Goal: Task Accomplishment & Management: Use online tool/utility

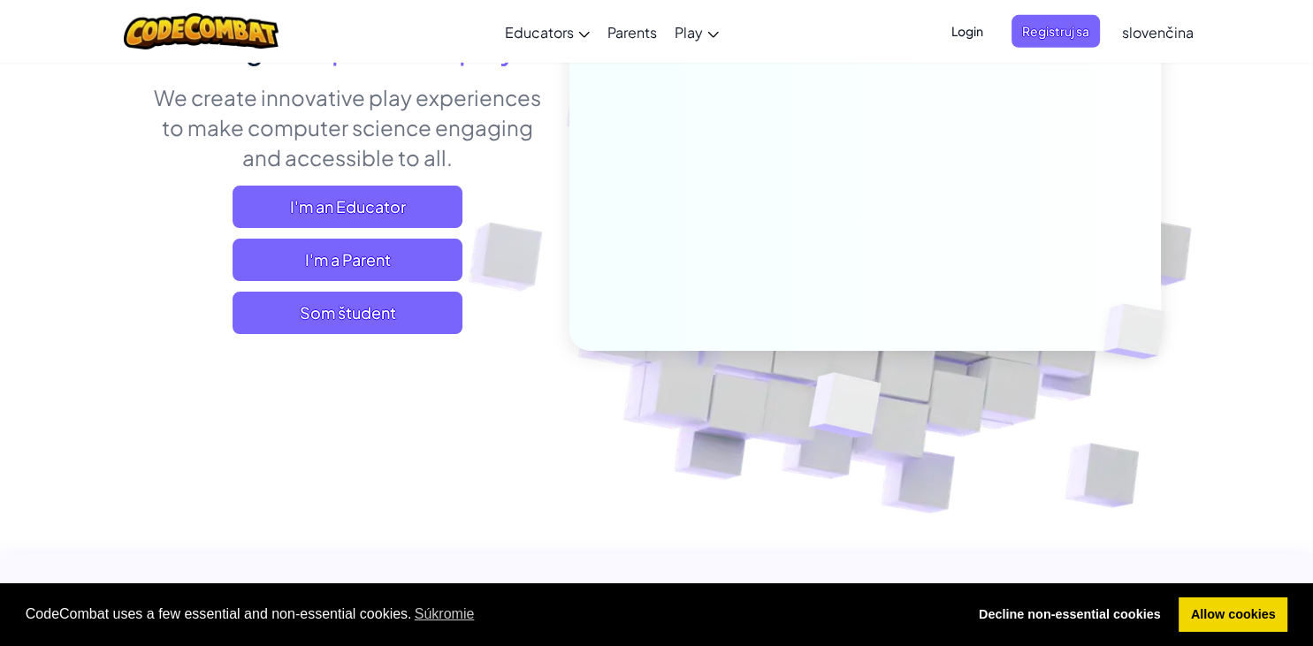
scroll to position [187, 0]
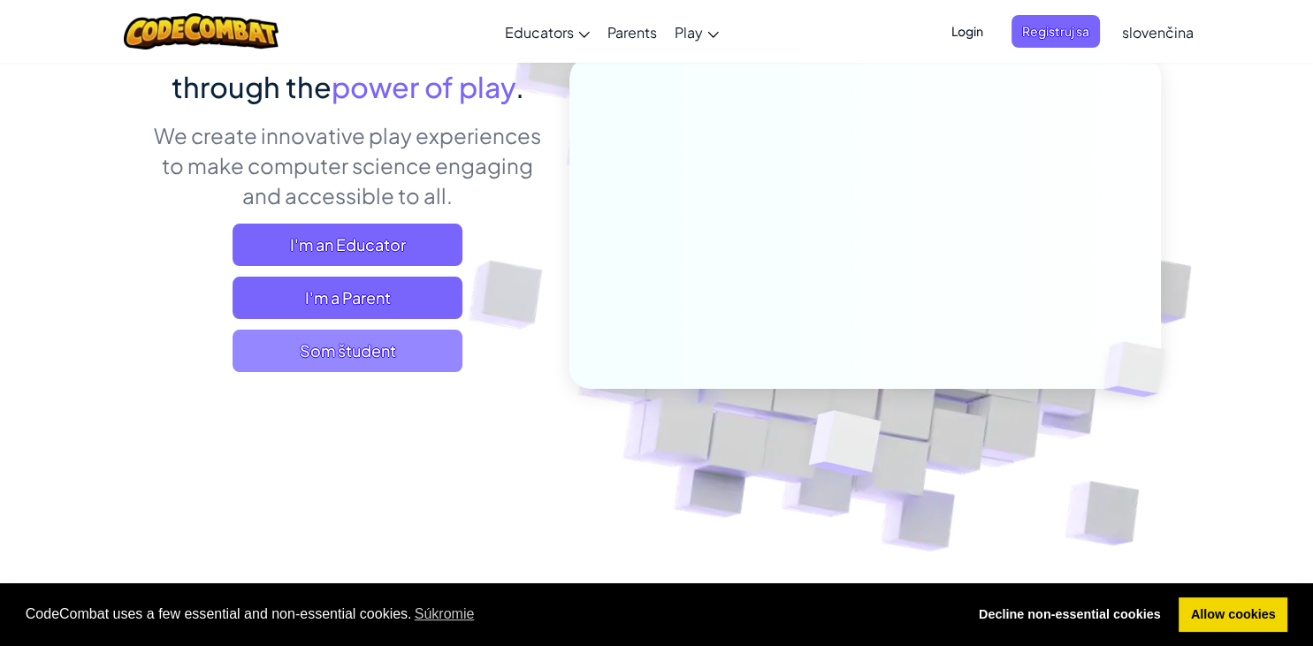
click at [366, 357] on span "Som študent" at bounding box center [347, 351] width 230 height 42
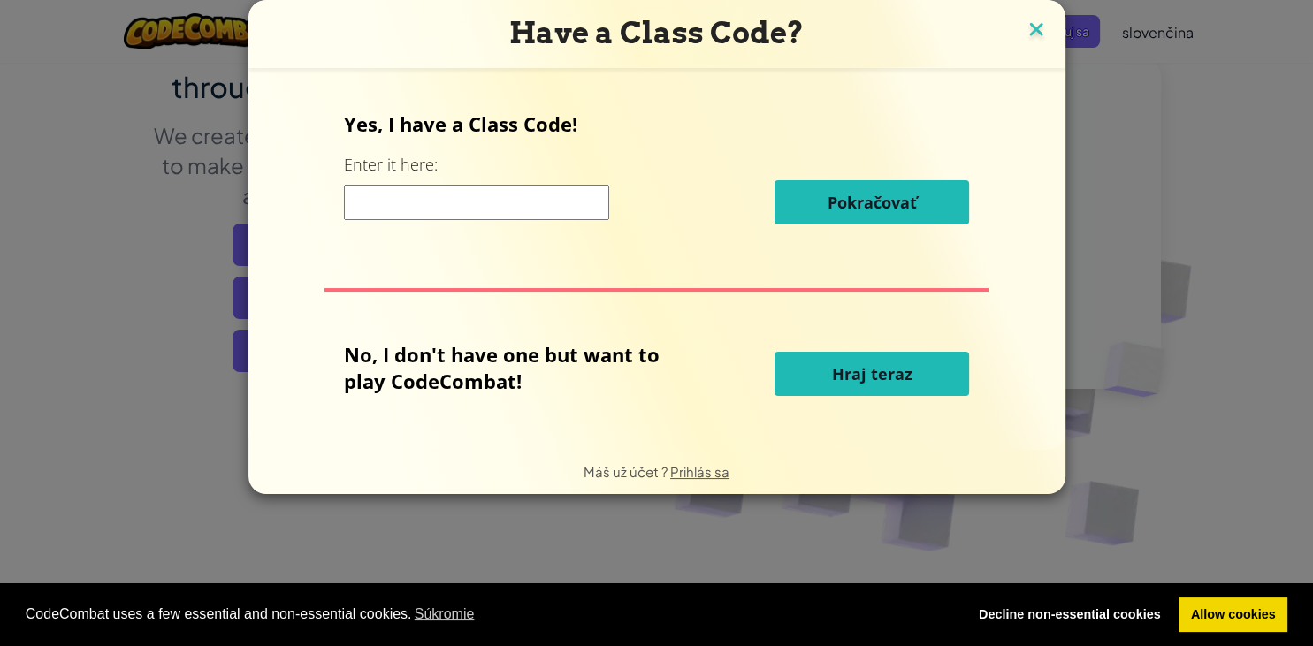
click at [1034, 27] on img at bounding box center [1036, 31] width 23 height 27
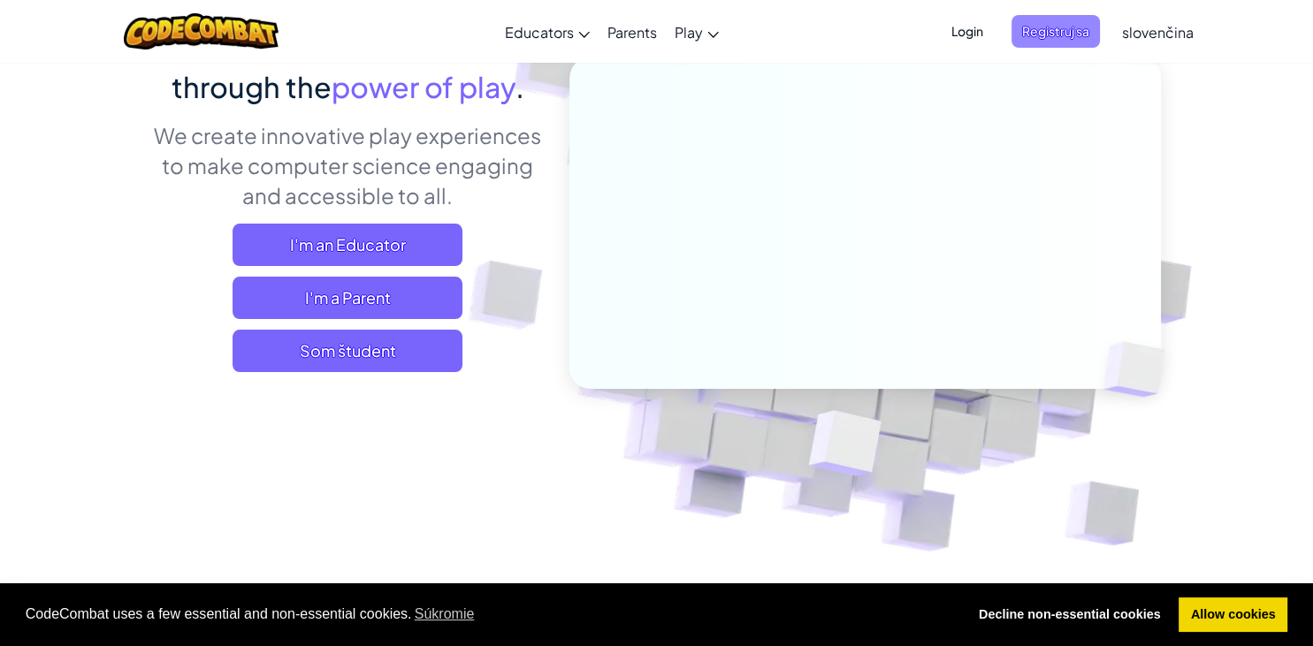
click at [1040, 38] on span "Registruj sa" at bounding box center [1055, 31] width 88 height 33
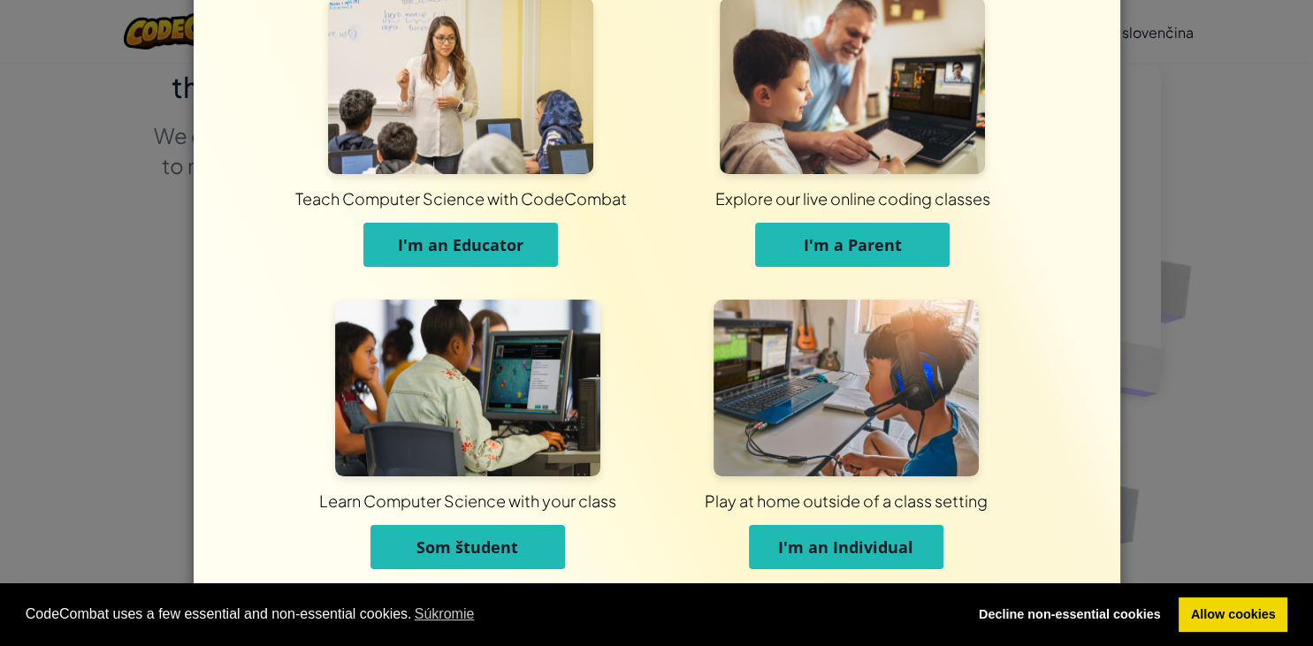
scroll to position [53, 0]
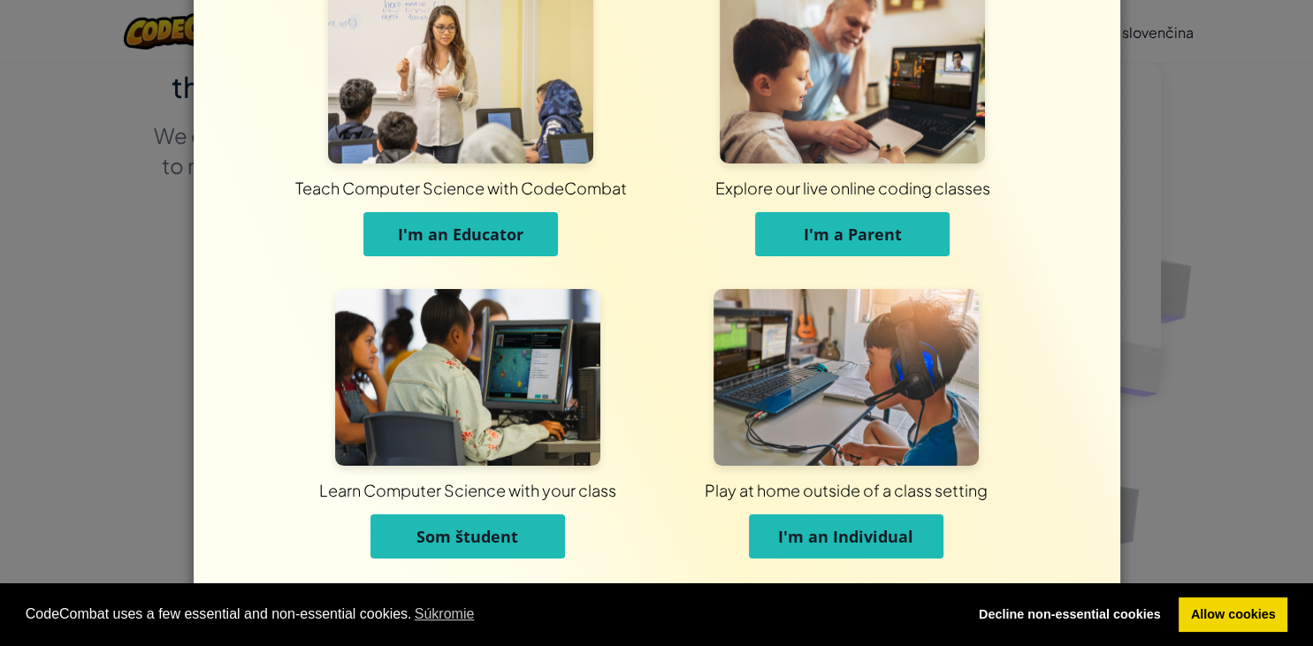
click at [841, 539] on span "I'm an Individual" at bounding box center [845, 536] width 135 height 21
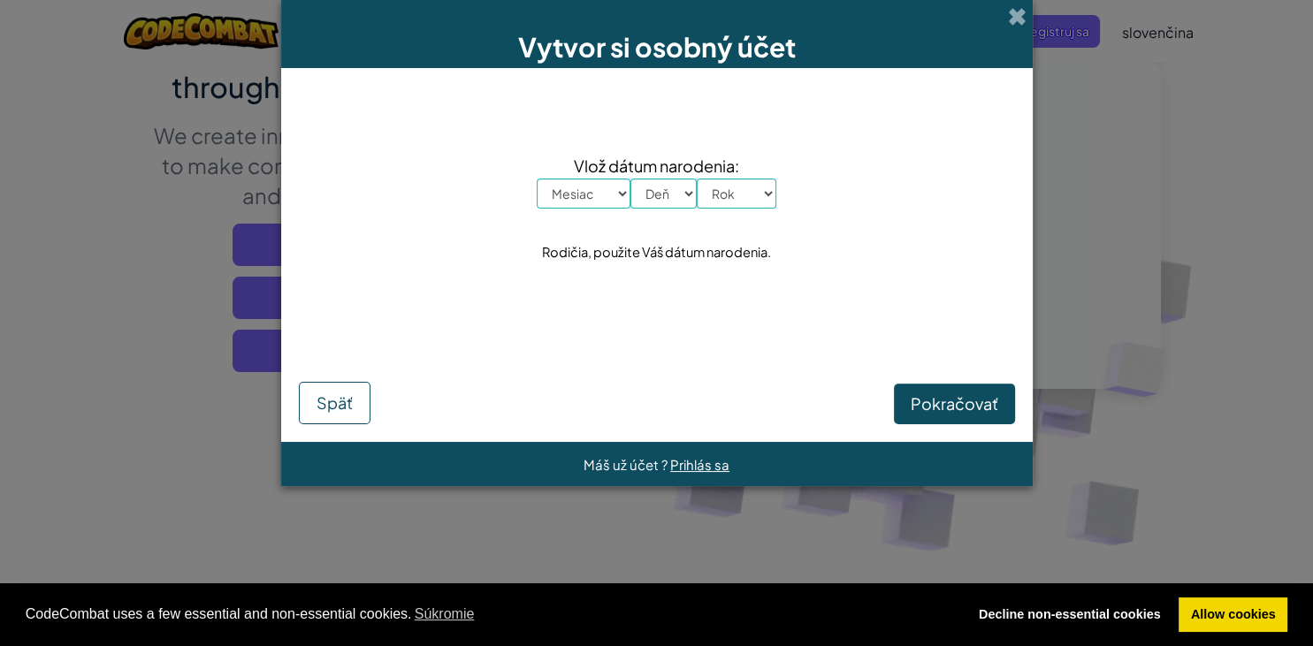
click at [537, 179] on select "Mesiac [PERSON_NAME] Apríl Máj Jún [PERSON_NAME] September Október November Dec…" at bounding box center [584, 194] width 94 height 30
select select "7"
click option "Júl" at bounding box center [0, 0] width 0 height 0
click at [630, 179] on select "Deň 1 2 3 4 5 6 7 8 9 10 11 12 13 14 15 16 17 18 19 20 21 22 23 24 25 26 27 28 …" at bounding box center [663, 194] width 66 height 30
select select "4"
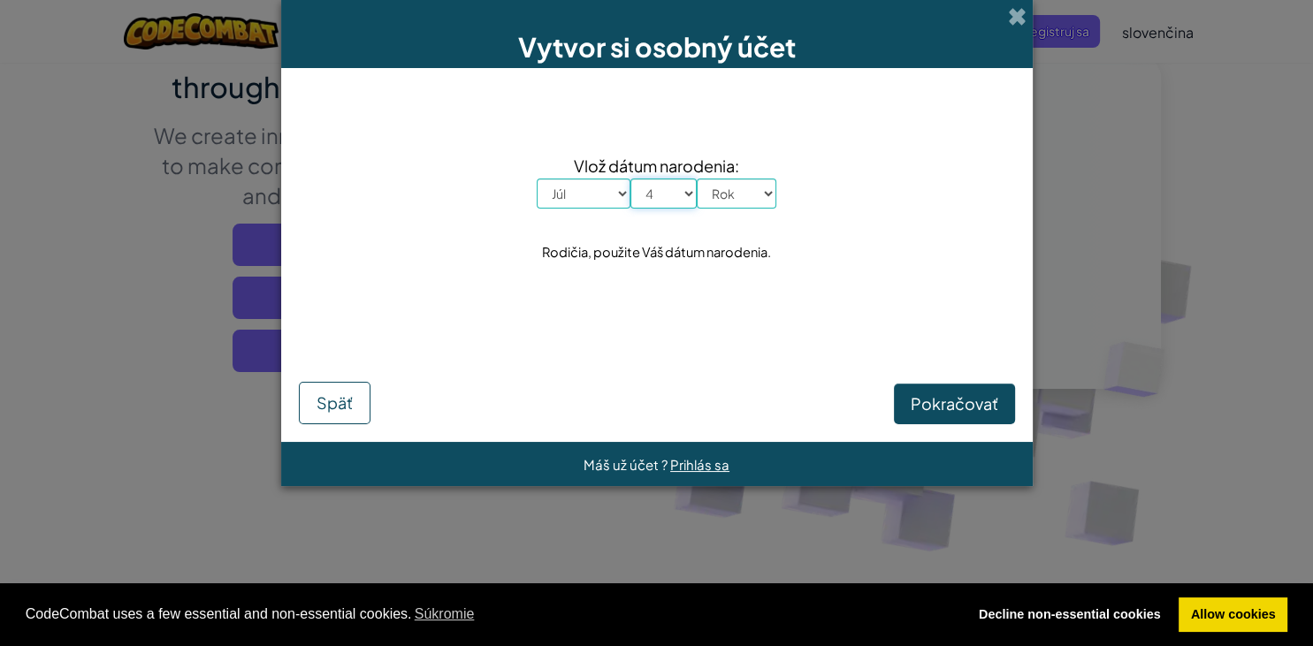
click option "4" at bounding box center [0, 0] width 0 height 0
click at [666, 319] on div "Vlož dátum narodenia: Mesiac [PERSON_NAME] Apríl Máj Jún Júl August September O…" at bounding box center [657, 209] width 716 height 247
click at [697, 179] on select "Rok 2025 2024 2023 2022 2021 2020 2019 2018 2017 2016 2015 2014 2013 2012 2011 …" at bounding box center [737, 194] width 80 height 30
select select "2010"
click option "2010" at bounding box center [0, 0] width 0 height 0
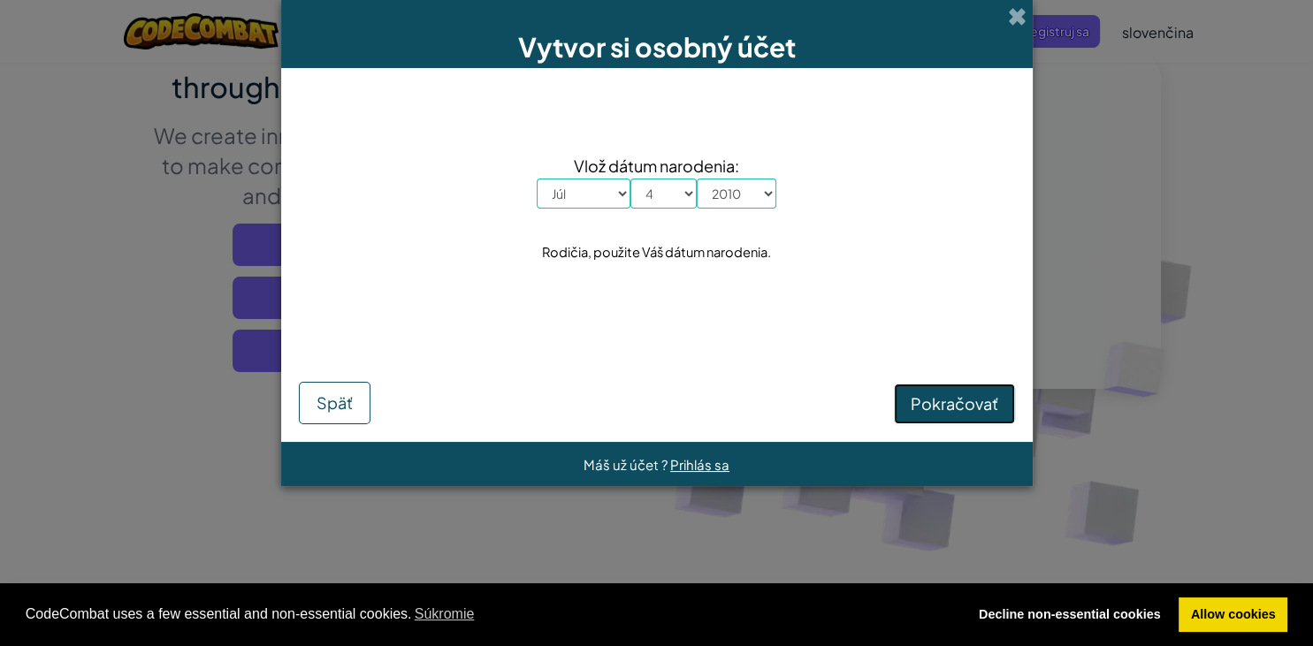
click at [978, 396] on span "Pokračovať" at bounding box center [954, 403] width 88 height 20
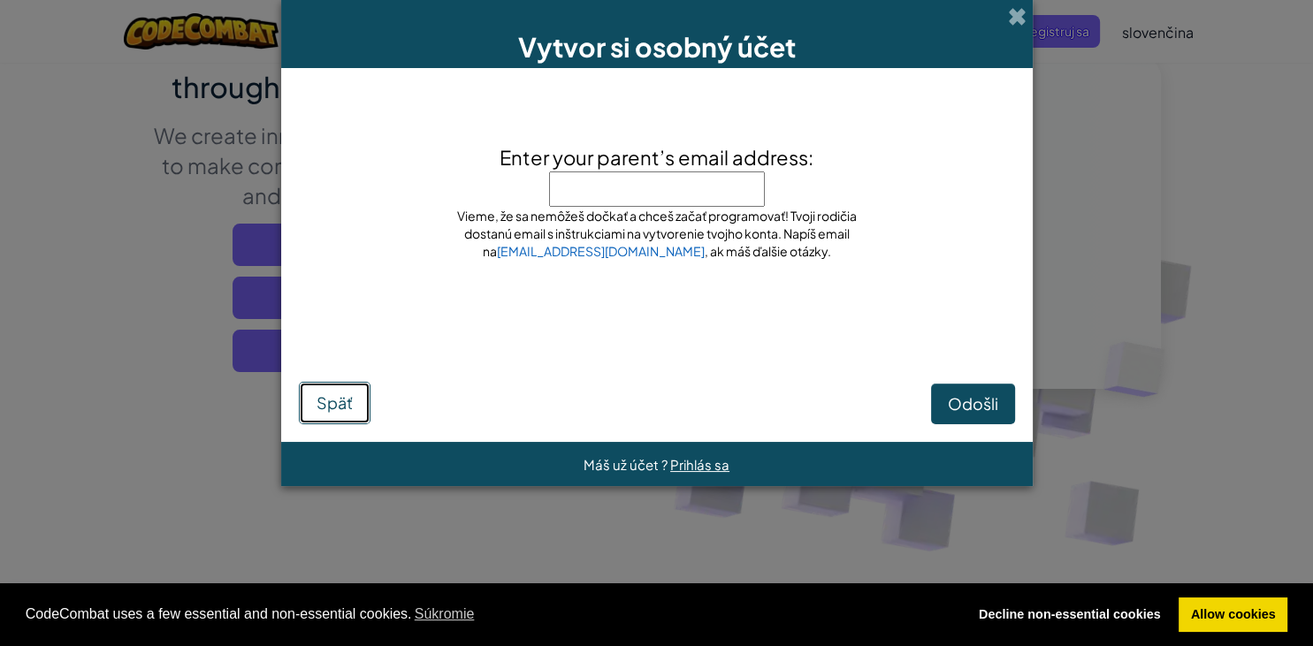
click at [324, 396] on span "Späť" at bounding box center [334, 402] width 36 height 20
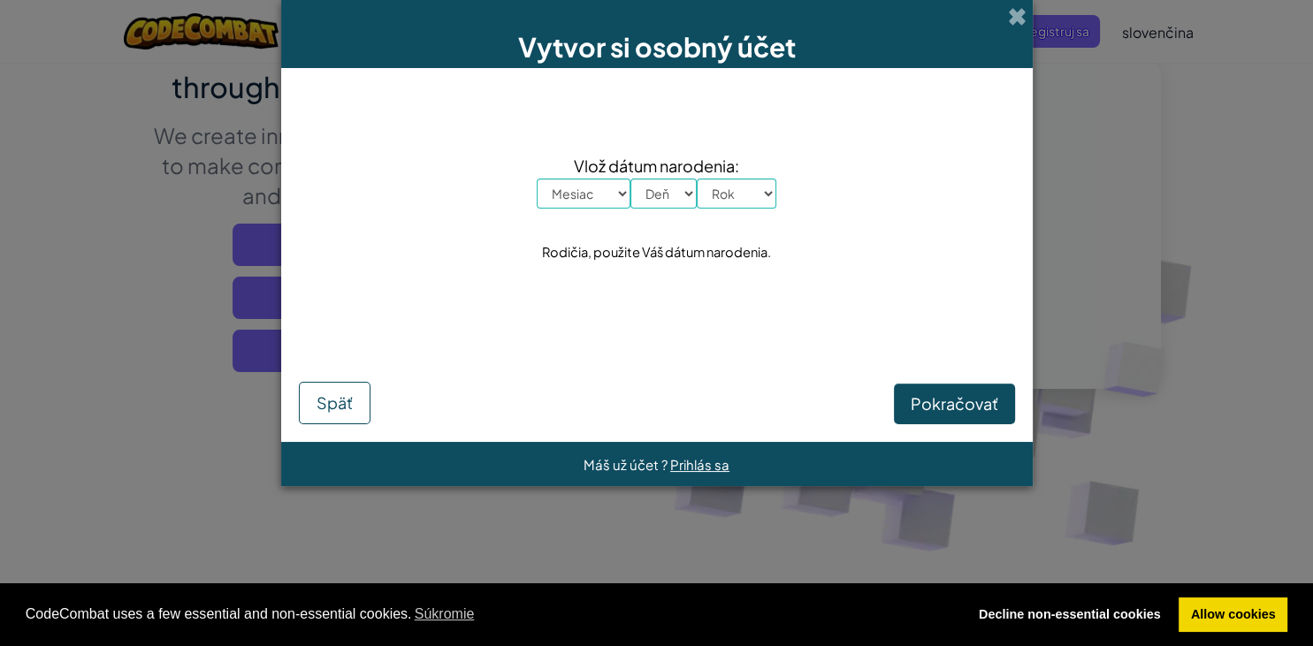
click at [537, 179] on select "Mesiac [PERSON_NAME] Apríl Máj Jún [PERSON_NAME] September Október November Dec…" at bounding box center [584, 194] width 94 height 30
click at [808, 272] on div "Vlož dátum narodenia: Mesiac [PERSON_NAME] Apríl Máj Jún Júl August September O…" at bounding box center [657, 209] width 716 height 247
click at [1018, 20] on span at bounding box center [1017, 16] width 19 height 19
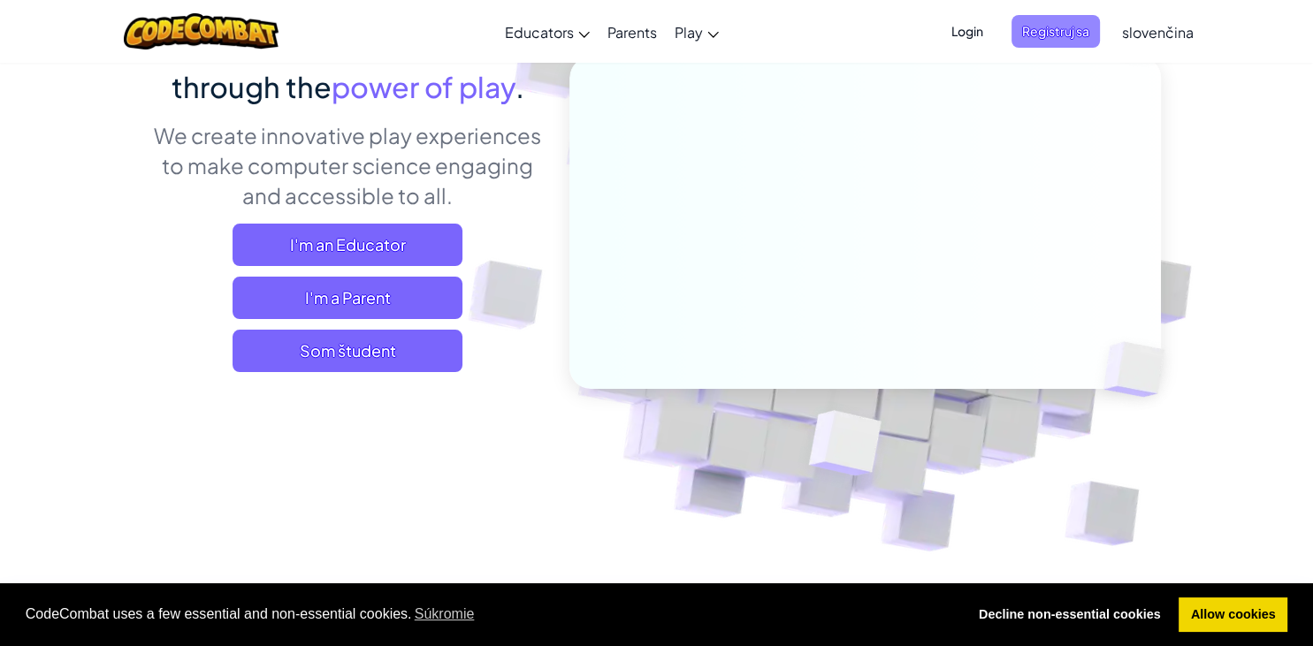
click at [1029, 40] on span "Registruj sa" at bounding box center [1055, 31] width 88 height 33
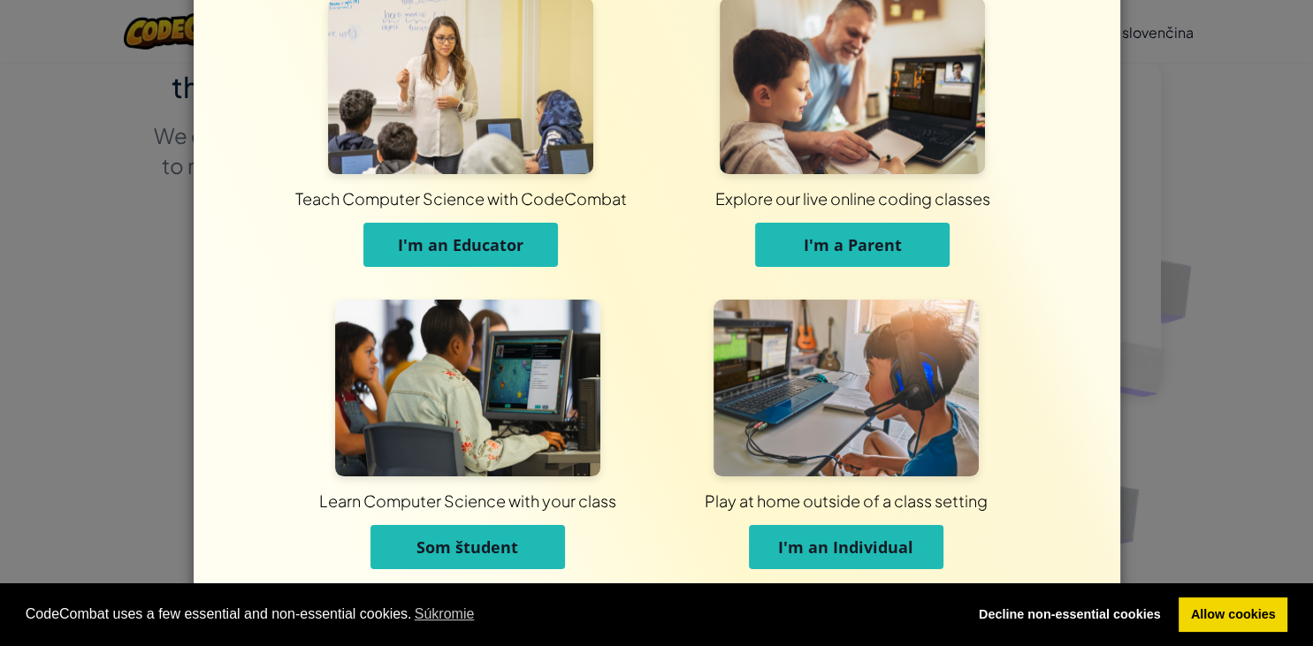
scroll to position [53, 0]
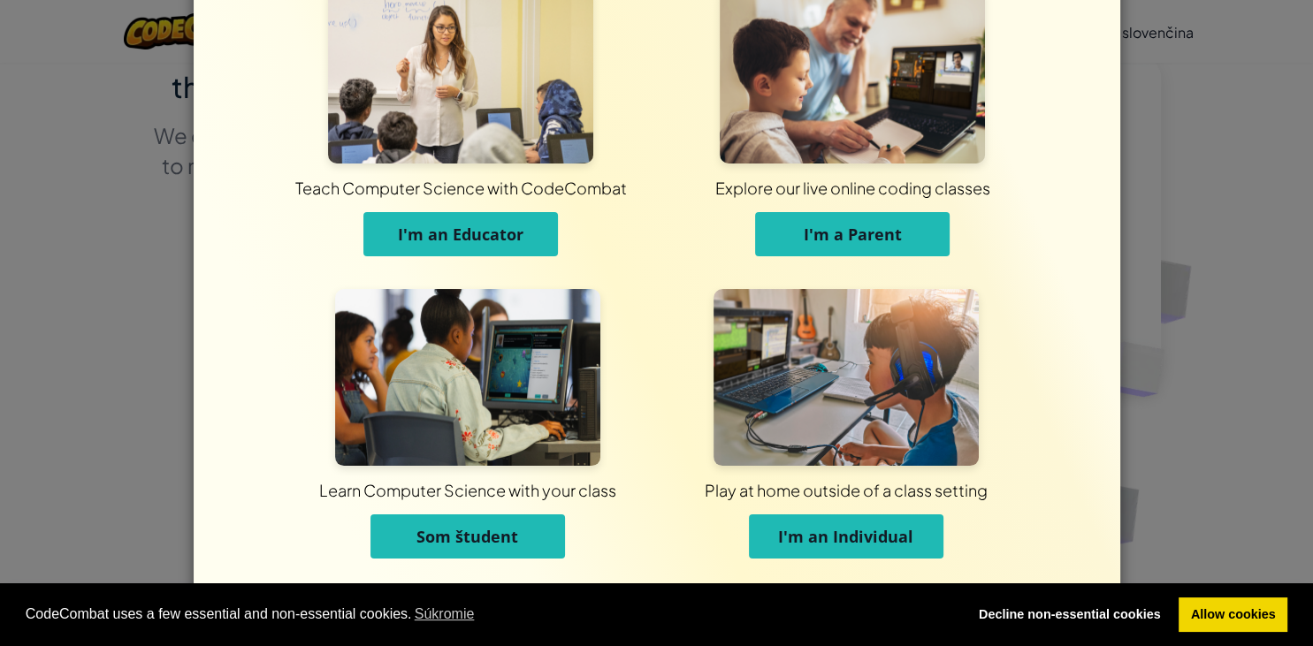
click at [898, 520] on button "I'm an Individual" at bounding box center [846, 536] width 194 height 44
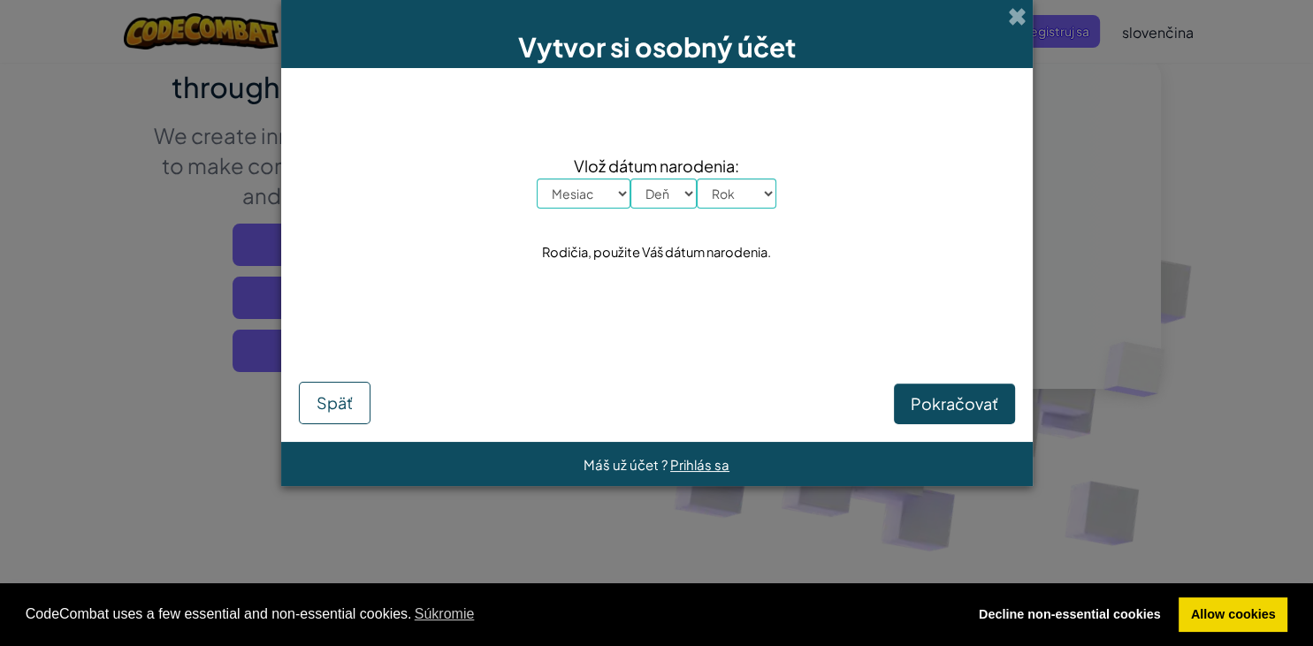
click at [537, 179] on select "Mesiac [PERSON_NAME] Apríl Máj Jún [PERSON_NAME] September Október November Dec…" at bounding box center [584, 194] width 94 height 30
select select "7"
click option "Júl" at bounding box center [0, 0] width 0 height 0
click at [630, 179] on select "Deň 1 2 3 4 5 6 7 8 9 10 11 12 13 14 15 16 17 18 19 20 21 22 23 24 25 26 27 28 …" at bounding box center [663, 194] width 66 height 30
select select "4"
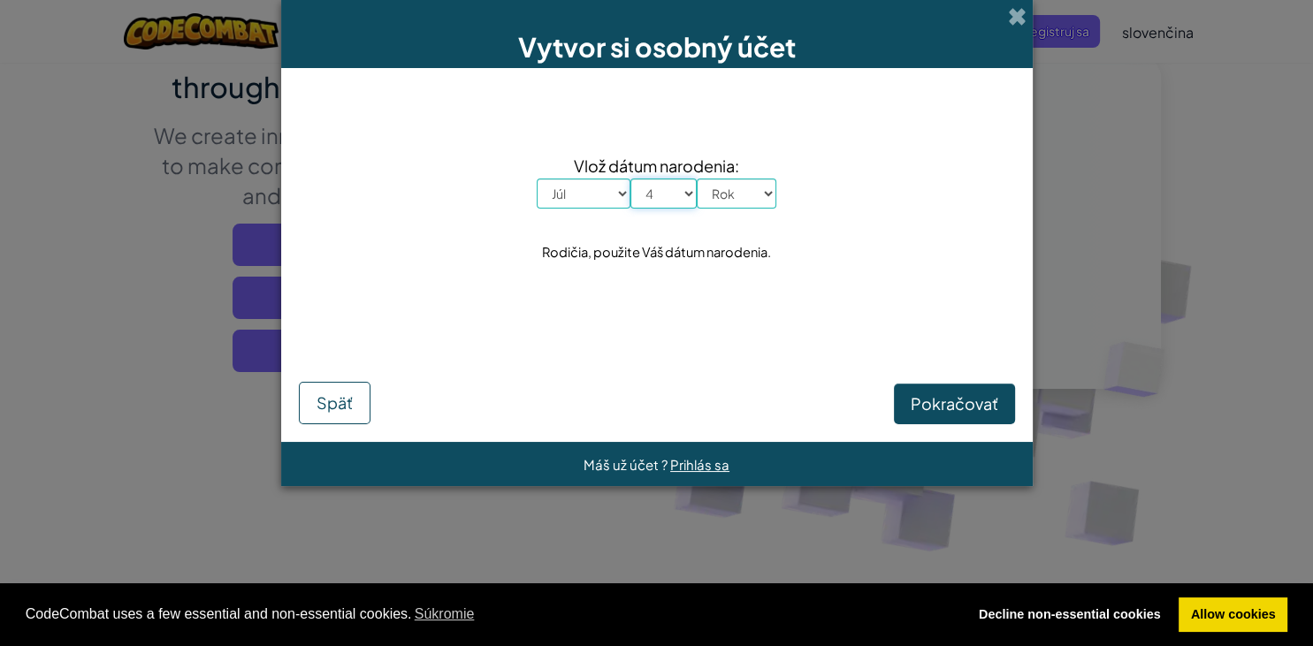
click option "4" at bounding box center [0, 0] width 0 height 0
click at [697, 179] on select "Rok 2025 2024 2023 2022 2021 2020 2019 2018 2017 2016 2015 2014 2013 2012 2011 …" at bounding box center [737, 194] width 80 height 30
select select "2002"
click option "2002" at bounding box center [0, 0] width 0 height 0
click at [943, 423] on button "Pokračovať" at bounding box center [954, 404] width 121 height 41
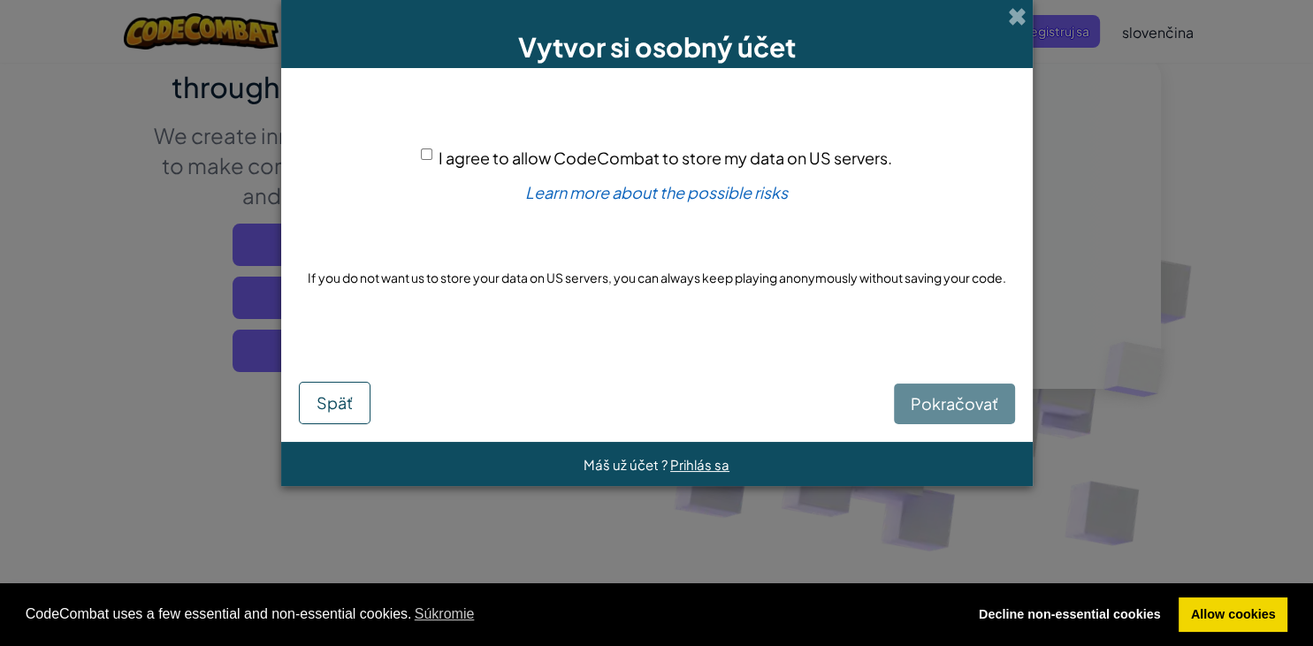
click at [427, 160] on input "I agree to allow CodeCombat to store my data on US servers." at bounding box center [426, 154] width 11 height 11
checkbox input "true"
click at [946, 406] on span "Pokračovať" at bounding box center [954, 403] width 88 height 20
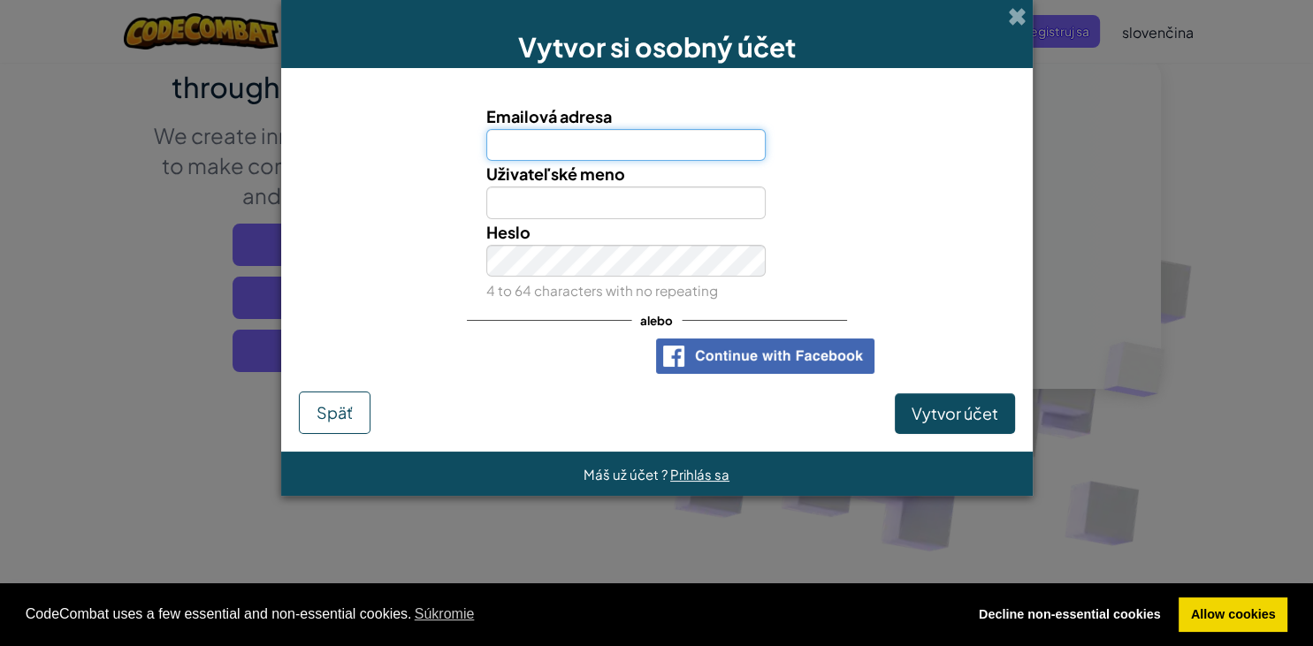
click at [638, 145] on input "Emailová adresa" at bounding box center [625, 145] width 279 height 33
type input "[EMAIL_ADDRESS][DOMAIN_NAME]"
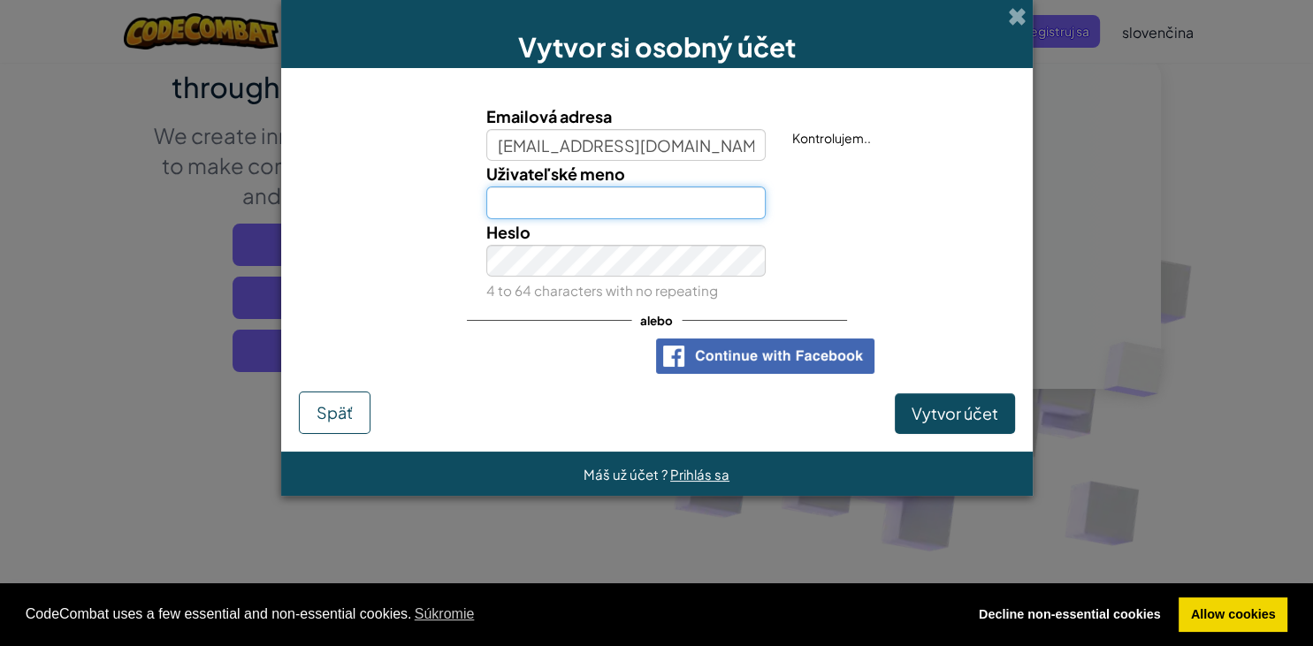
click at [553, 203] on input "Uživateľské meno" at bounding box center [625, 203] width 279 height 33
type input "[PERSON_NAME]"
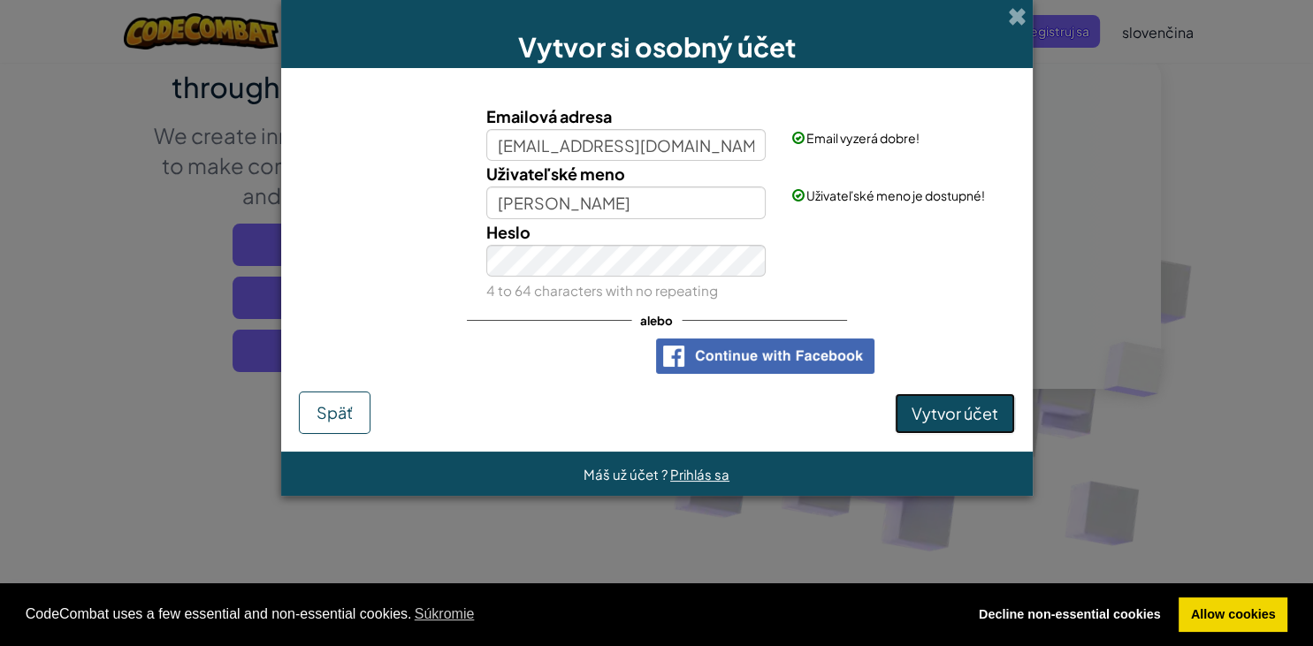
click at [1002, 413] on button "Vytvor účet" at bounding box center [955, 413] width 120 height 41
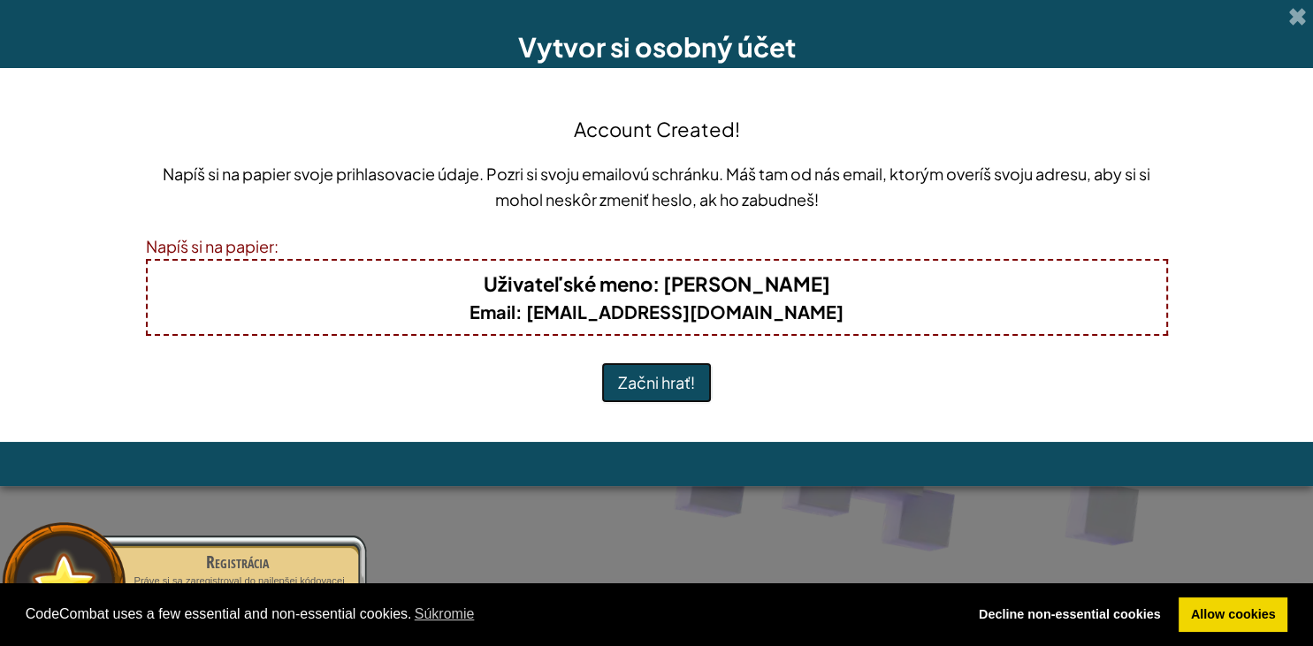
click at [656, 381] on button "Začni hrať!" at bounding box center [656, 382] width 110 height 41
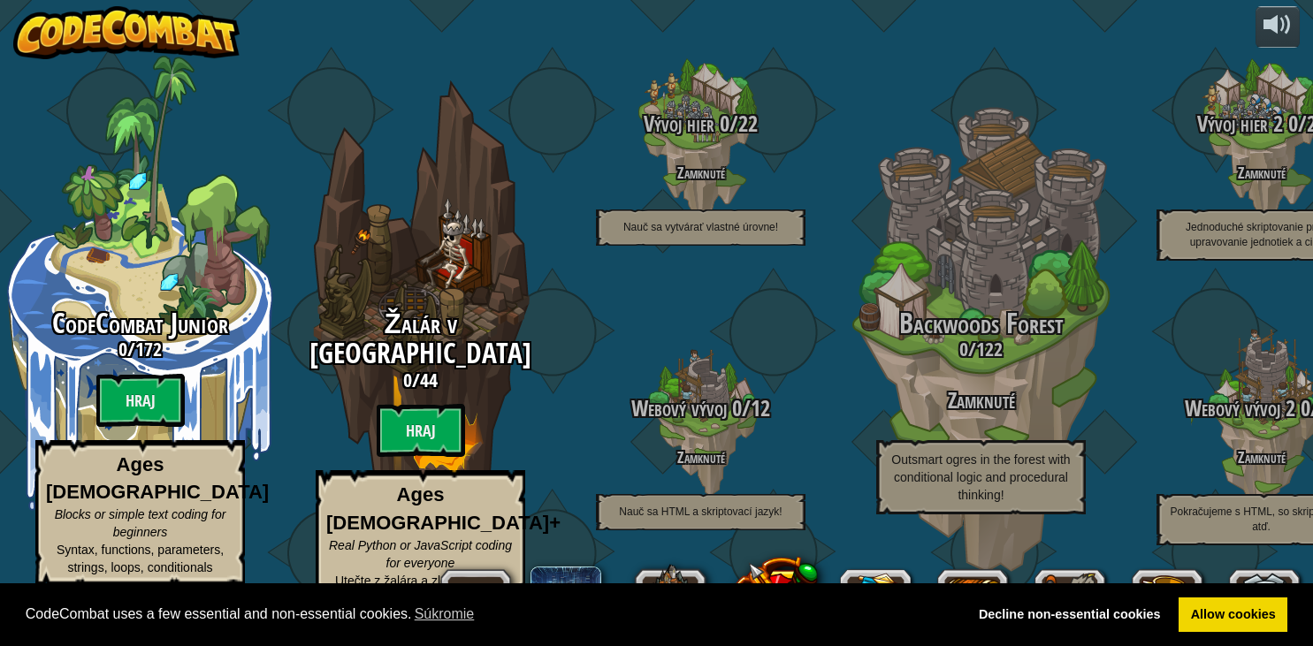
select select "sk"
click at [175, 427] on btn "Hraj" at bounding box center [140, 400] width 88 height 53
select select "sk"
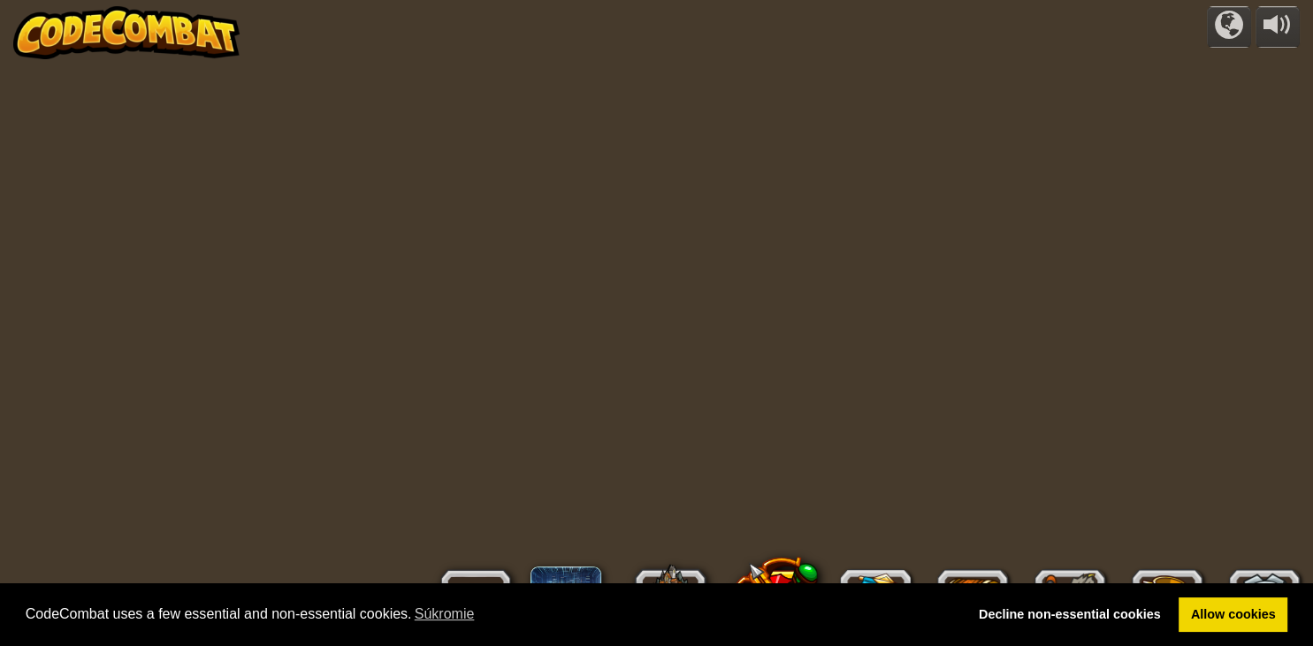
select select "sk"
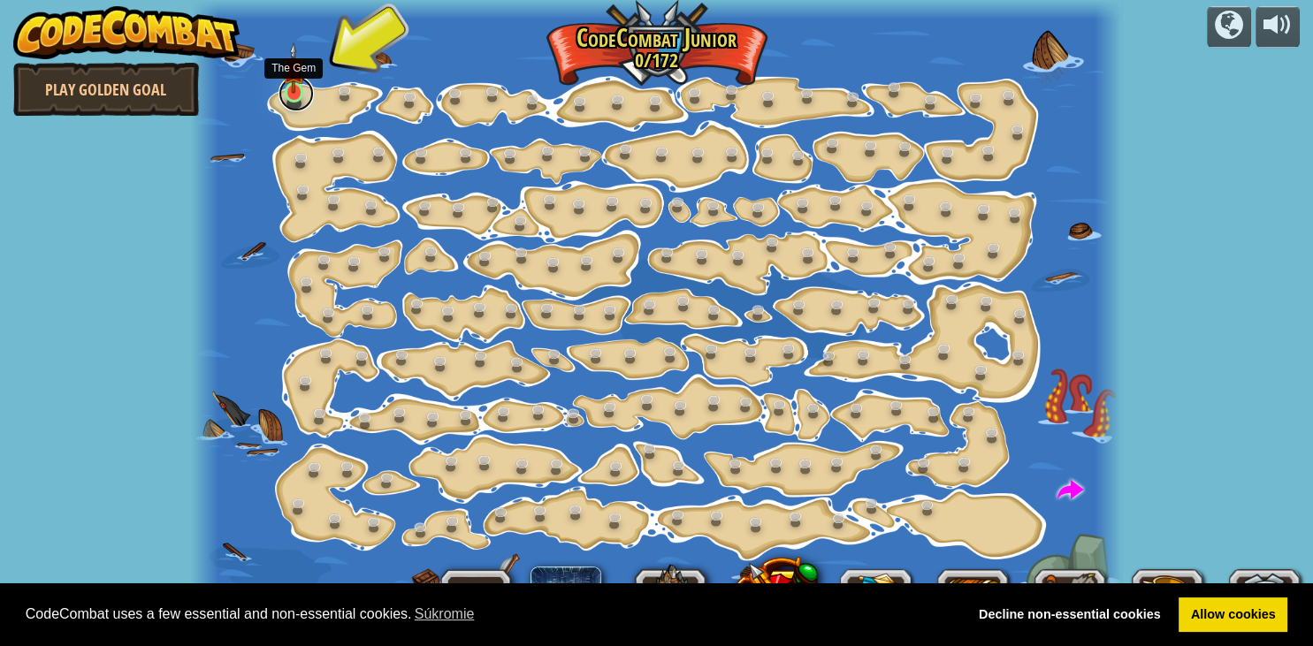
click at [302, 95] on link at bounding box center [295, 93] width 35 height 35
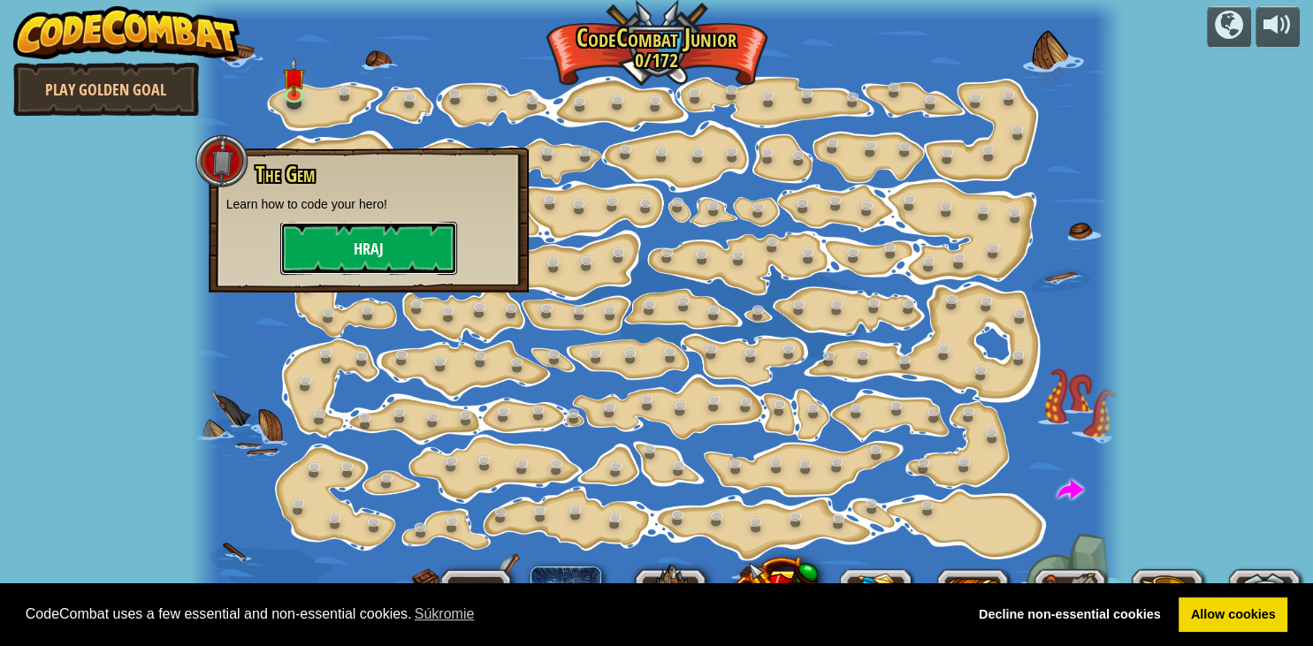
click at [385, 232] on button "Hraj" at bounding box center [368, 248] width 177 height 53
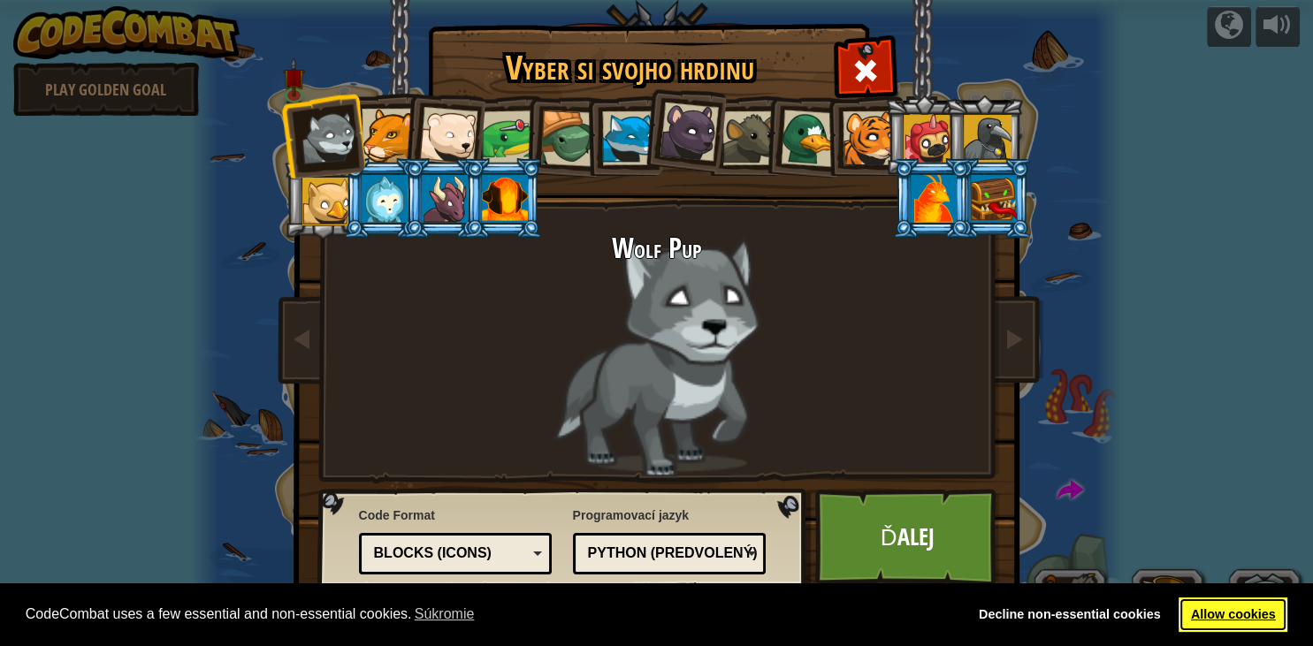
click at [1251, 614] on link "Allow cookies" at bounding box center [1232, 615] width 109 height 35
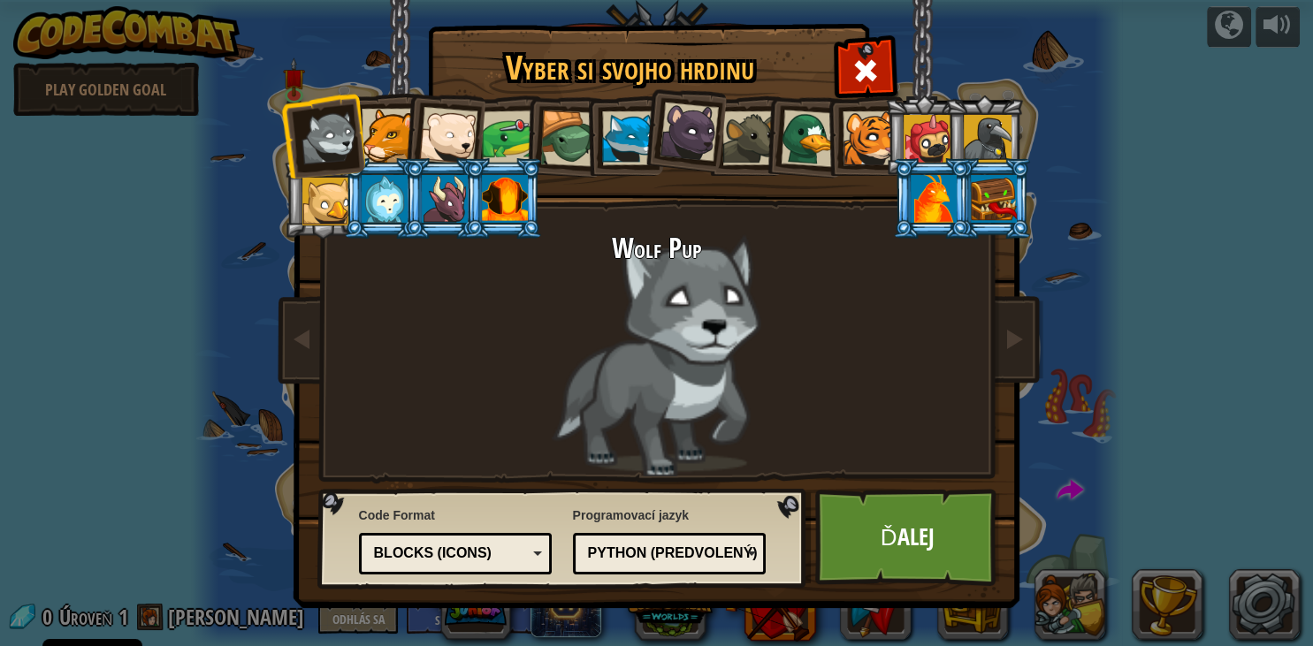
click at [518, 210] on div at bounding box center [505, 199] width 46 height 48
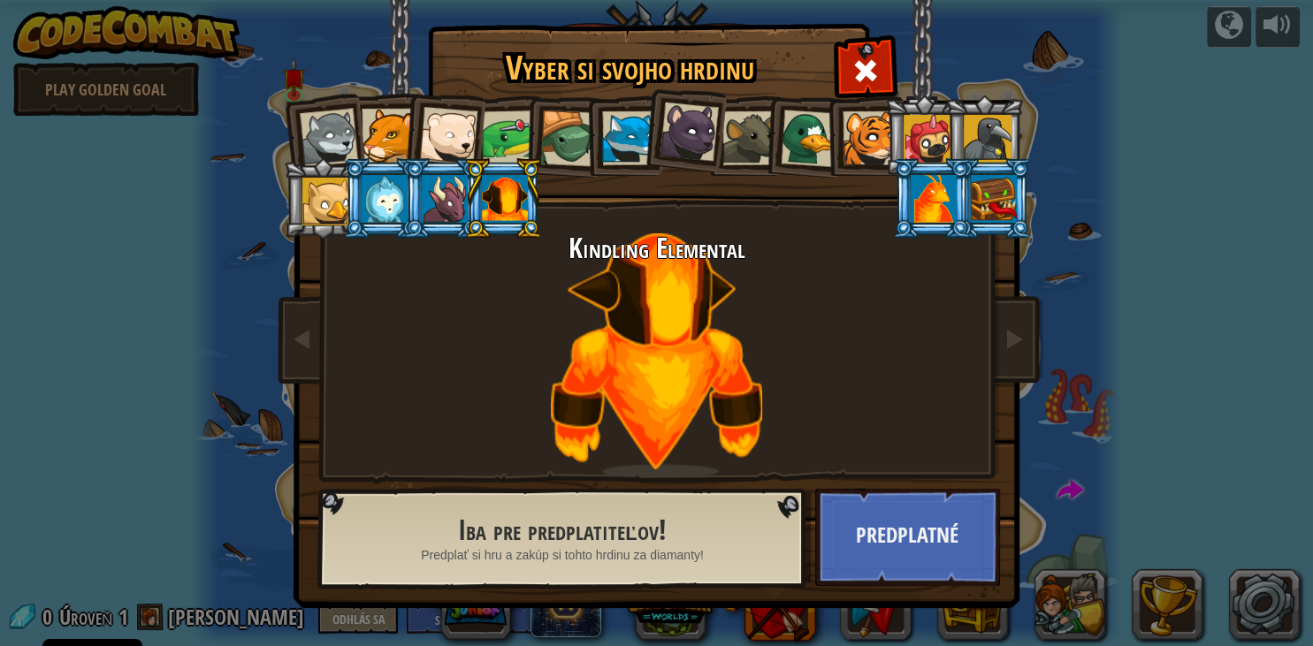
click at [967, 131] on div at bounding box center [988, 139] width 48 height 48
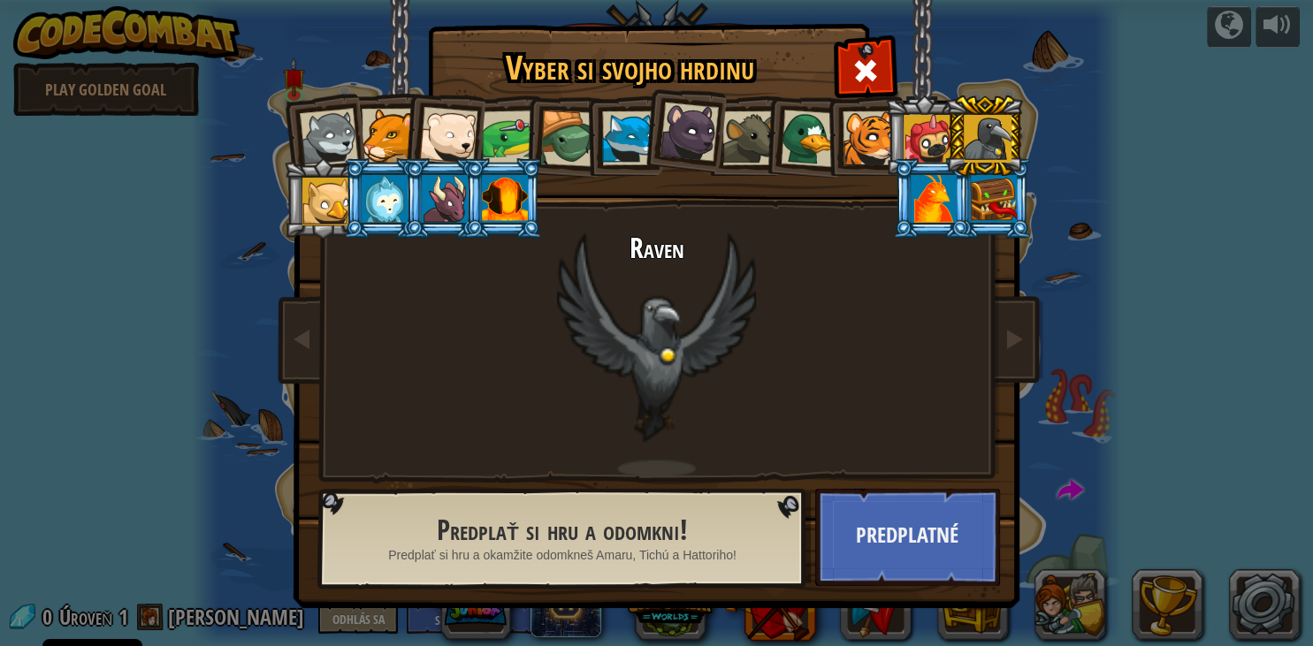
click at [693, 136] on div at bounding box center [688, 132] width 59 height 59
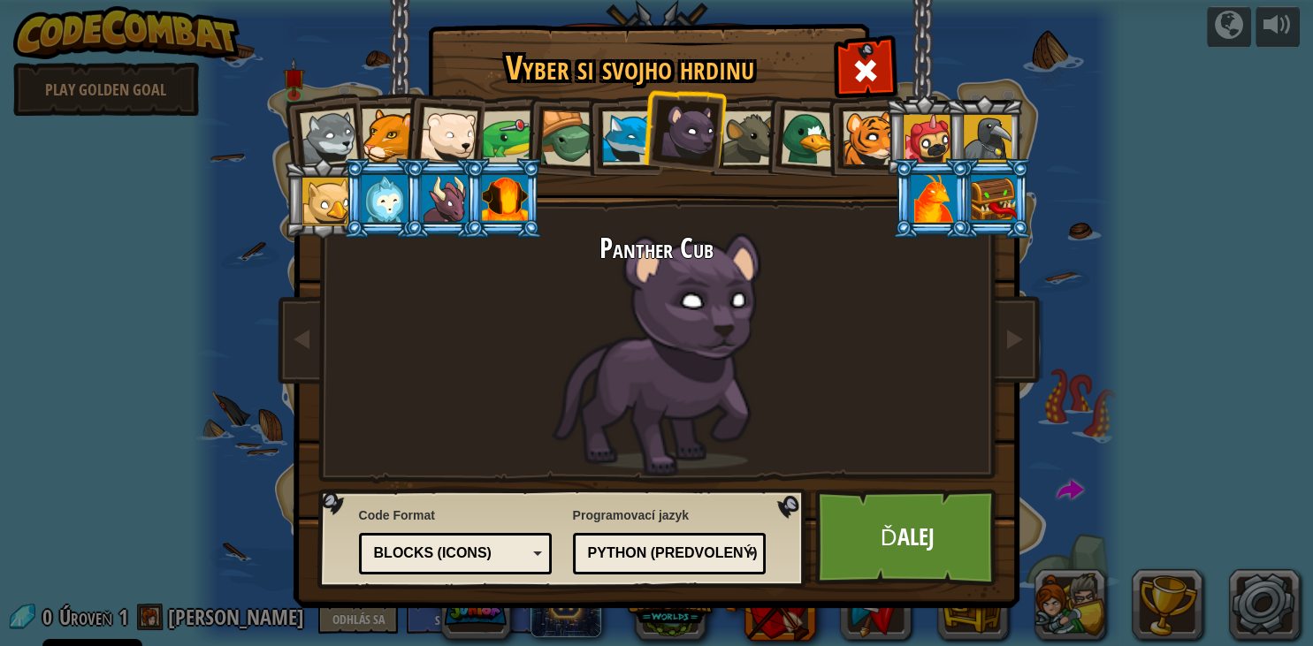
drag, startPoint x: 316, startPoint y: 115, endPoint x: 552, endPoint y: 325, distance: 315.5
click at [552, 325] on div "Wolf Pup Cougar Polar Bear Cub Frog Turtle Blue Fox Panther Cub Brown Rat Duck …" at bounding box center [656, 279] width 663 height 385
click at [316, 136] on div at bounding box center [328, 138] width 58 height 58
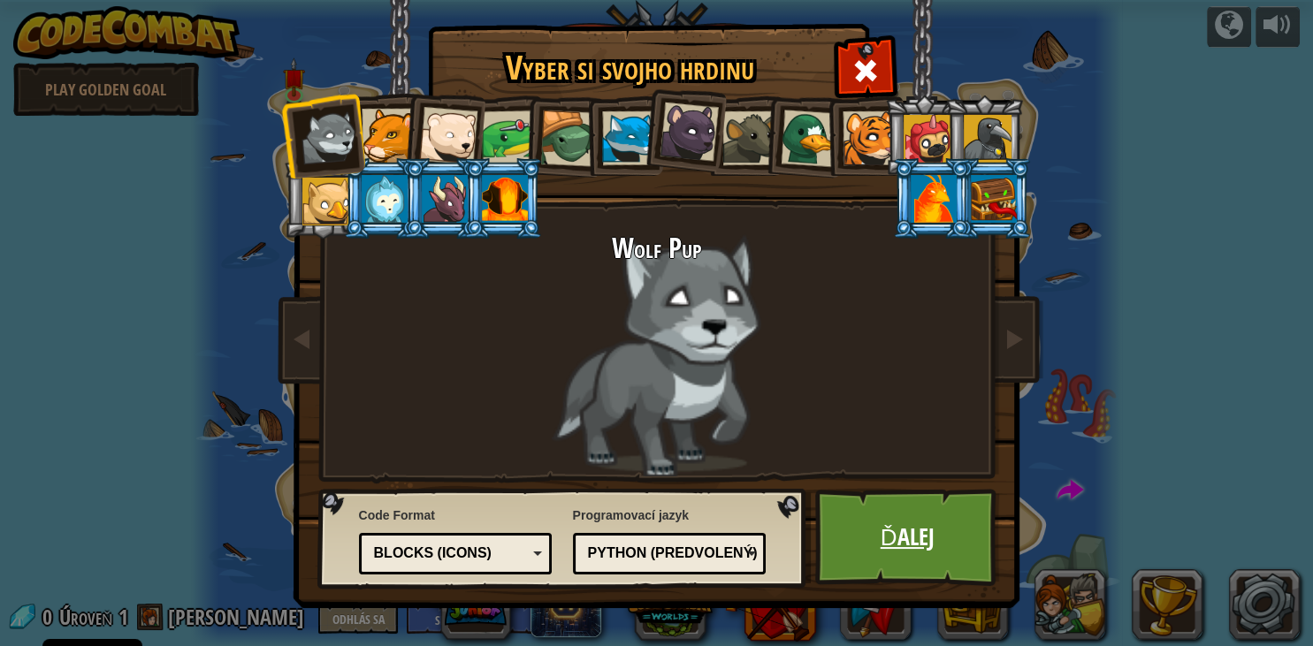
click at [913, 536] on link "Ďalej" at bounding box center [907, 537] width 185 height 97
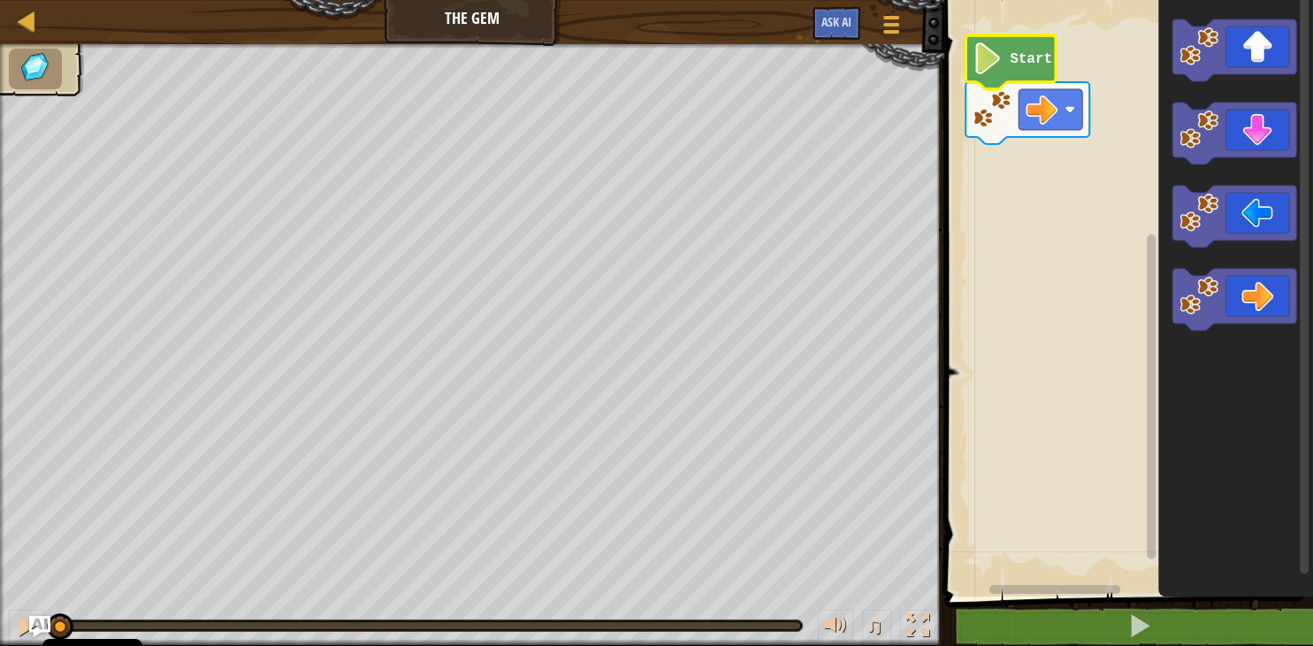
click at [1031, 69] on icon "Pracovisko Bloskly" at bounding box center [1010, 62] width 90 height 54
click at [1263, 301] on icon "Pracovisko Bloskly" at bounding box center [1234, 300] width 124 height 62
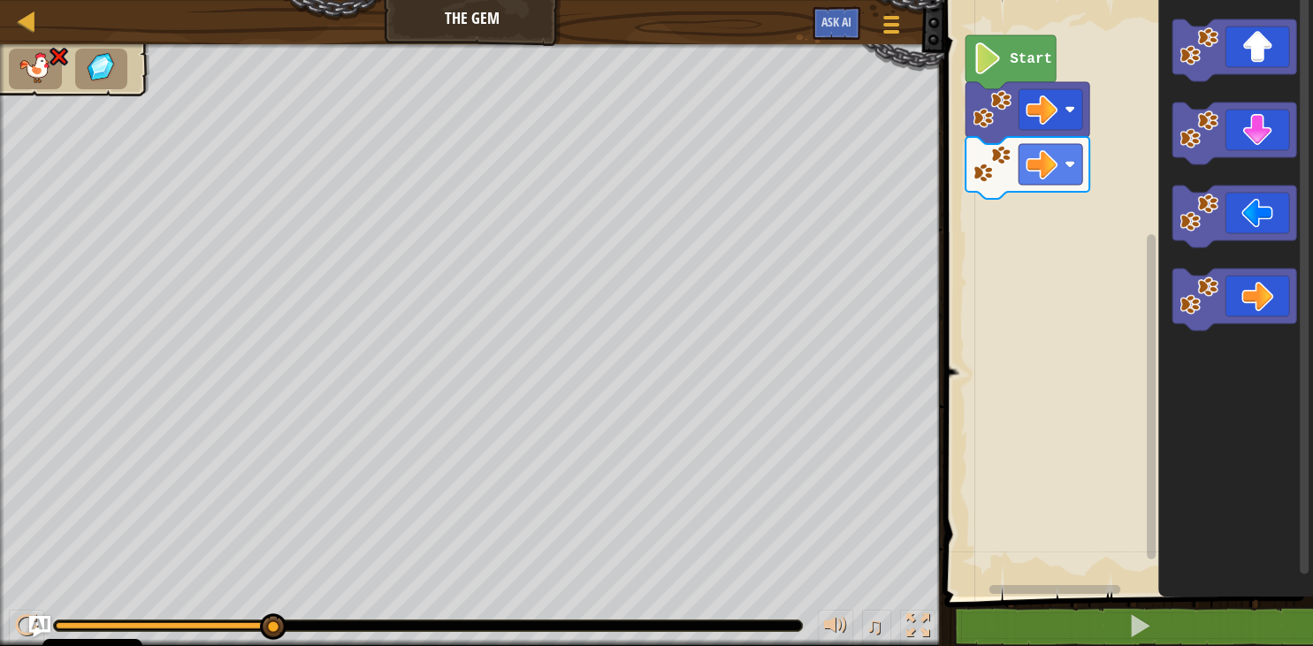
click at [1029, 270] on rect "Pracovisko Bloskly" at bounding box center [1126, 294] width 374 height 606
click at [990, 49] on image "Pracovisko Bloskly" at bounding box center [987, 58] width 30 height 32
click at [28, 25] on div at bounding box center [27, 21] width 22 height 22
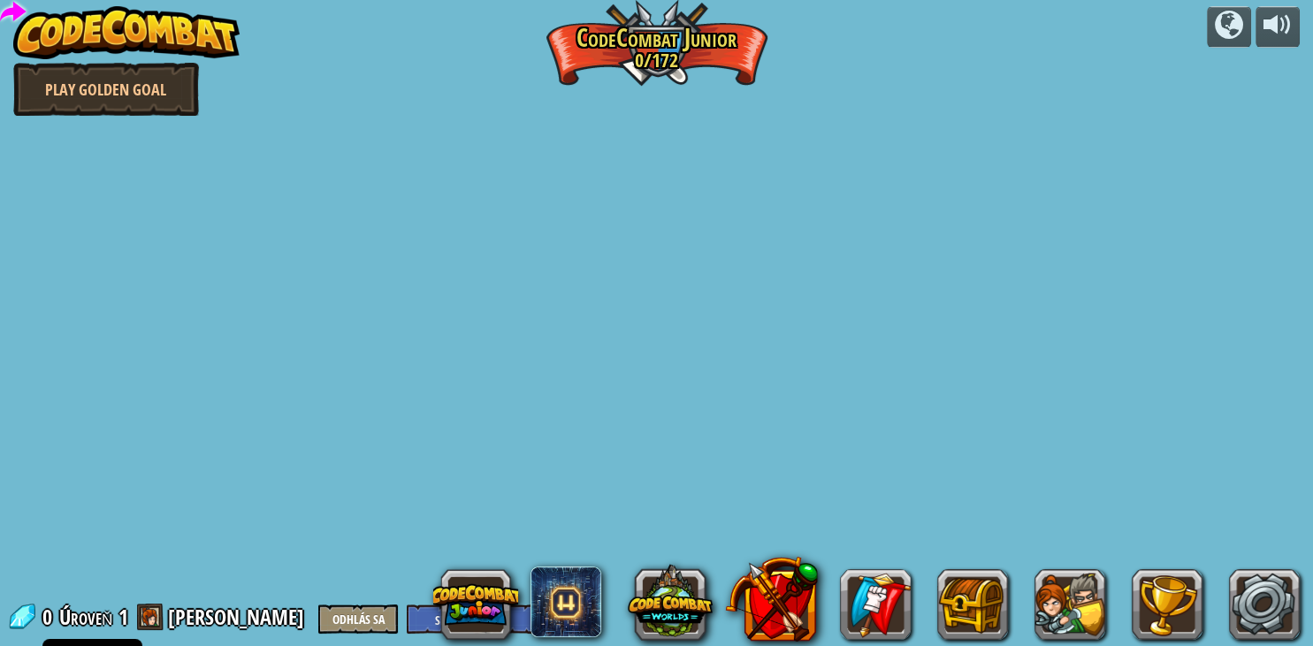
select select "sk"
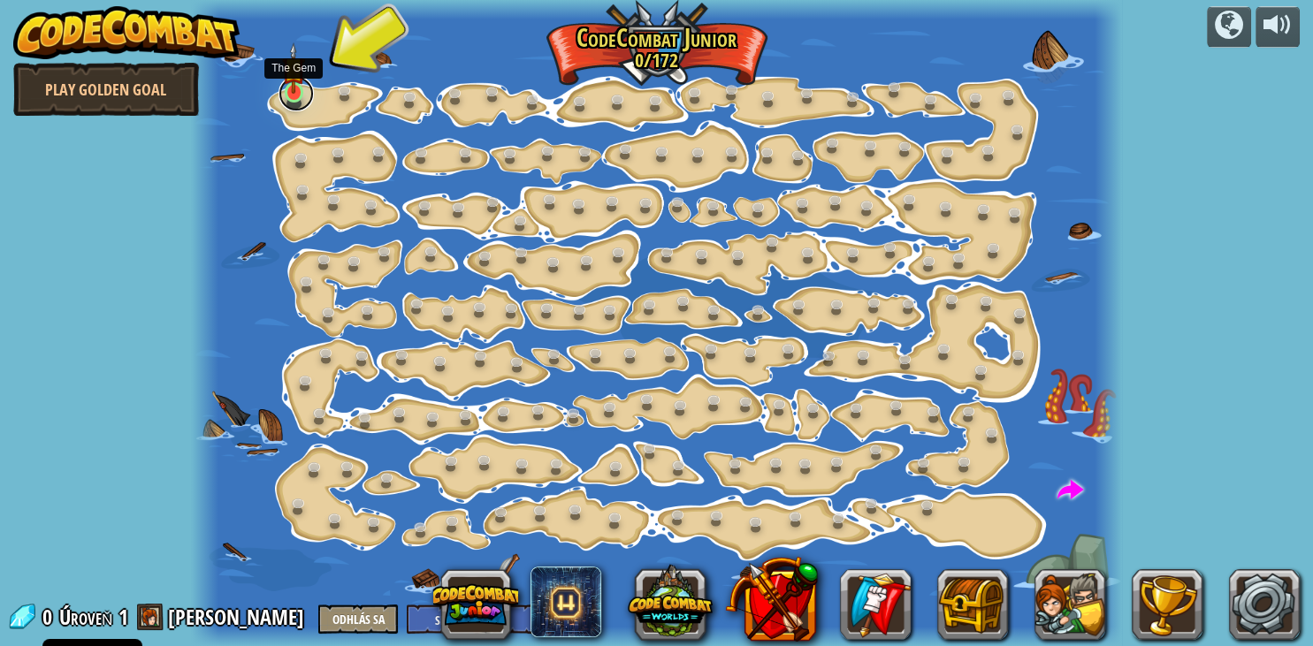
click at [299, 98] on link at bounding box center [295, 93] width 35 height 35
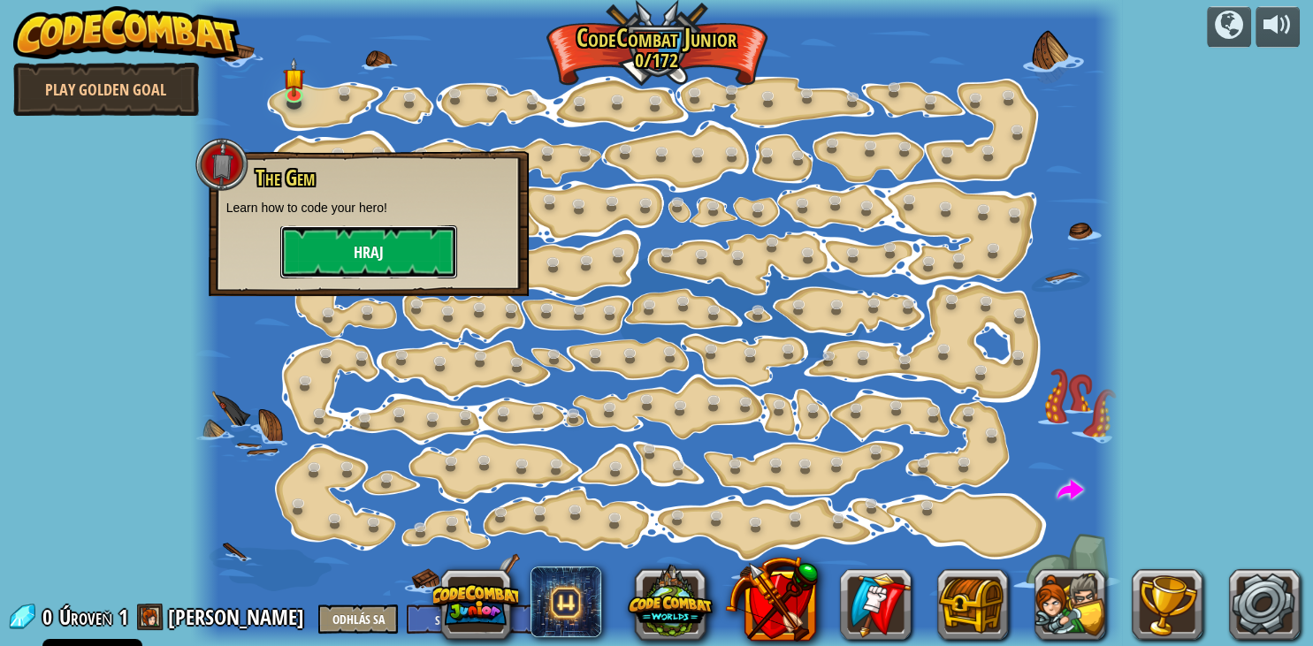
click at [398, 267] on button "Hraj" at bounding box center [368, 251] width 177 height 53
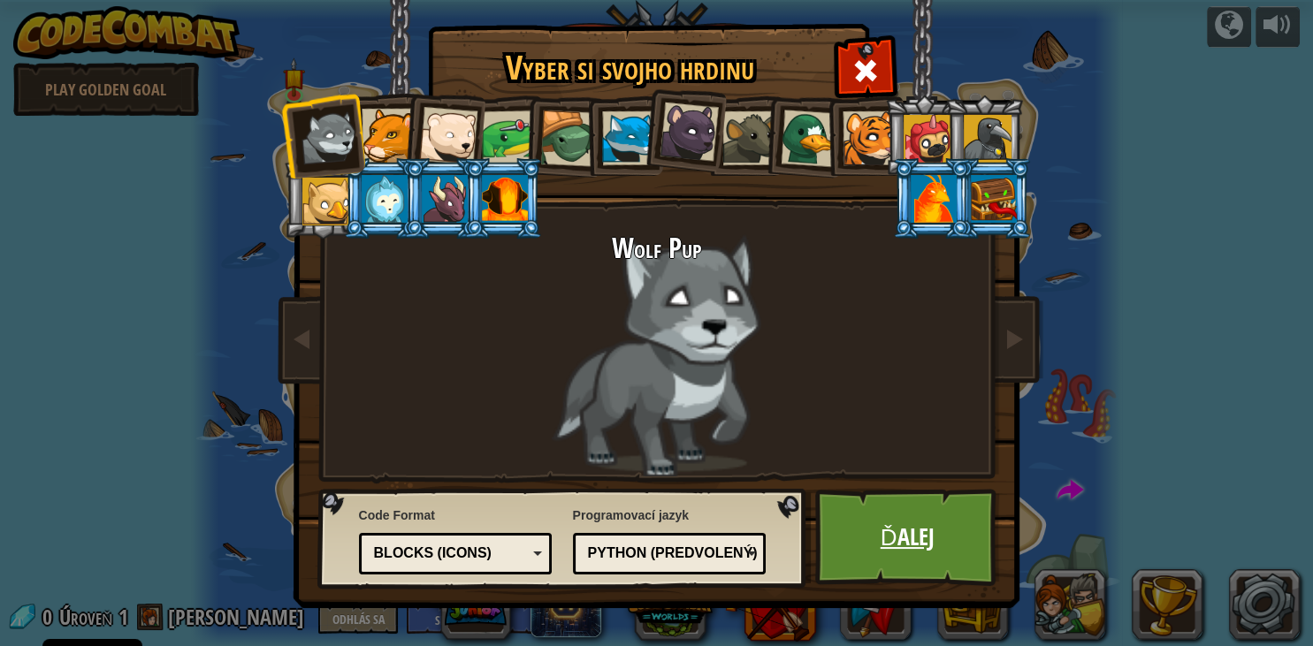
click at [926, 507] on link "Ďalej" at bounding box center [907, 537] width 185 height 97
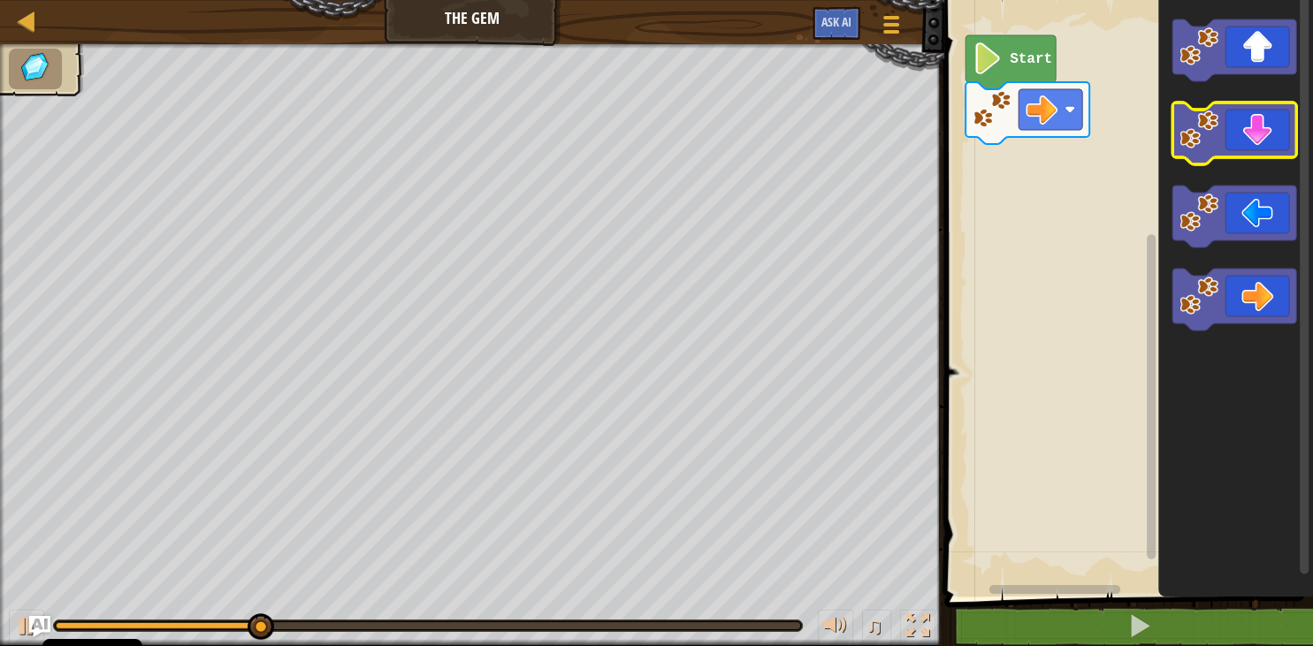
click at [1244, 137] on icon "Pracovisko Bloskly" at bounding box center [1234, 134] width 124 height 62
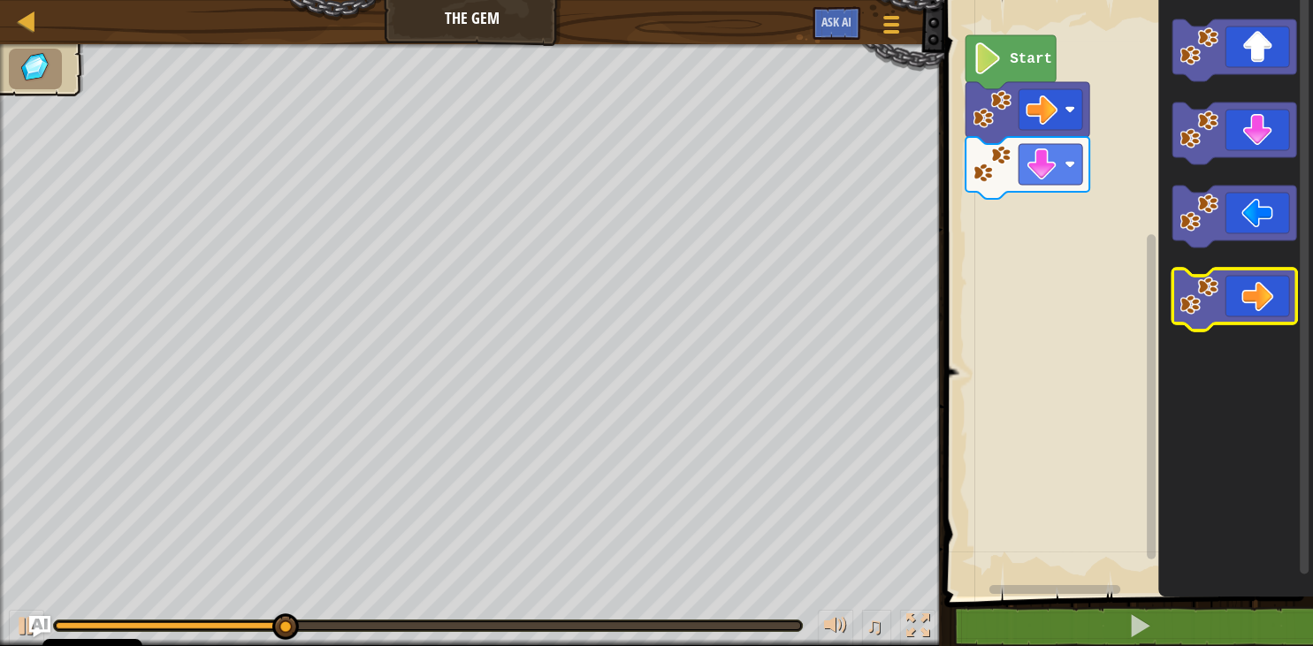
click at [1239, 294] on icon "Pracovisko Bloskly" at bounding box center [1234, 300] width 124 height 62
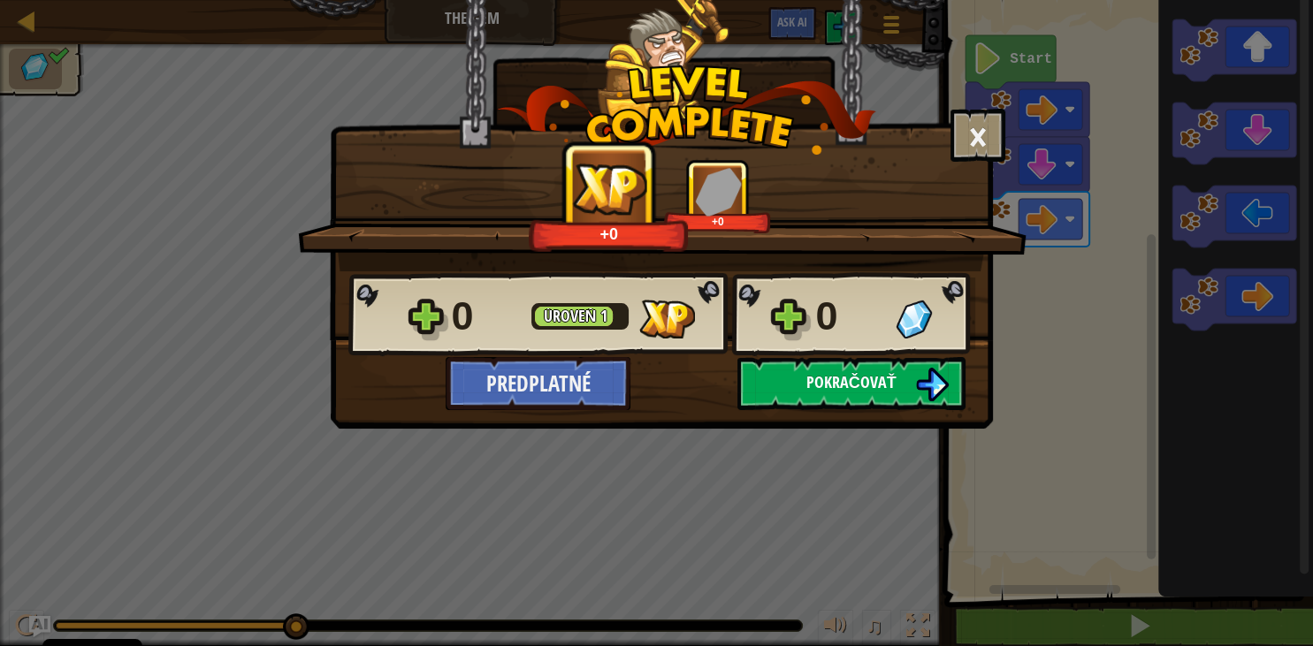
click at [878, 387] on span "Pokračovať" at bounding box center [851, 382] width 90 height 22
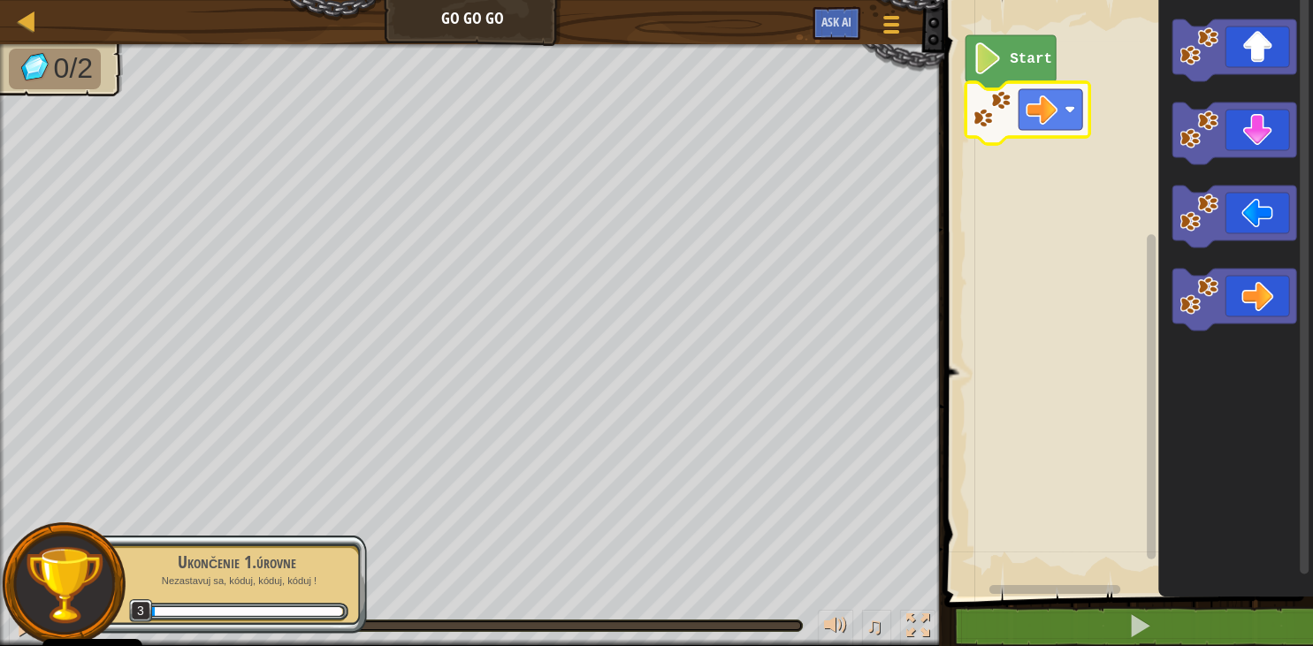
click at [1008, 122] on g "Start" at bounding box center [1027, 89] width 124 height 109
click at [1037, 214] on rect "Pracovisko Bloskly" at bounding box center [1126, 294] width 374 height 606
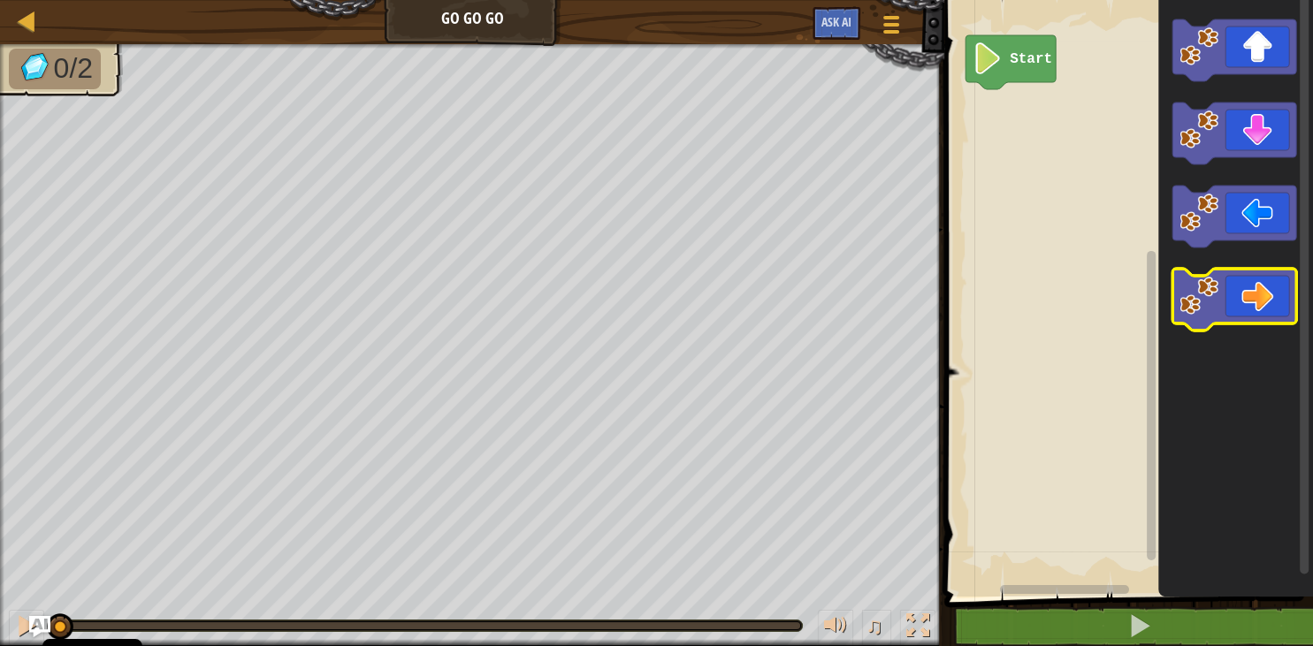
click at [1259, 293] on icon "Pracovisko Bloskly" at bounding box center [1234, 300] width 124 height 62
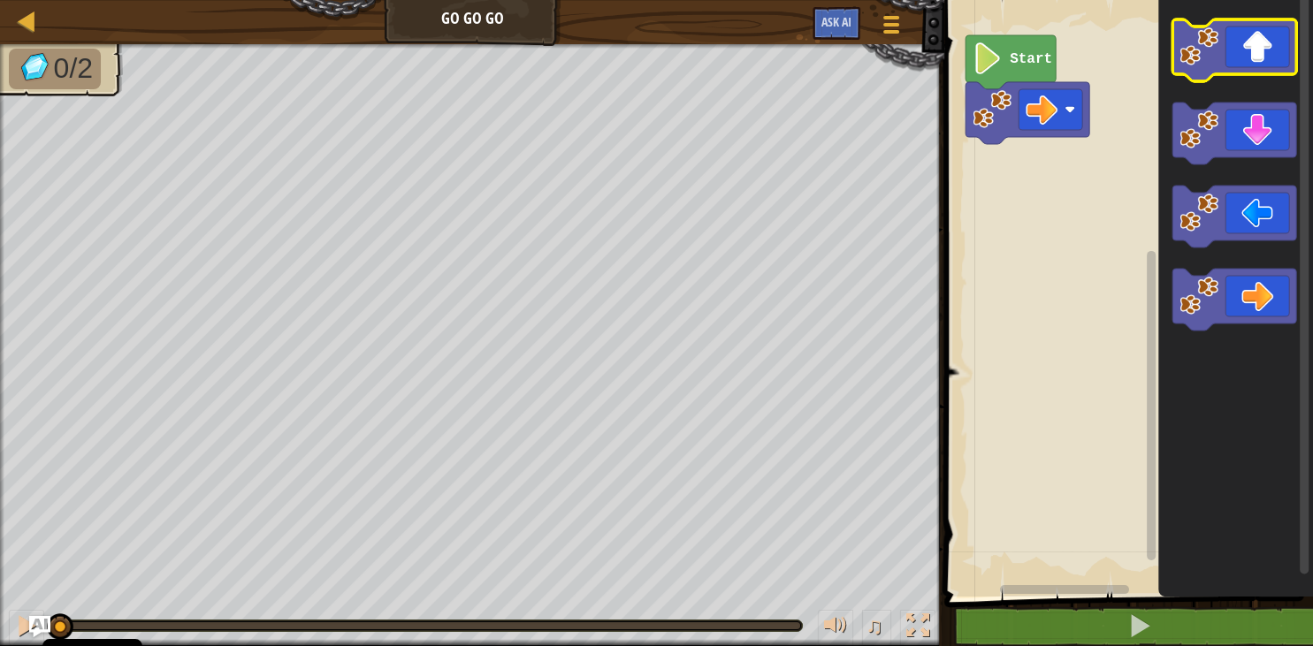
click at [1248, 56] on icon "Pracovisko Bloskly" at bounding box center [1234, 50] width 124 height 62
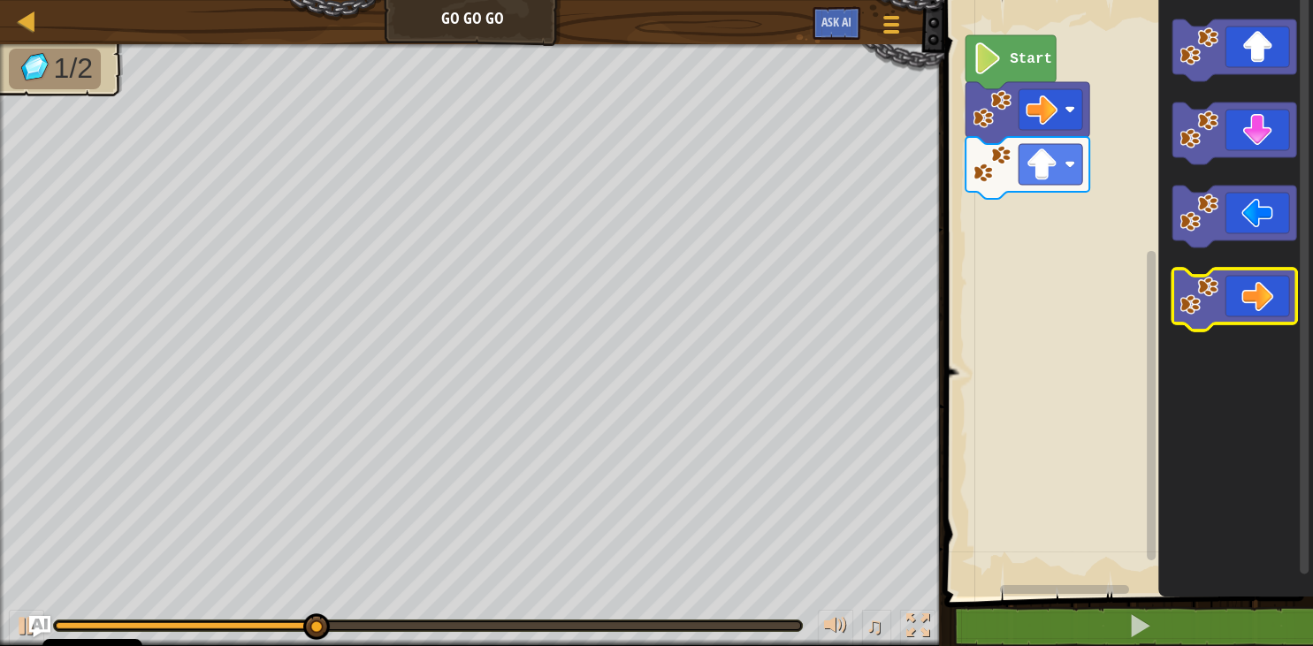
click at [1245, 287] on icon "Pracovisko Bloskly" at bounding box center [1234, 300] width 124 height 62
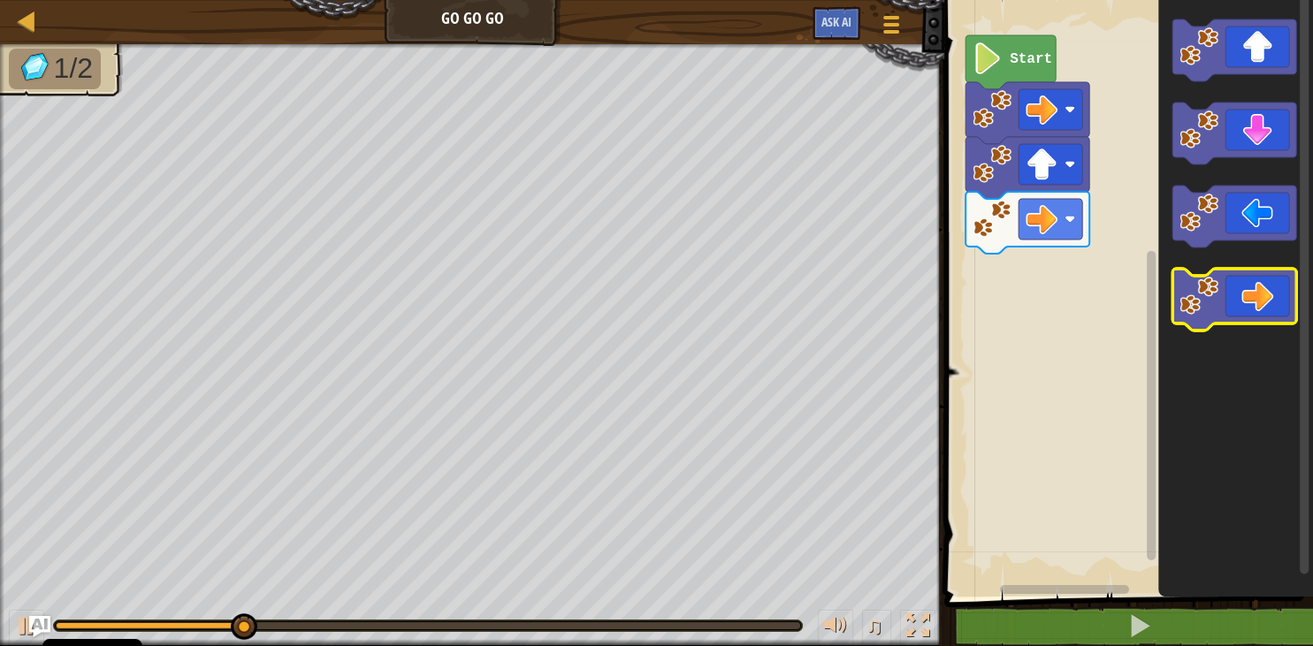
click at [1245, 287] on icon "Pracovisko Bloskly" at bounding box center [1234, 300] width 124 height 62
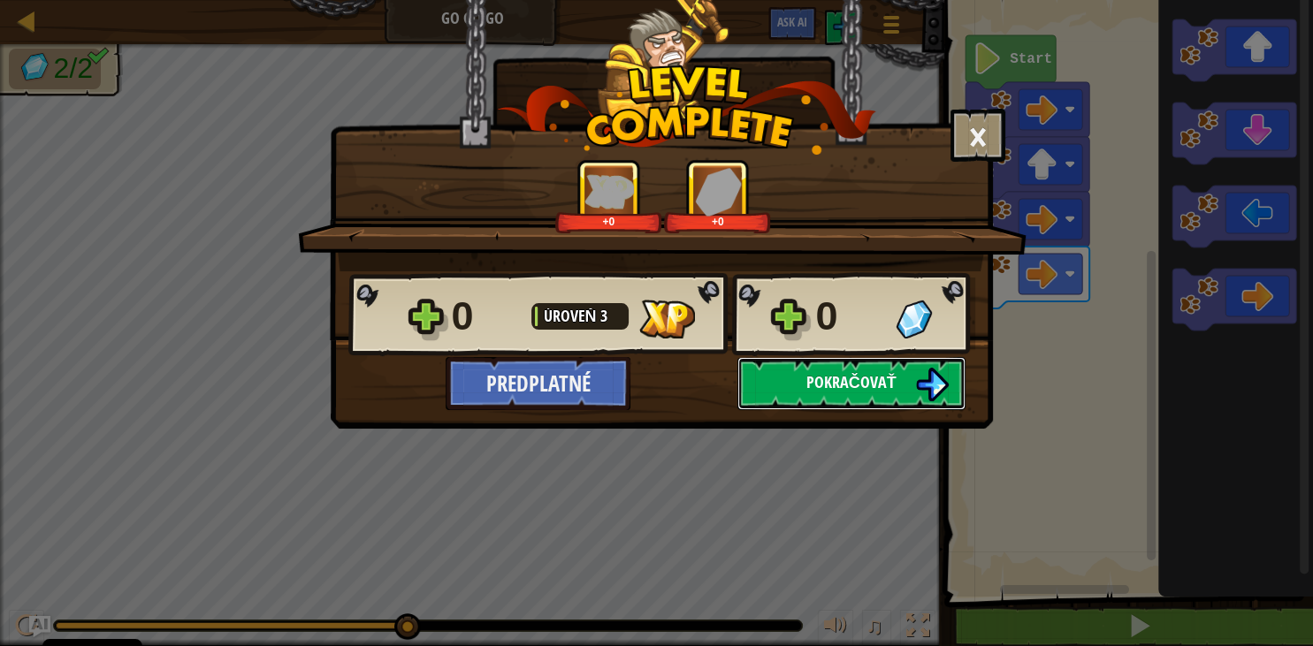
click at [873, 372] on span "Pokračovať" at bounding box center [851, 382] width 90 height 22
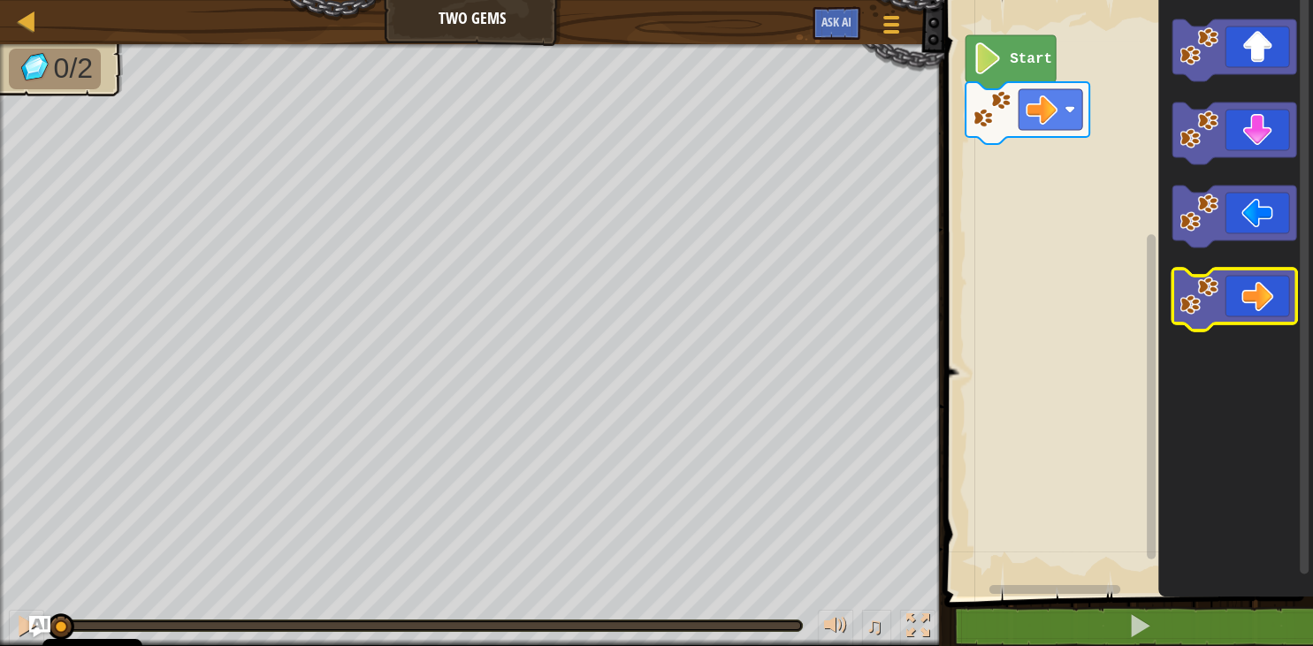
click at [1197, 288] on image "Pracovisko Bloskly" at bounding box center [1198, 296] width 39 height 39
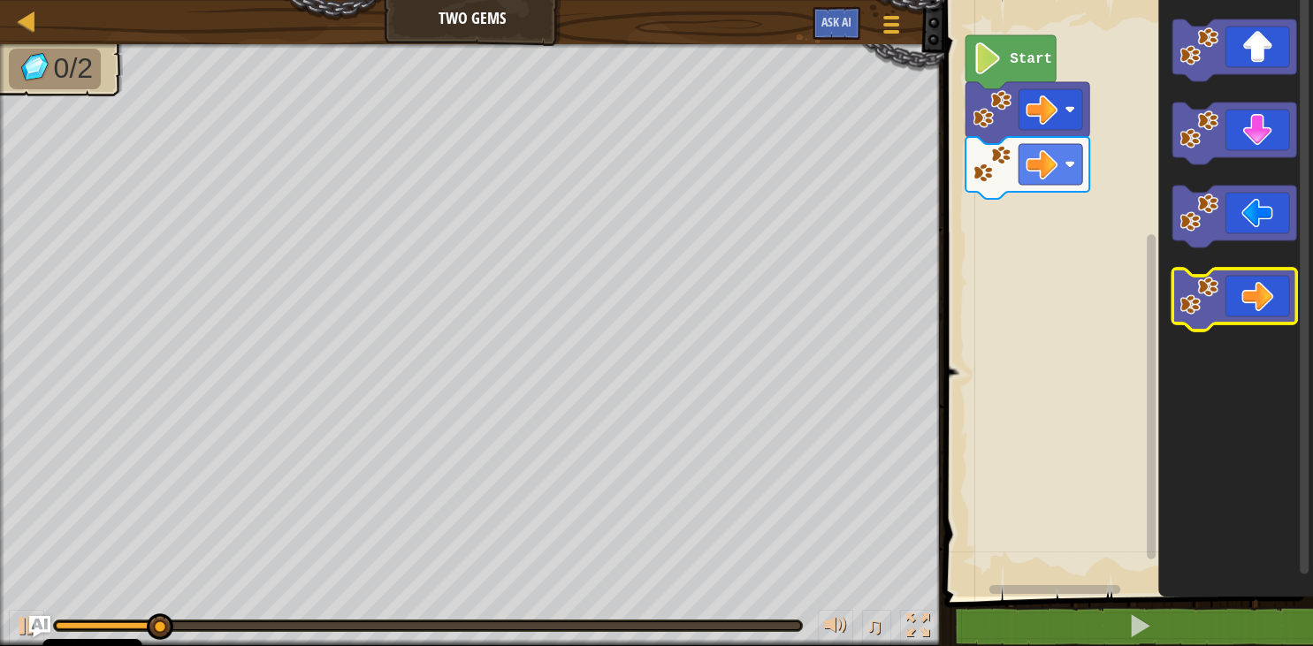
click at [1197, 288] on image "Pracovisko Bloskly" at bounding box center [1198, 296] width 39 height 39
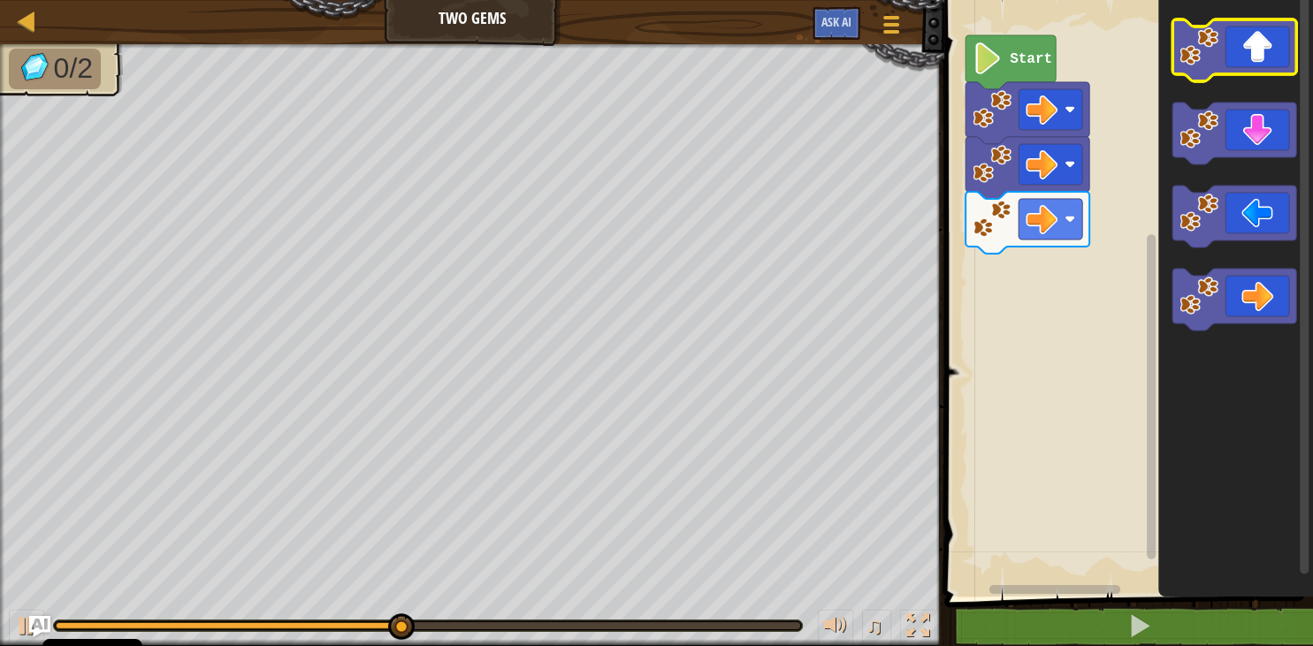
click at [1222, 69] on icon "Pracovisko Bloskly" at bounding box center [1234, 50] width 124 height 62
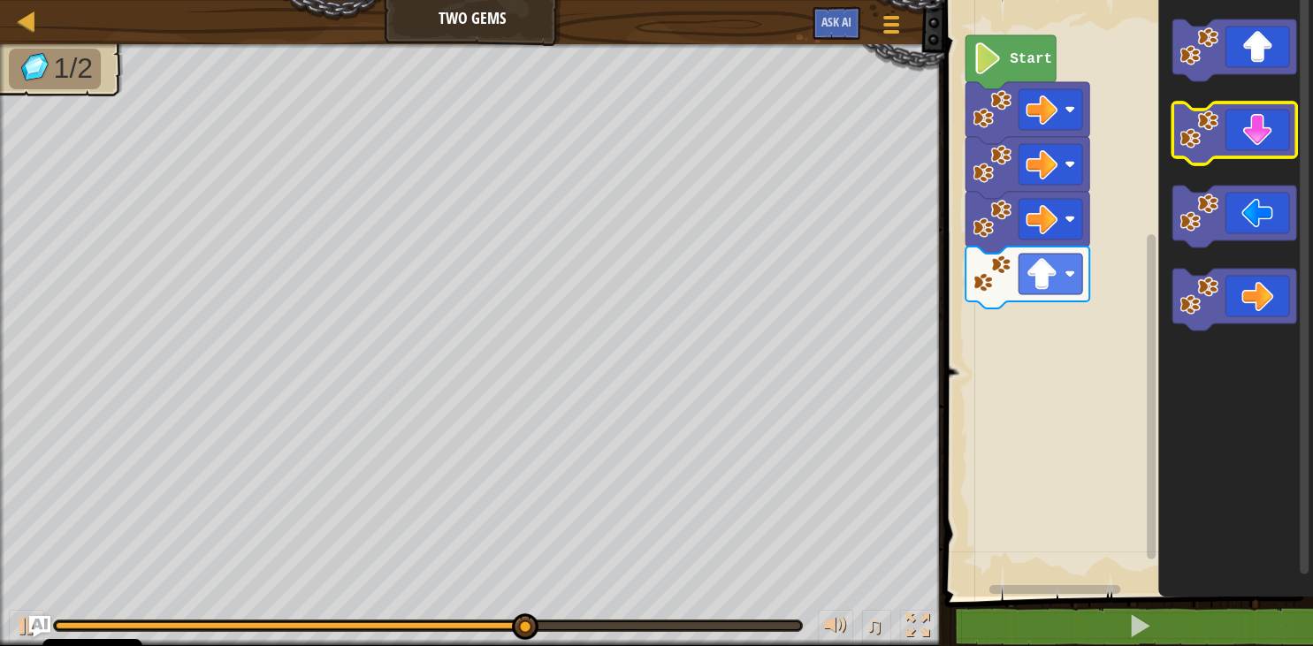
click at [1268, 108] on icon "Pracovisko Bloskly" at bounding box center [1234, 134] width 124 height 62
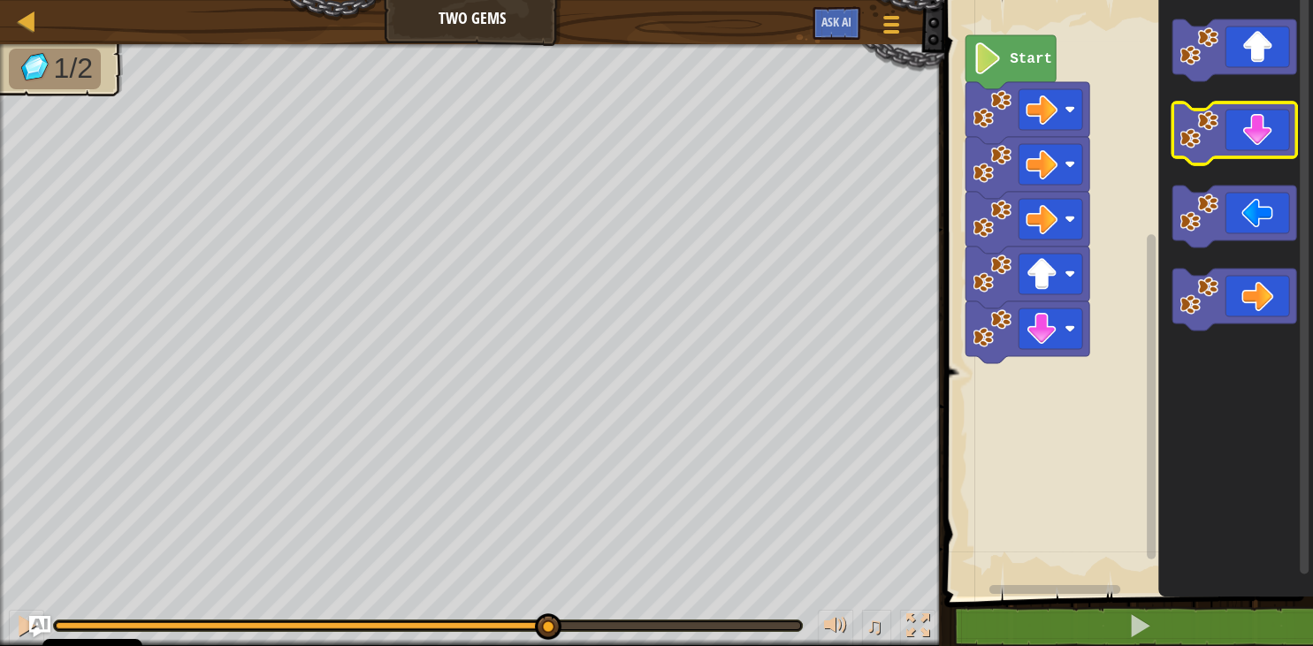
click at [1268, 108] on icon "Pracovisko Bloskly" at bounding box center [1234, 134] width 124 height 62
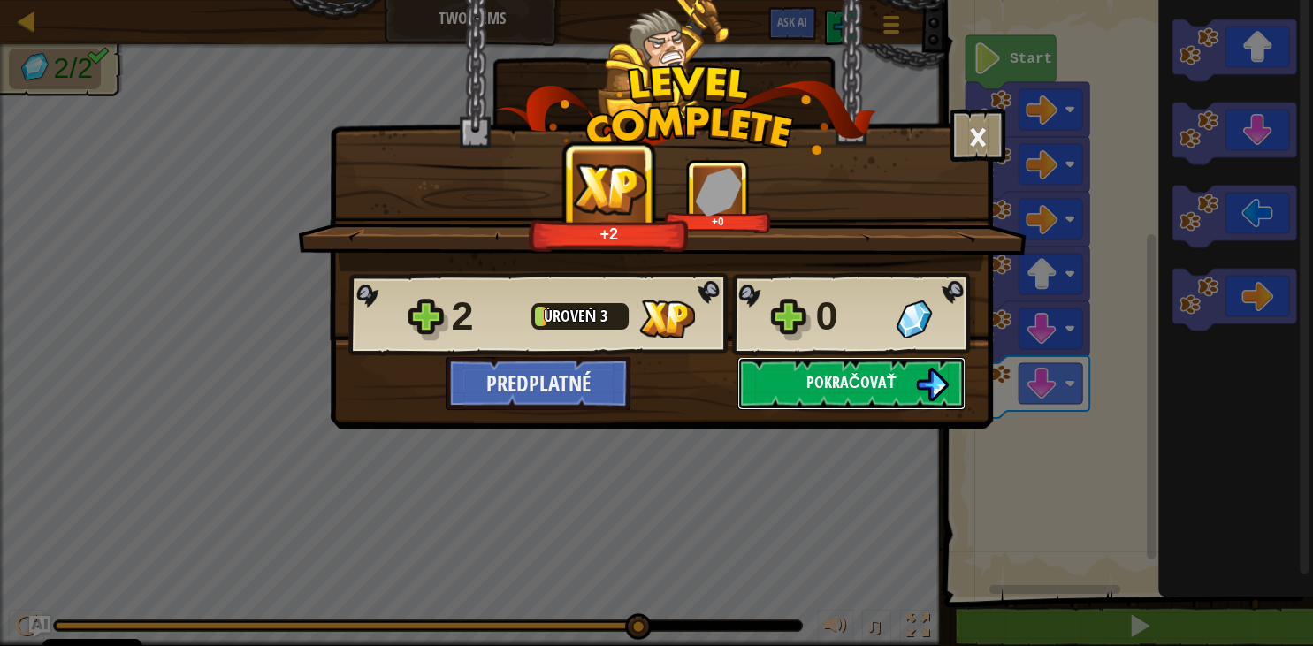
click at [821, 365] on button "Pokračovať" at bounding box center [851, 383] width 228 height 53
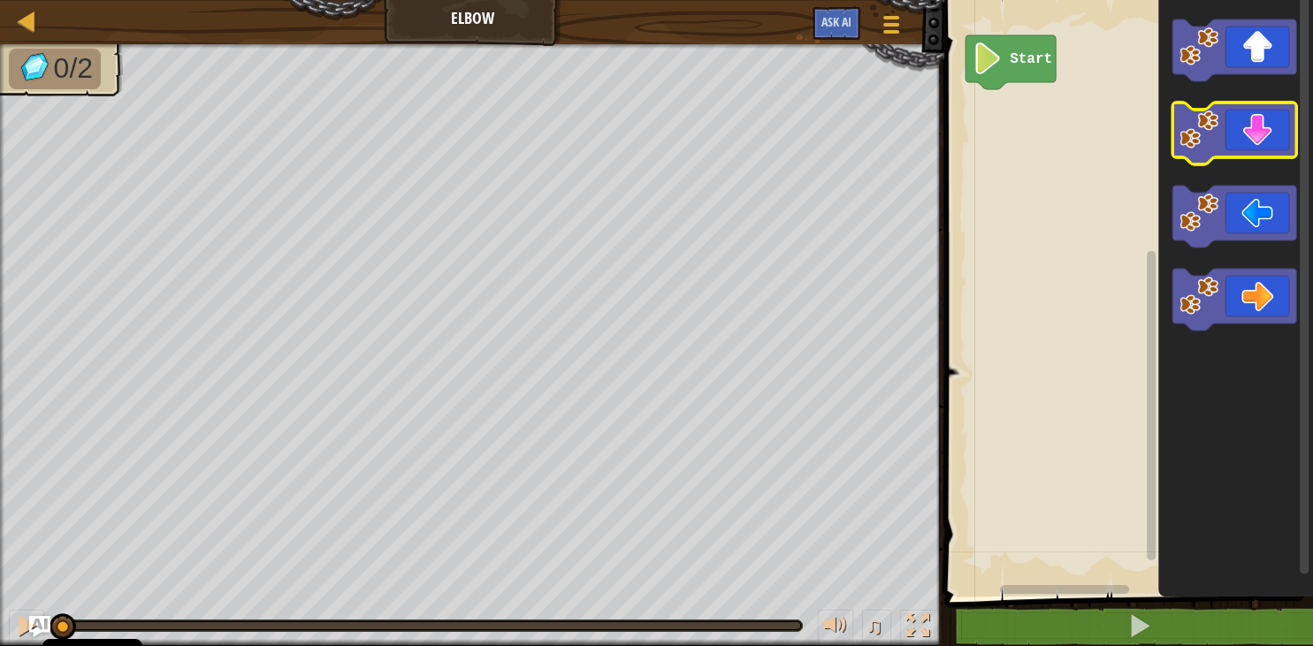
click at [1253, 129] on icon "Pracovisko Bloskly" at bounding box center [1234, 134] width 124 height 62
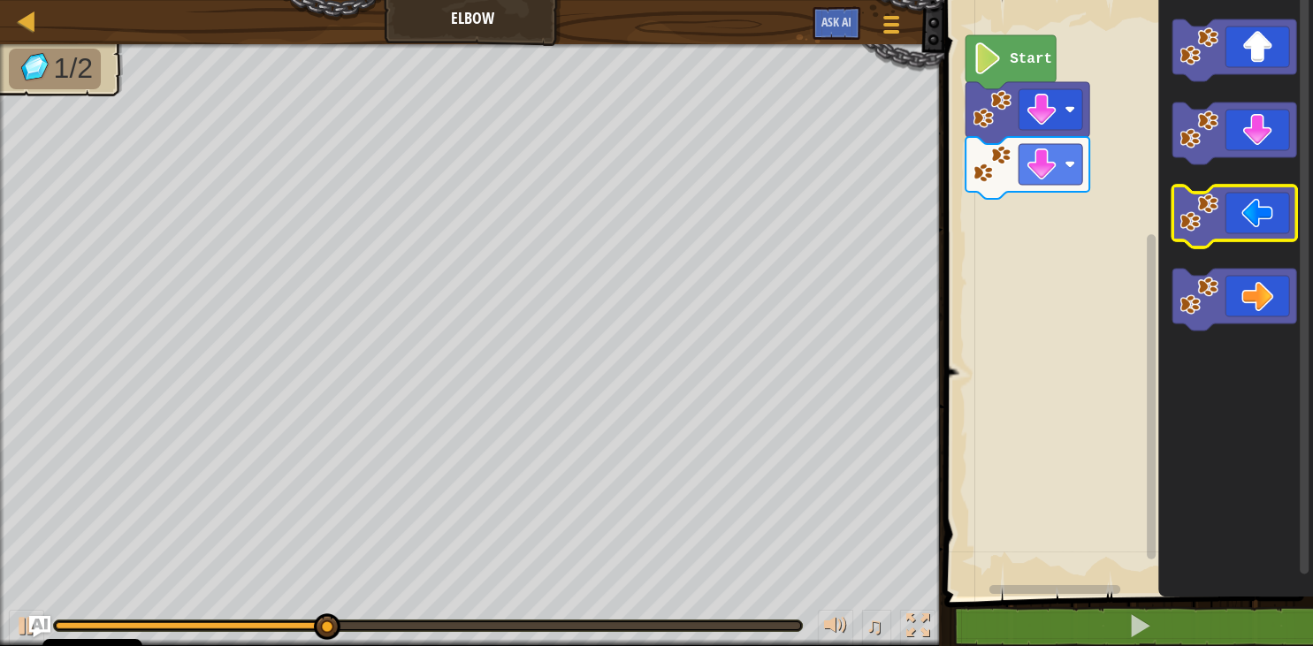
click at [1216, 228] on image "Pracovisko Bloskly" at bounding box center [1198, 213] width 39 height 39
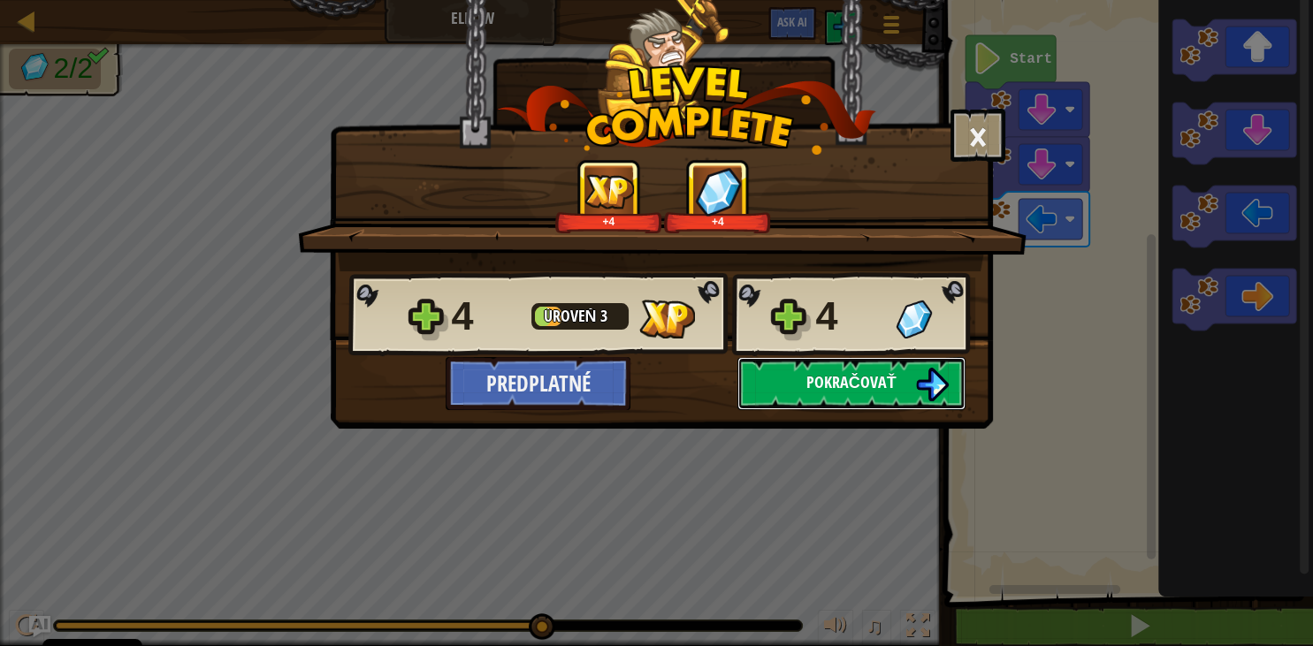
click at [925, 371] on img at bounding box center [932, 385] width 34 height 34
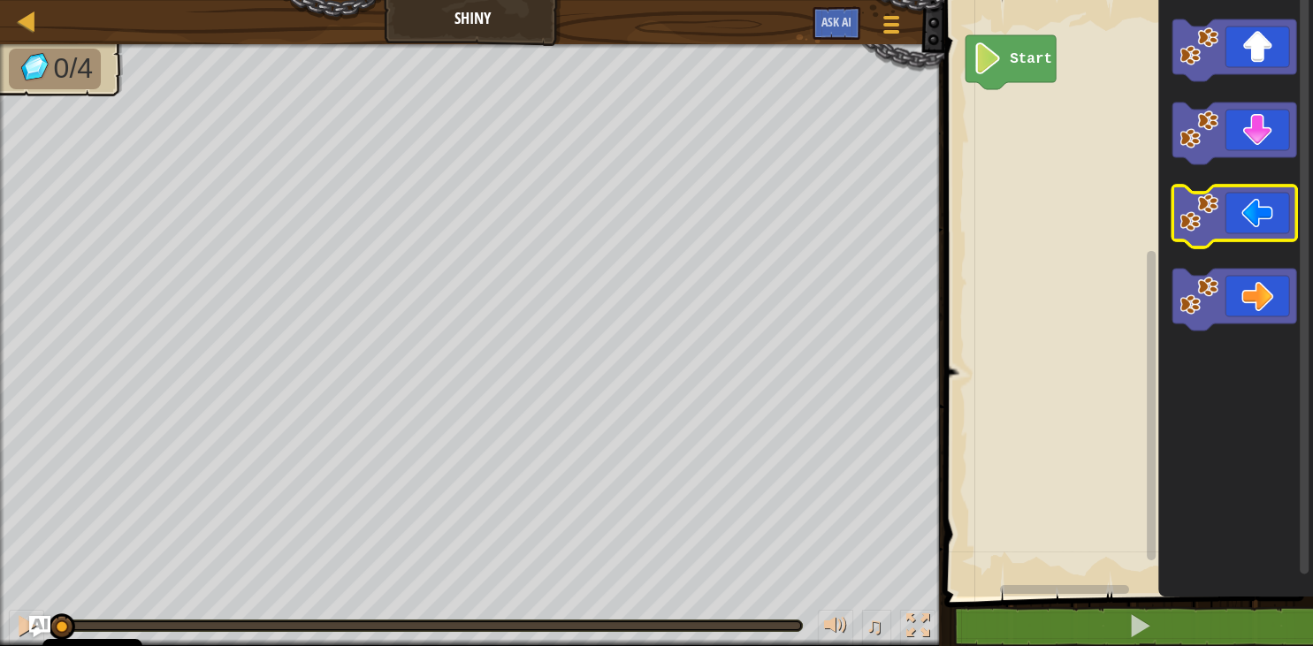
click at [1222, 223] on icon "Pracovisko Bloskly" at bounding box center [1234, 217] width 124 height 62
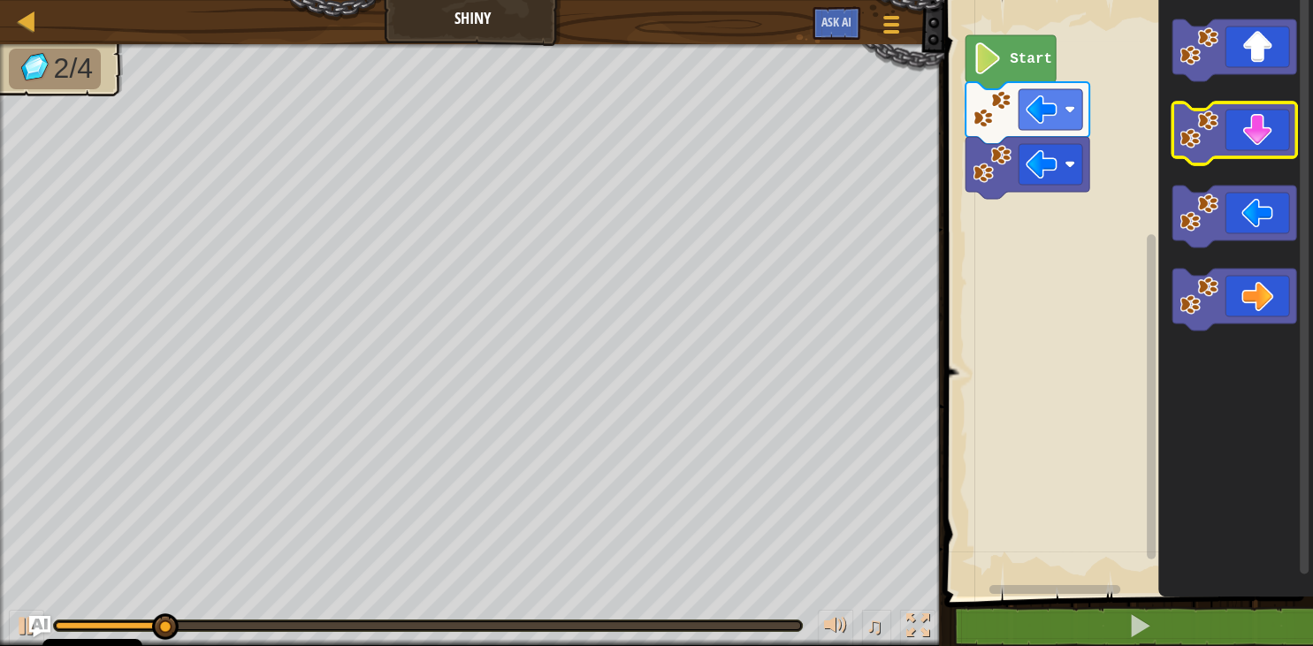
click at [1258, 133] on icon "Pracovisko Bloskly" at bounding box center [1234, 134] width 124 height 62
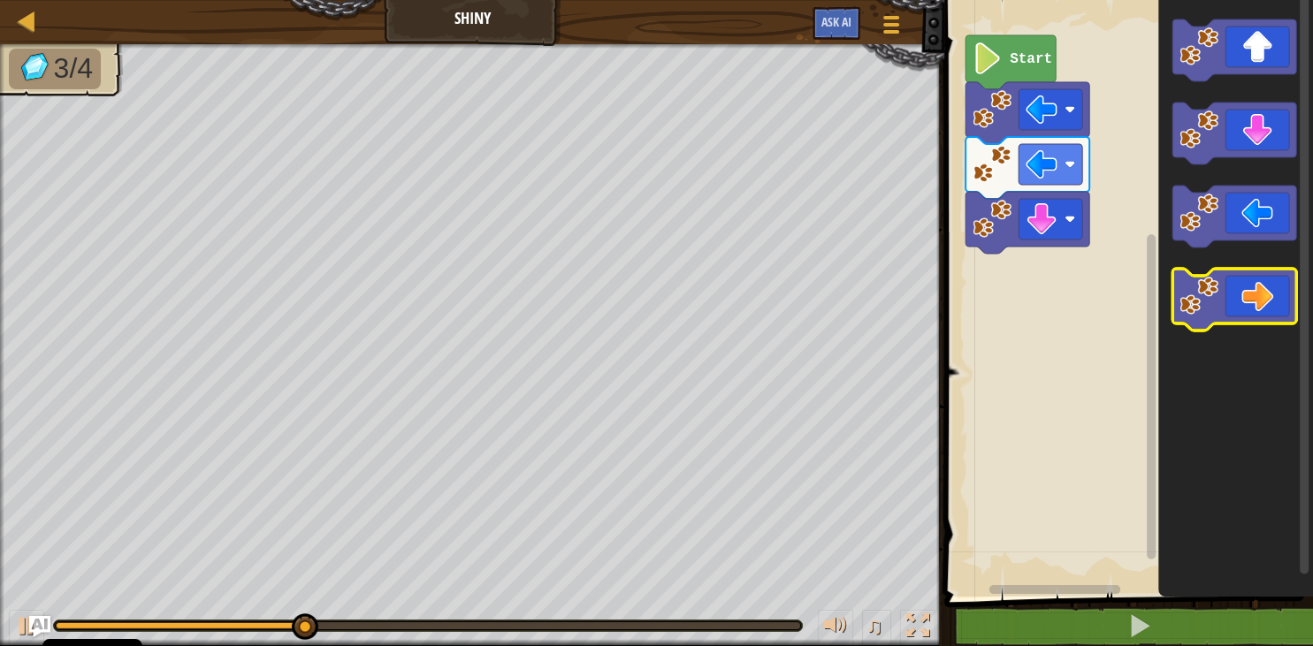
click at [1296, 293] on icon "Pracovisko Bloskly" at bounding box center [1234, 300] width 124 height 62
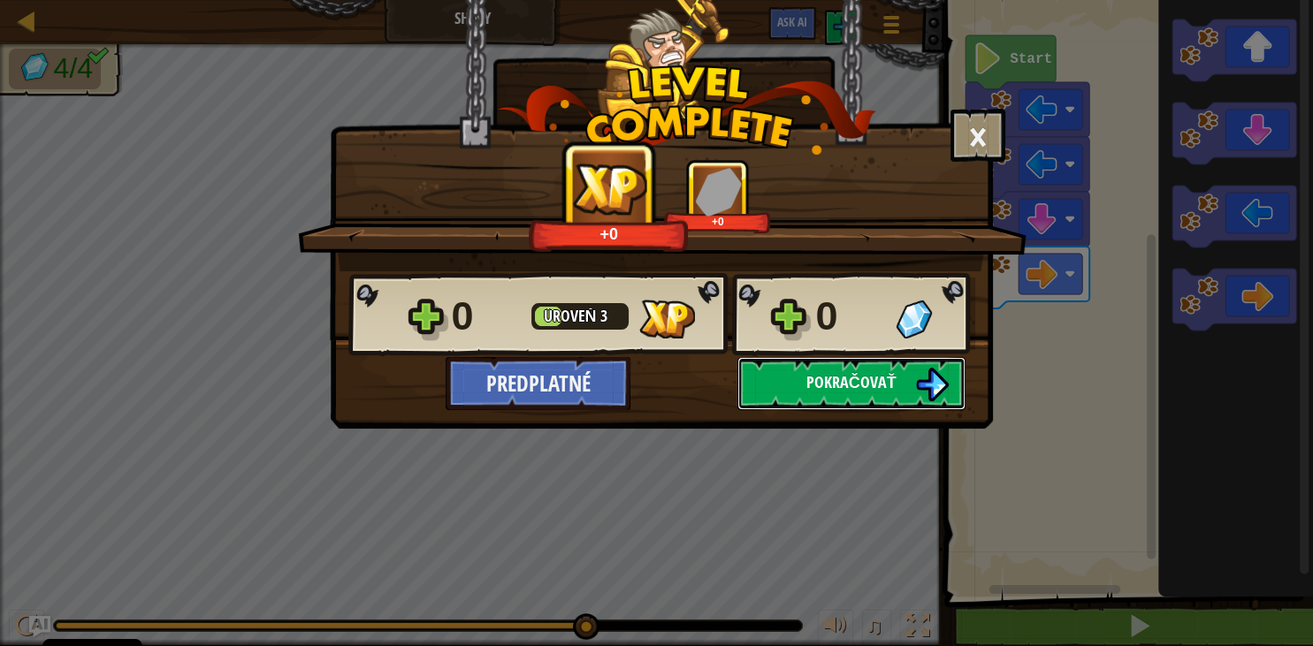
click at [857, 389] on span "Pokračovať" at bounding box center [851, 382] width 90 height 22
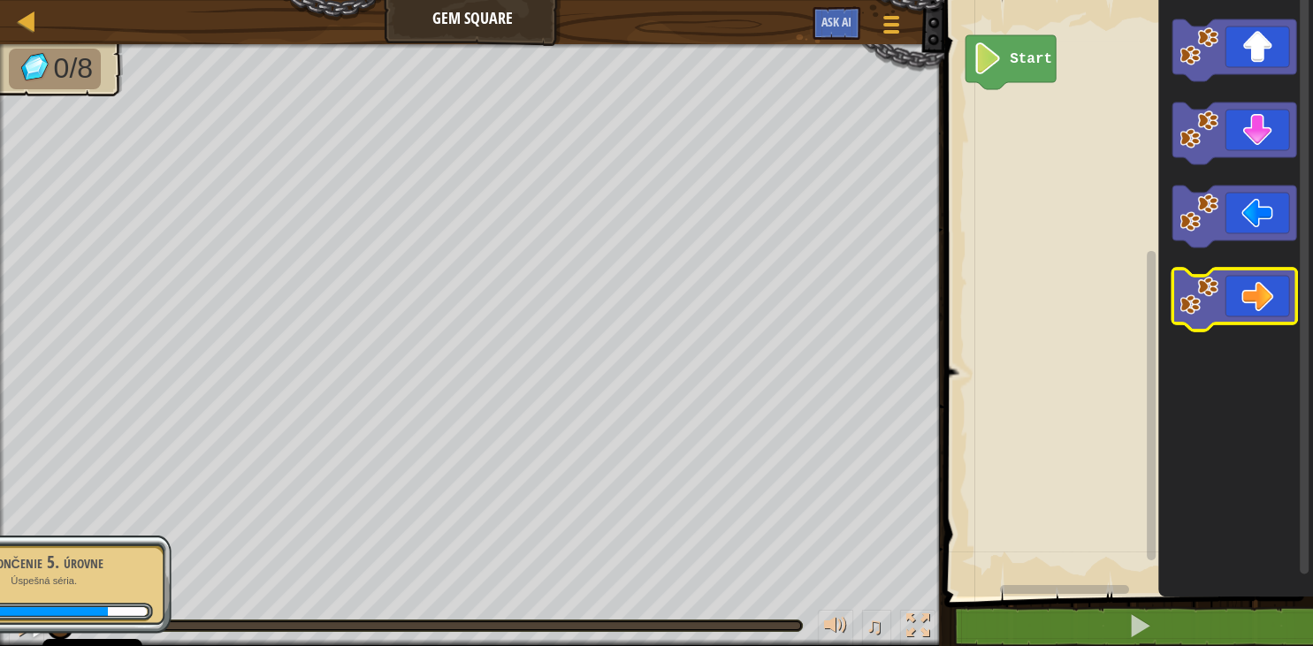
click at [1222, 293] on icon "Pracovisko Bloskly" at bounding box center [1234, 300] width 124 height 62
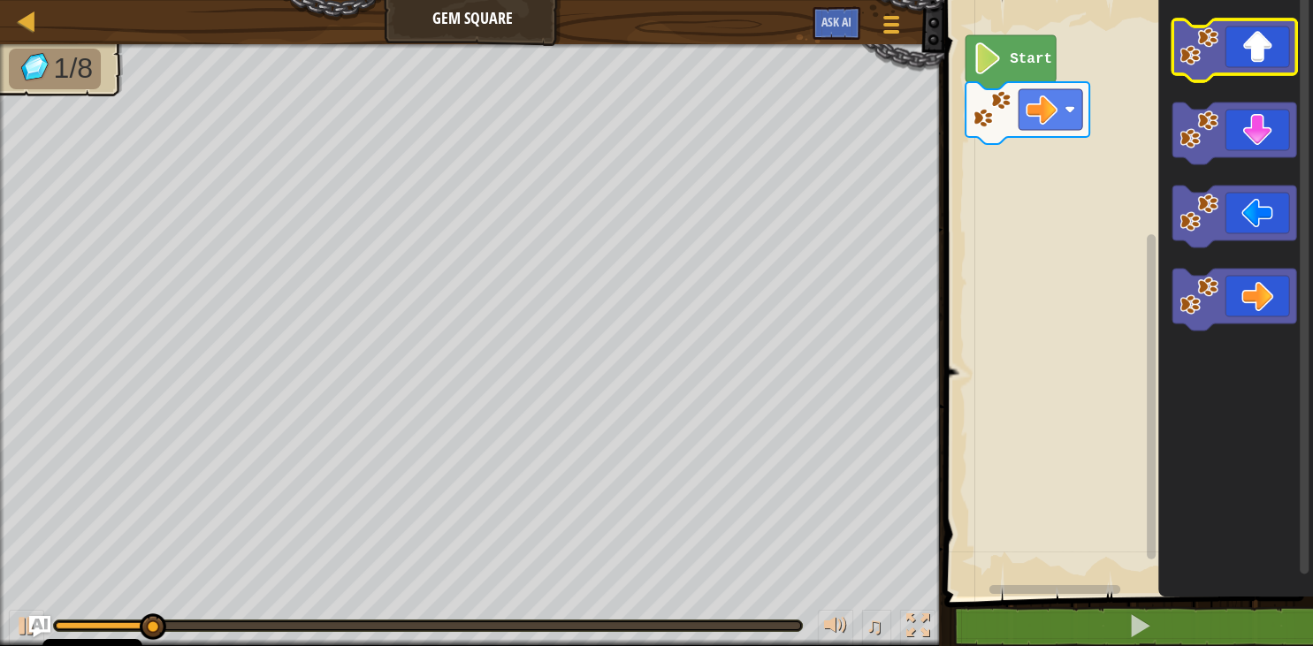
click at [1243, 55] on icon "Pracovisko Bloskly" at bounding box center [1234, 50] width 124 height 62
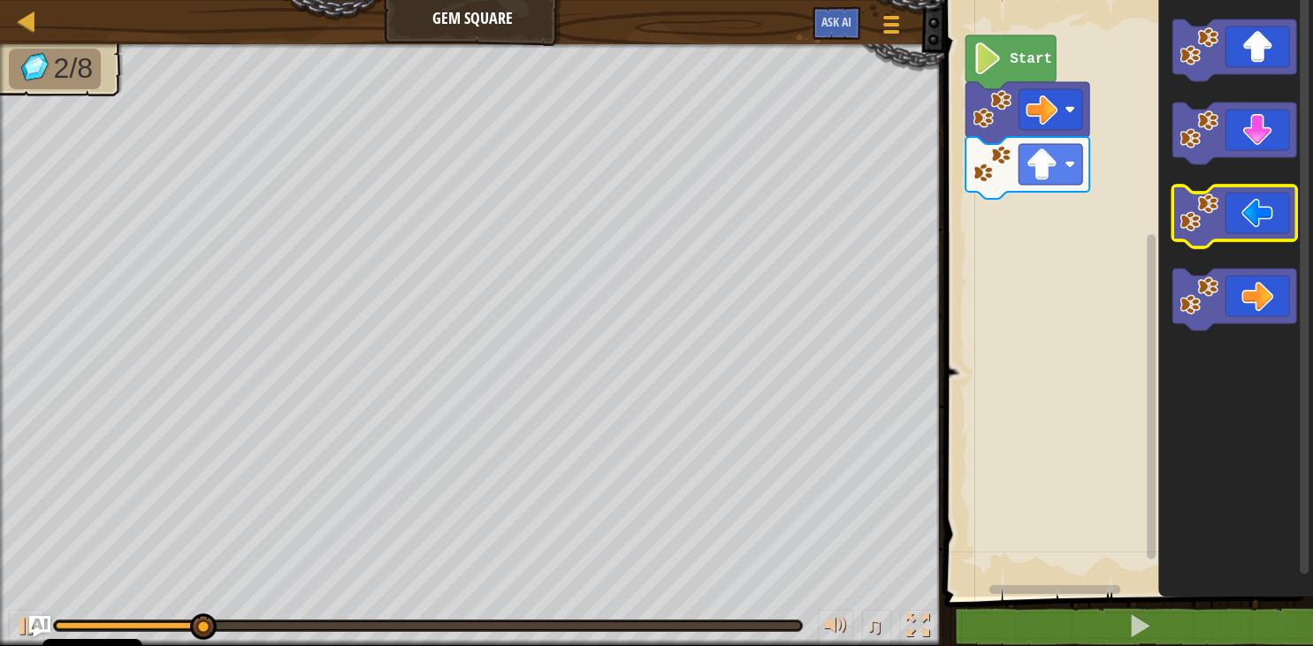
click at [1229, 201] on icon "Pracovisko Bloskly" at bounding box center [1234, 217] width 124 height 62
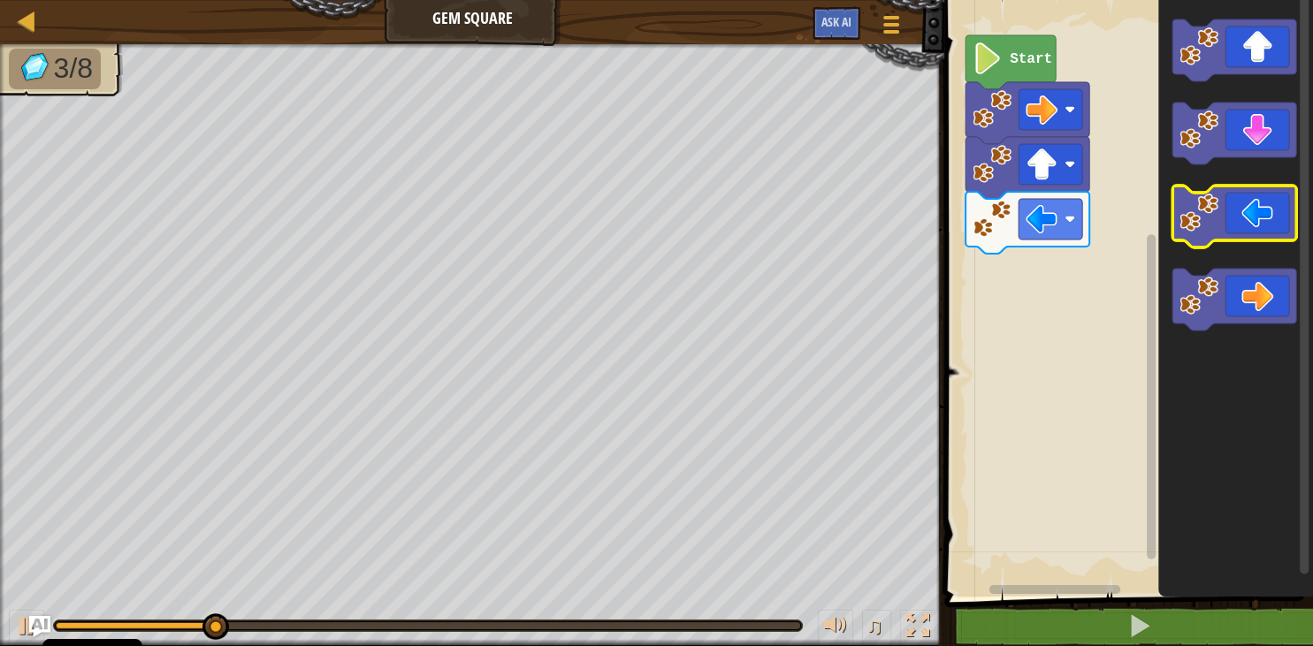
click at [1229, 201] on icon "Pracovisko Bloskly" at bounding box center [1234, 217] width 124 height 62
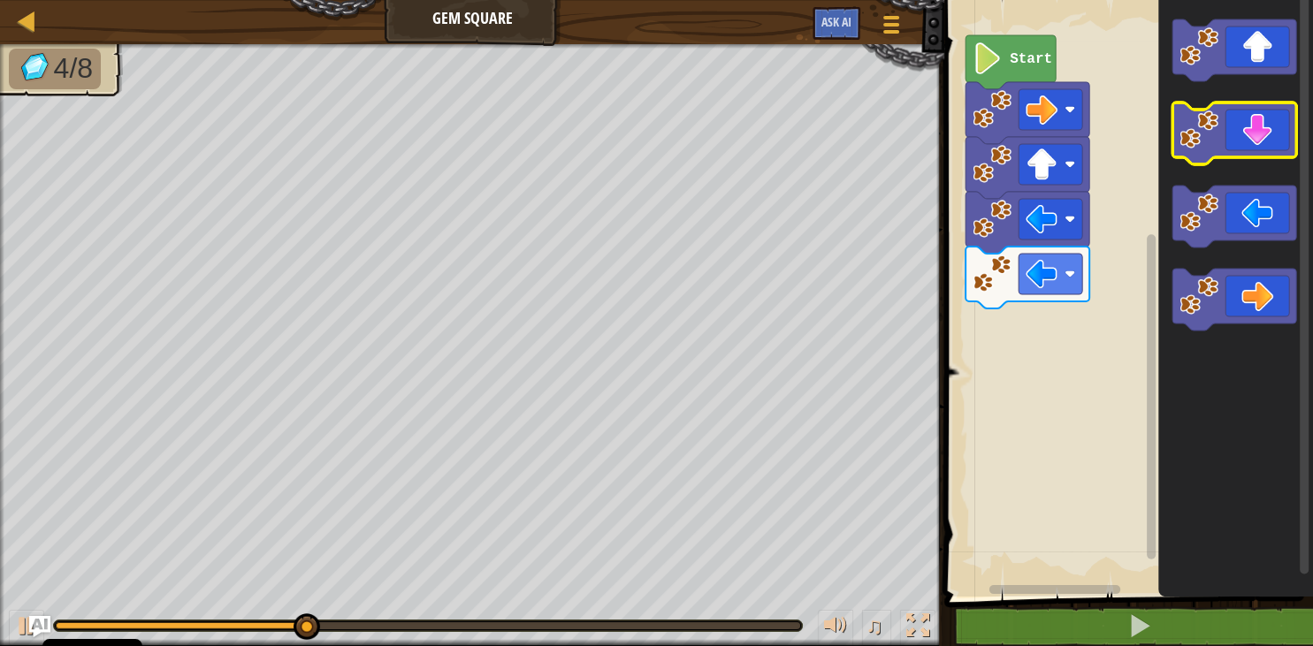
click at [1242, 110] on icon "Pracovisko Bloskly" at bounding box center [1234, 134] width 124 height 62
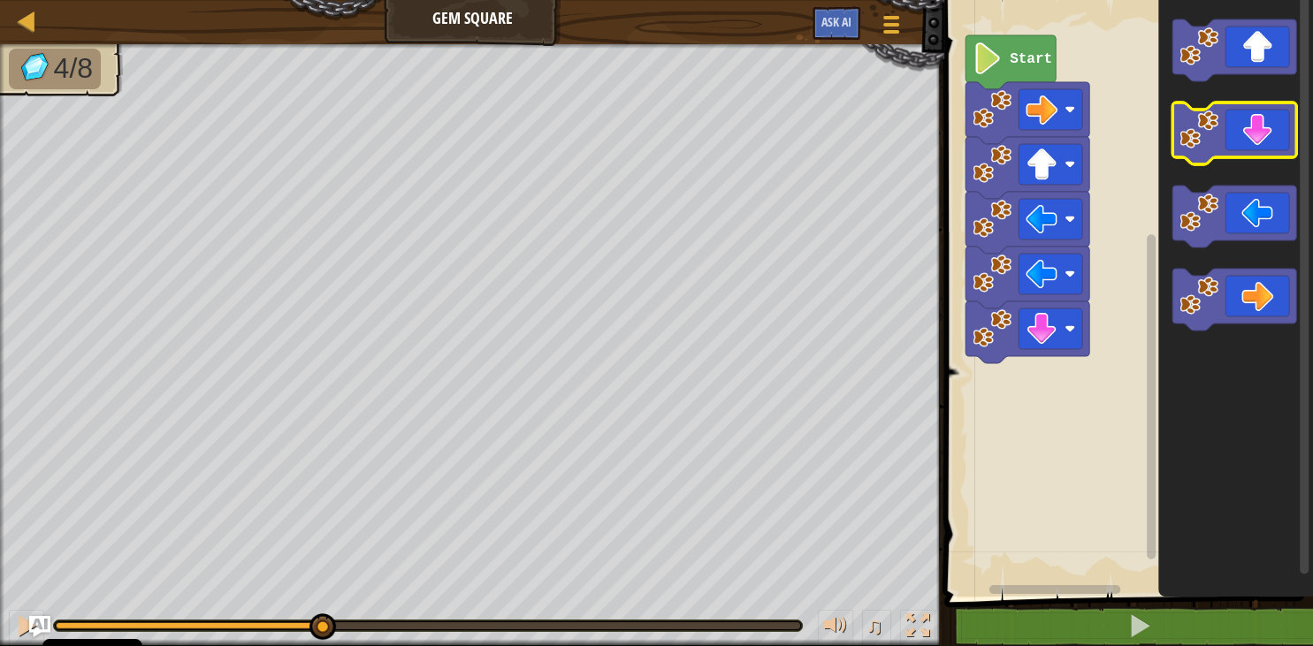
click at [1242, 110] on icon "Pracovisko Bloskly" at bounding box center [1234, 134] width 124 height 62
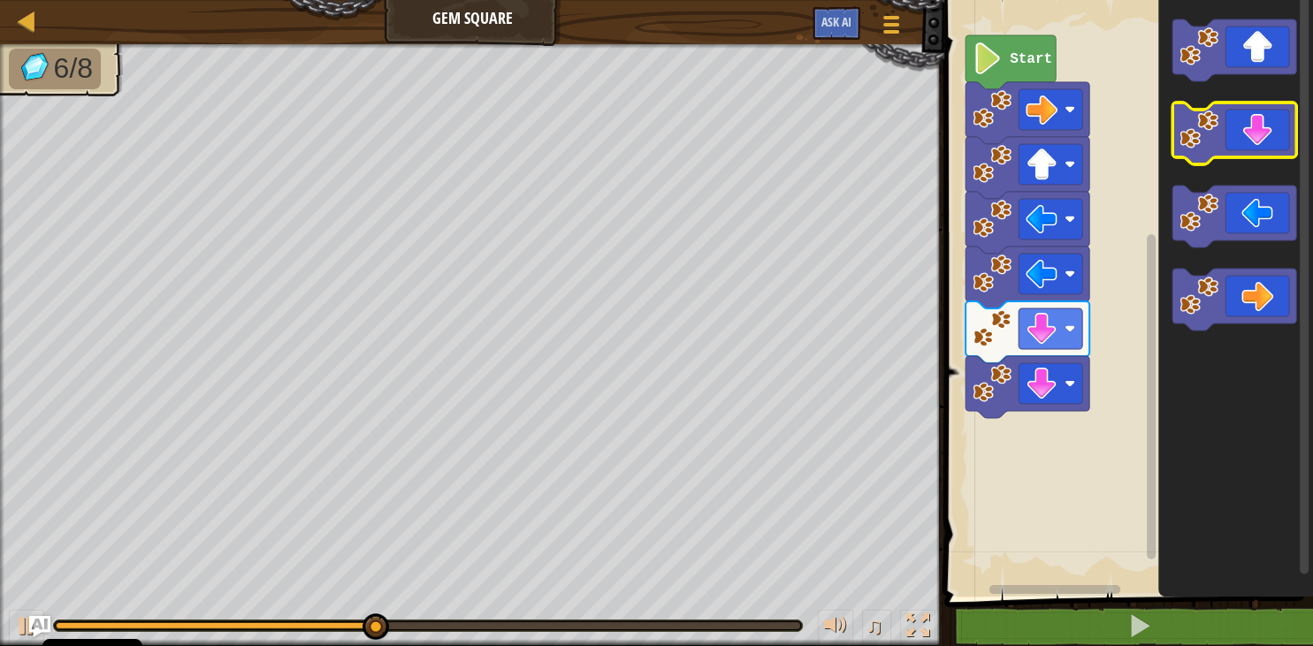
click at [1242, 110] on icon "Pracovisko Bloskly" at bounding box center [1234, 134] width 124 height 62
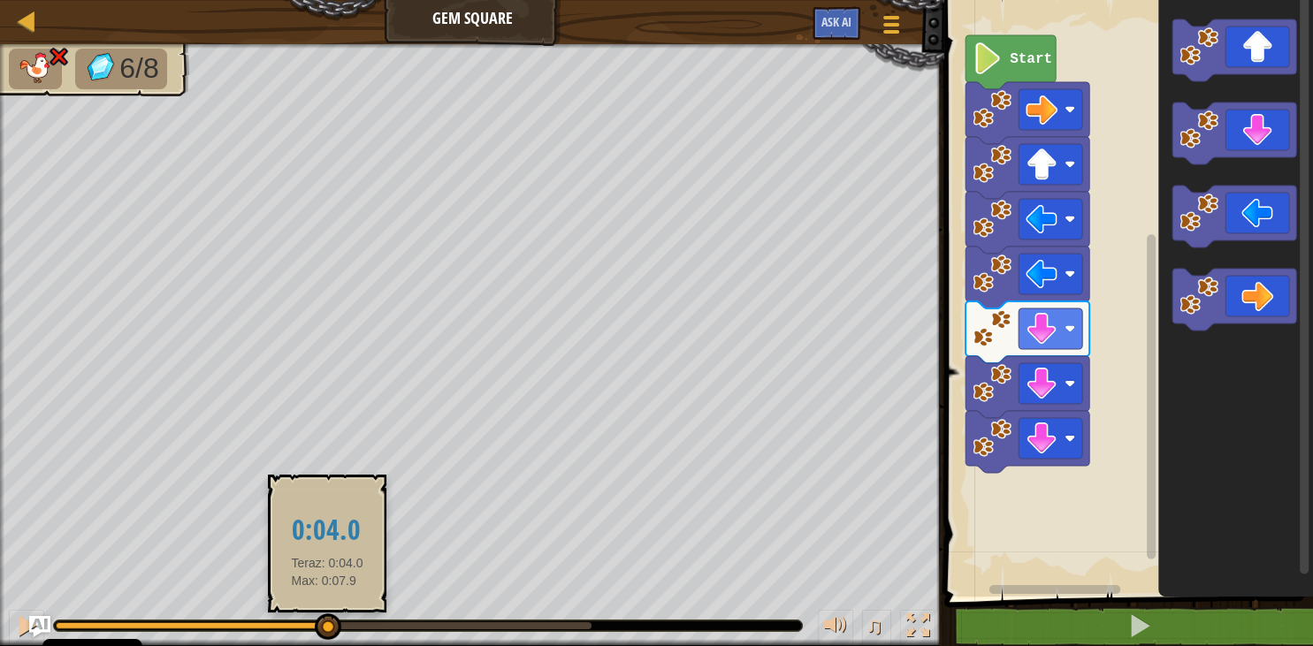
drag, startPoint x: 599, startPoint y: 623, endPoint x: 327, endPoint y: 614, distance: 272.4
click at [327, 614] on div at bounding box center [328, 626] width 27 height 27
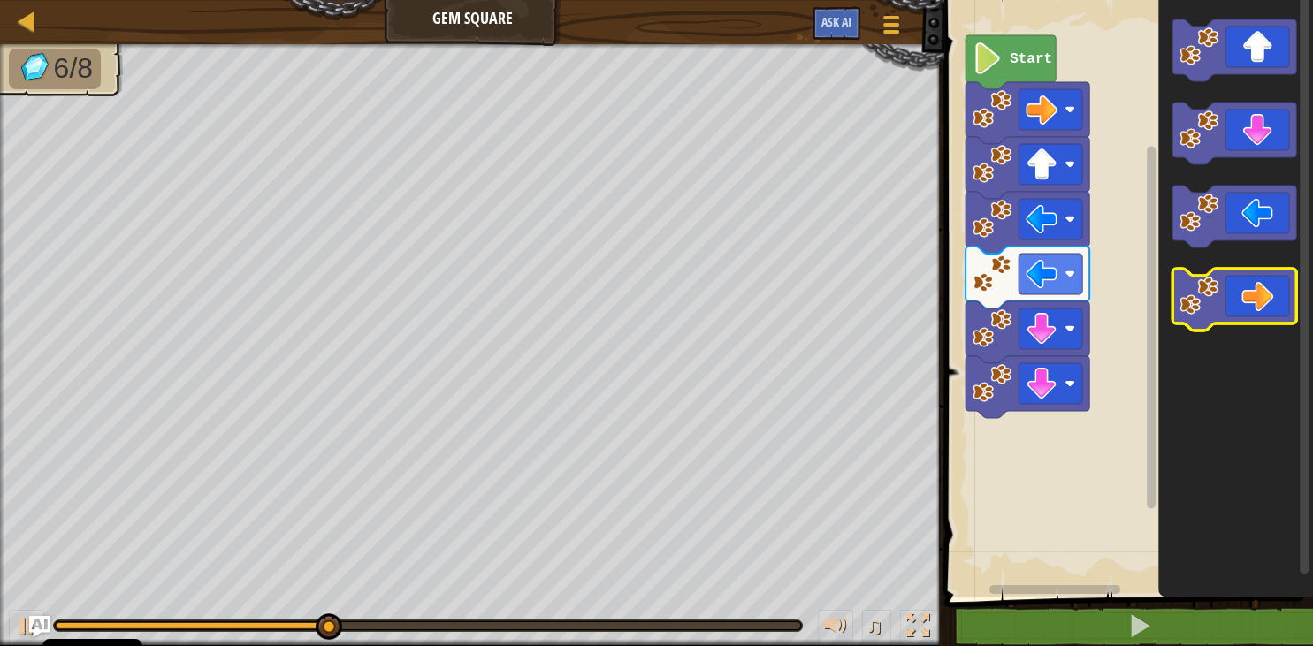
click at [1257, 282] on icon "Pracovisko Bloskly" at bounding box center [1234, 300] width 124 height 62
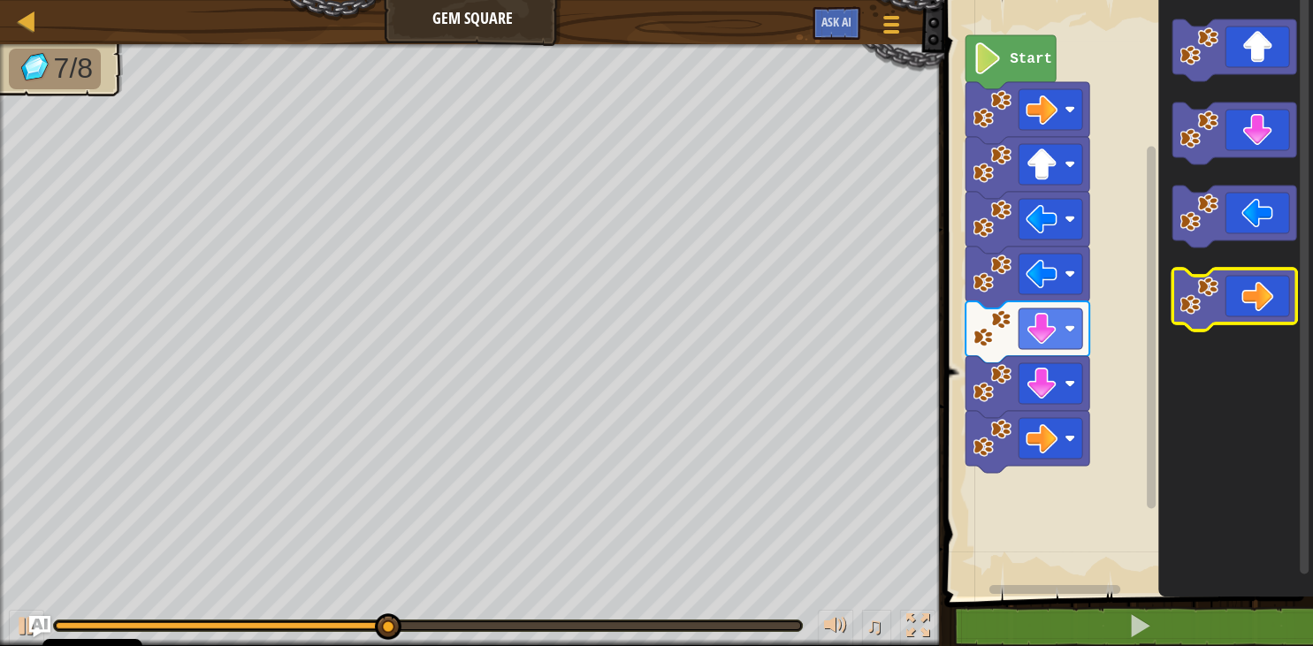
click at [1257, 282] on icon "Pracovisko Bloskly" at bounding box center [1234, 300] width 124 height 62
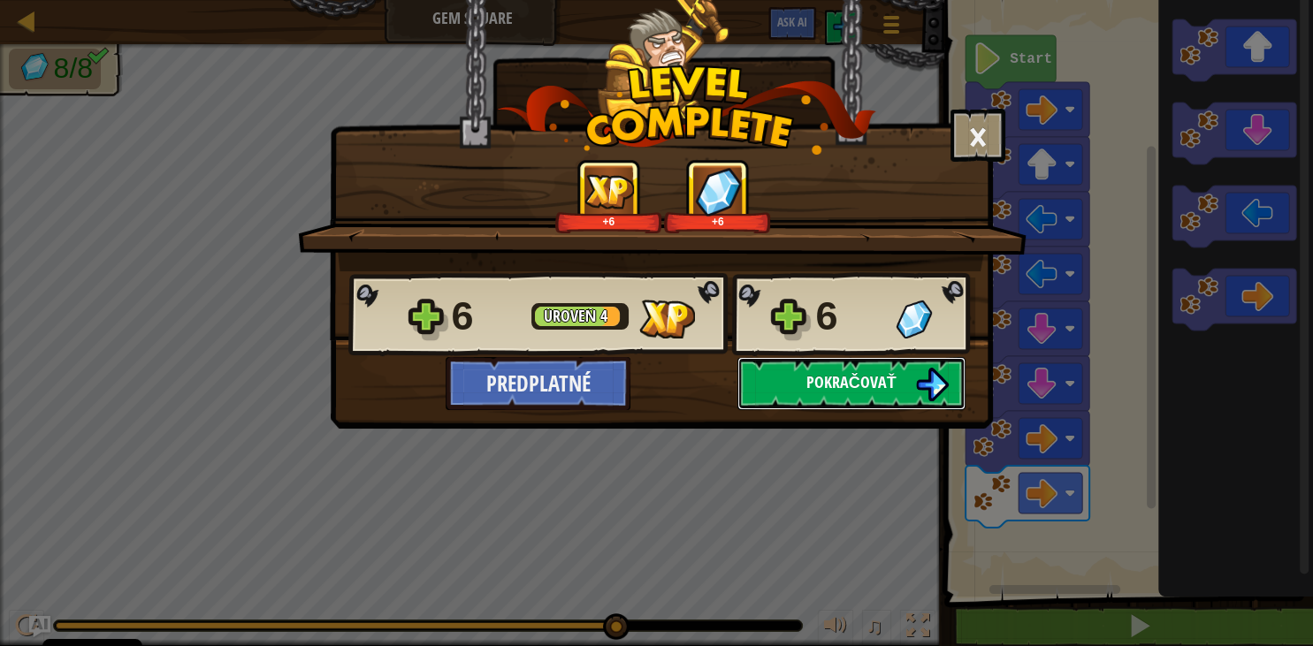
click at [931, 363] on button "Pokračovať" at bounding box center [851, 383] width 228 height 53
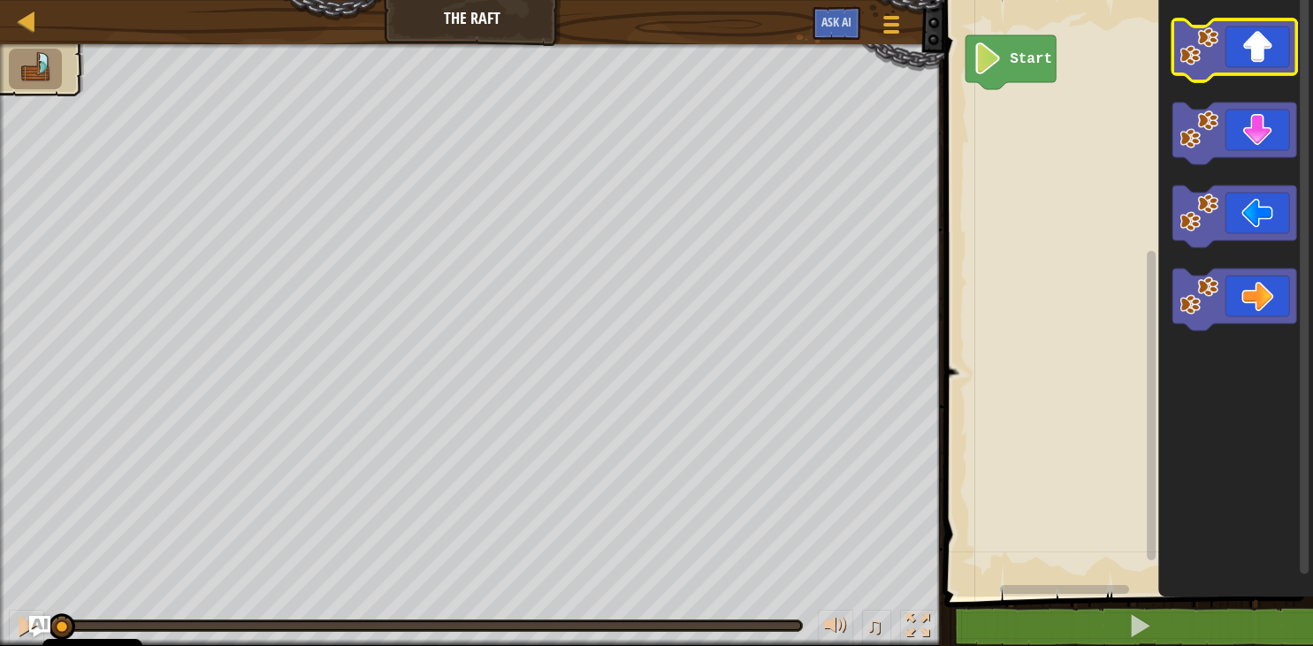
click at [1211, 54] on image "Pracovisko Bloskly" at bounding box center [1198, 46] width 39 height 39
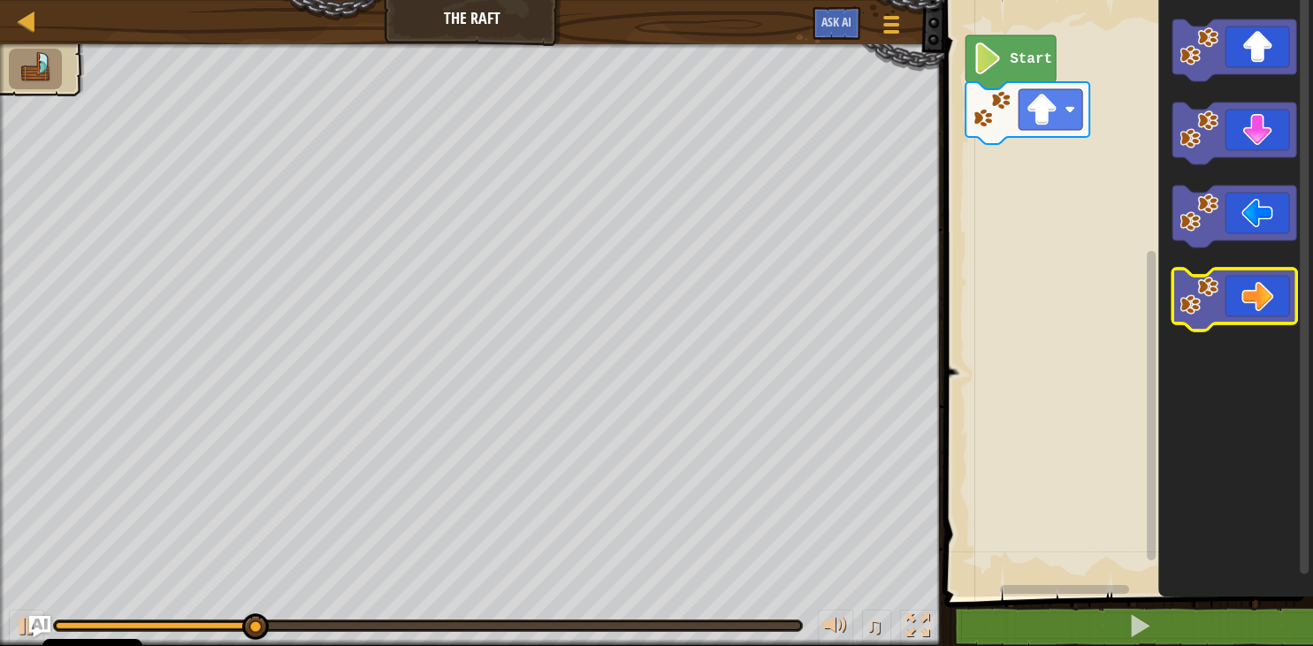
click at [1253, 311] on icon "Pracovisko Bloskly" at bounding box center [1234, 300] width 124 height 62
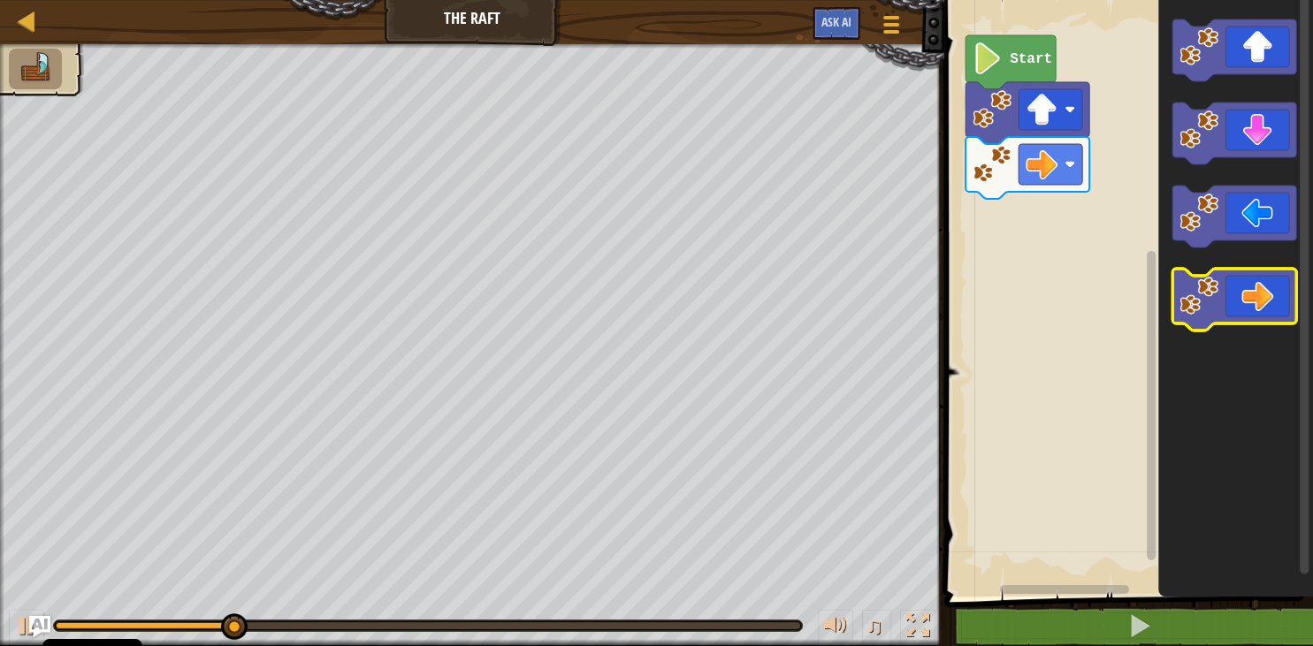
click at [1253, 311] on icon "Pracovisko Bloskly" at bounding box center [1234, 300] width 124 height 62
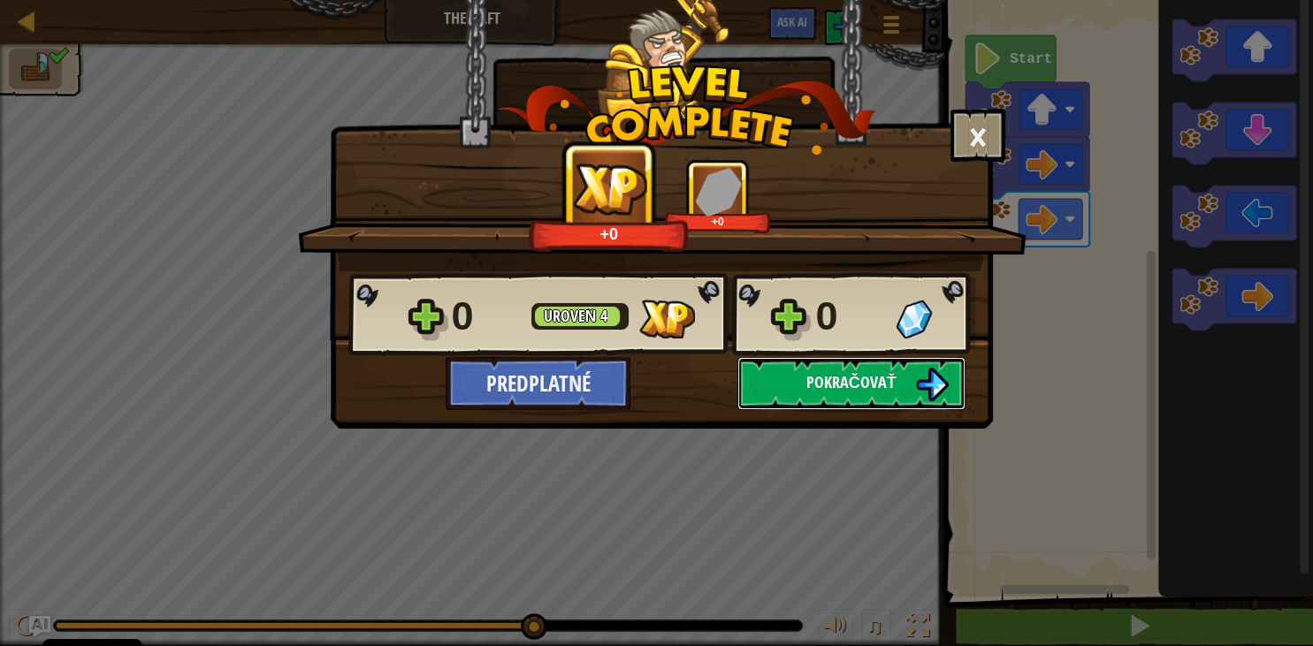
click at [895, 398] on button "Pokračovať" at bounding box center [851, 383] width 228 height 53
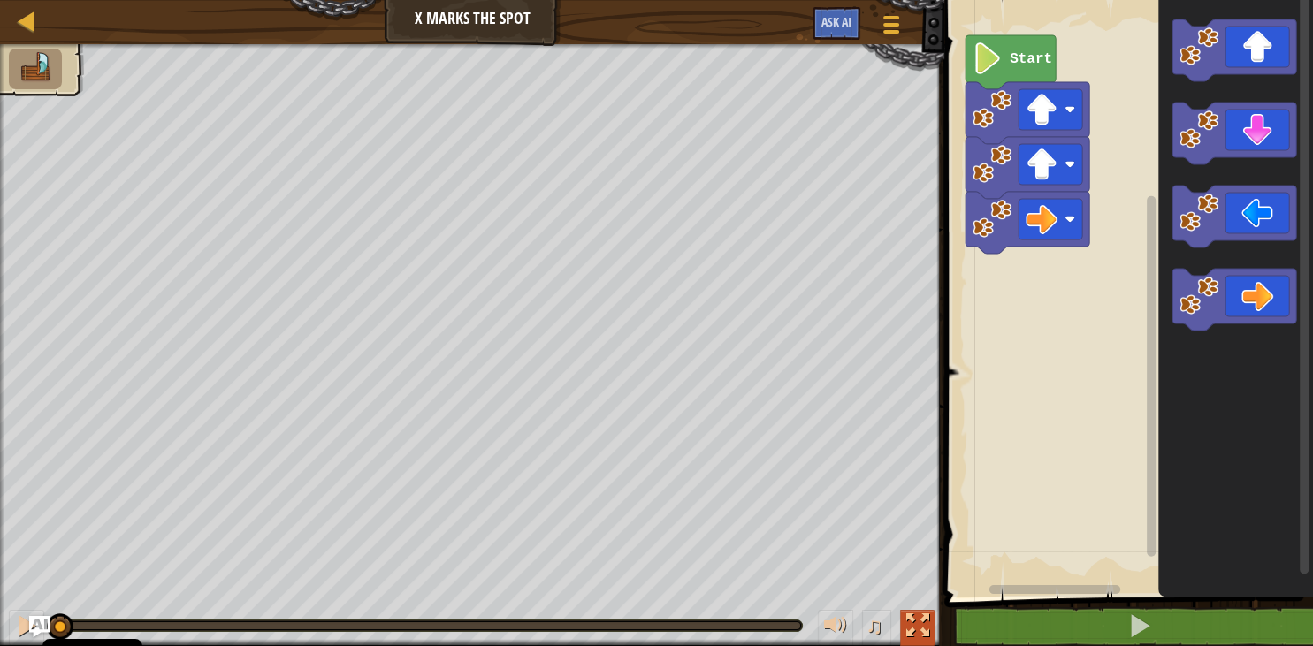
click at [910, 622] on div at bounding box center [917, 625] width 23 height 23
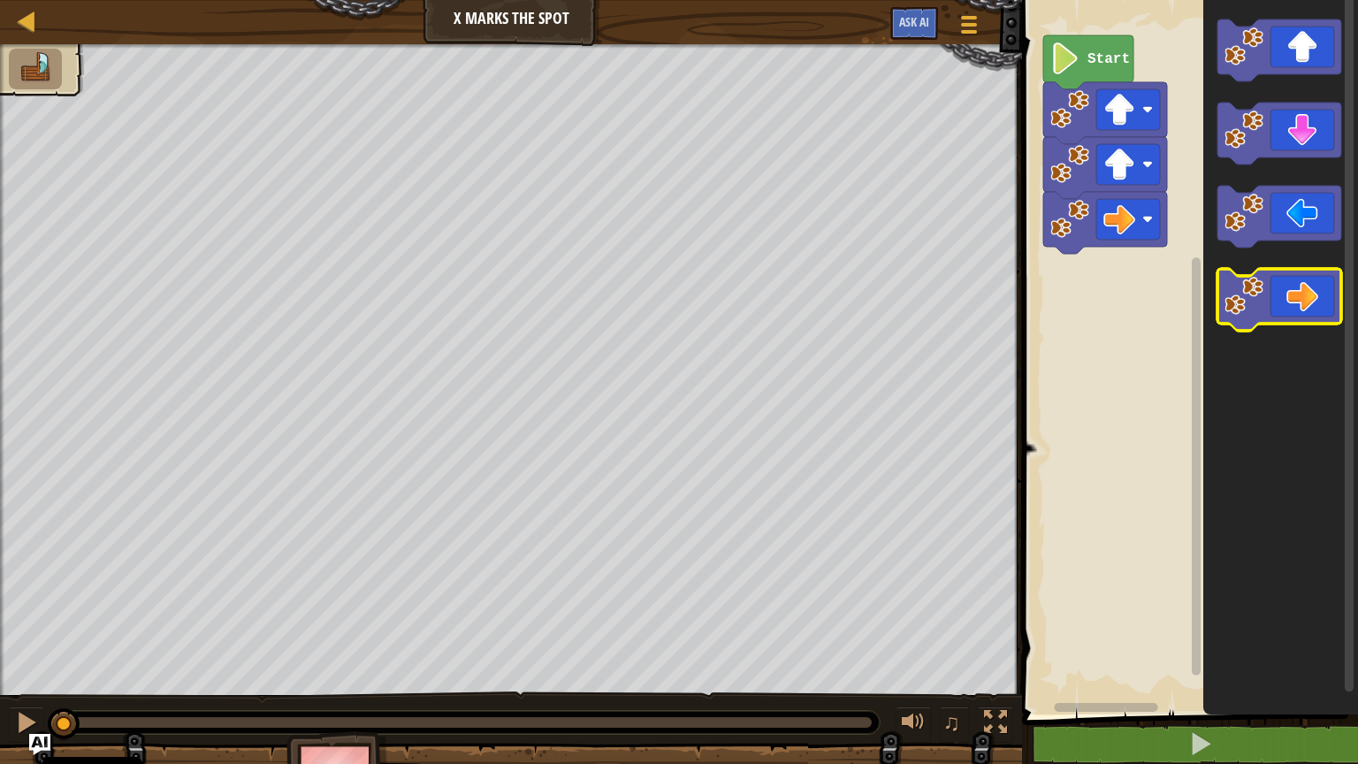
click at [1299, 313] on icon "Pracovisko Bloskly" at bounding box center [1279, 300] width 124 height 62
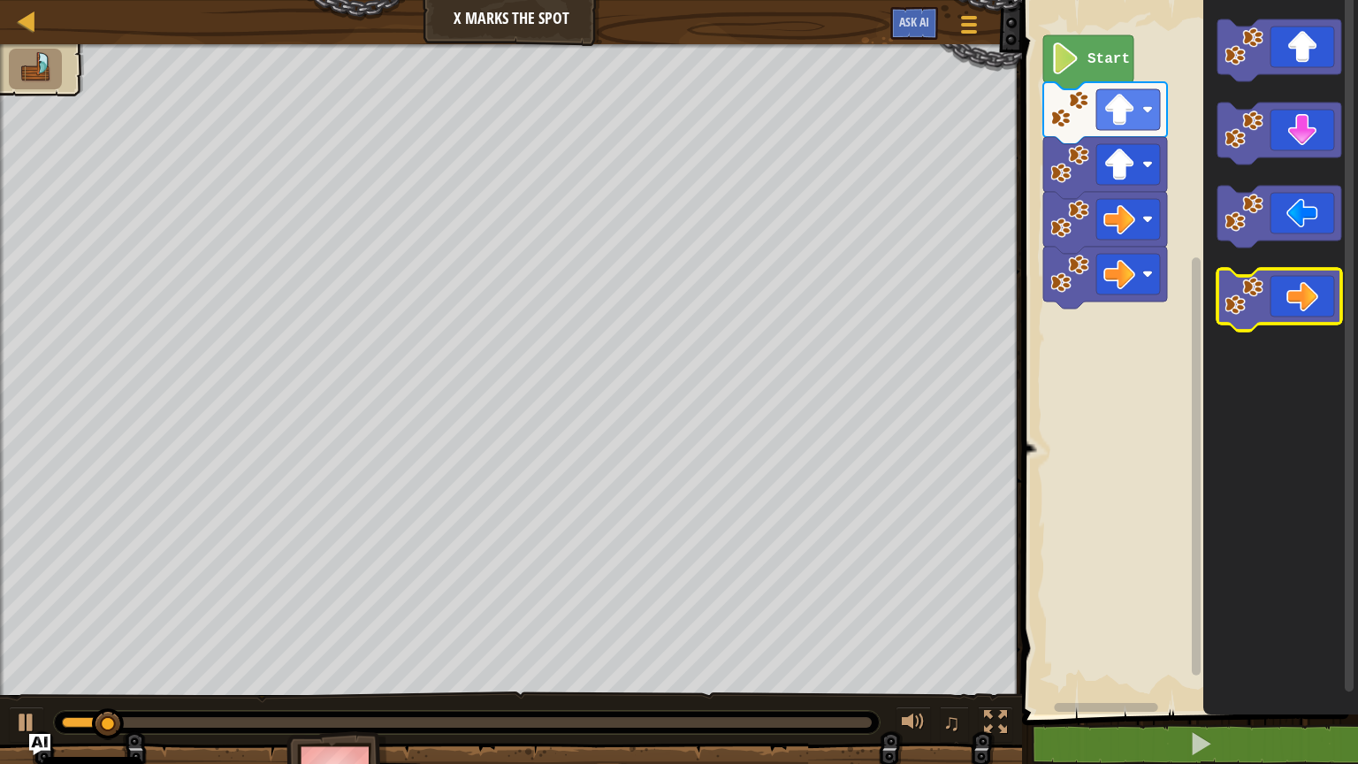
click at [1299, 313] on icon "Pracovisko Bloskly" at bounding box center [1279, 300] width 124 height 62
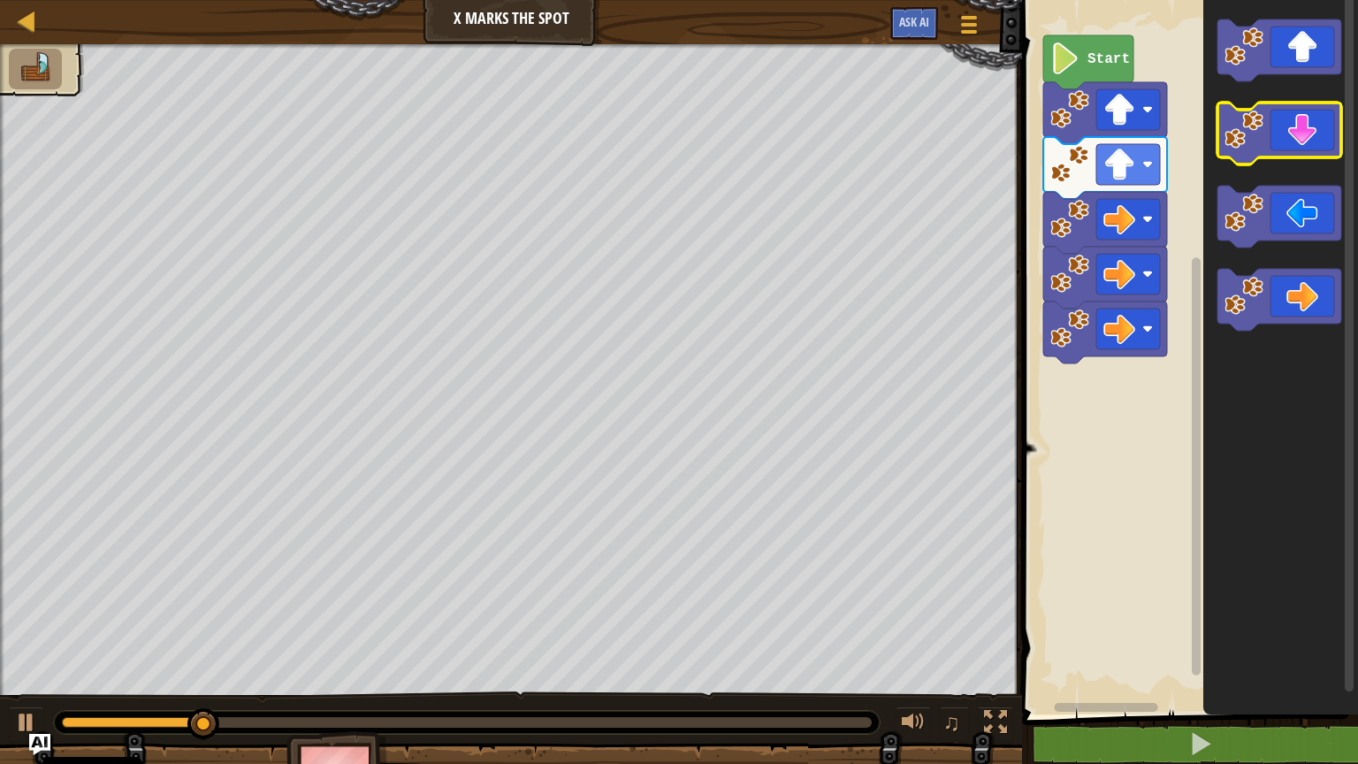
click at [1287, 129] on icon "Pracovisko Bloskly" at bounding box center [1279, 134] width 124 height 62
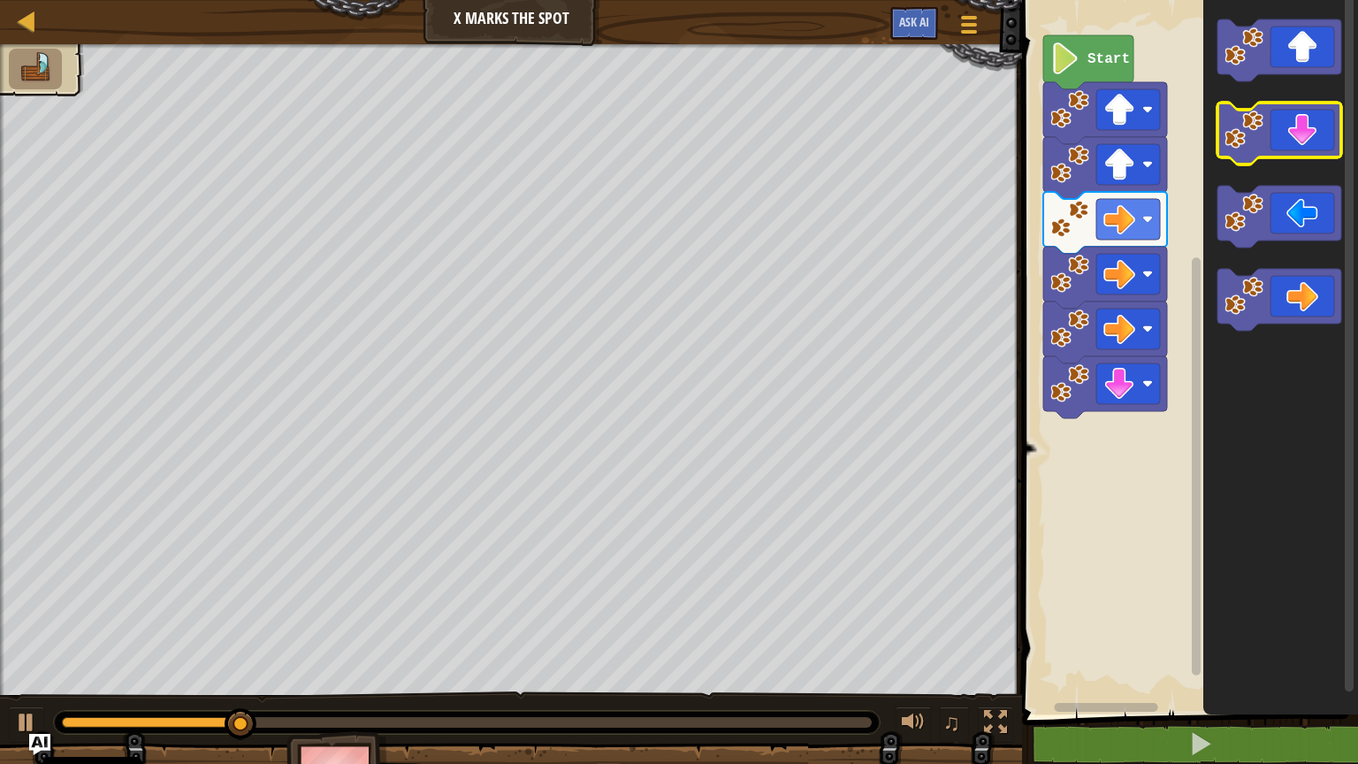
click at [1287, 129] on icon "Pracovisko Bloskly" at bounding box center [1279, 134] width 124 height 62
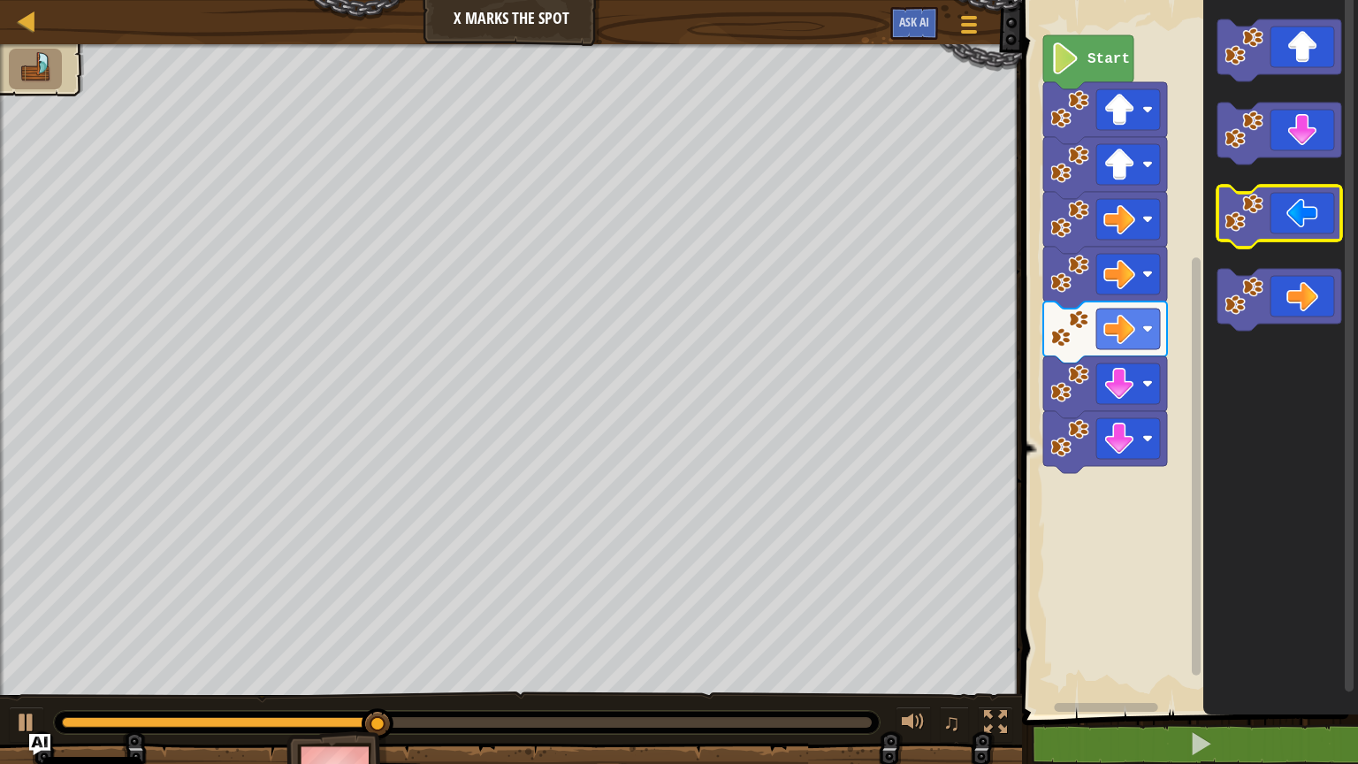
click at [1252, 240] on icon "Pracovisko Bloskly" at bounding box center [1279, 217] width 124 height 62
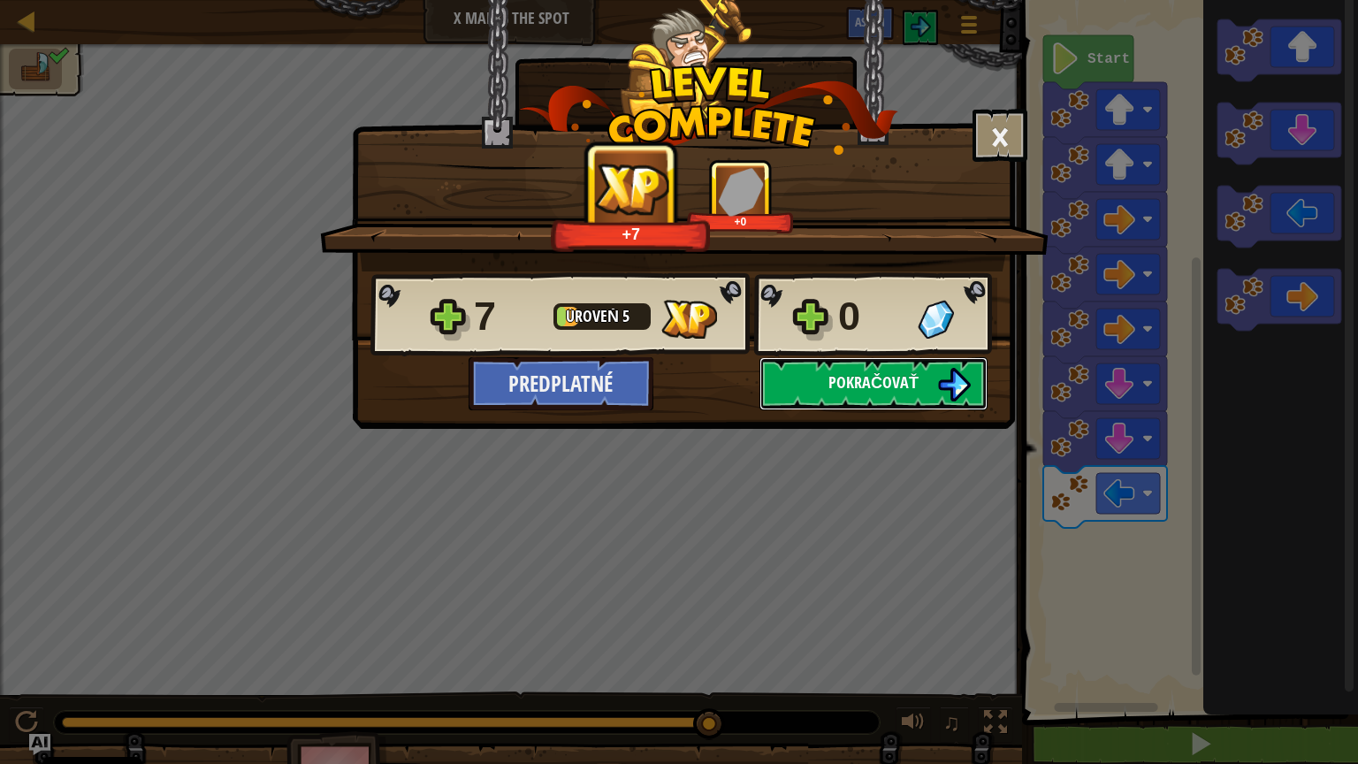
click at [922, 385] on button "Pokračovať" at bounding box center [873, 383] width 228 height 53
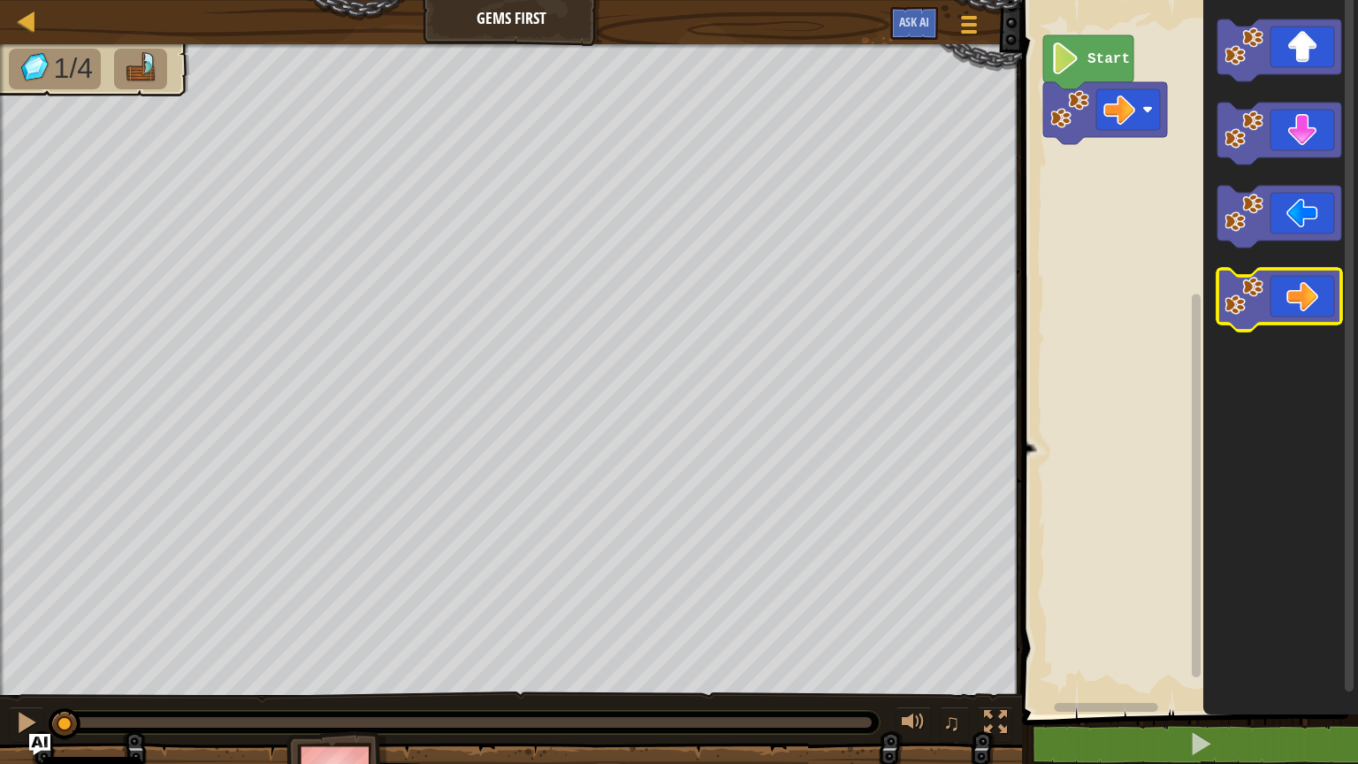
click at [1289, 313] on icon "Pracovisko Bloskly" at bounding box center [1279, 300] width 124 height 62
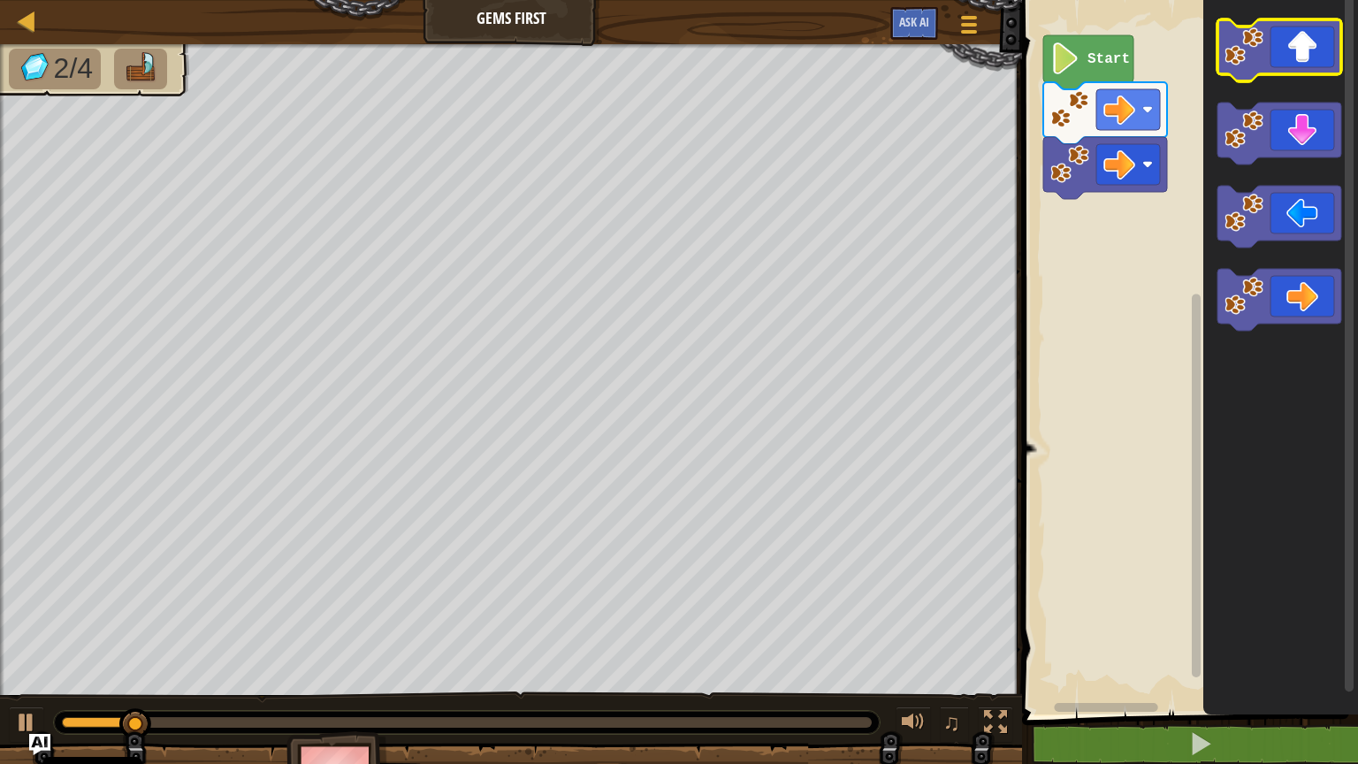
click at [1312, 23] on icon "Pracovisko Bloskly" at bounding box center [1279, 50] width 124 height 62
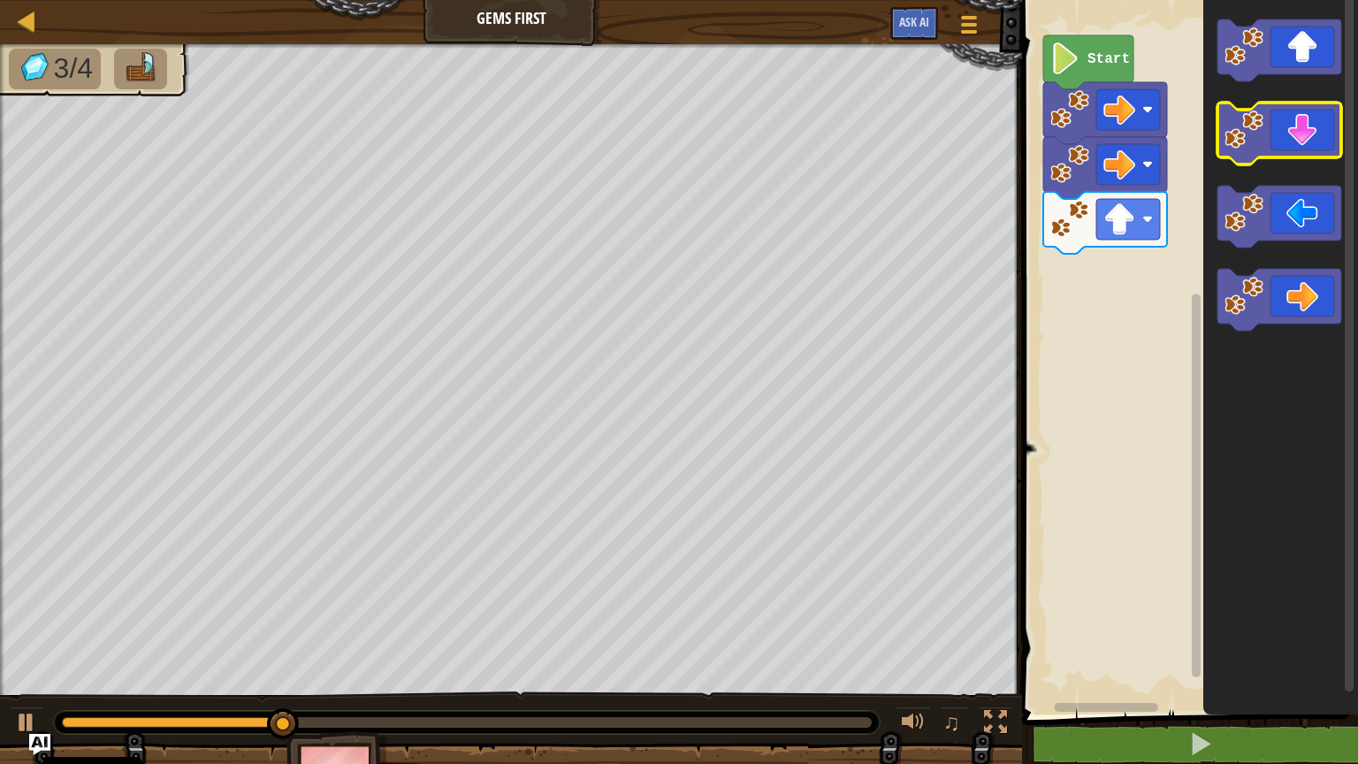
click at [1309, 129] on icon "Pracovisko Bloskly" at bounding box center [1279, 134] width 124 height 62
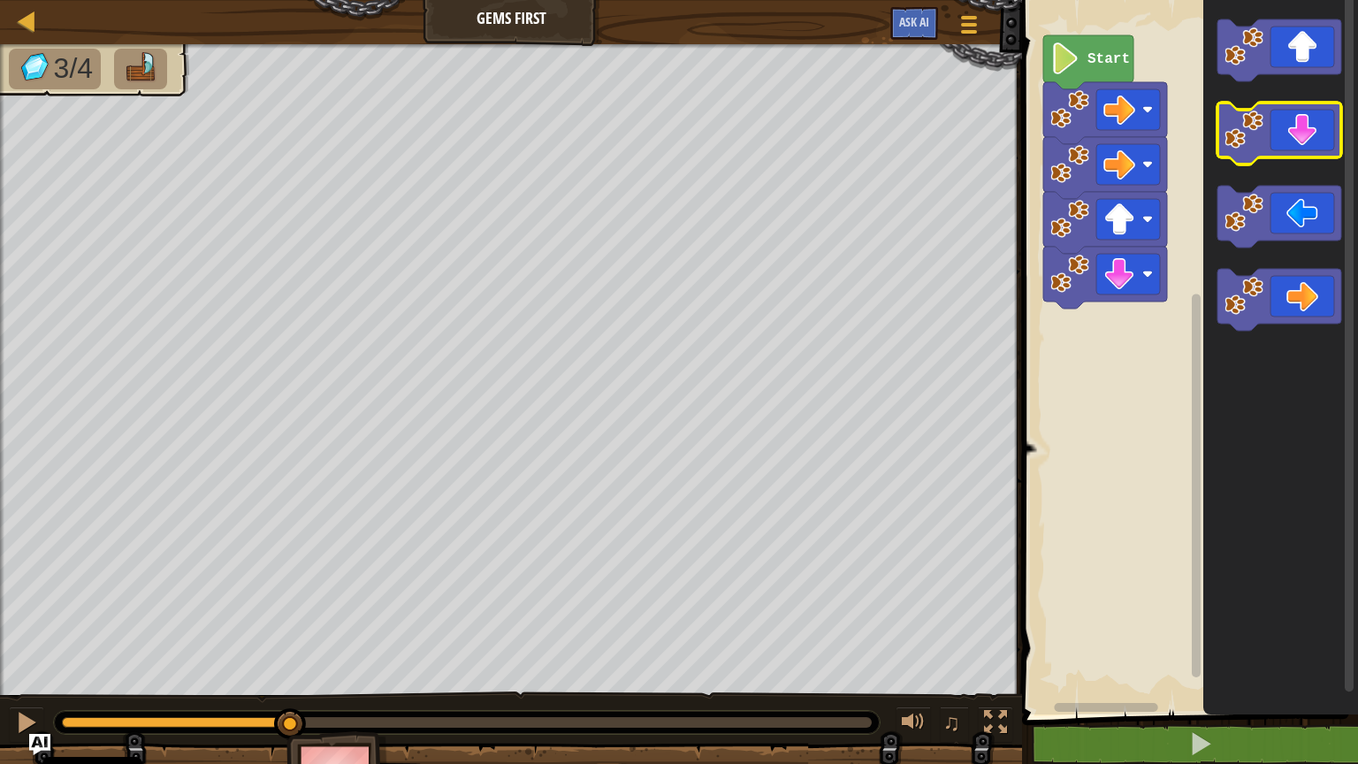
click at [1309, 129] on icon "Pracovisko Bloskly" at bounding box center [1279, 134] width 124 height 62
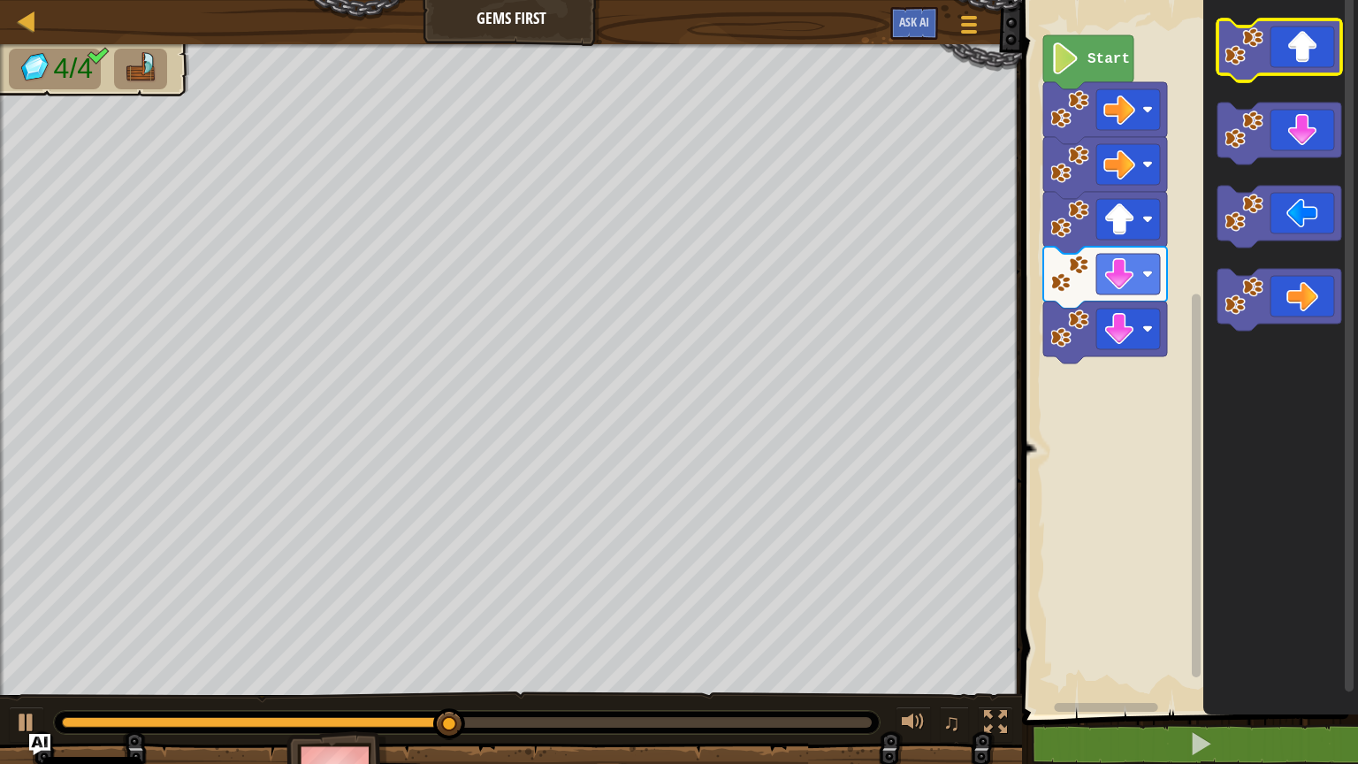
click at [1312, 48] on icon "Pracovisko Bloskly" at bounding box center [1279, 50] width 124 height 62
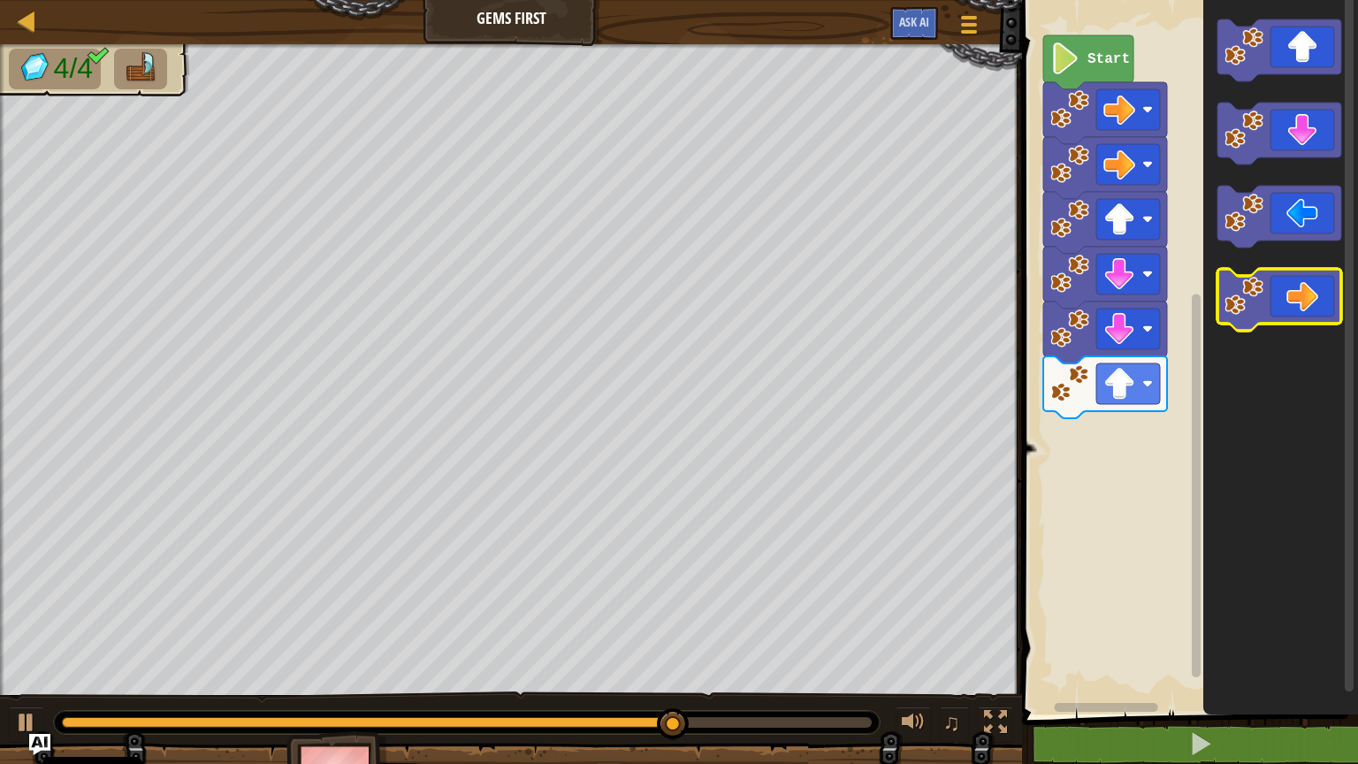
click at [1284, 282] on icon "Pracovisko Bloskly" at bounding box center [1279, 300] width 124 height 62
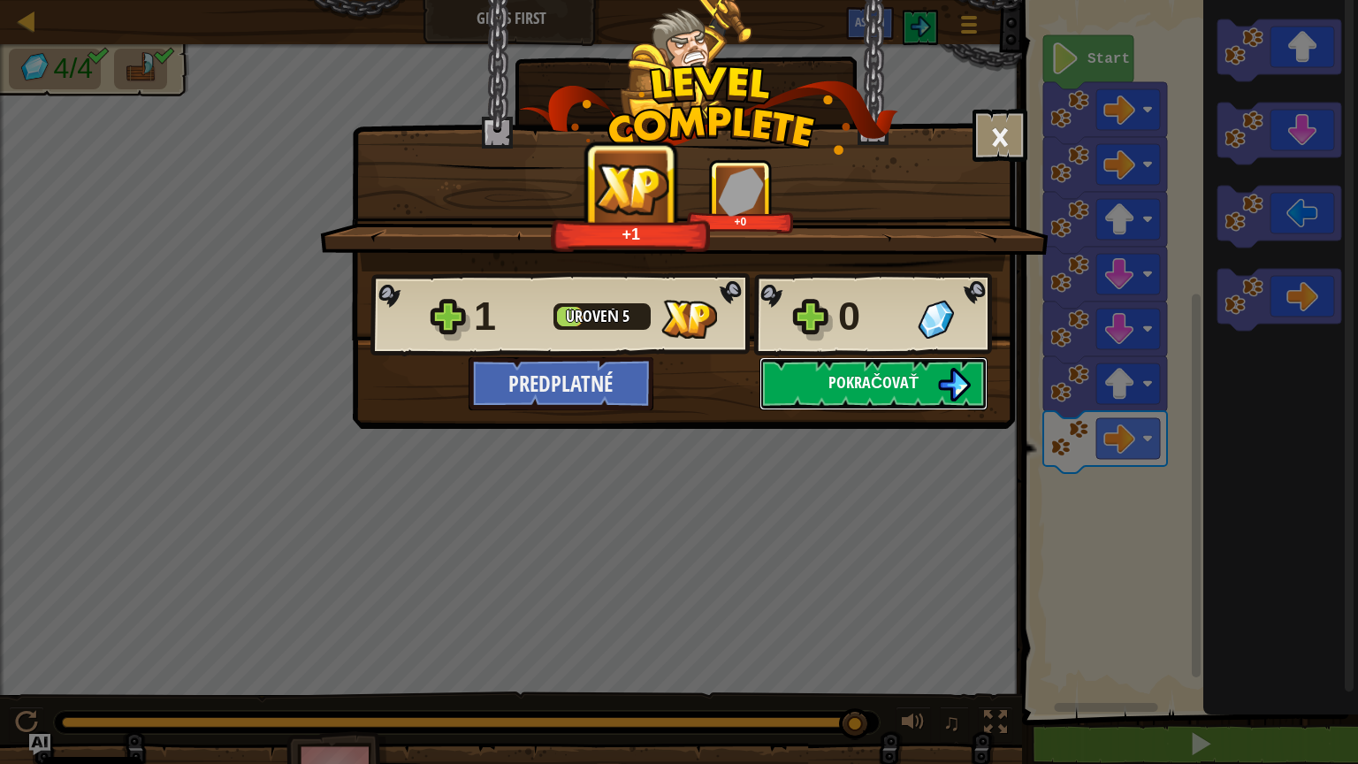
click at [928, 396] on button "Pokračovať" at bounding box center [873, 383] width 228 height 53
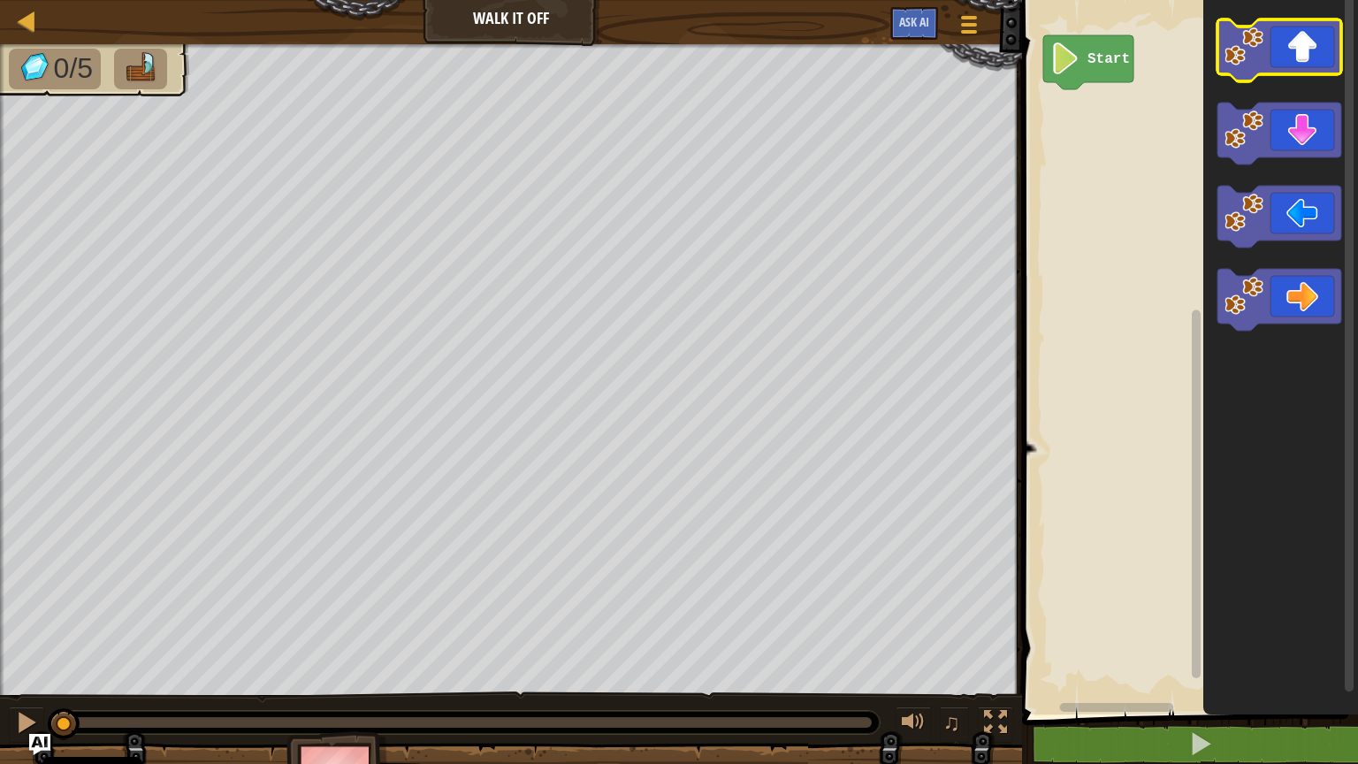
click at [1312, 37] on icon "Pracovisko Bloskly" at bounding box center [1279, 50] width 124 height 62
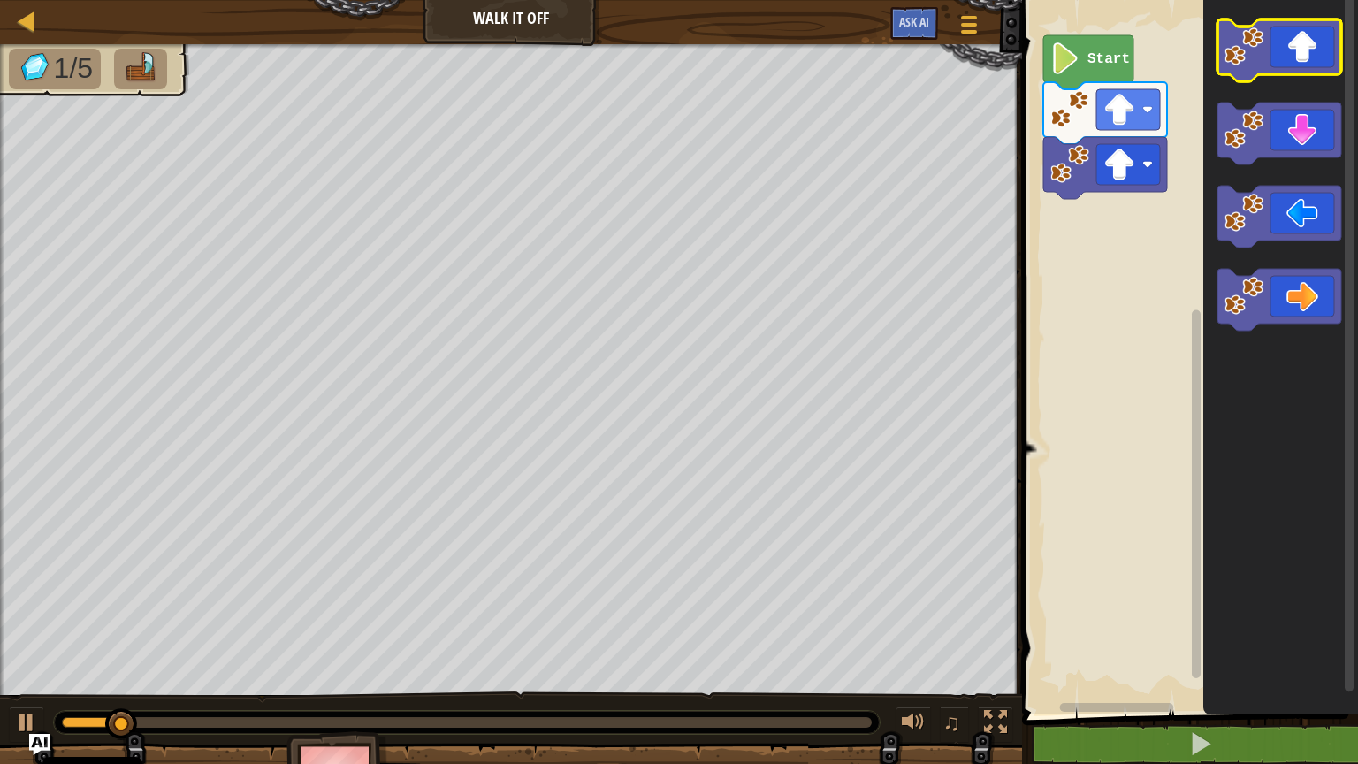
click at [1312, 37] on icon "Pracovisko Bloskly" at bounding box center [1279, 50] width 124 height 62
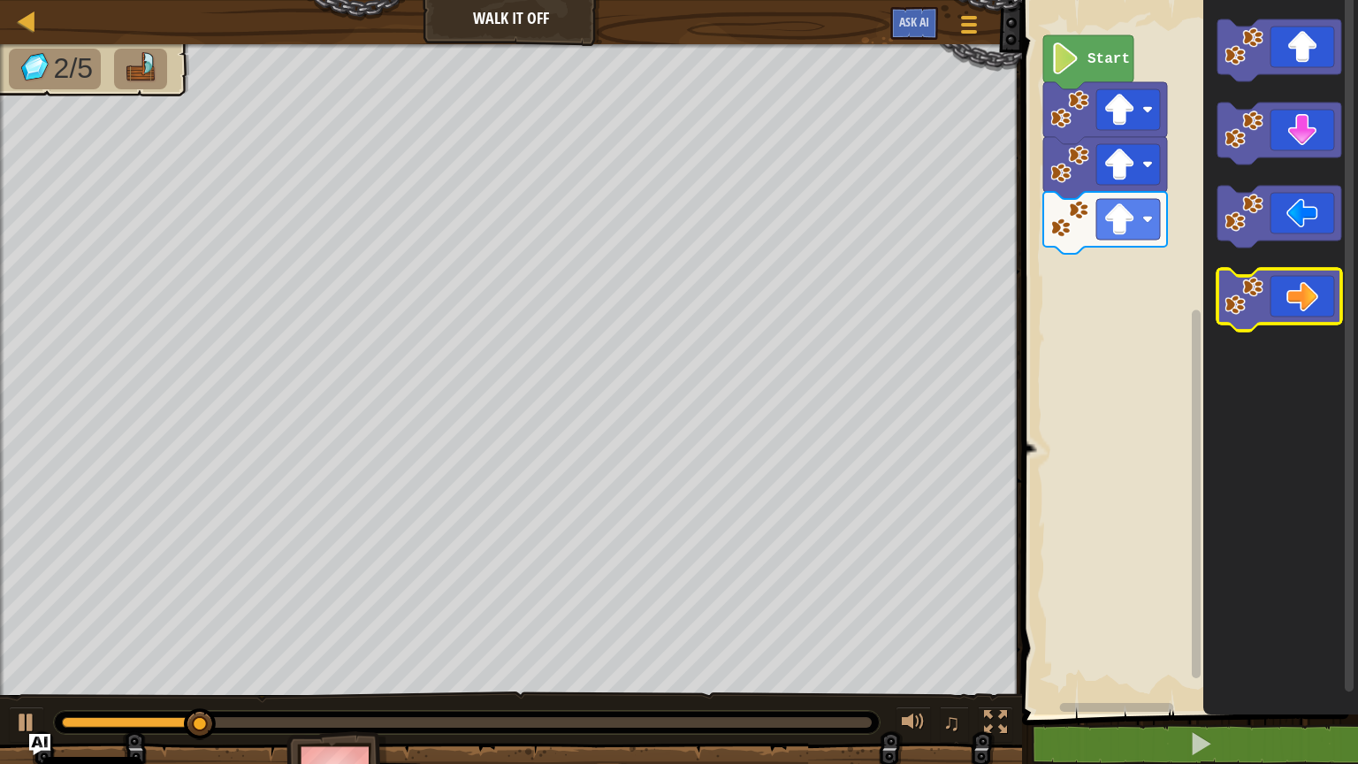
click at [1276, 294] on icon "Pracovisko Bloskly" at bounding box center [1279, 300] width 124 height 62
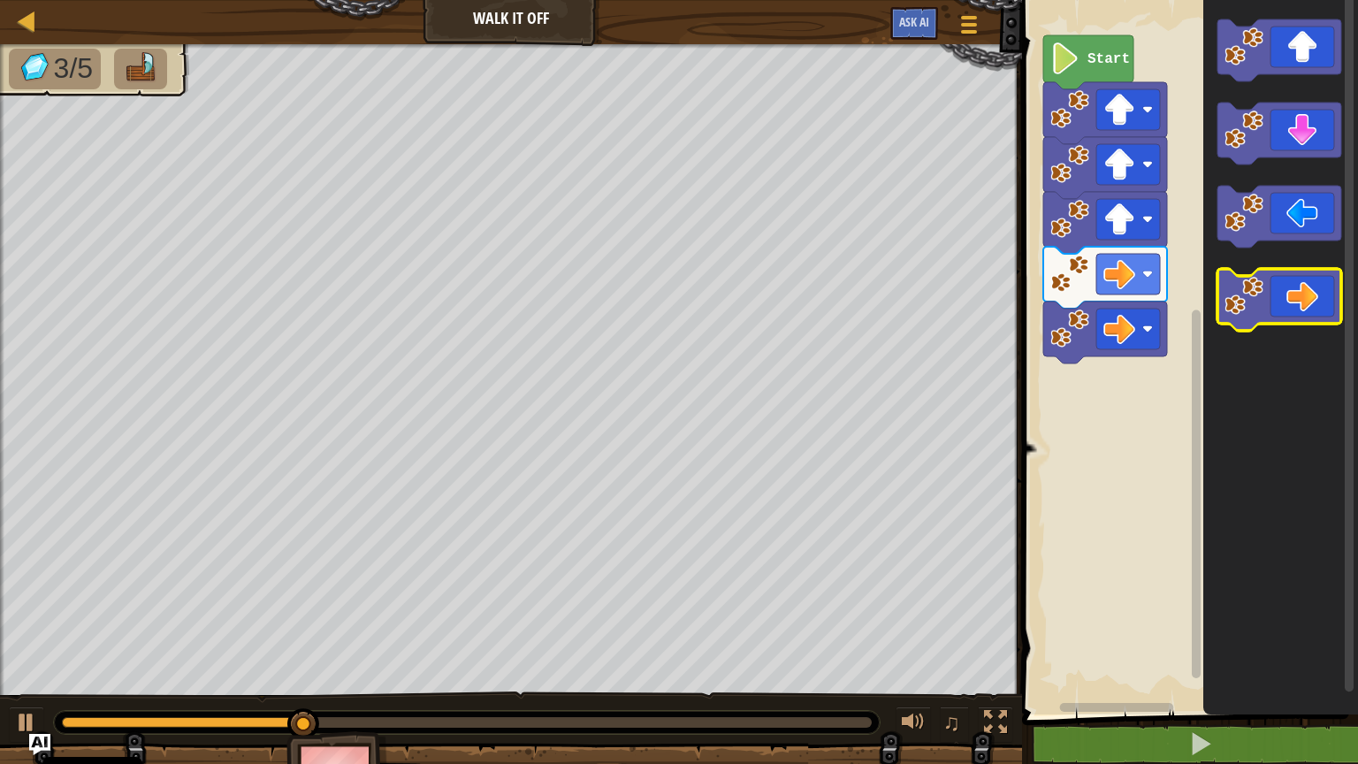
click at [1276, 294] on icon "Pracovisko Bloskly" at bounding box center [1279, 300] width 124 height 62
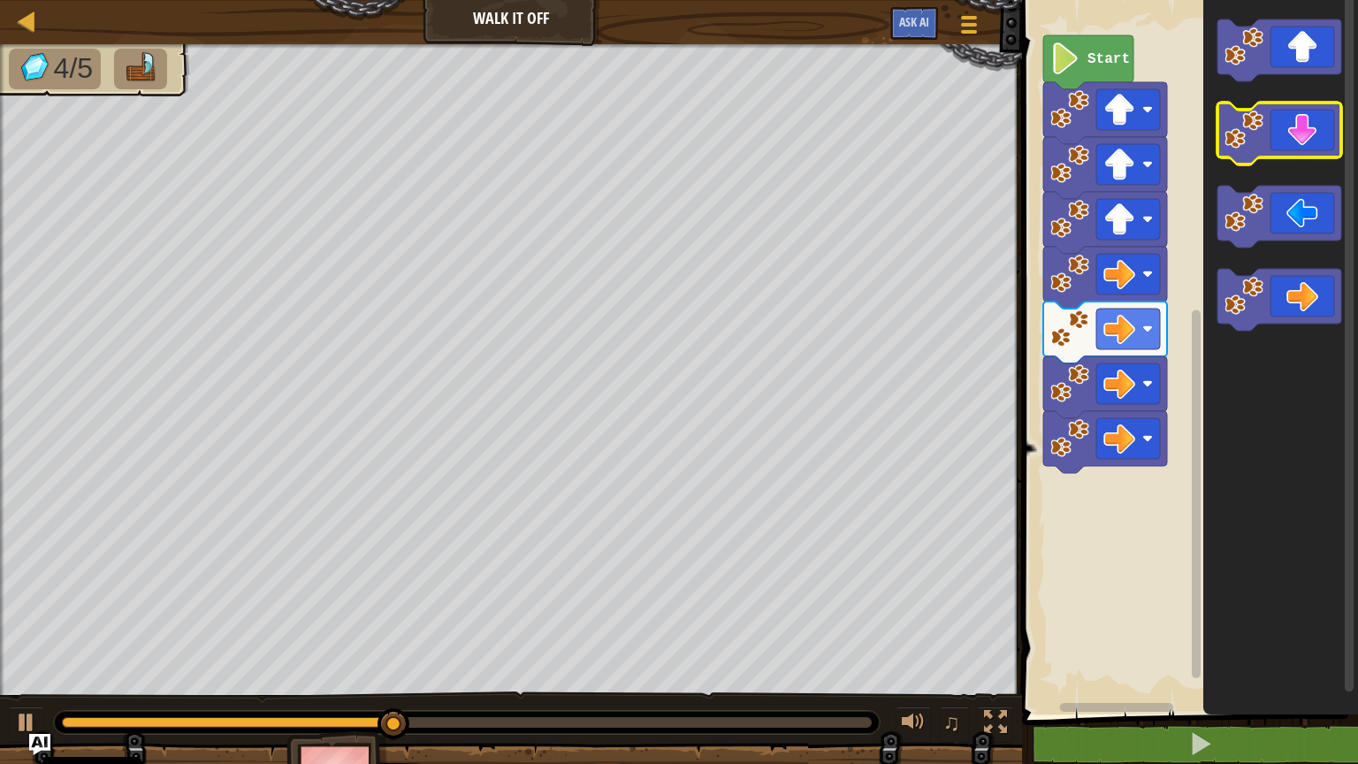
click at [1289, 141] on icon "Pracovisko Bloskly" at bounding box center [1279, 134] width 124 height 62
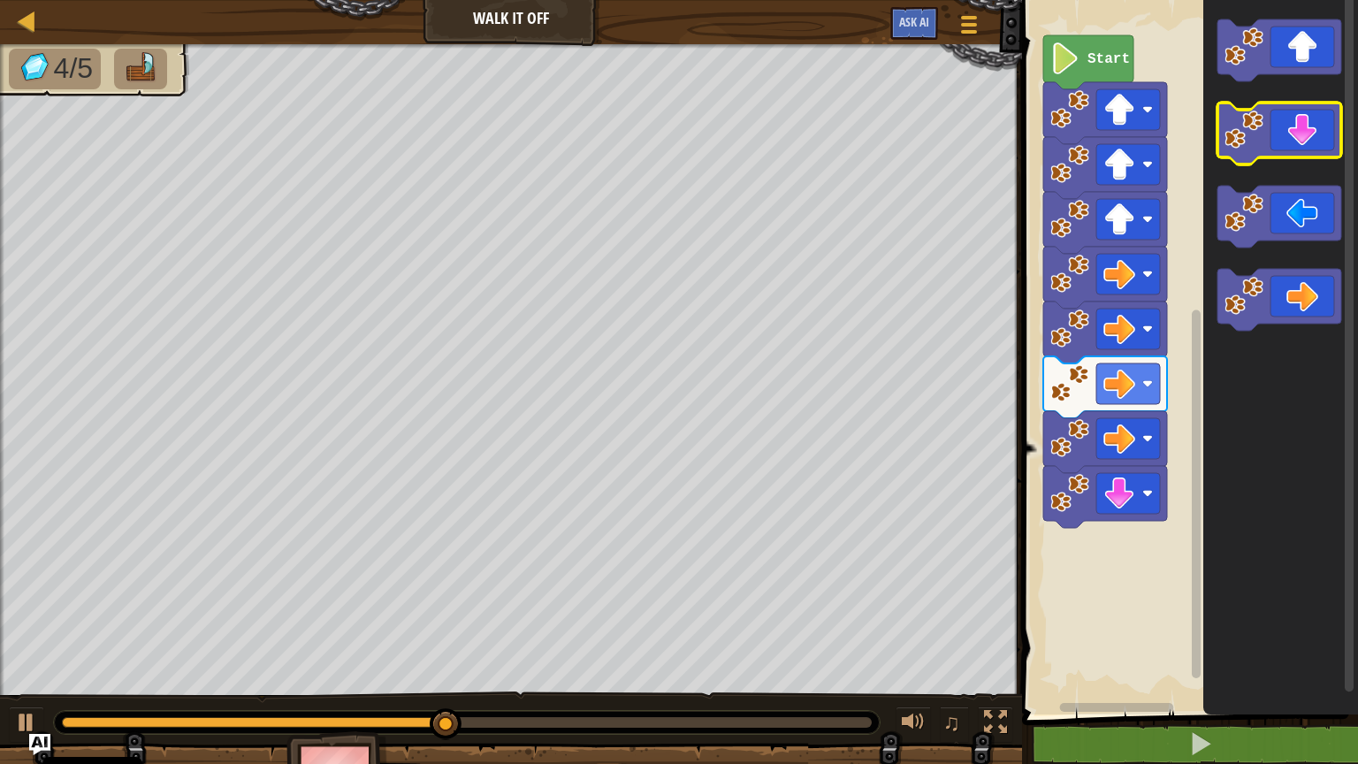
click at [1289, 141] on icon "Pracovisko Bloskly" at bounding box center [1279, 134] width 124 height 62
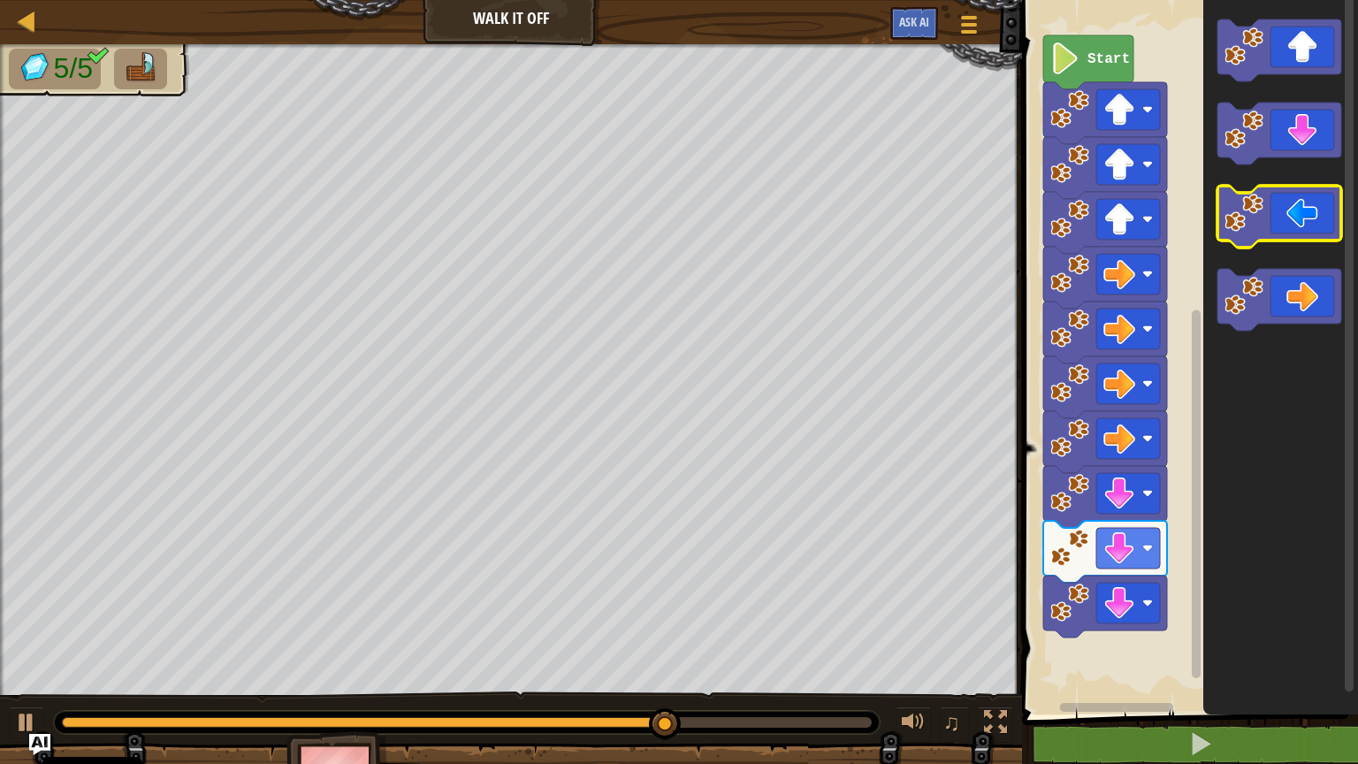
click at [1286, 224] on icon "Pracovisko Bloskly" at bounding box center [1279, 217] width 124 height 62
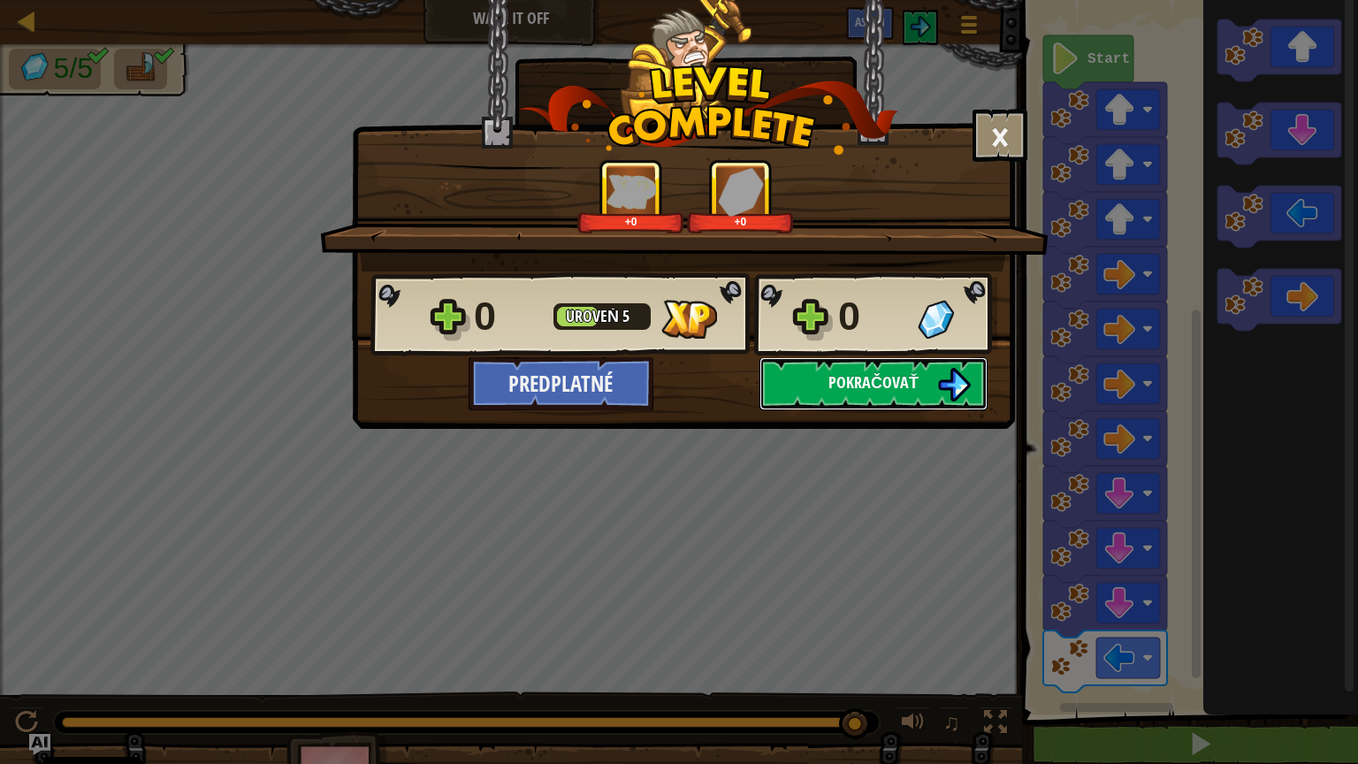
click at [919, 387] on button "Pokračovať" at bounding box center [873, 383] width 228 height 53
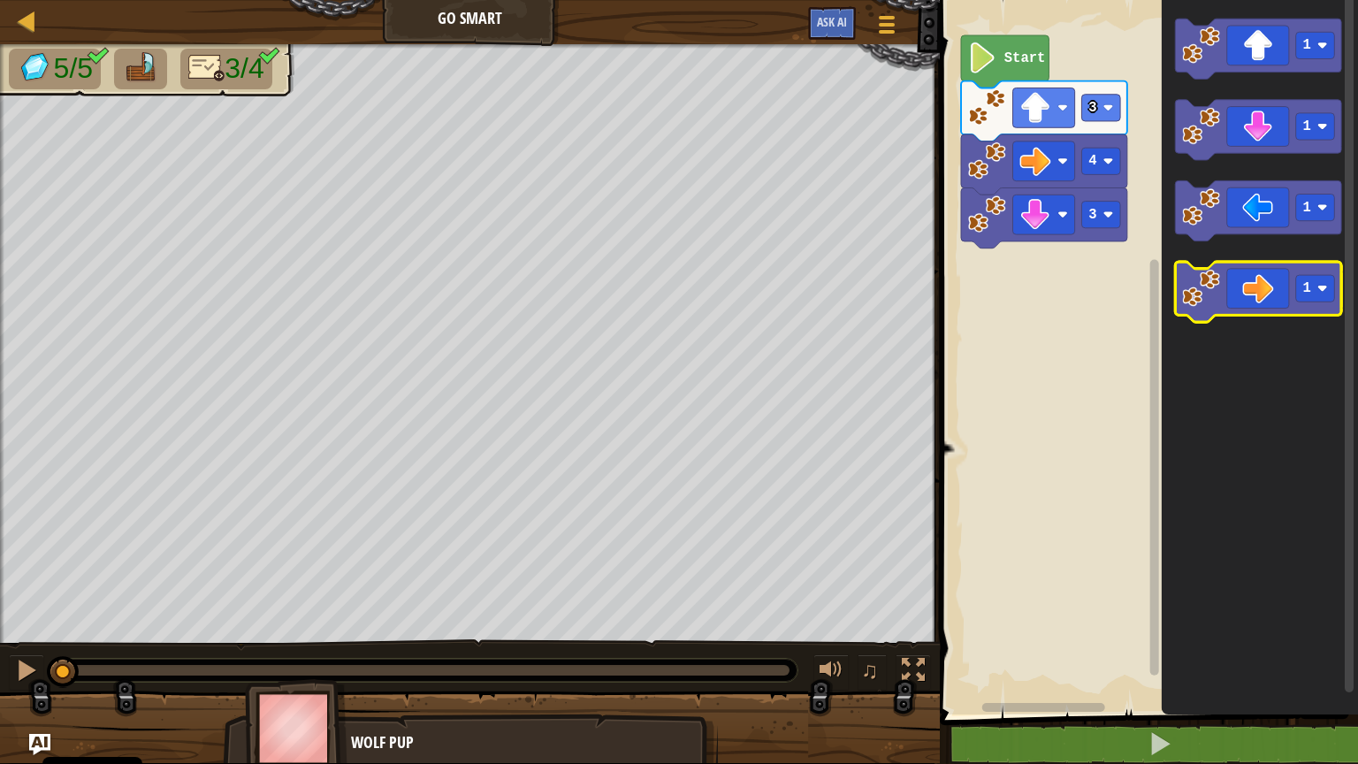
click at [1266, 291] on icon "Pracovisko Bloskly" at bounding box center [1259, 292] width 166 height 60
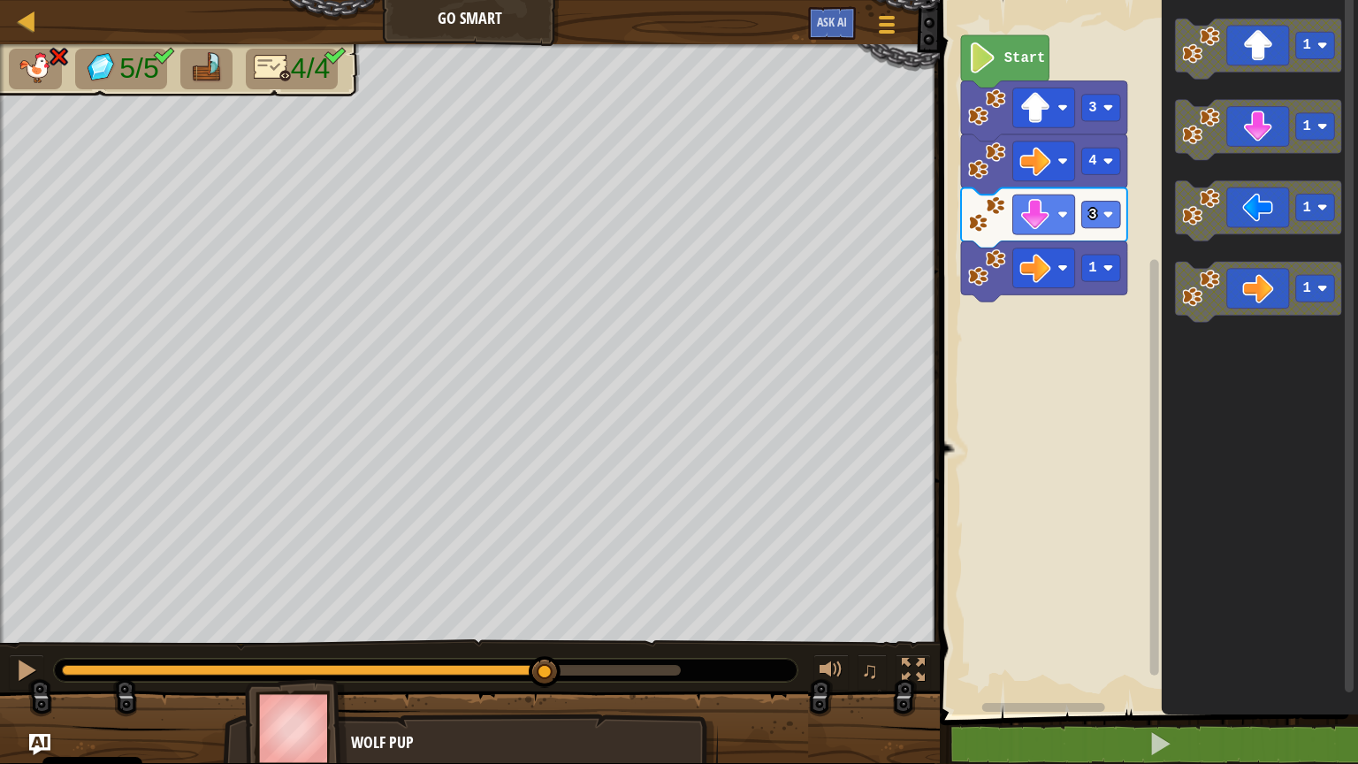
drag, startPoint x: 677, startPoint y: 680, endPoint x: 546, endPoint y: 695, distance: 131.7
click at [546, 645] on div "5/5 4/4 ♫ Wolf Pup" at bounding box center [679, 403] width 1358 height 719
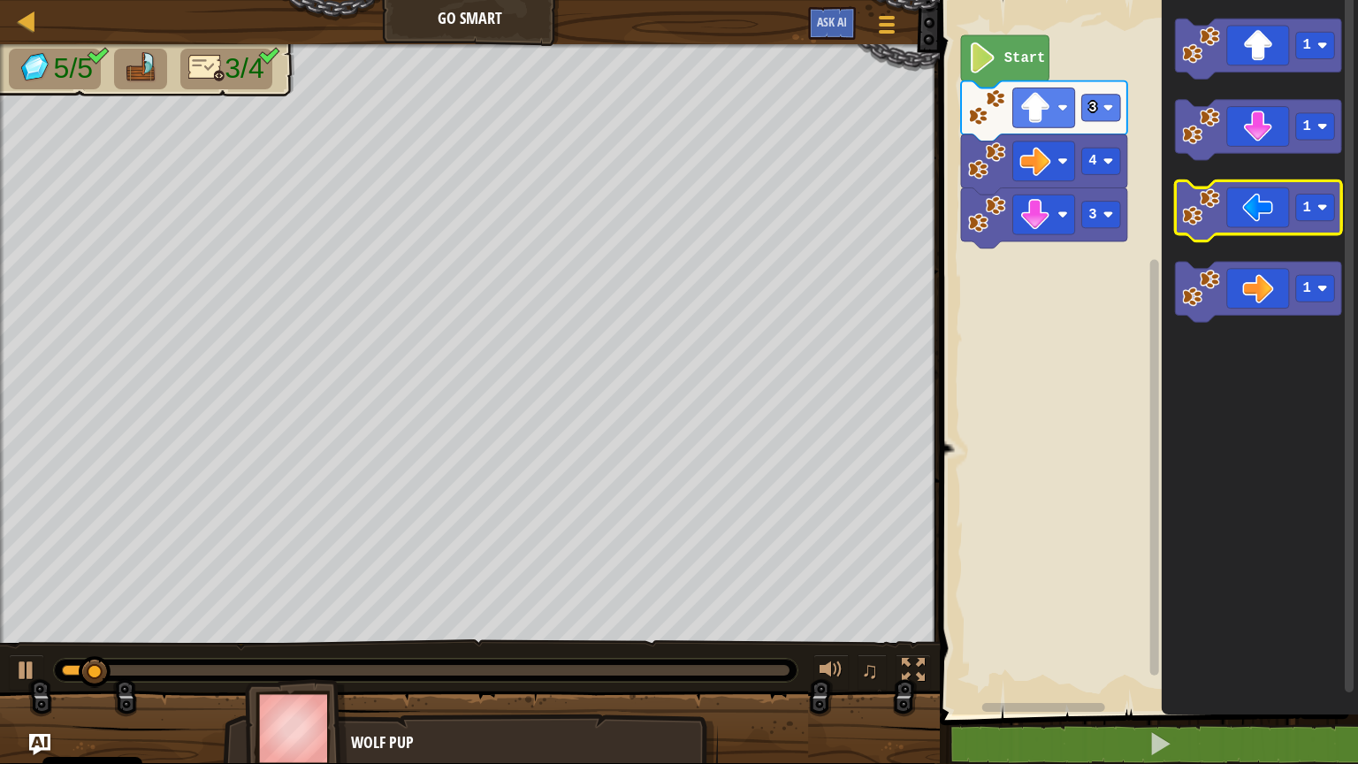
click at [1303, 229] on icon "Pracovisko Bloskly" at bounding box center [1259, 210] width 166 height 60
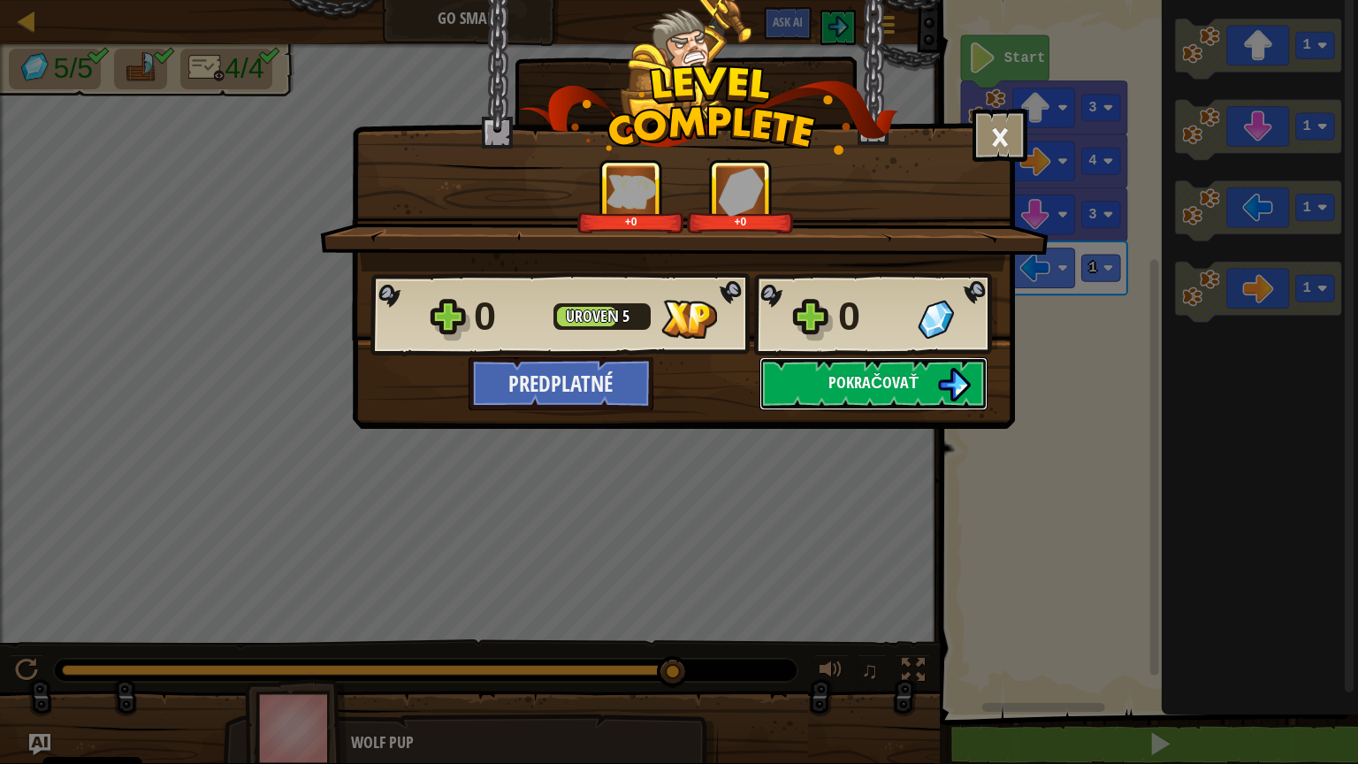
click at [826, 376] on button "Pokračovať" at bounding box center [873, 383] width 228 height 53
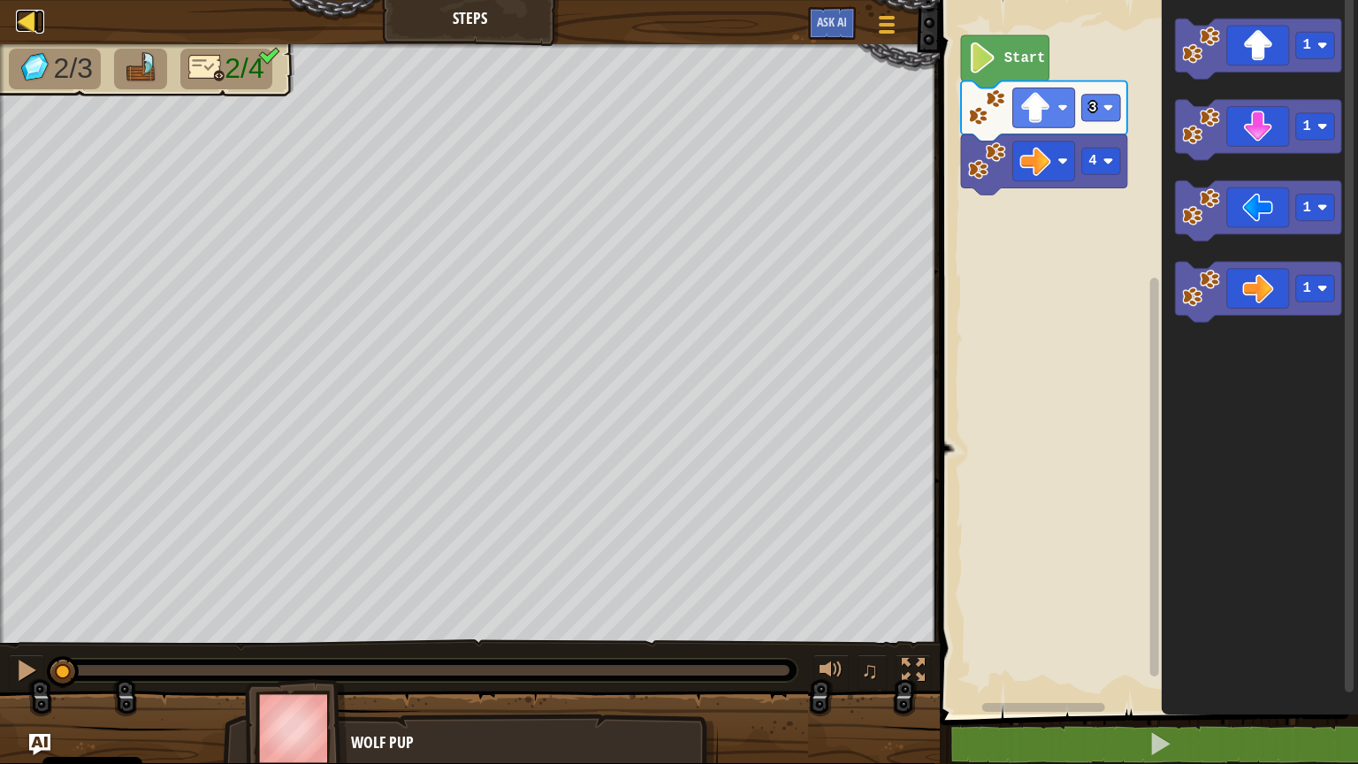
click at [23, 17] on div at bounding box center [27, 21] width 22 height 22
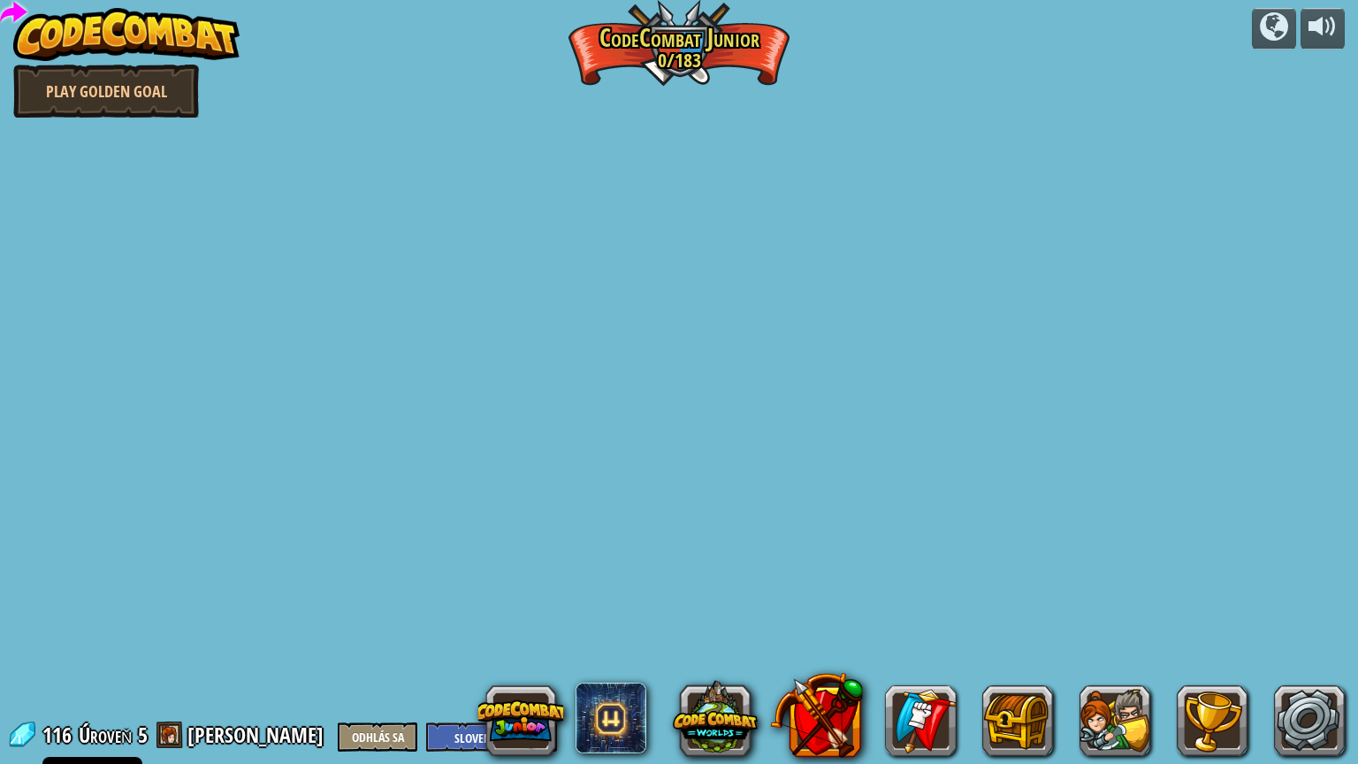
select select "sk"
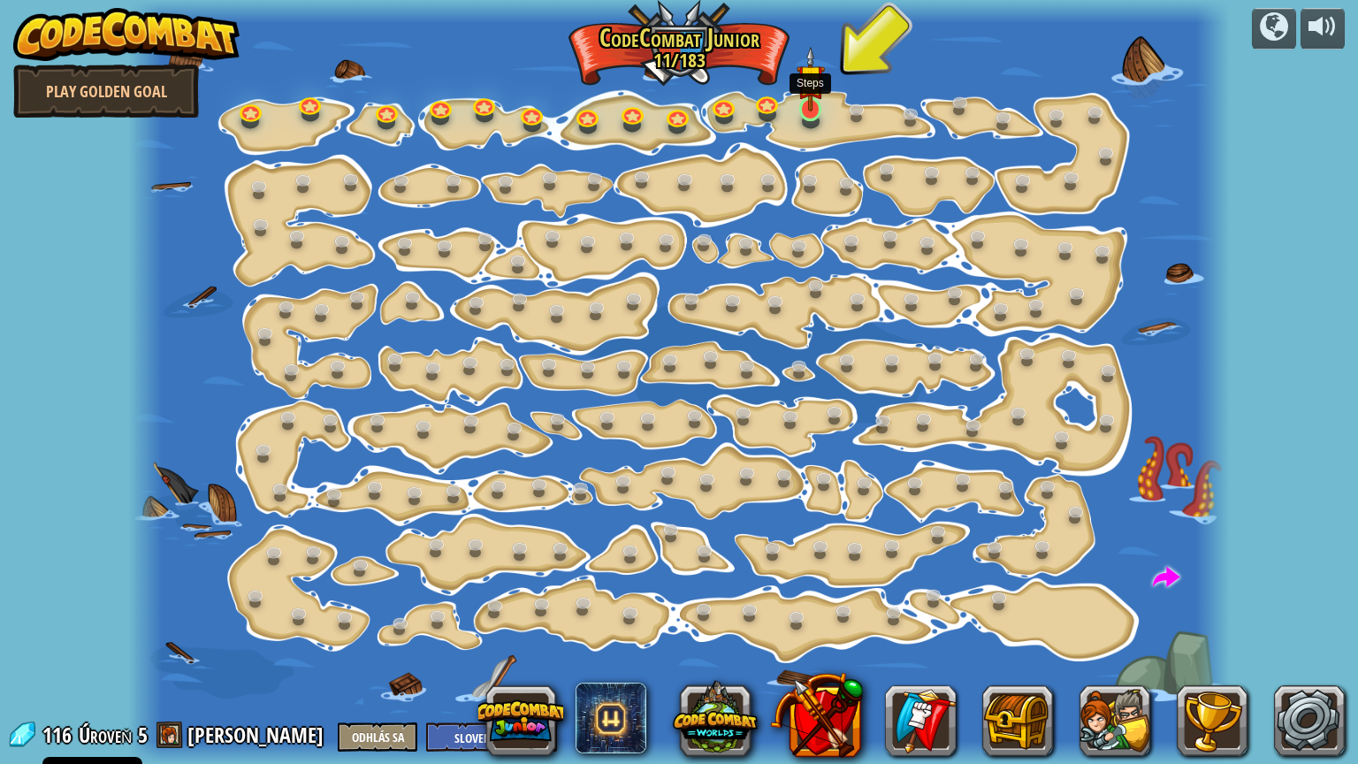
click at [818, 105] on img at bounding box center [810, 78] width 28 height 65
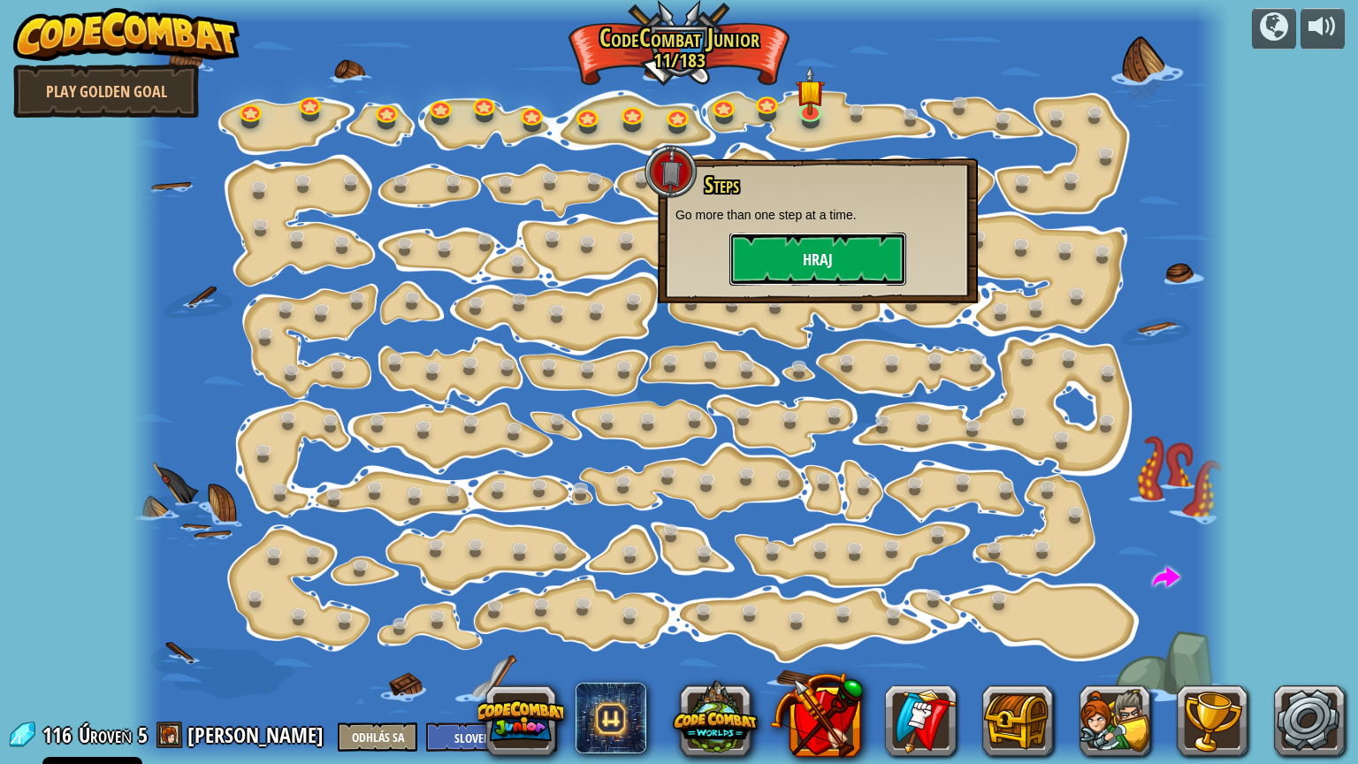
click at [810, 241] on button "Hraj" at bounding box center [817, 258] width 177 height 53
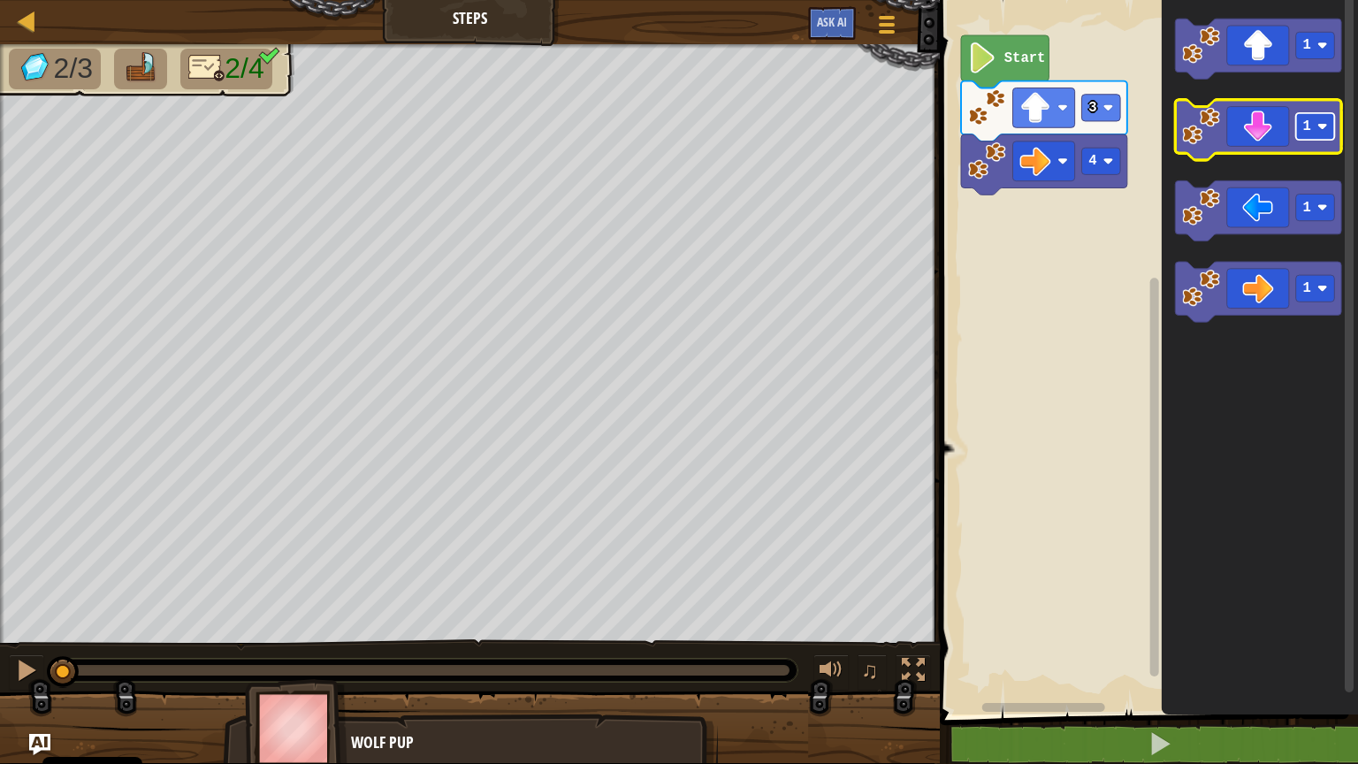
click at [1312, 133] on rect "Pracovisko Bloskly" at bounding box center [1315, 126] width 39 height 27
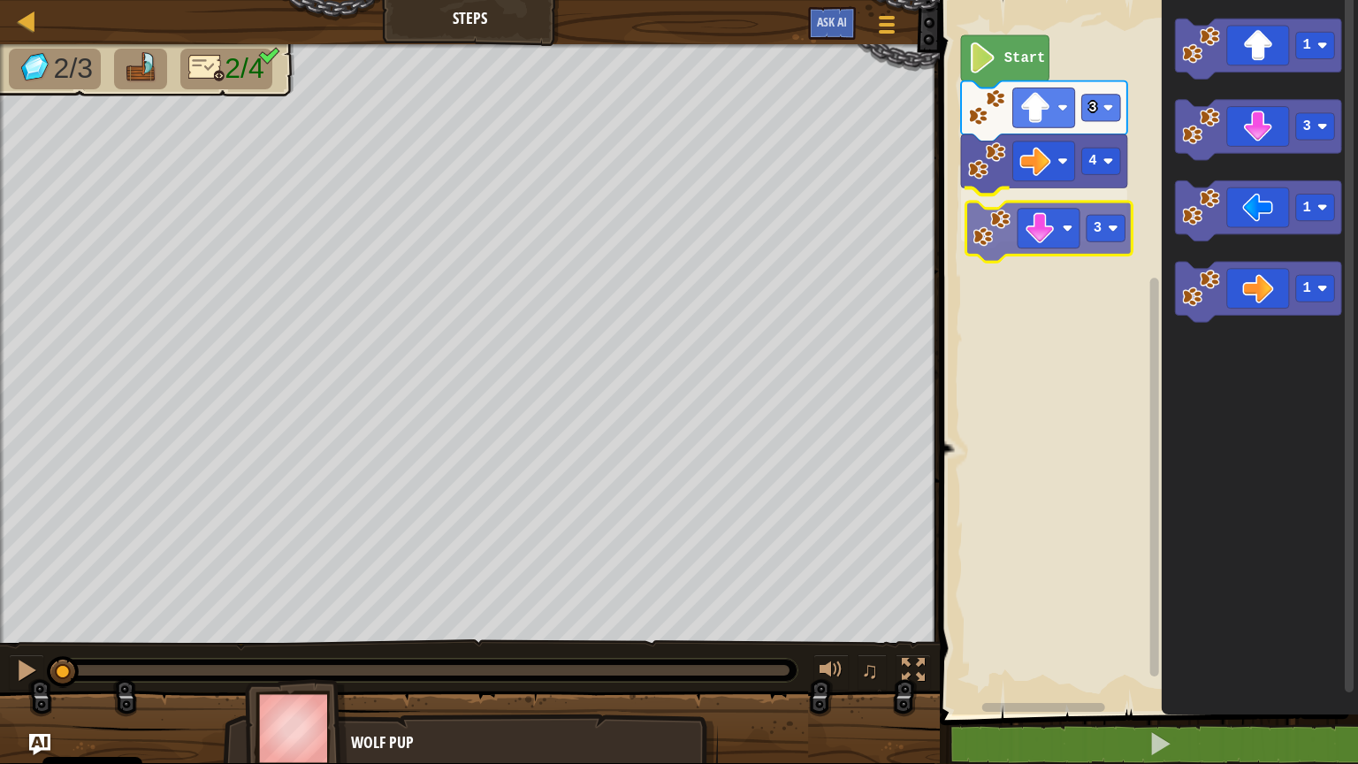
click at [1045, 232] on div "4 3 3 Start 1 3 1 1 3" at bounding box center [1145, 352] width 423 height 723
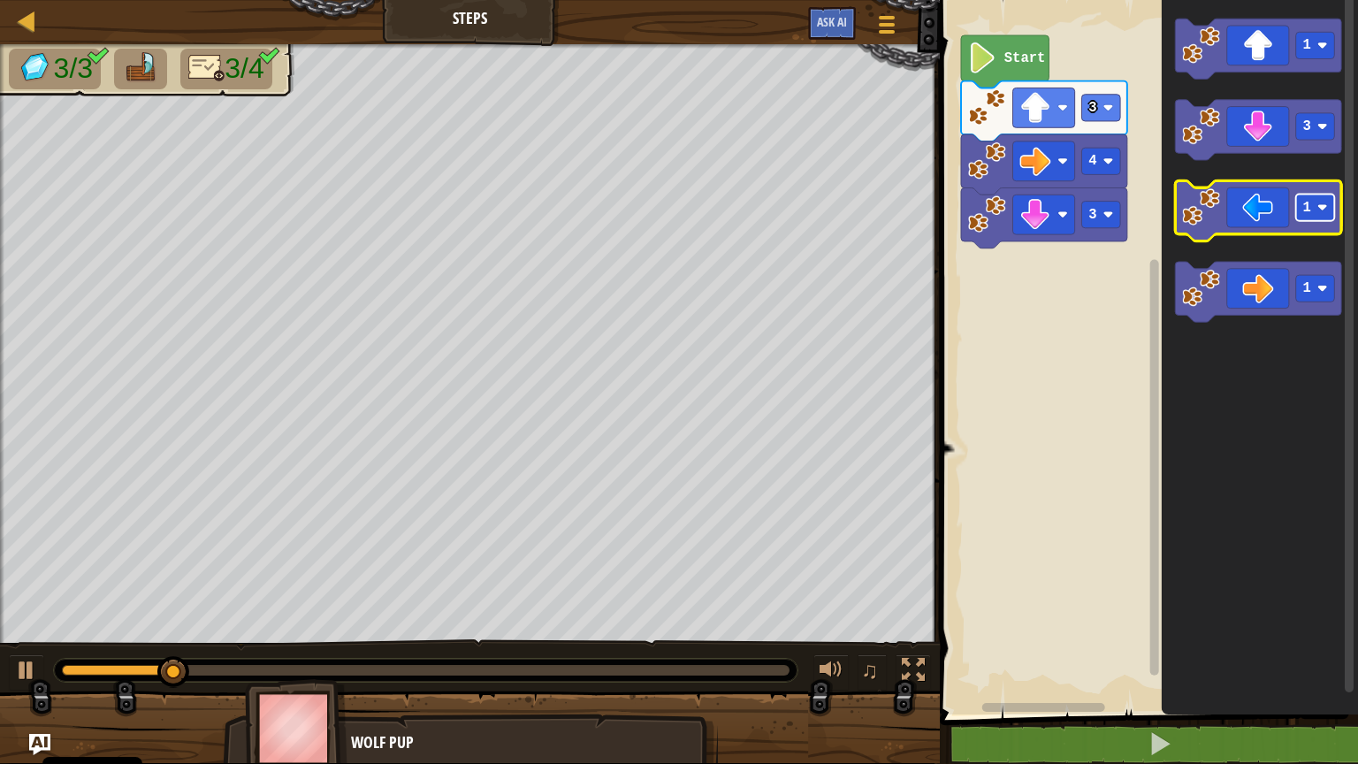
click at [1312, 212] on image "Pracovisko Bloskly" at bounding box center [1322, 207] width 11 height 11
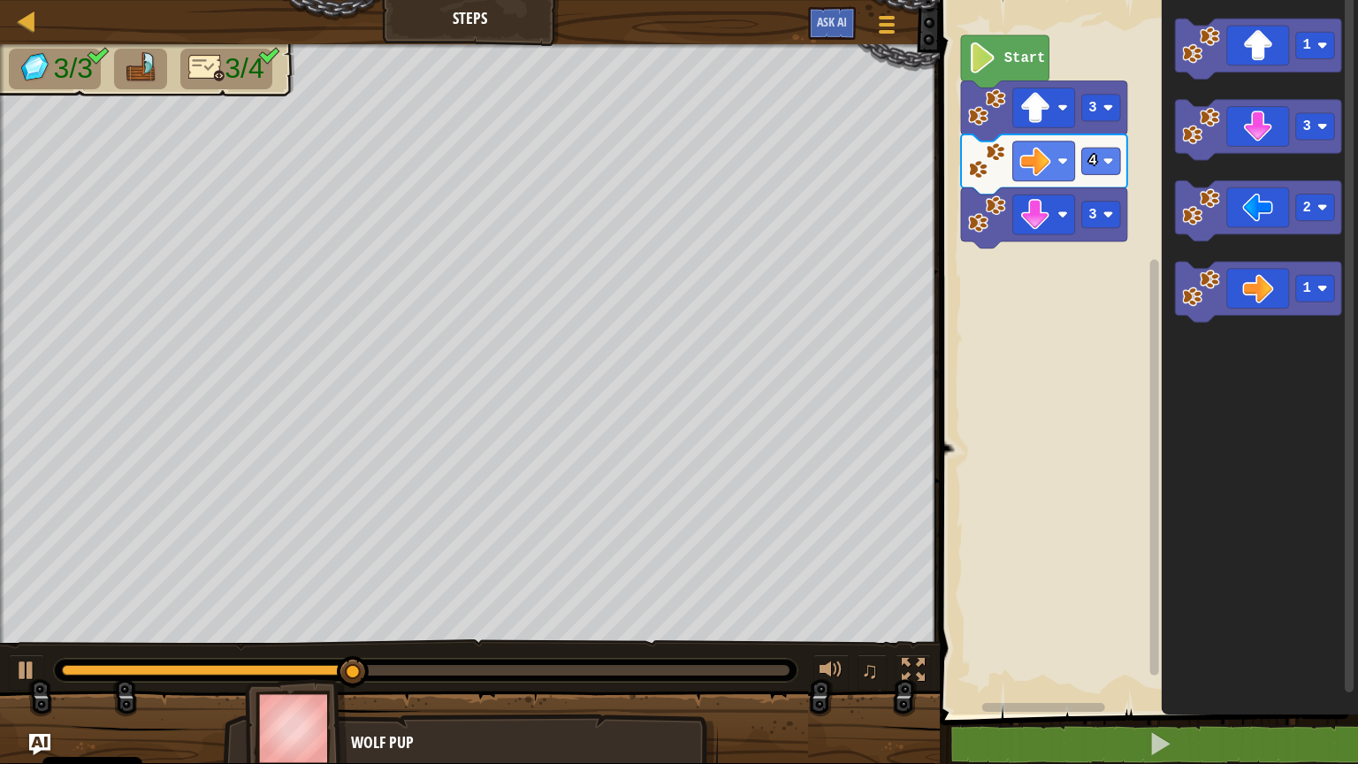
click at [1236, 220] on icon "Pracovisko Bloskly" at bounding box center [1259, 210] width 166 height 60
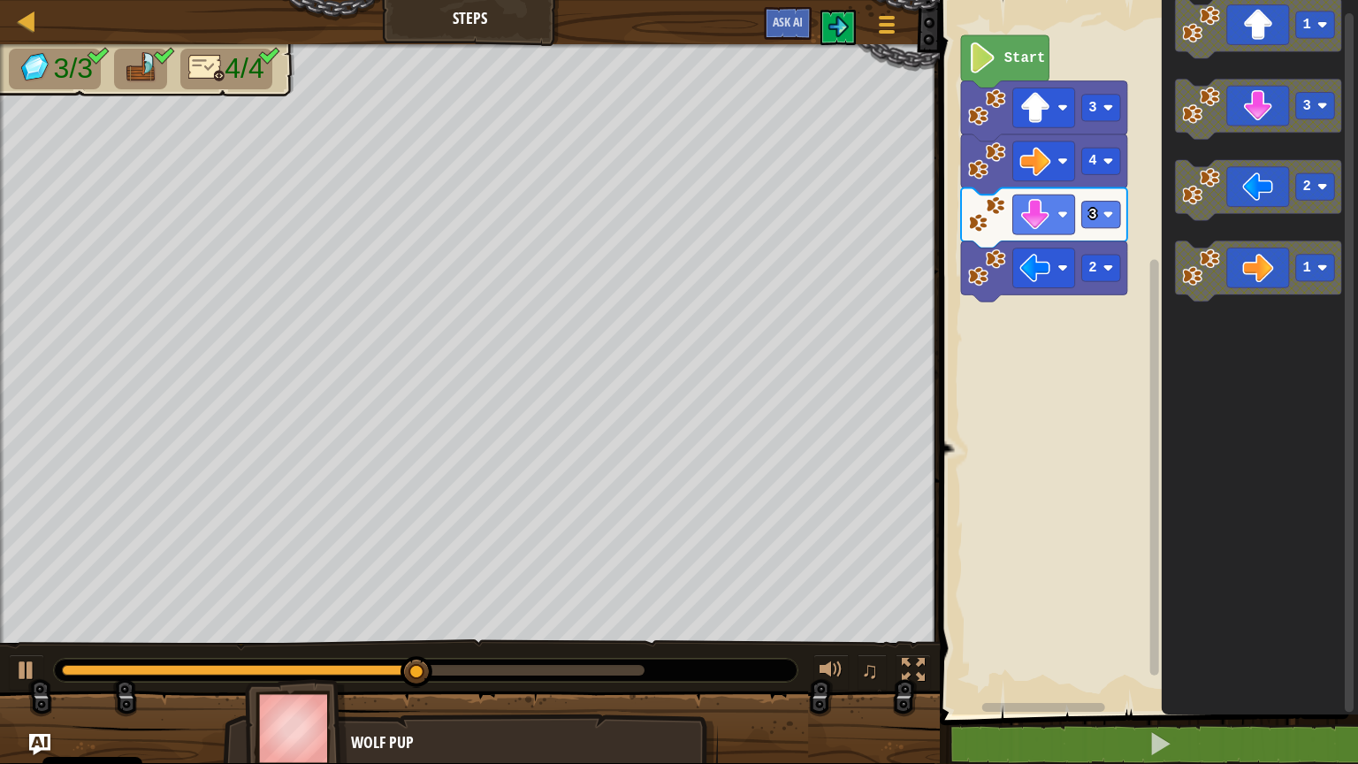
click at [1312, 163] on div "4 3 2 3 Start 1 3 2 1" at bounding box center [1145, 352] width 423 height 723
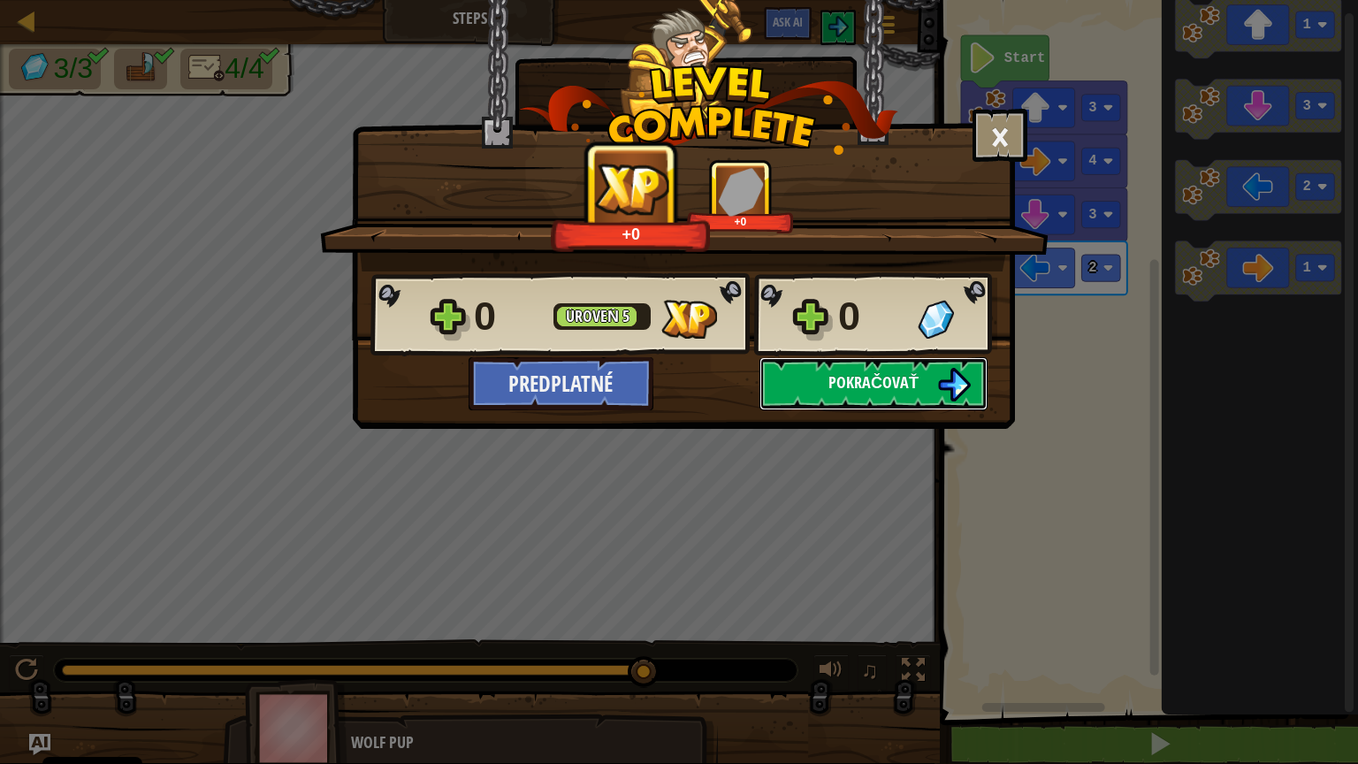
click at [915, 389] on span "Pokračovať" at bounding box center [873, 382] width 90 height 22
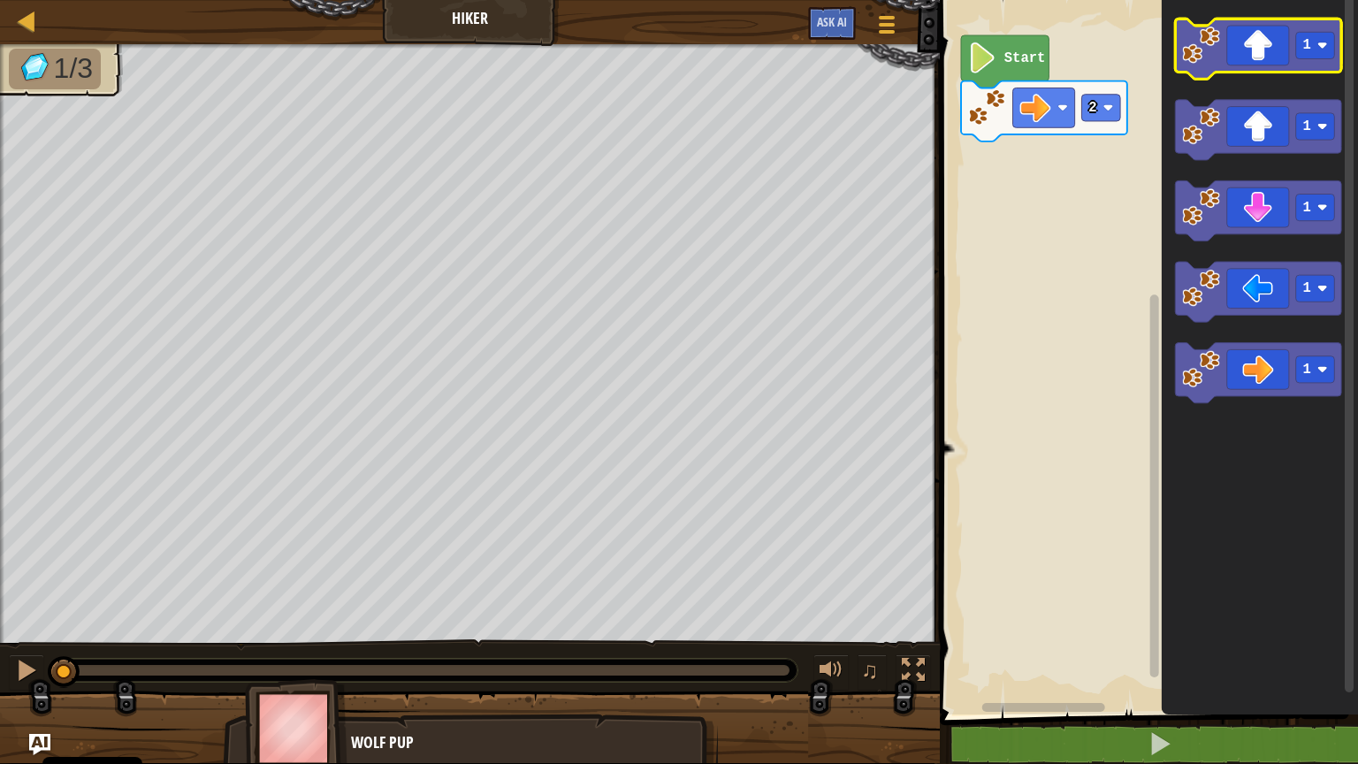
click at [1263, 34] on icon "Pracovisko Bloskly" at bounding box center [1259, 49] width 166 height 60
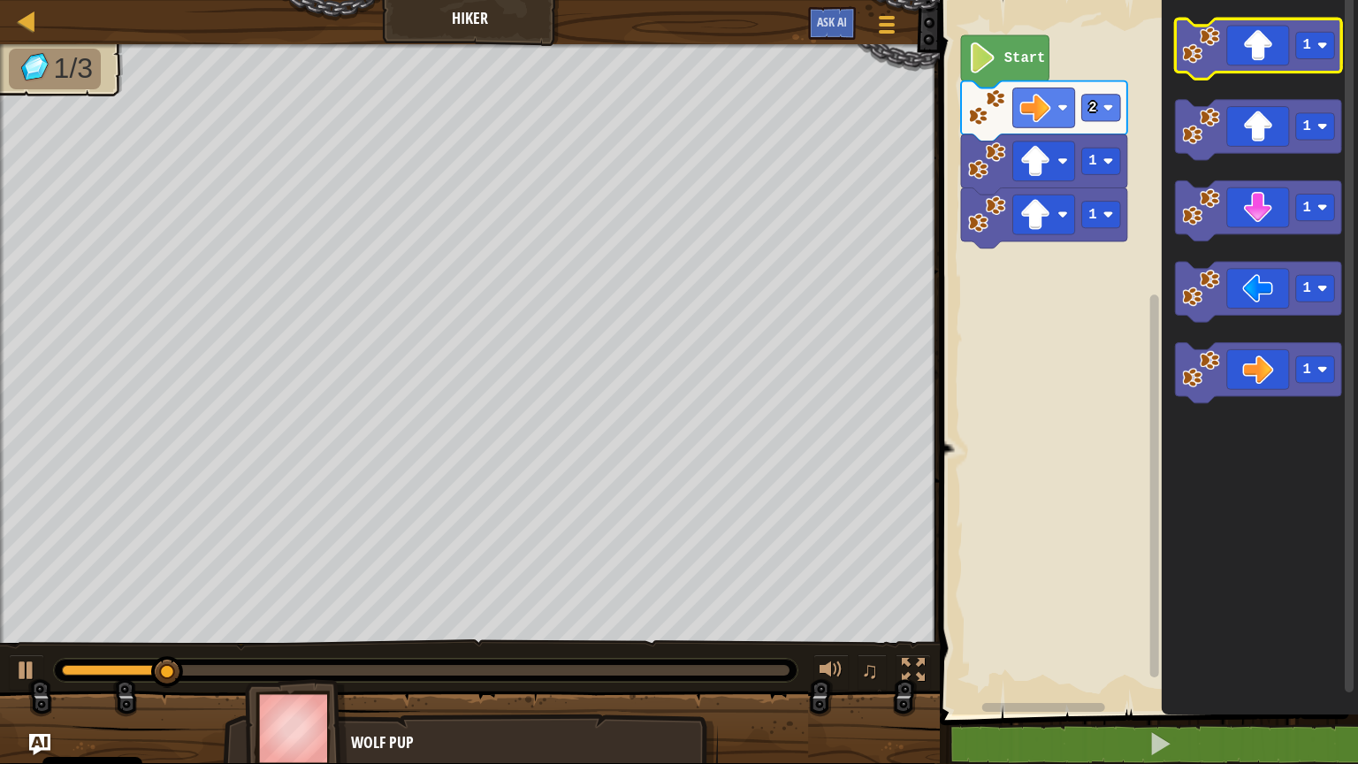
click at [1263, 34] on icon "Pracovisko Bloskly" at bounding box center [1259, 49] width 166 height 60
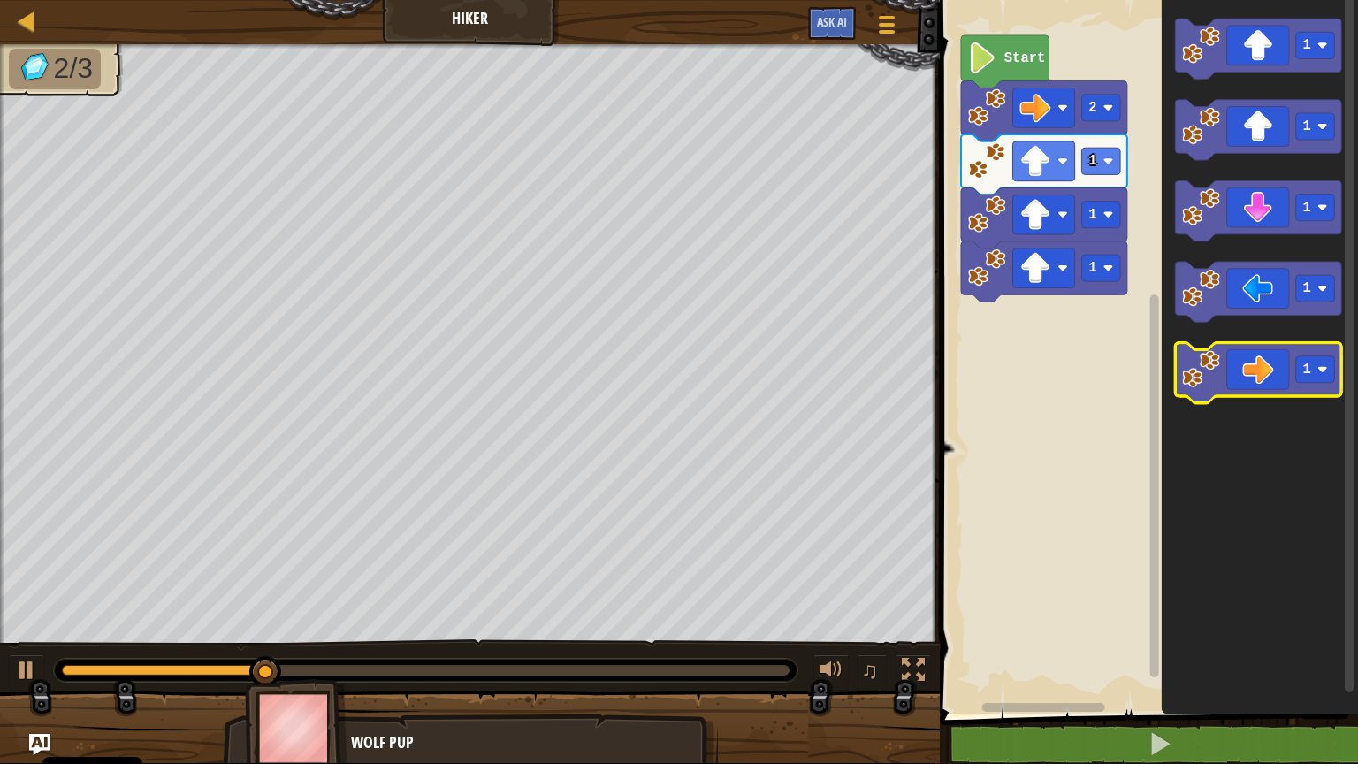
click at [1283, 382] on icon "Pracovisko Bloskly" at bounding box center [1259, 373] width 166 height 60
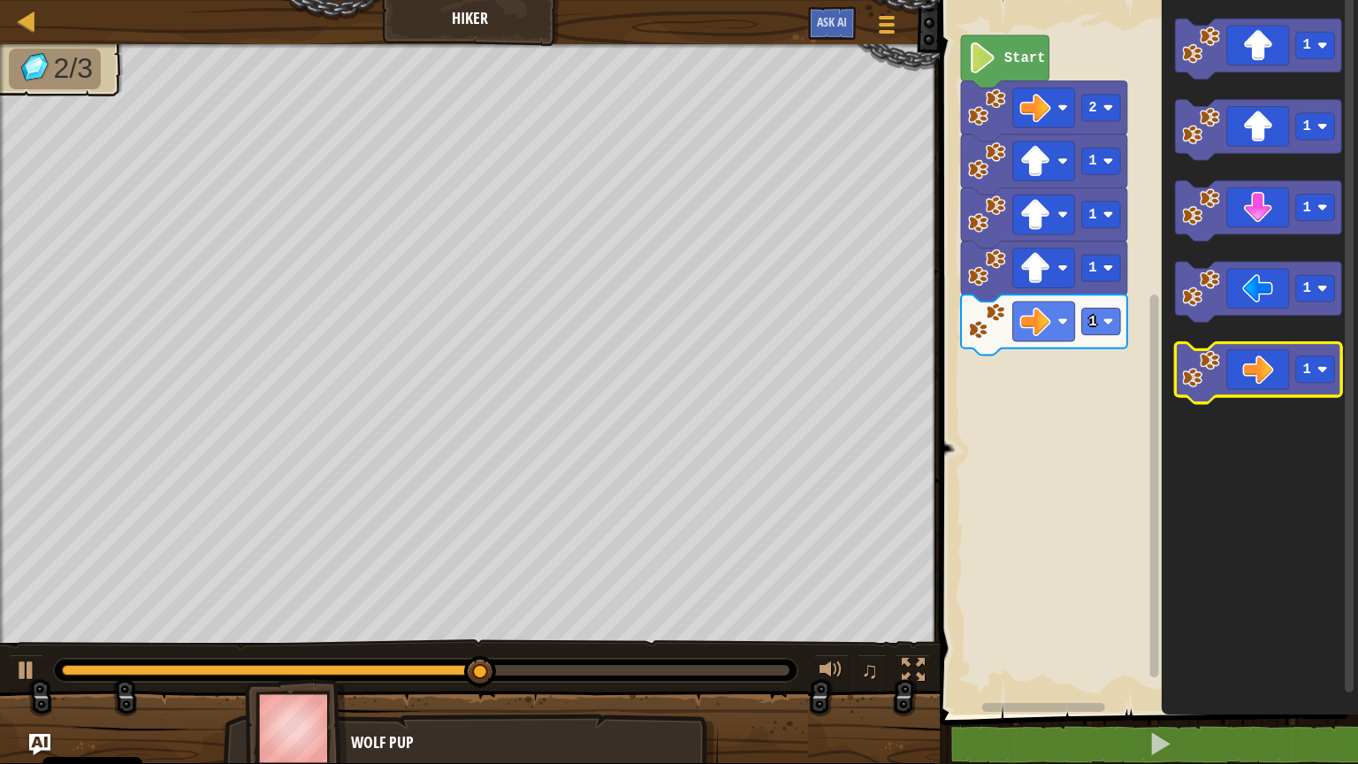
click at [1284, 382] on icon "Pracovisko Bloskly" at bounding box center [1259, 373] width 166 height 60
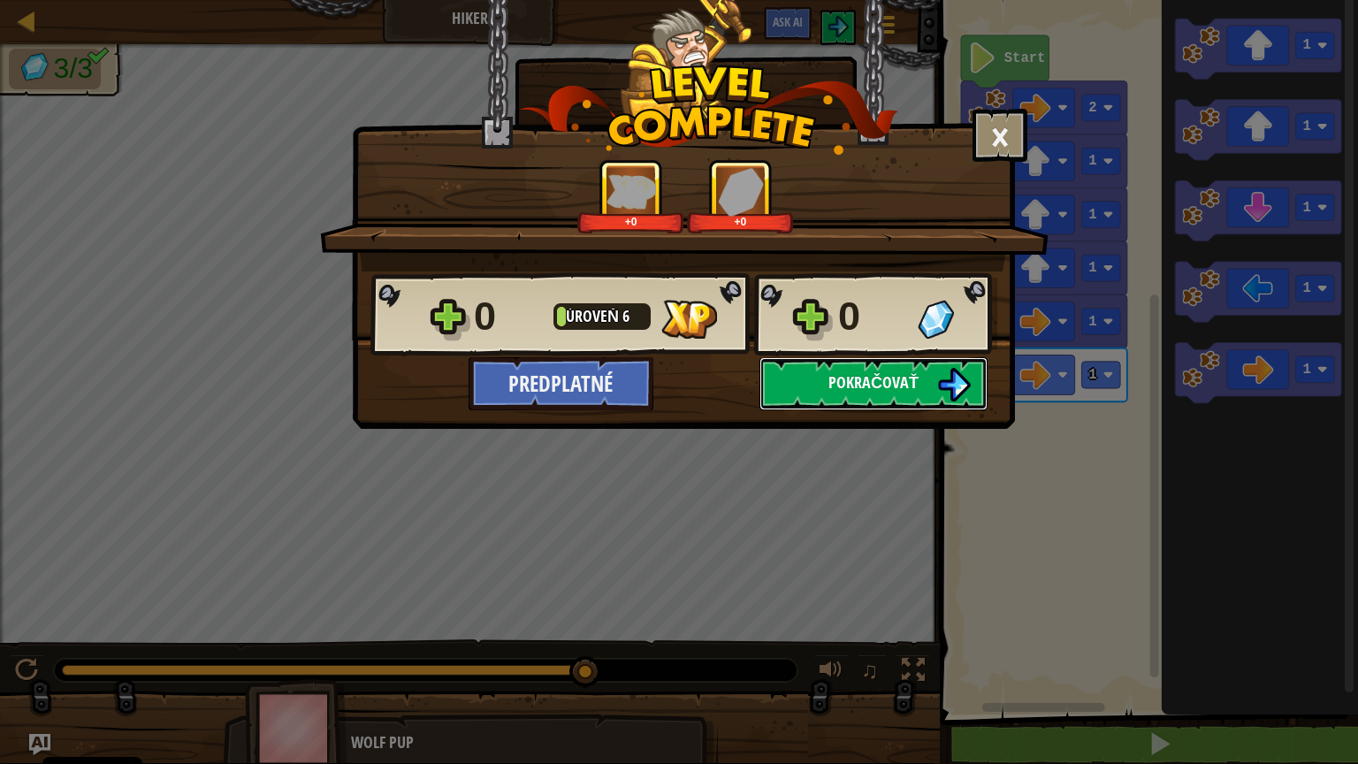
click at [909, 378] on span "Pokračovať" at bounding box center [873, 382] width 90 height 22
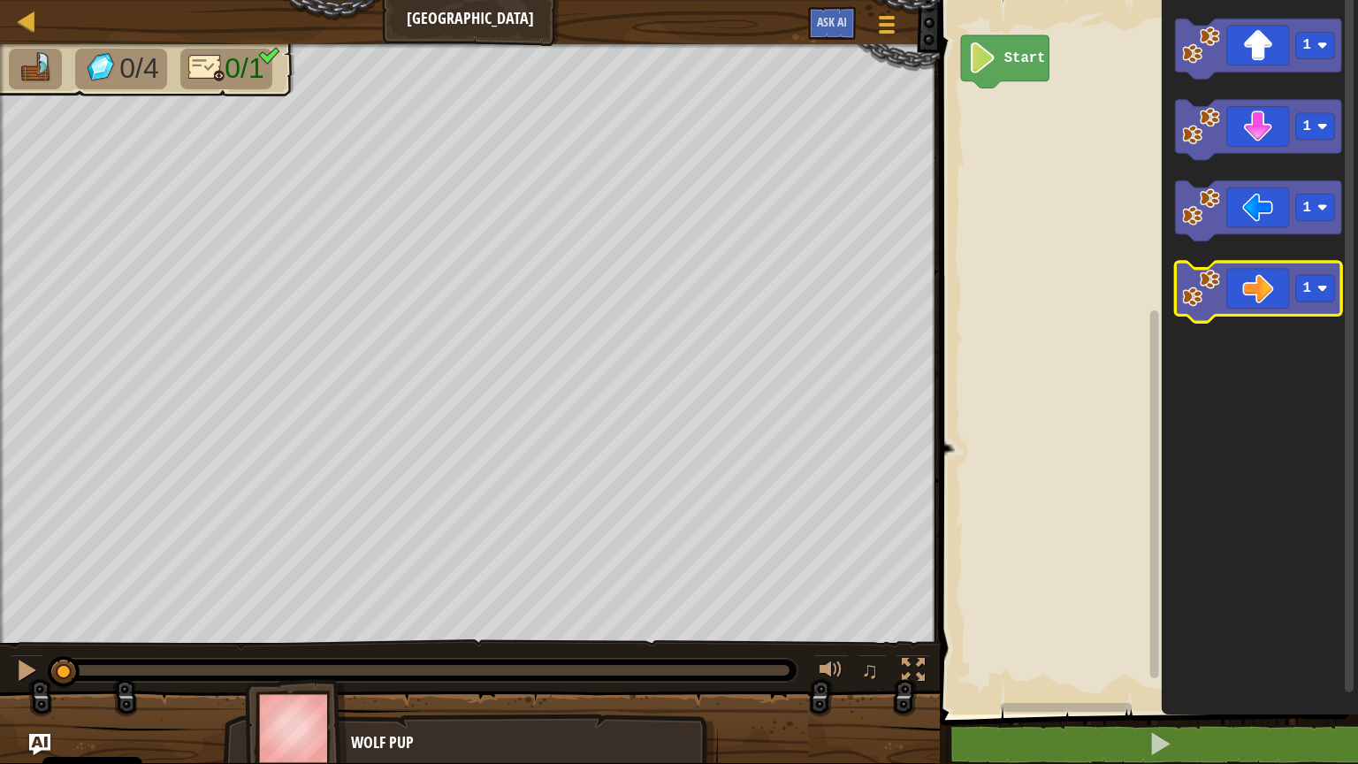
click at [1297, 304] on icon "Pracovisko Bloskly" at bounding box center [1259, 292] width 166 height 60
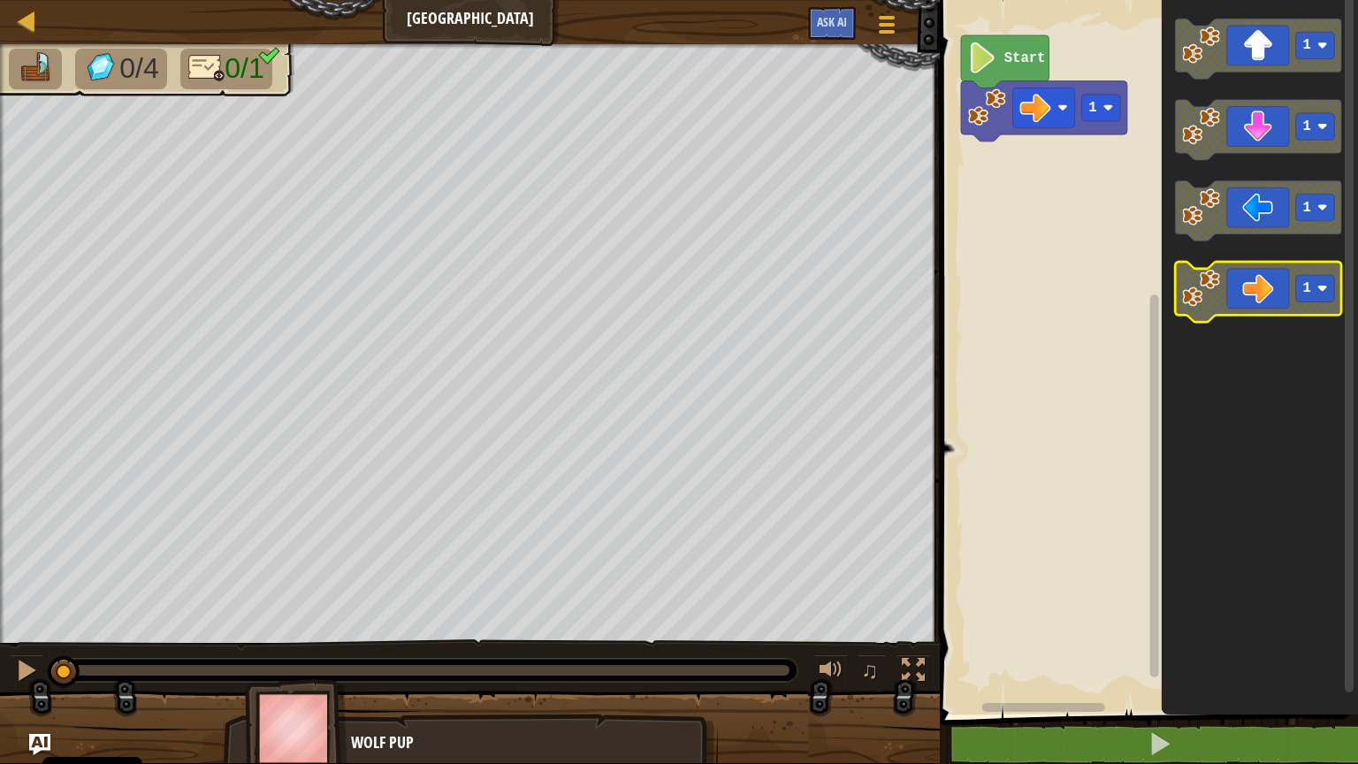
click at [1297, 304] on icon "Pracovisko Bloskly" at bounding box center [1259, 292] width 166 height 60
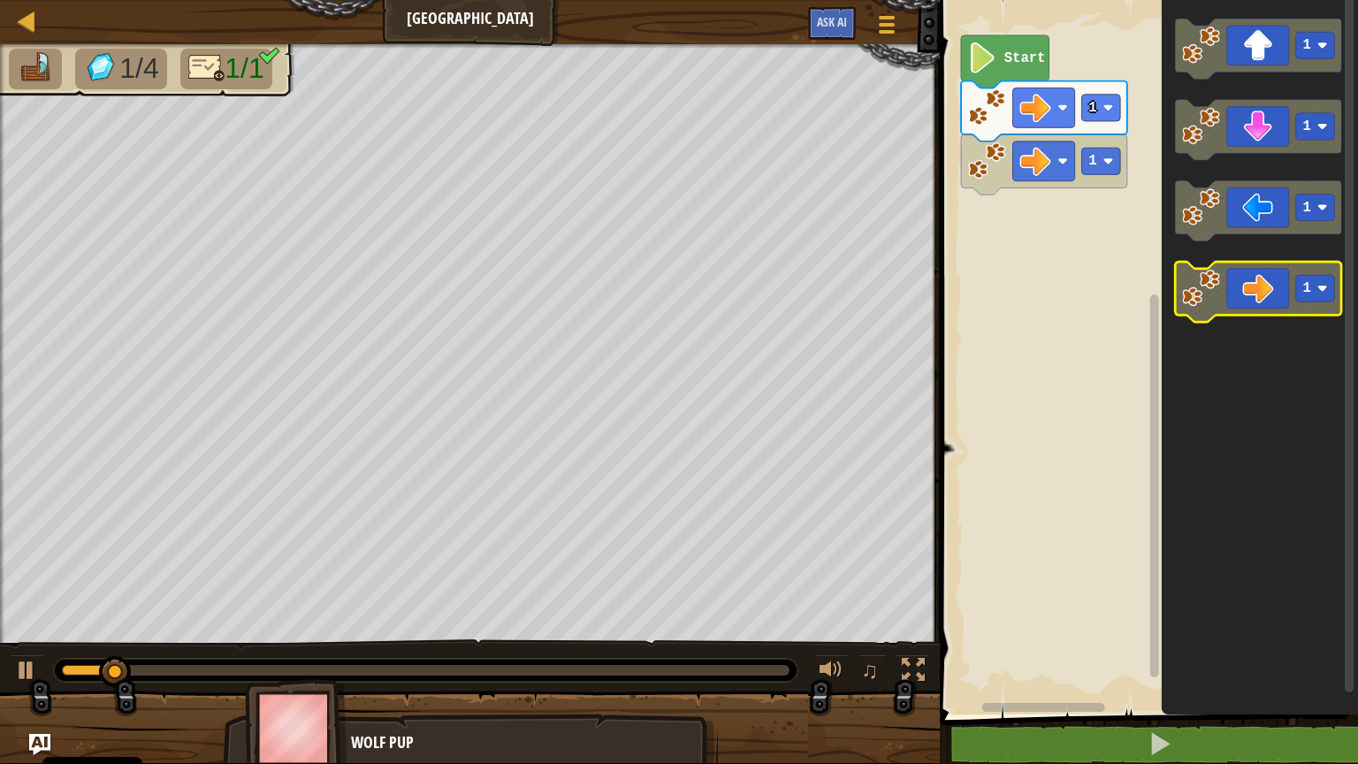
click at [1297, 304] on icon "Pracovisko Bloskly" at bounding box center [1259, 292] width 166 height 60
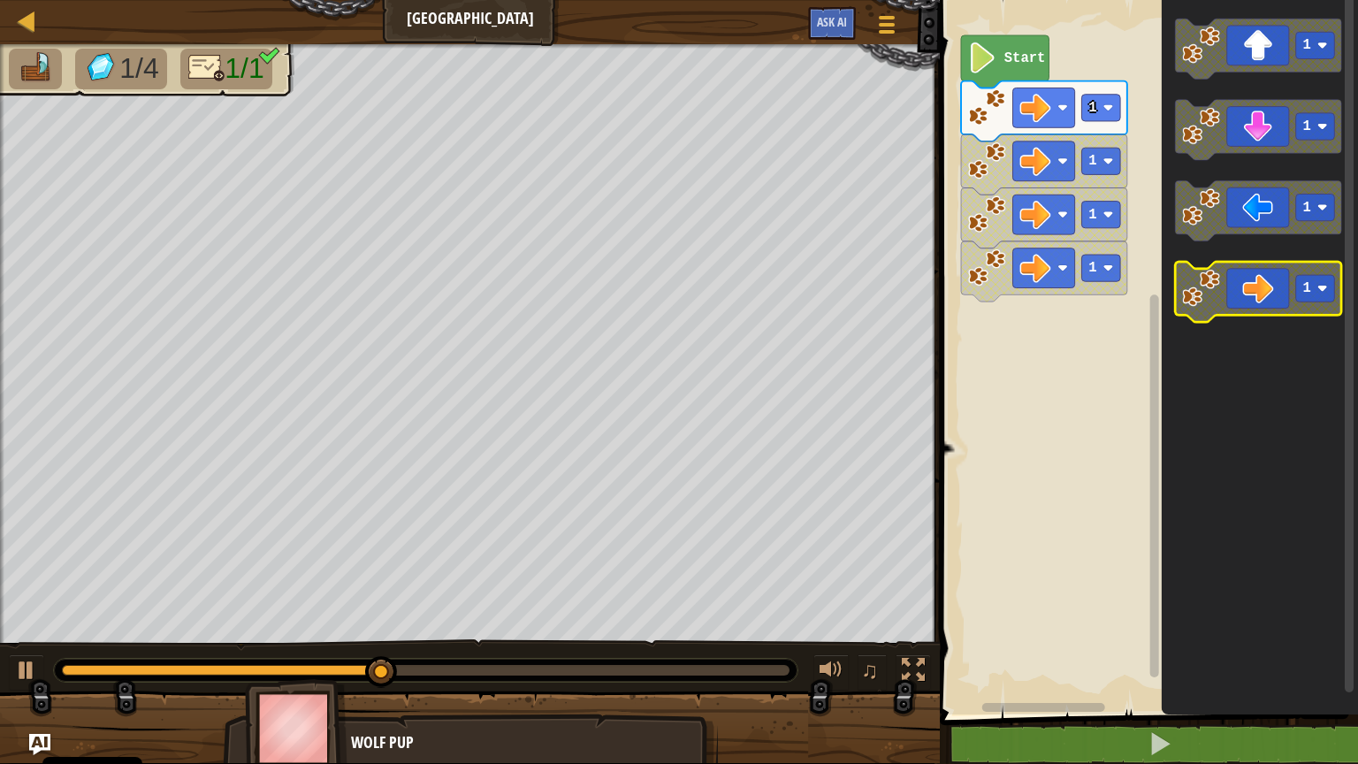
click at [1261, 299] on icon "Pracovisko Bloskly" at bounding box center [1259, 292] width 166 height 60
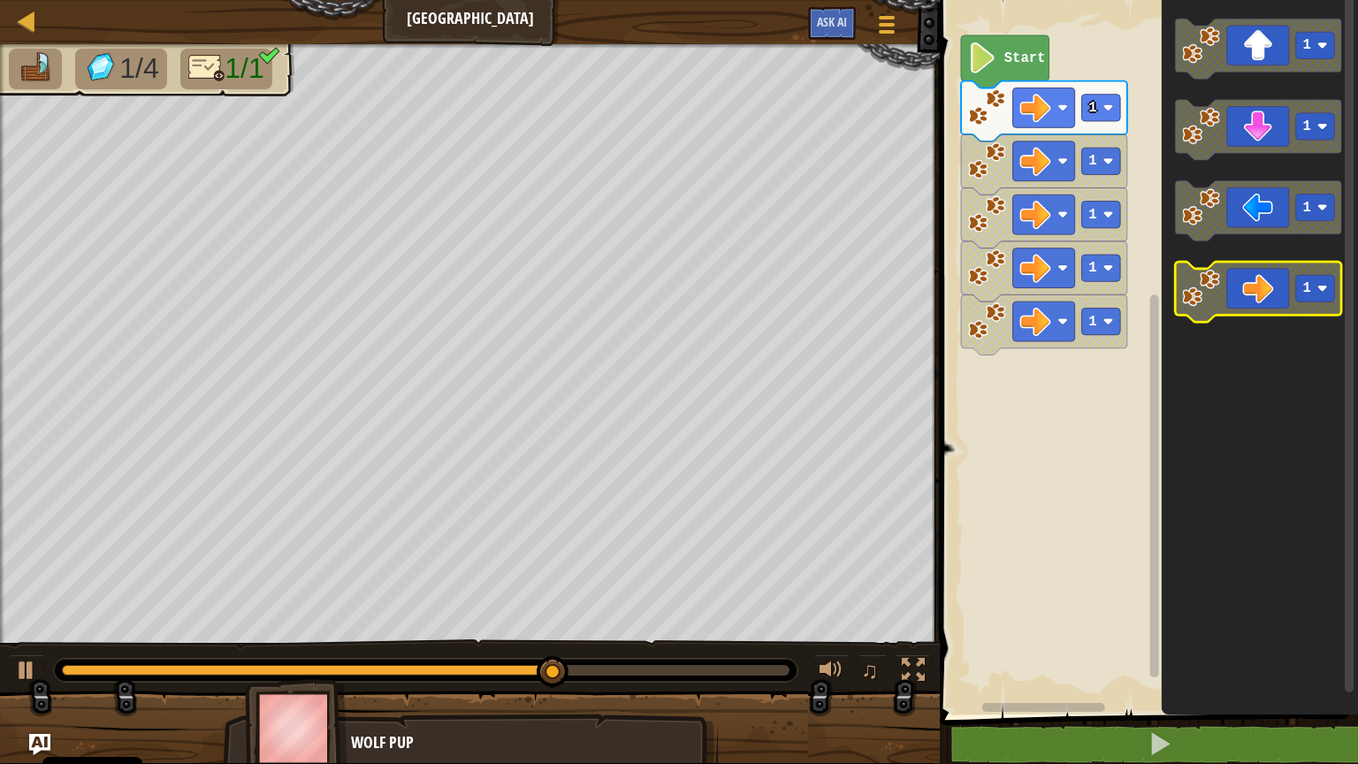
click at [1261, 299] on icon "Pracovisko Bloskly" at bounding box center [1259, 292] width 166 height 60
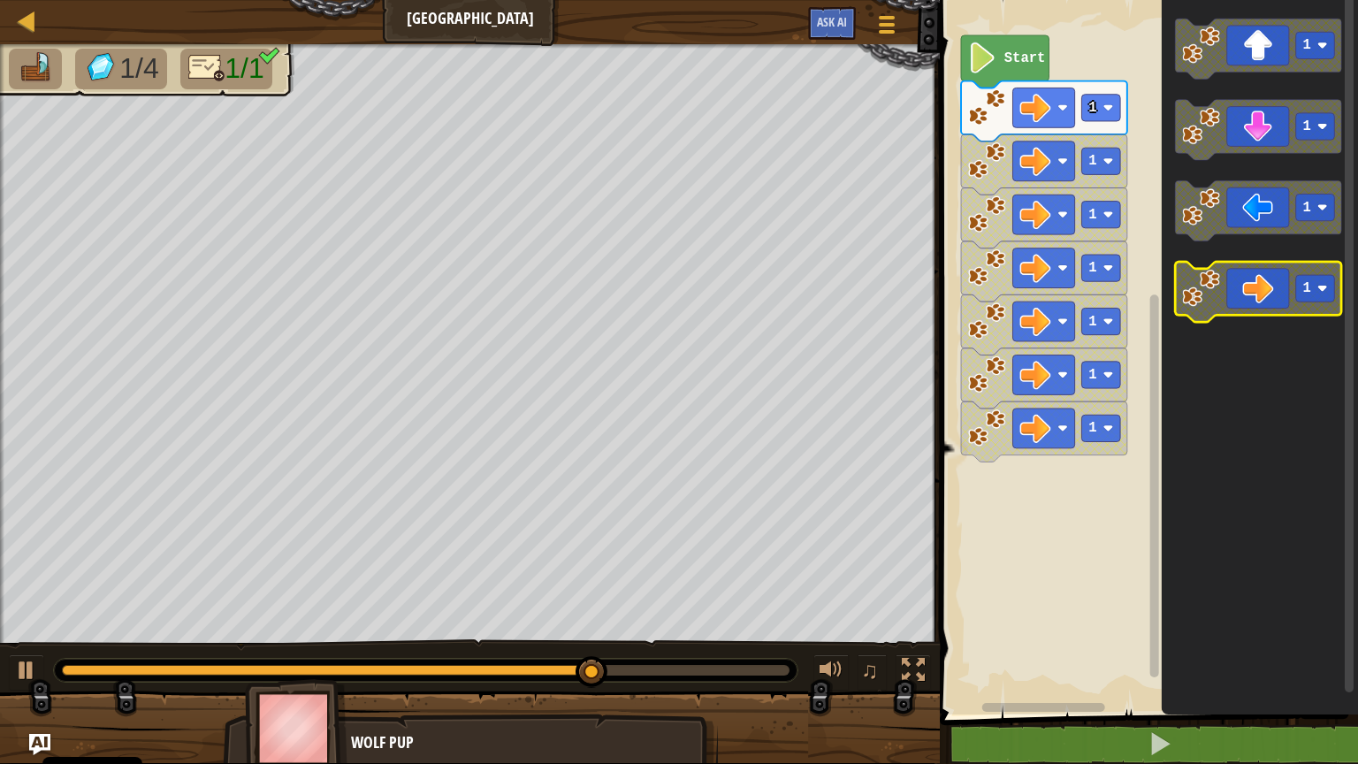
click at [1261, 299] on icon "Pracovisko Bloskly" at bounding box center [1259, 292] width 166 height 60
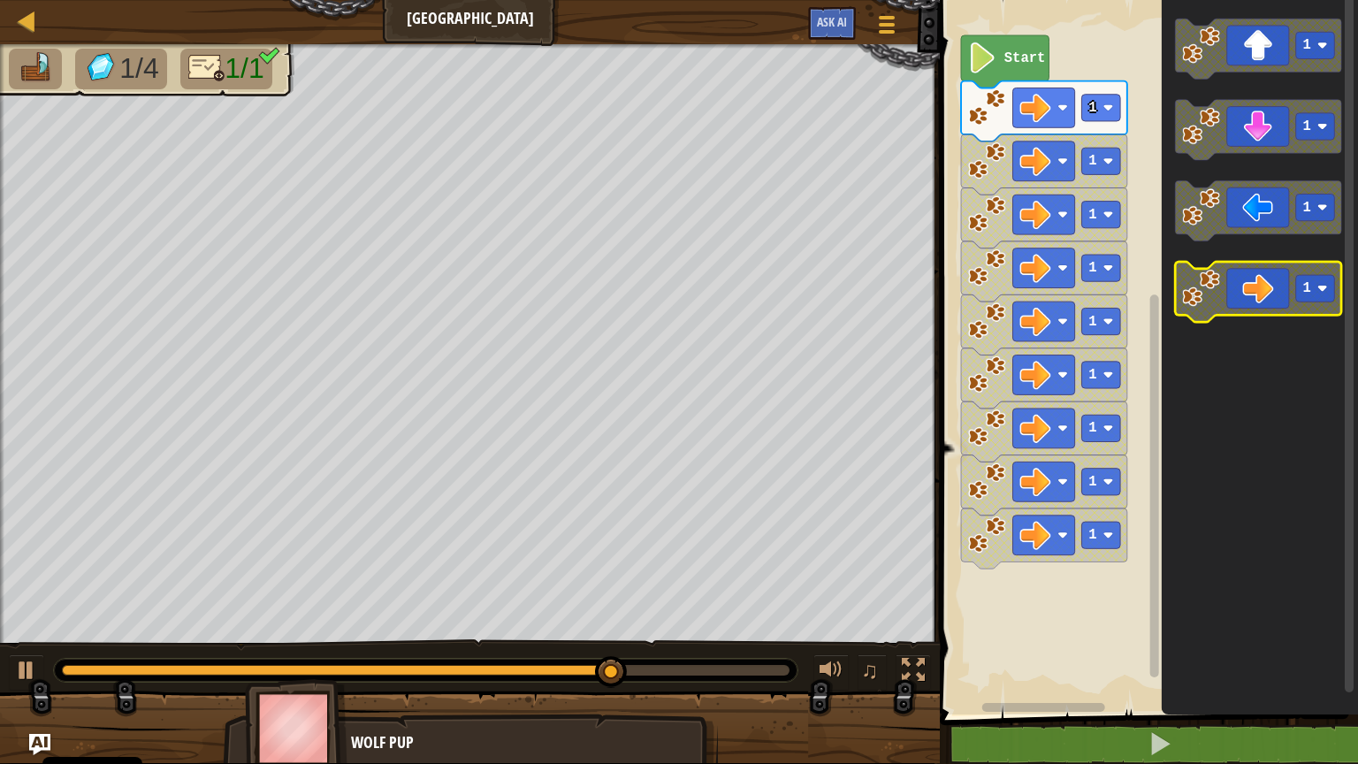
click at [1261, 299] on icon "Pracovisko Bloskly" at bounding box center [1259, 292] width 166 height 60
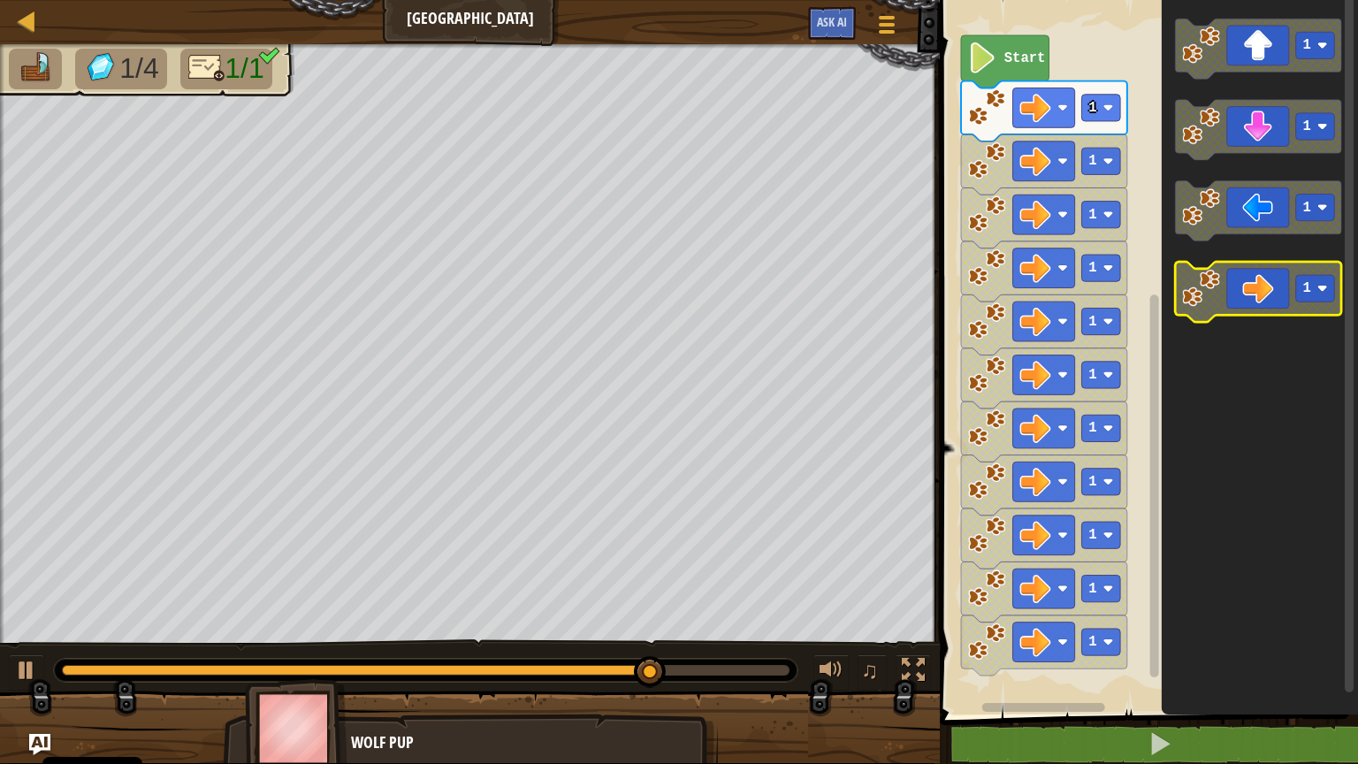
click at [1261, 299] on icon "Pracovisko Bloskly" at bounding box center [1259, 292] width 166 height 60
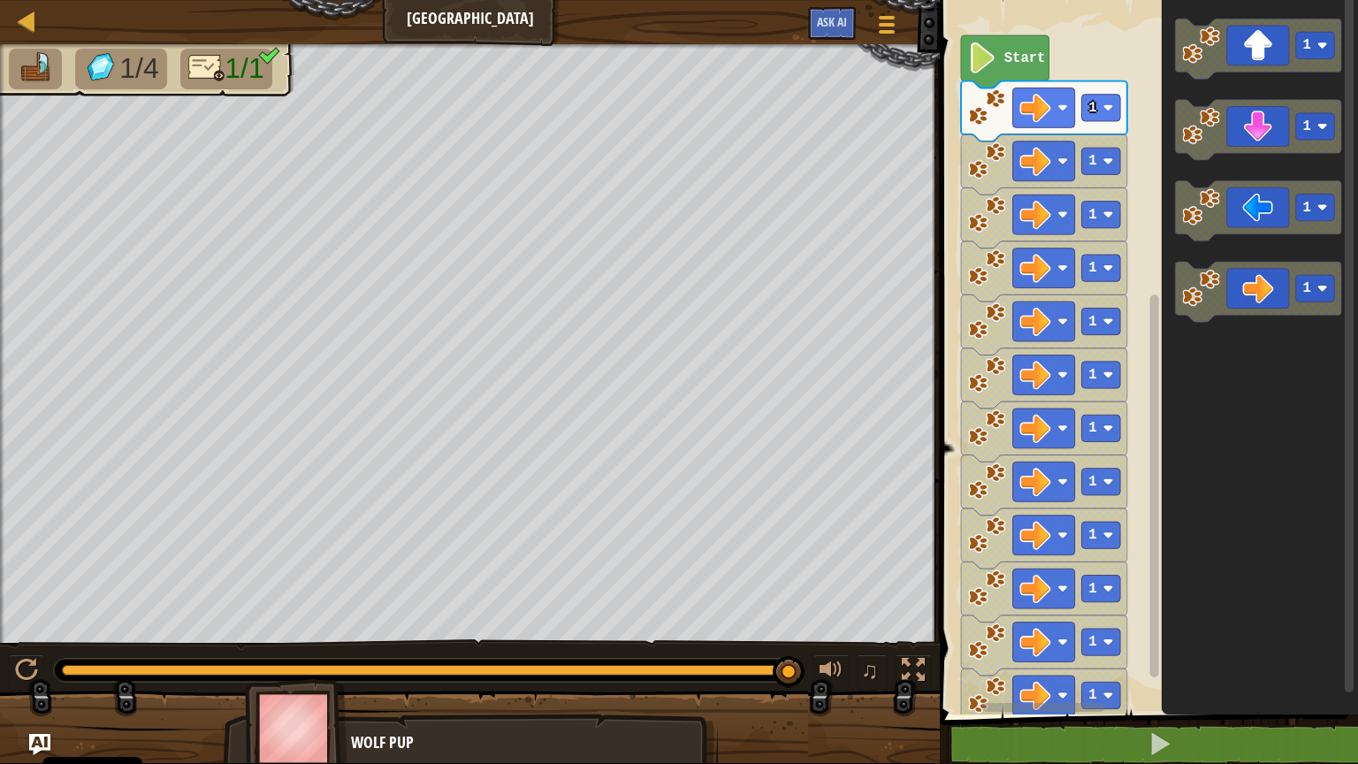
click at [981, 72] on image "Pracovisko Bloskly" at bounding box center [982, 57] width 29 height 31
click at [27, 645] on div at bounding box center [26, 670] width 23 height 23
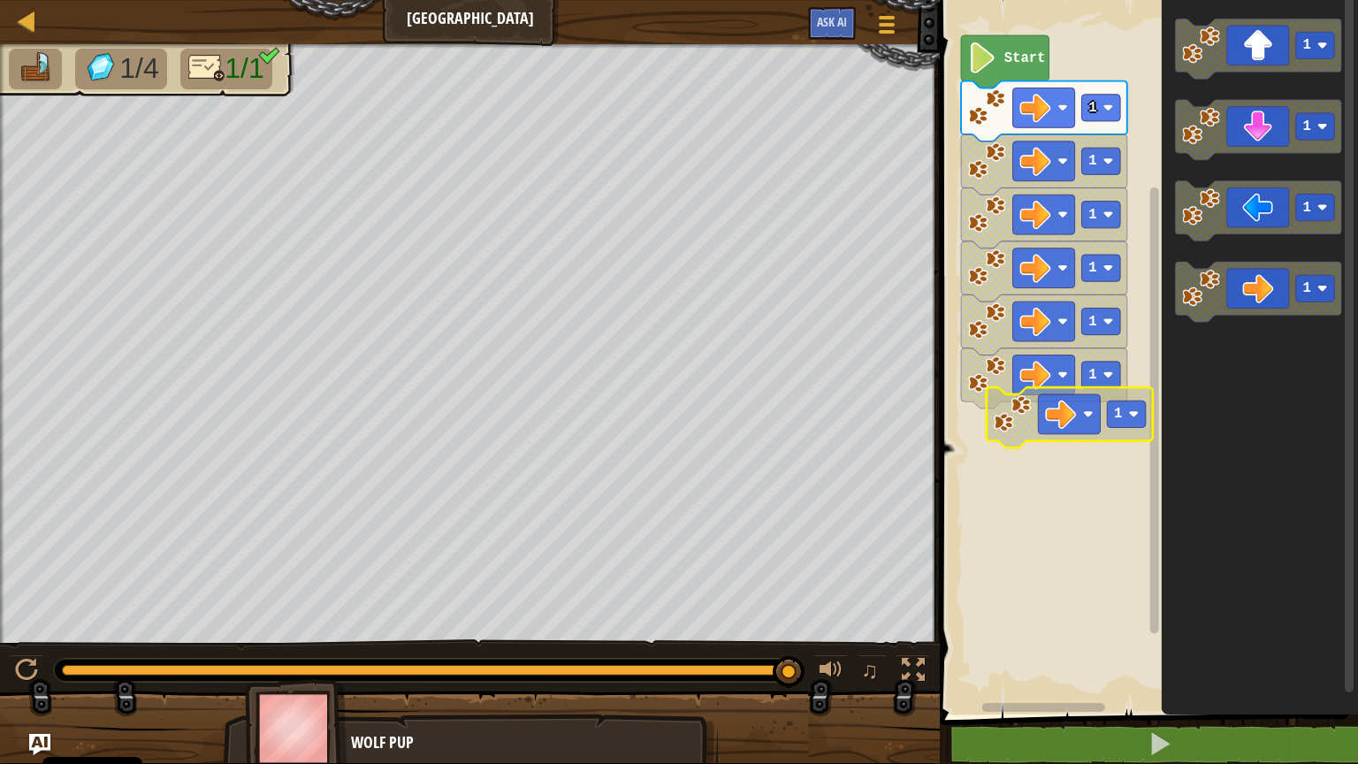
click at [1149, 377] on div "1 1 1 1 1 1 Start 1 1 1 1 1 1" at bounding box center [1145, 352] width 423 height 723
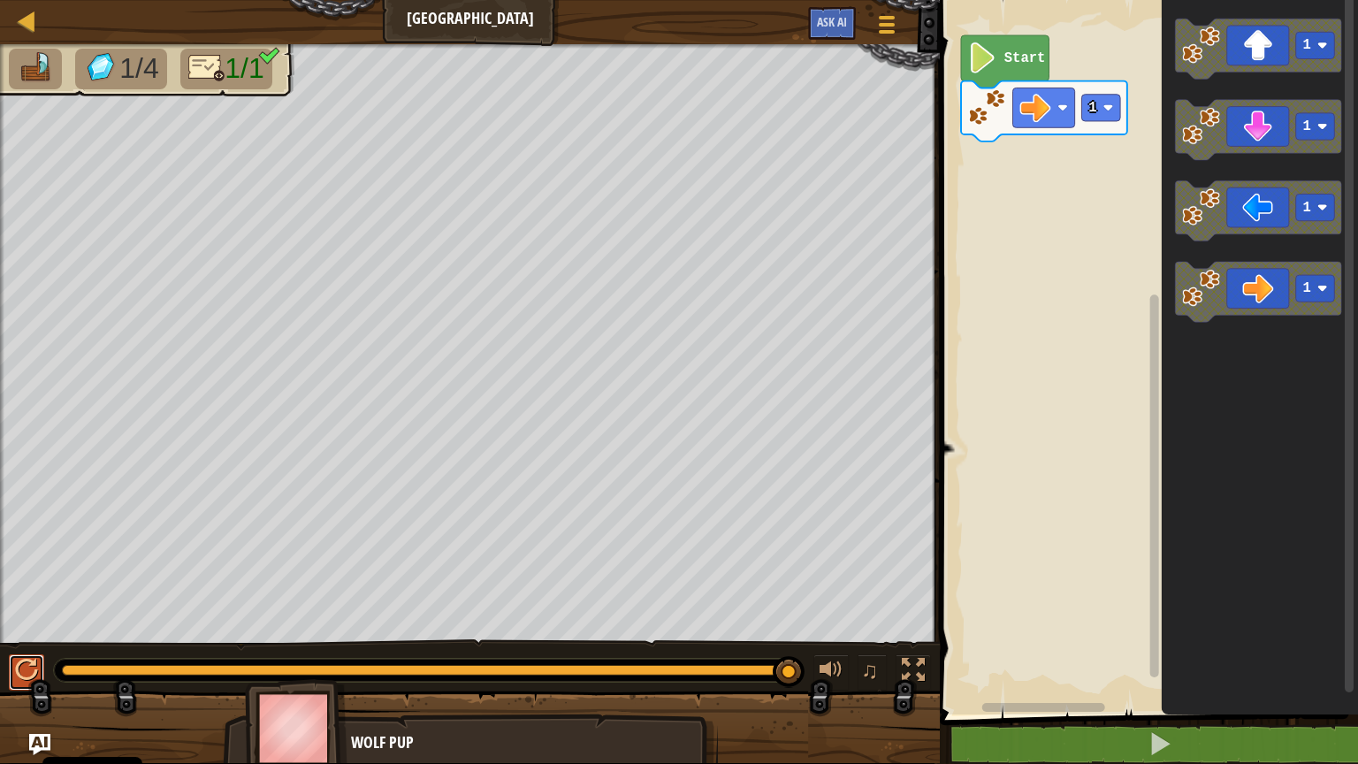
click at [23, 645] on div at bounding box center [26, 670] width 23 height 23
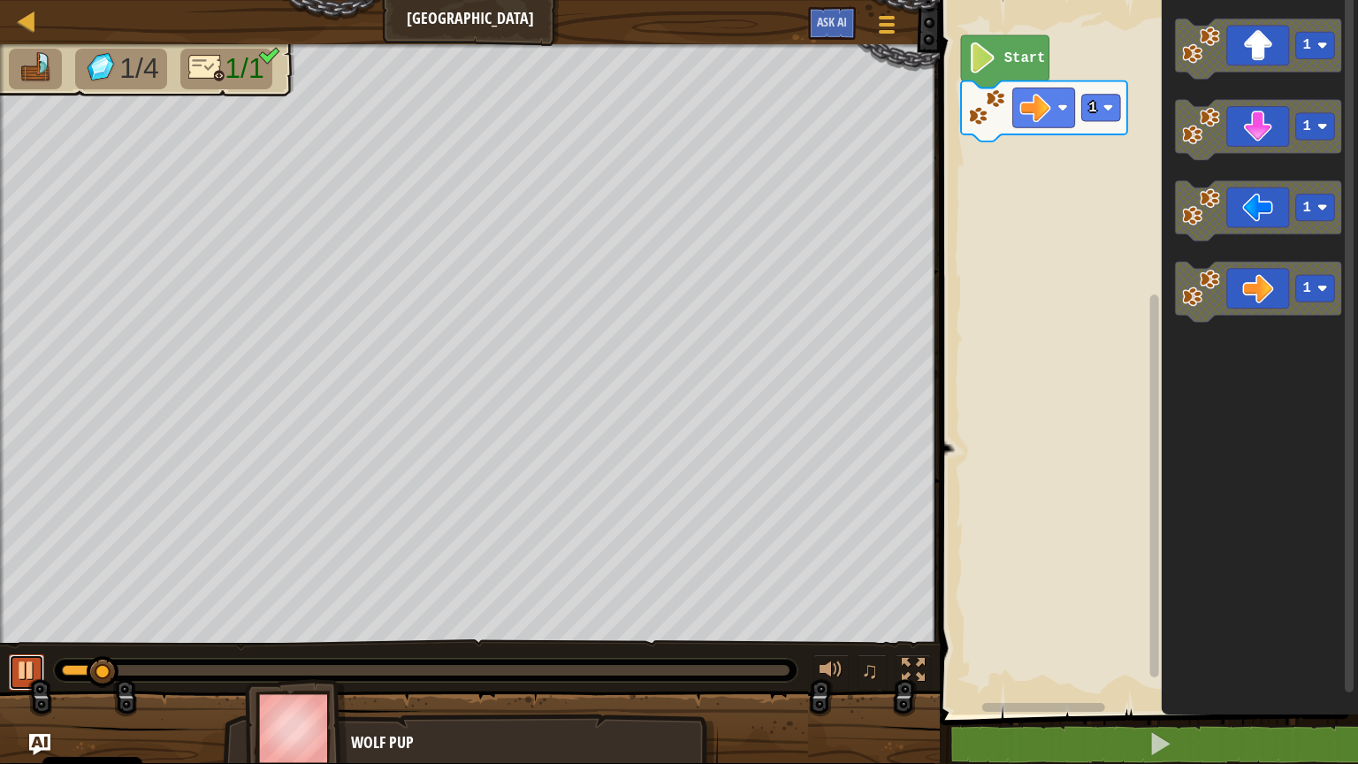
click at [23, 645] on div at bounding box center [26, 670] width 23 height 23
click at [1113, 110] on g "1 Start" at bounding box center [1044, 88] width 166 height 106
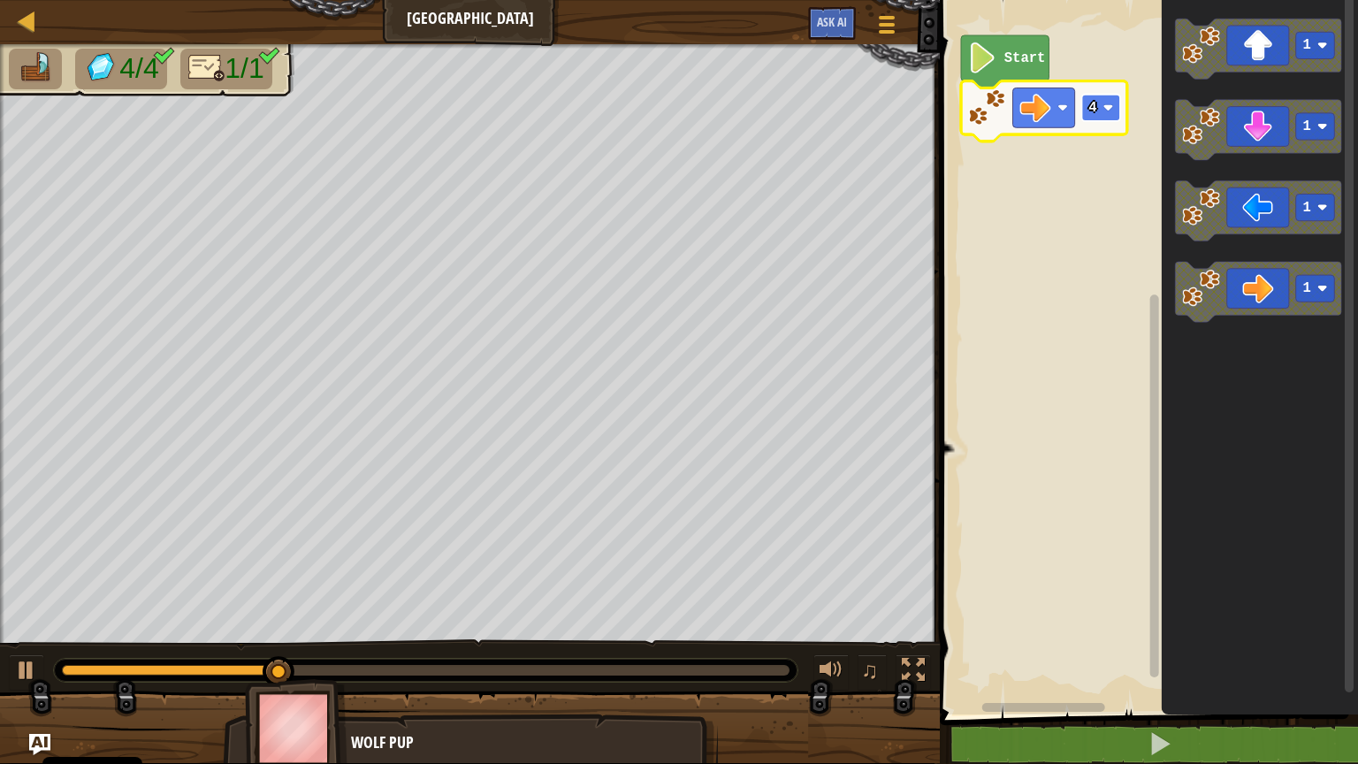
click at [1112, 108] on image "Pracovisko Bloskly" at bounding box center [1108, 108] width 11 height 11
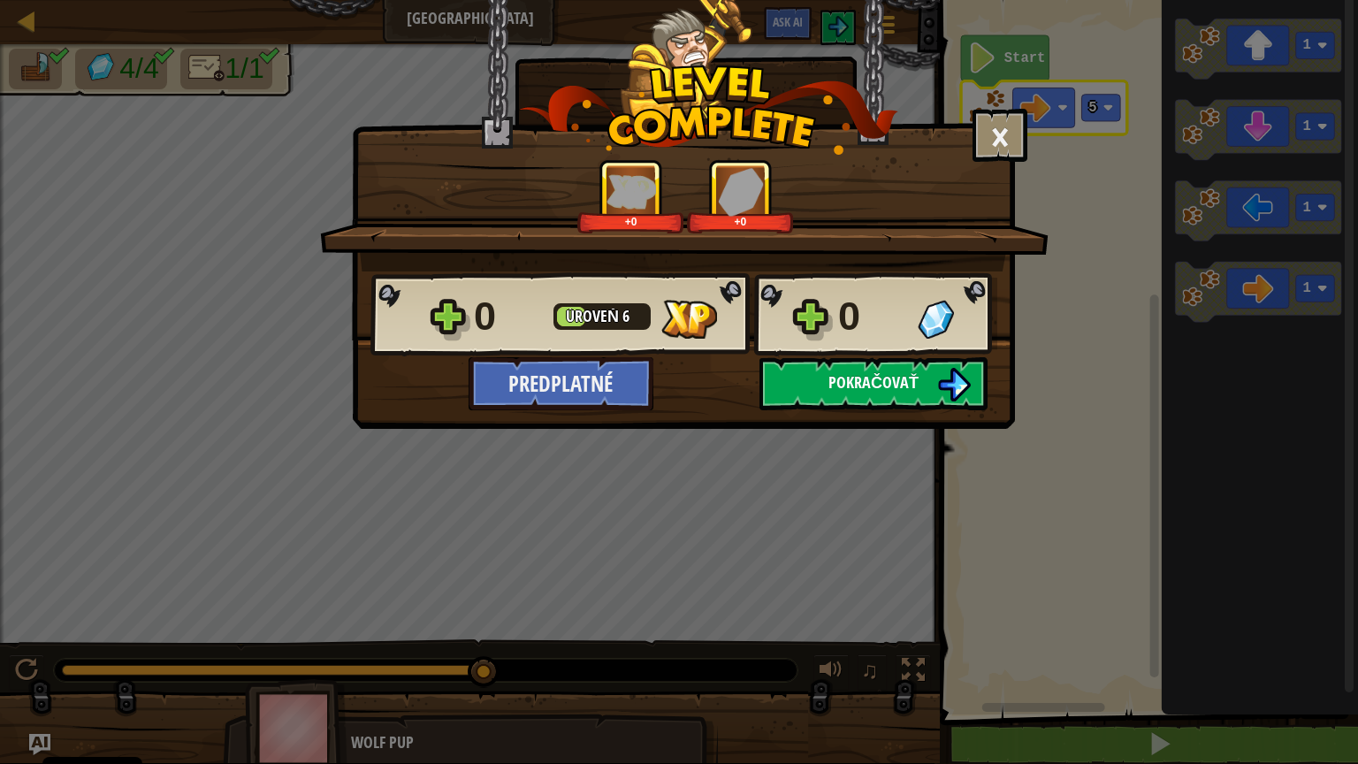
click at [867, 381] on span "Pokračovať" at bounding box center [873, 382] width 90 height 22
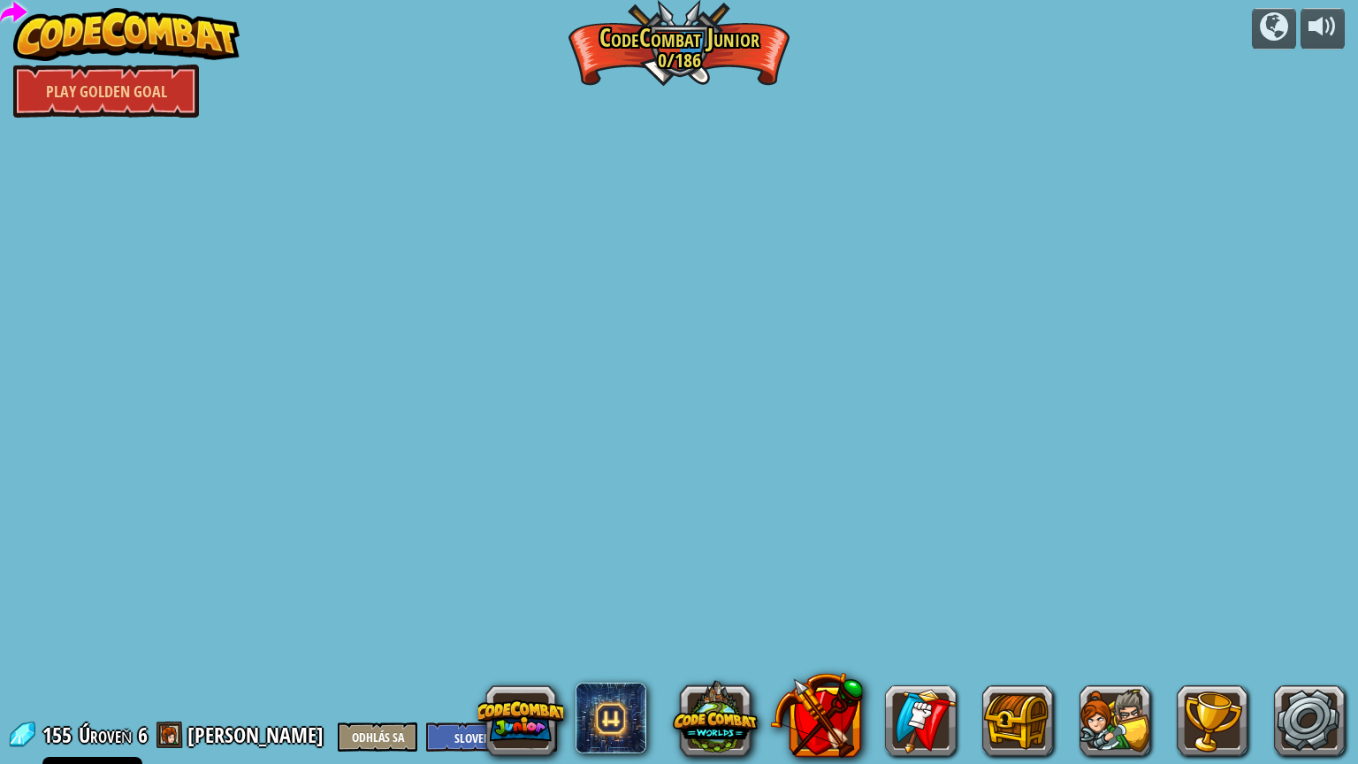
select select "sk"
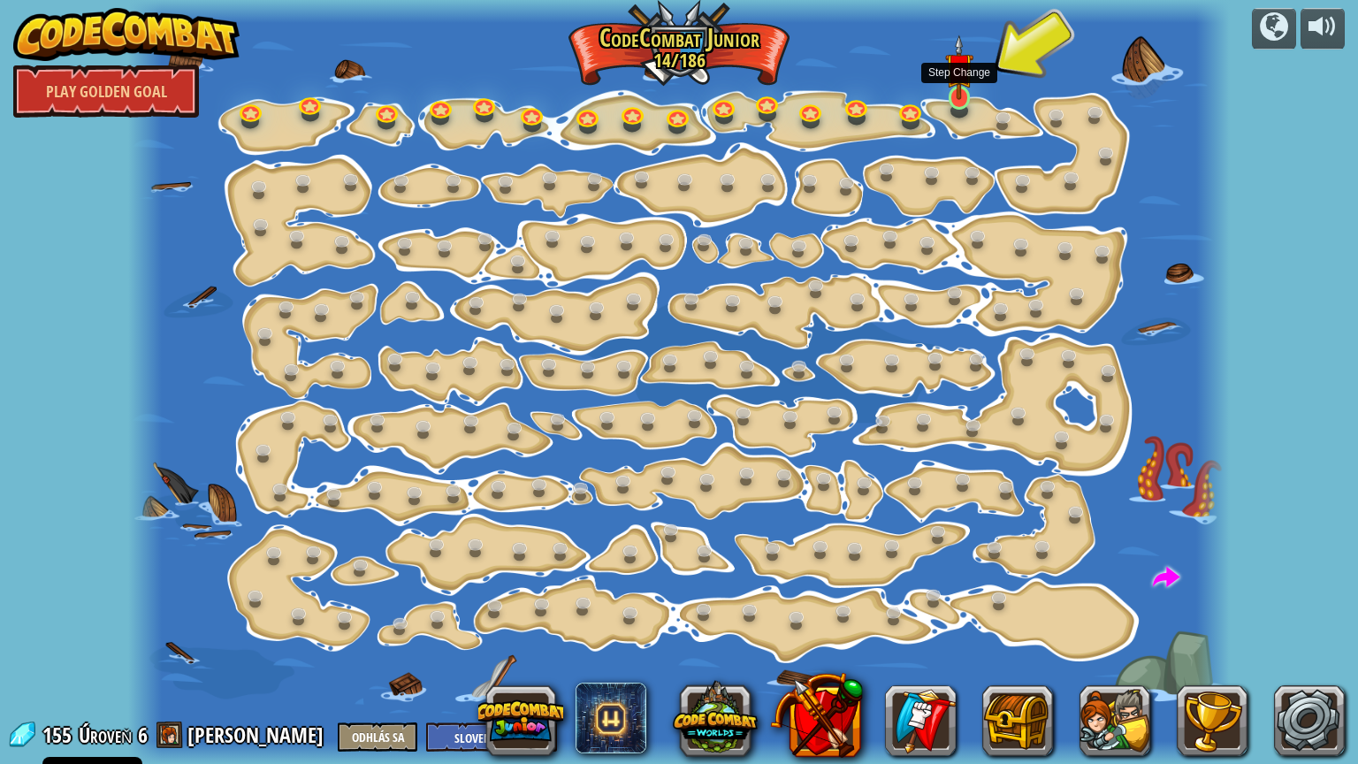
click at [949, 99] on img at bounding box center [959, 66] width 28 height 65
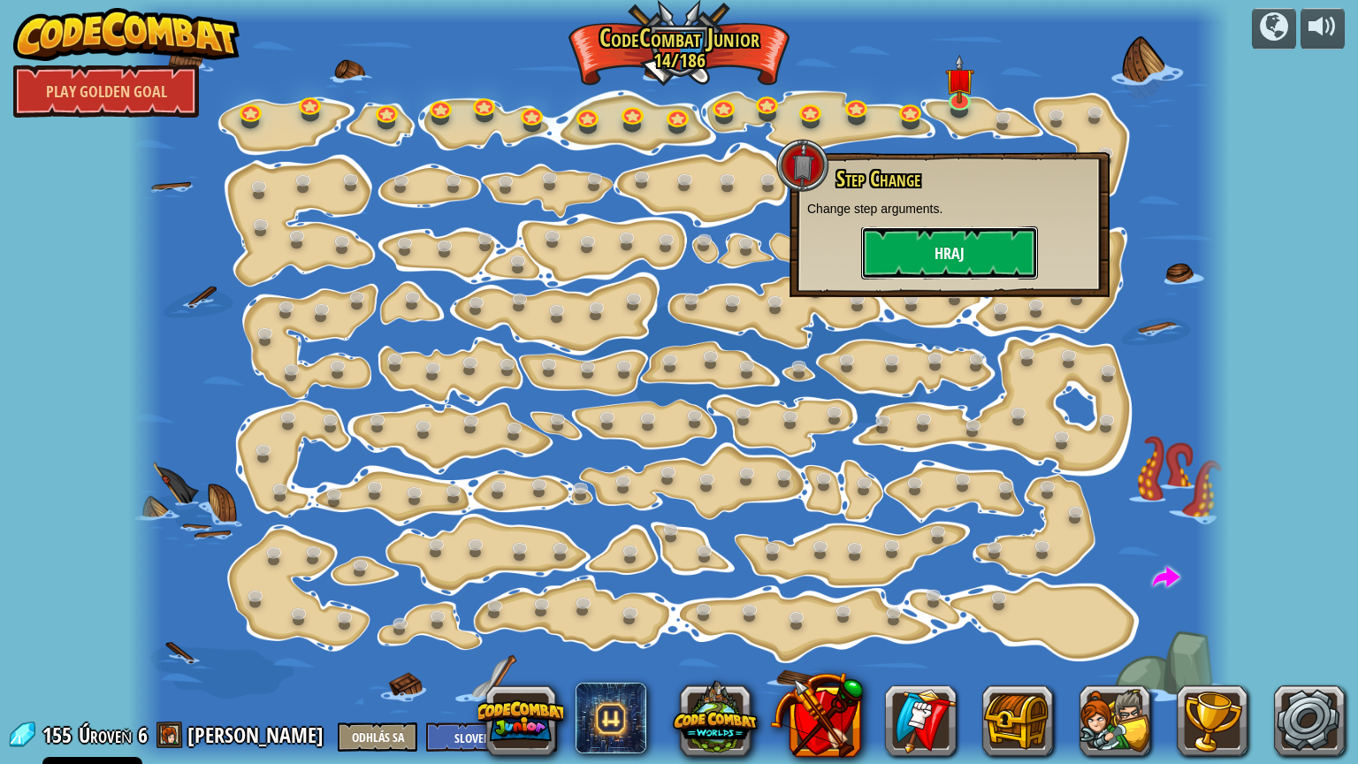
click at [918, 235] on button "Hraj" at bounding box center [949, 252] width 177 height 53
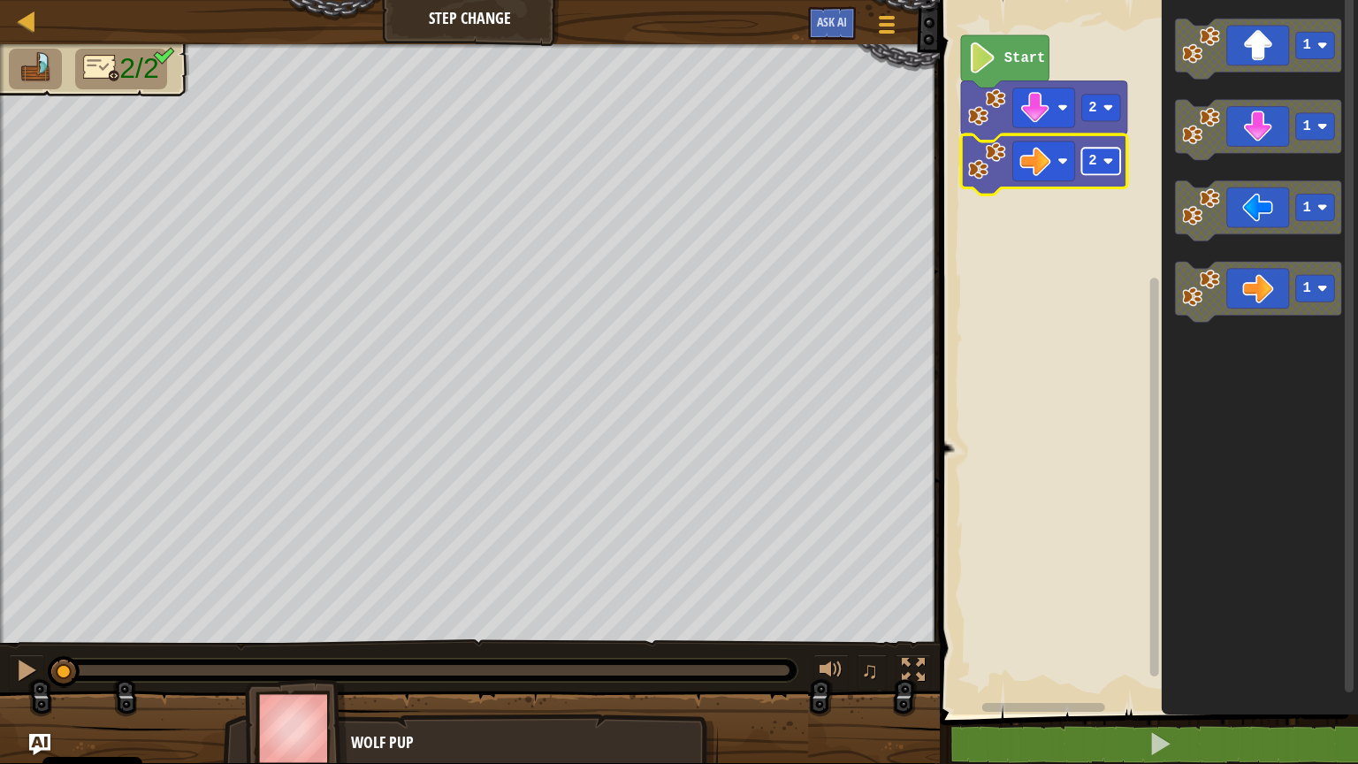
click at [1109, 170] on g "2 2 Start" at bounding box center [1044, 114] width 166 height 159
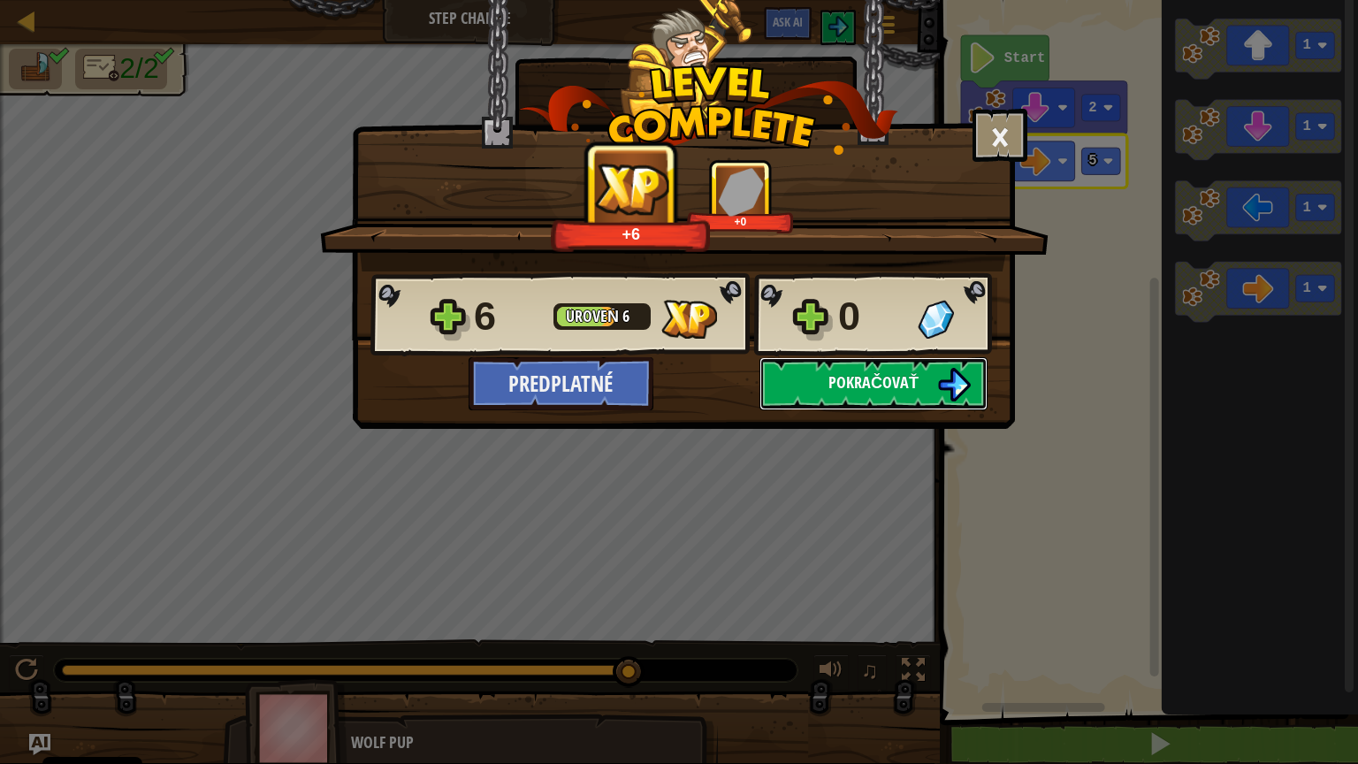
click at [894, 387] on span "Pokračovať" at bounding box center [873, 382] width 90 height 22
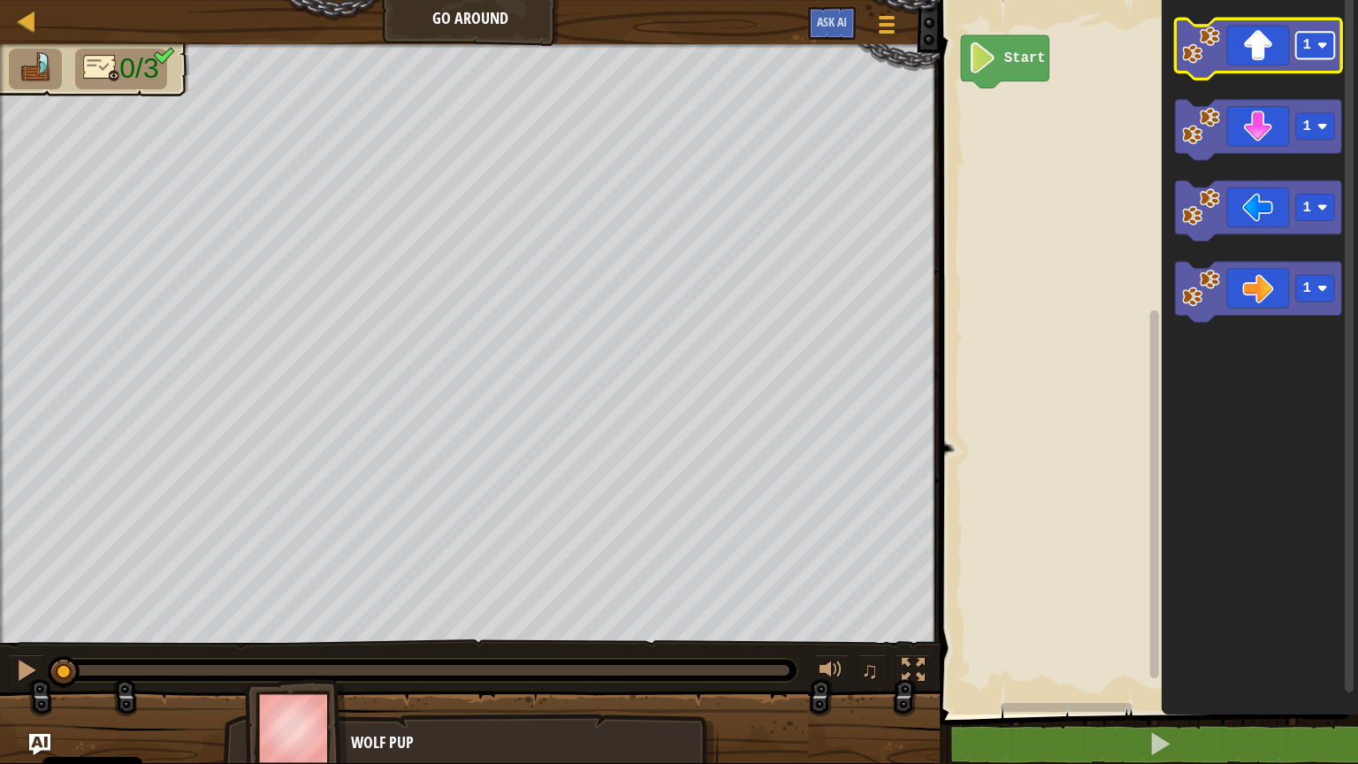
click at [1312, 47] on image "Pracovisko Bloskly" at bounding box center [1322, 46] width 11 height 11
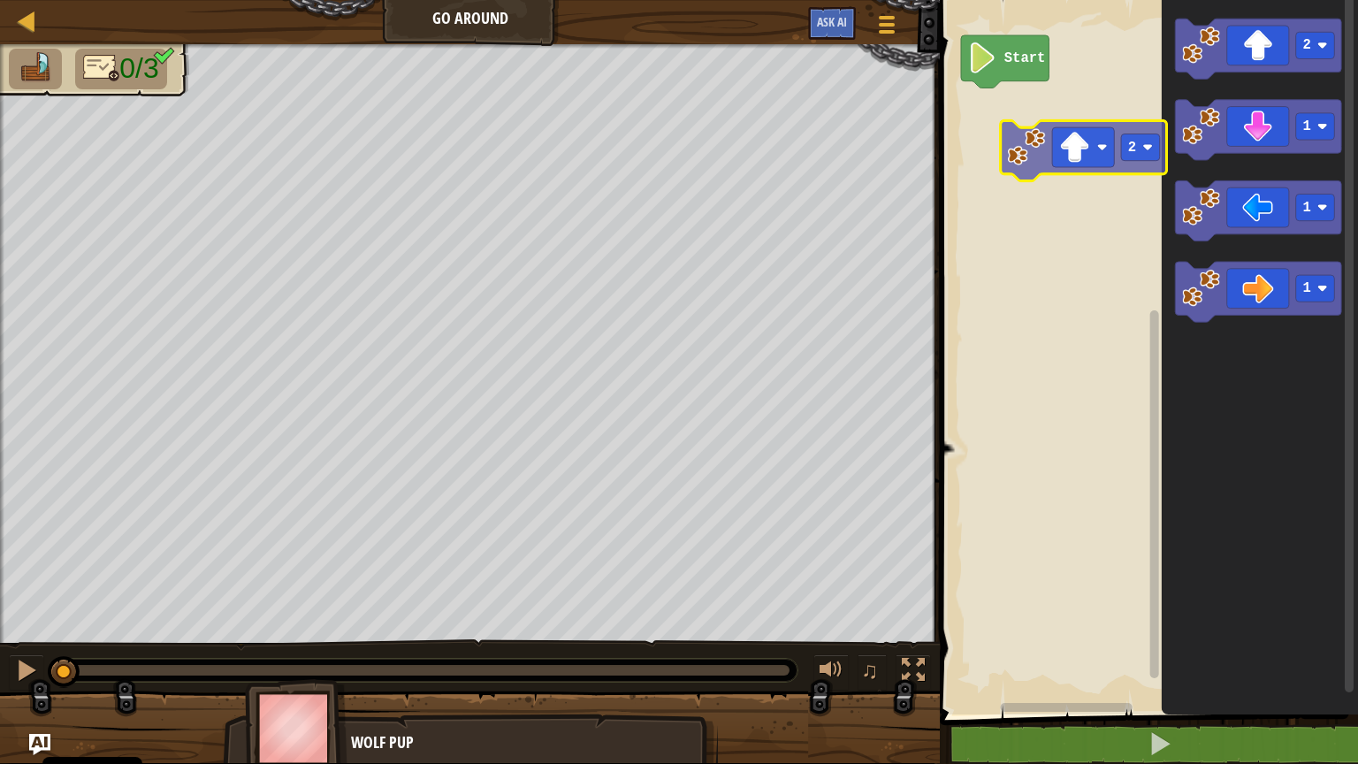
click at [1089, 158] on div "Start 2 1 1 1 2" at bounding box center [1145, 352] width 423 height 723
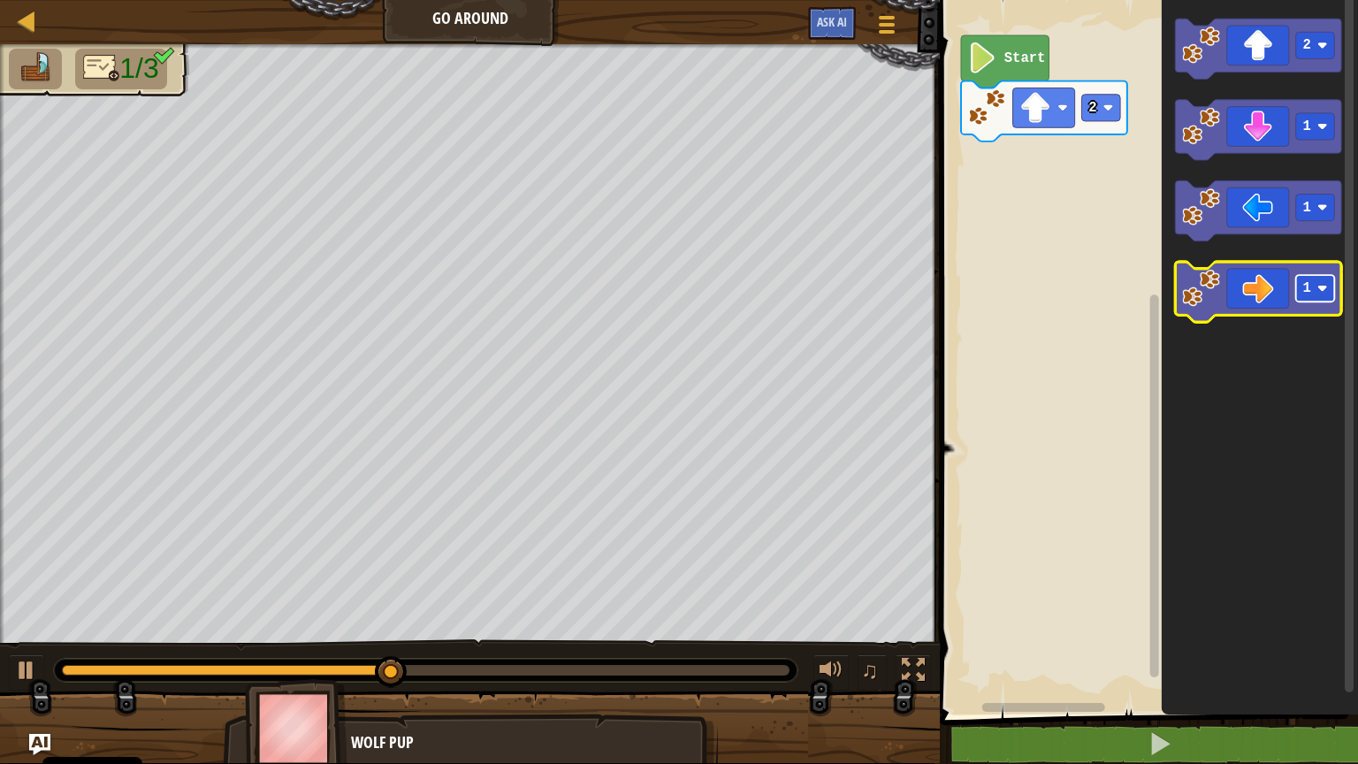
click at [1312, 292] on image "Pracovisko Bloskly" at bounding box center [1322, 288] width 11 height 11
click at [1251, 305] on icon "Pracovisko Bloskly" at bounding box center [1259, 292] width 166 height 60
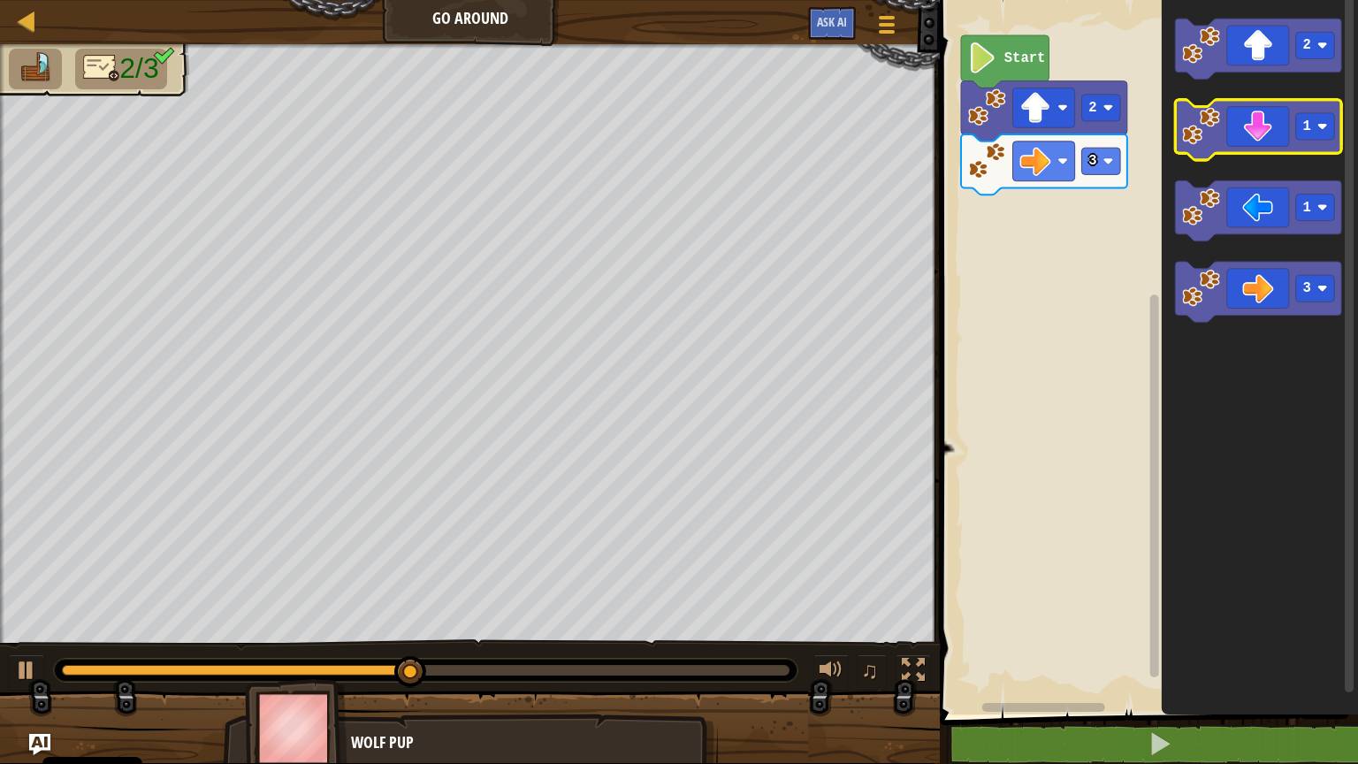
click at [1303, 146] on icon "Pracovisko Bloskly" at bounding box center [1259, 130] width 166 height 60
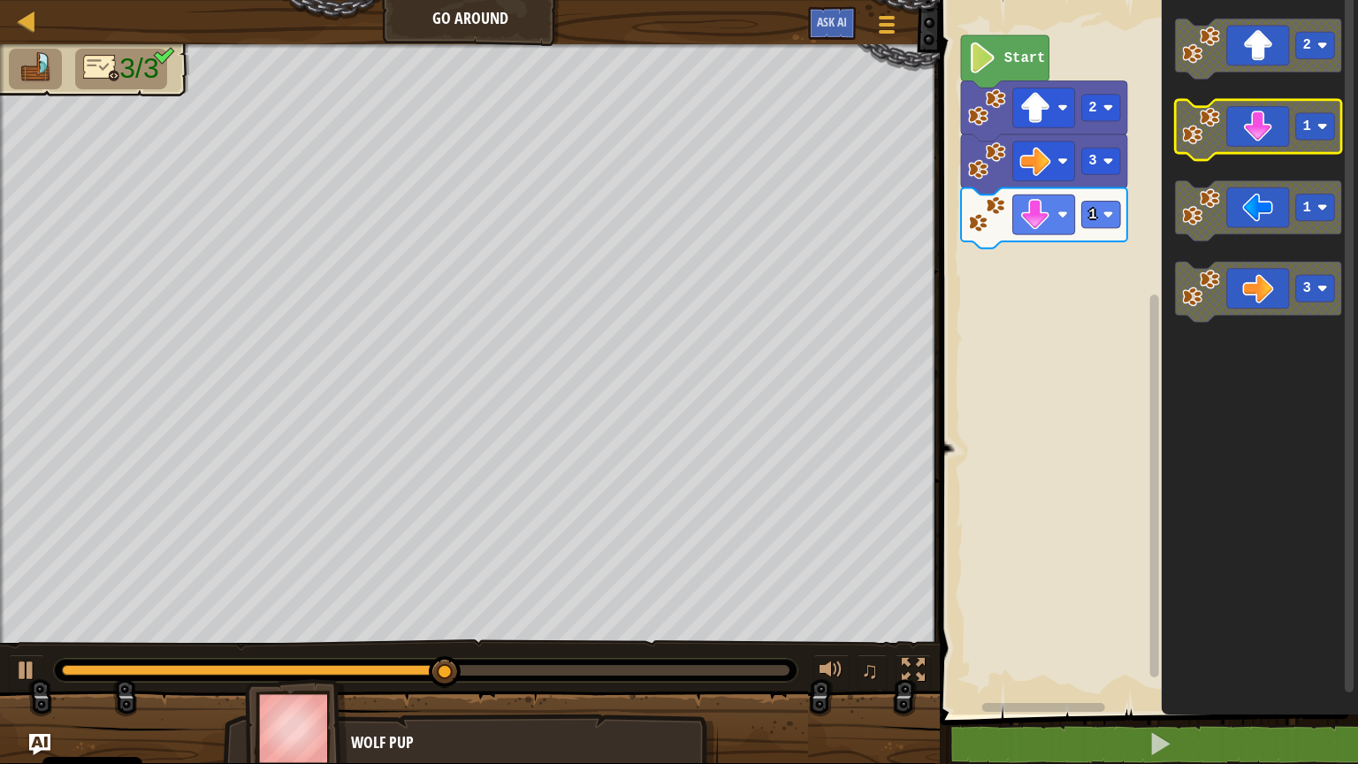
click at [1303, 146] on icon "Pracovisko Bloskly" at bounding box center [1259, 130] width 166 height 60
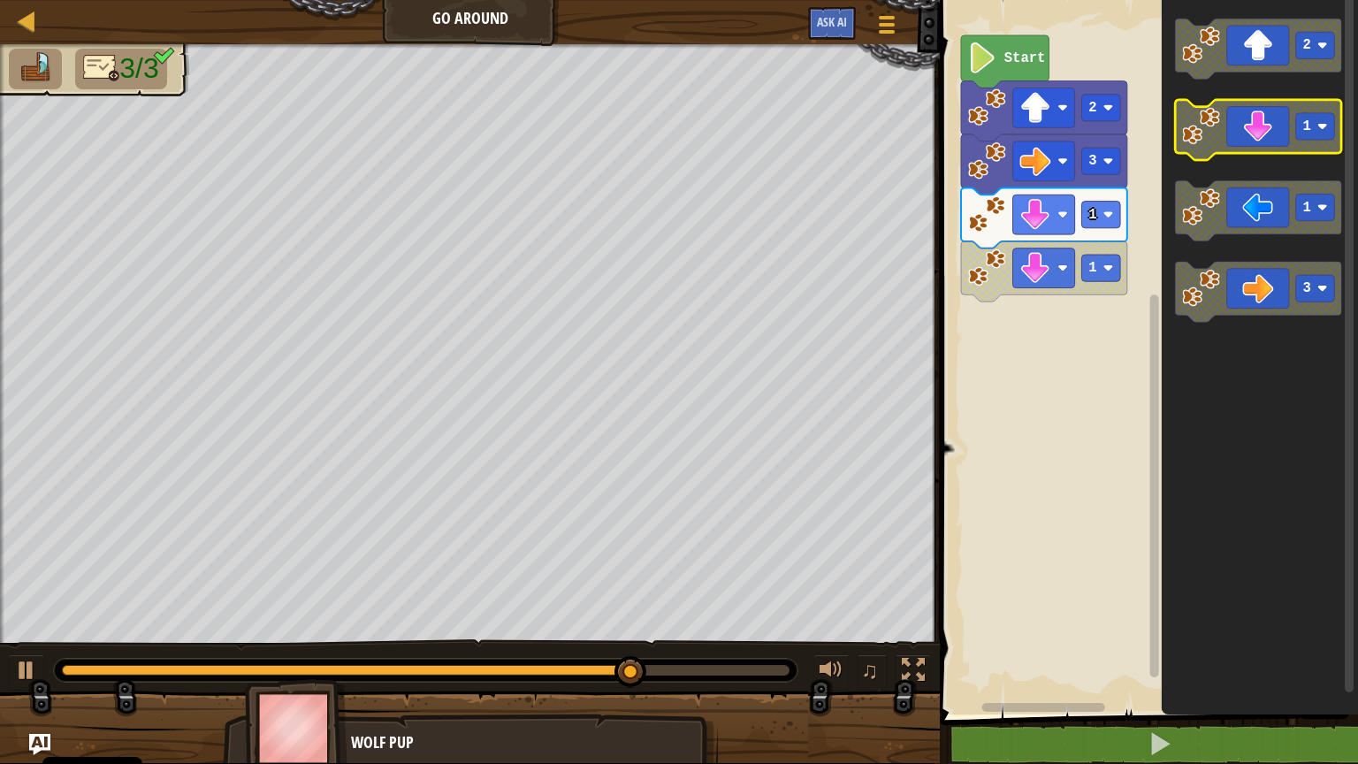
click at [1278, 140] on icon "Pracovisko Bloskly" at bounding box center [1259, 130] width 166 height 60
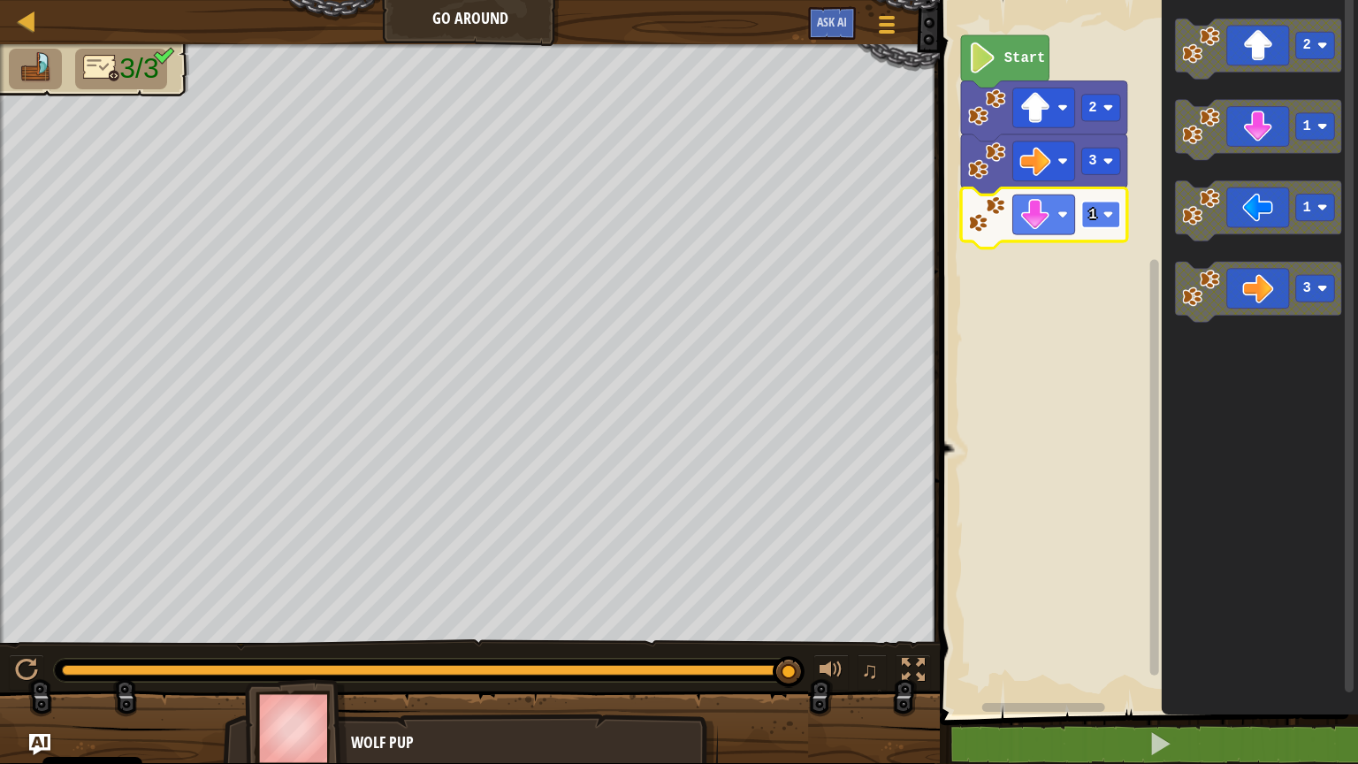
click at [1102, 210] on g "2 3 1 Start" at bounding box center [1044, 141] width 166 height 213
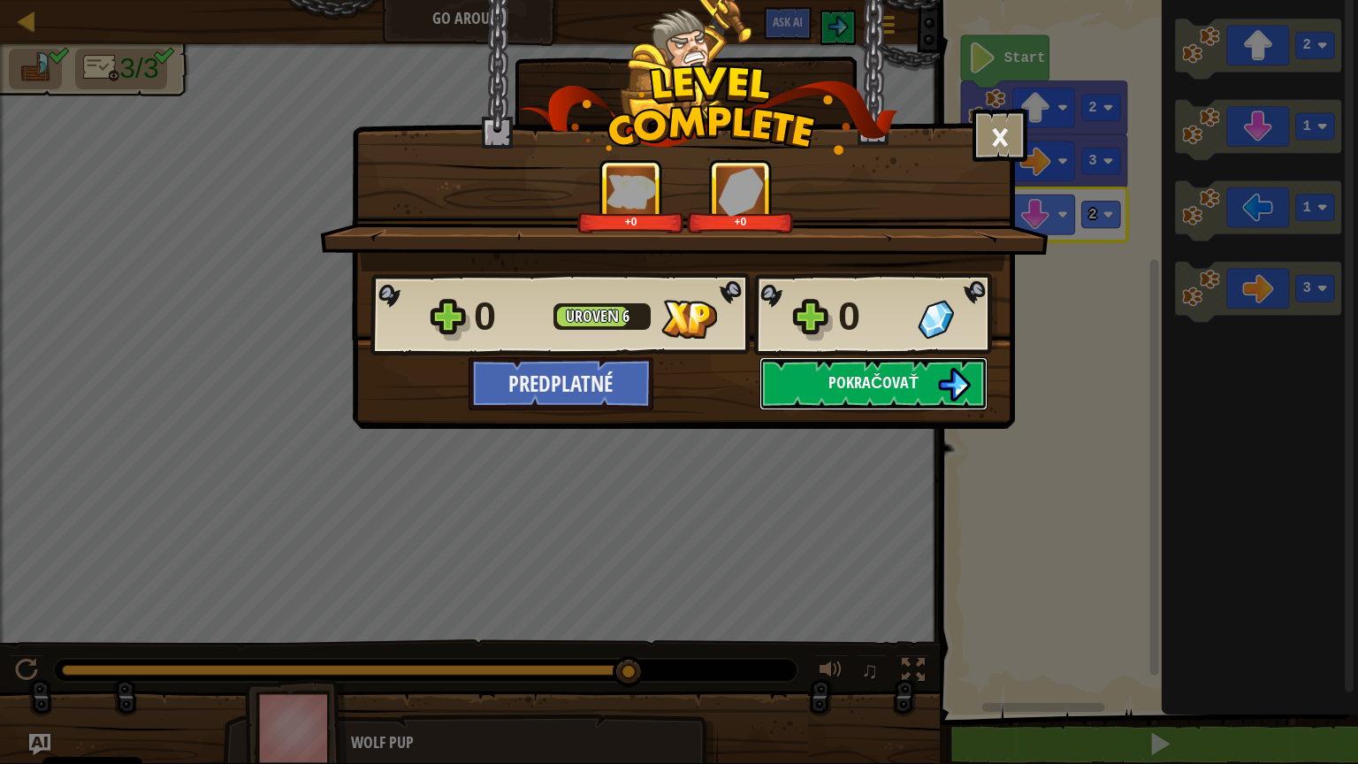
click at [845, 398] on button "Pokračovať" at bounding box center [873, 383] width 228 height 53
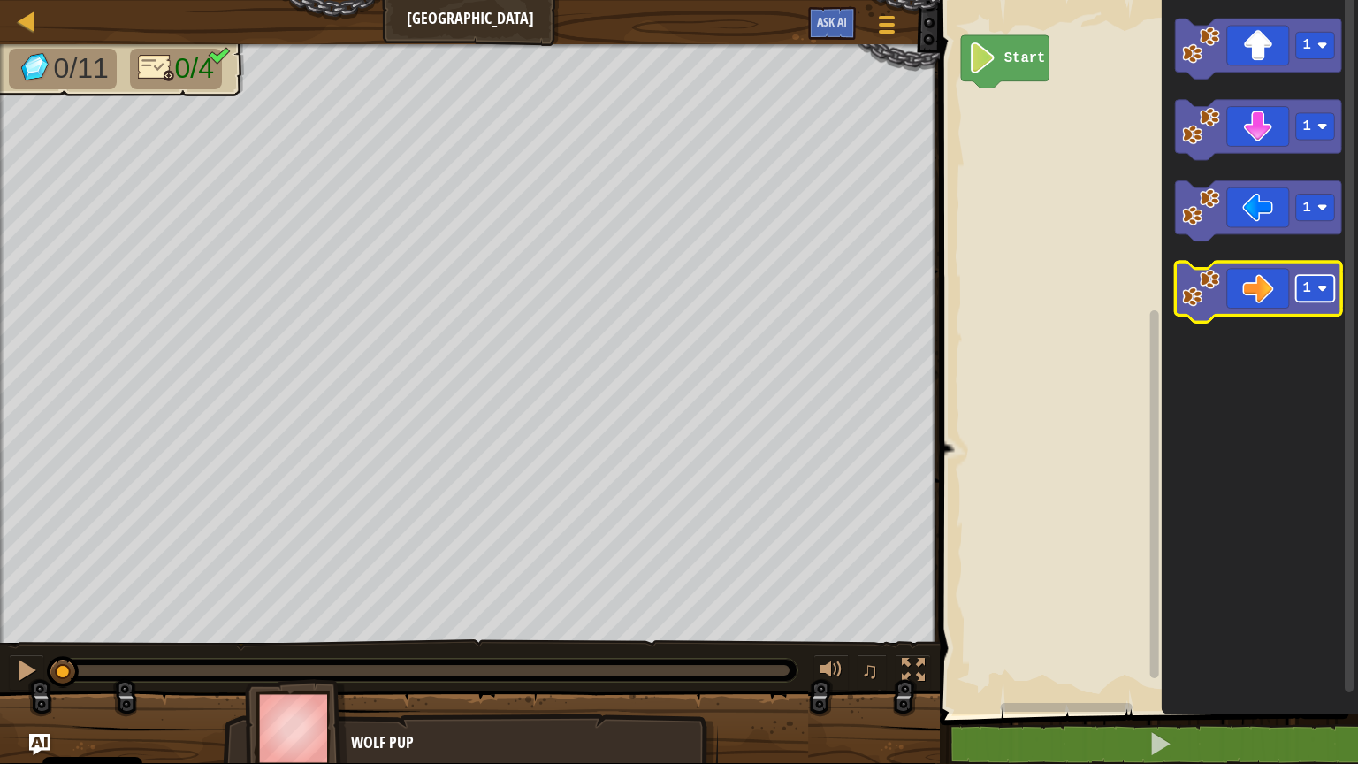
click at [1312, 288] on image "Pracovisko Bloskly" at bounding box center [1322, 288] width 11 height 11
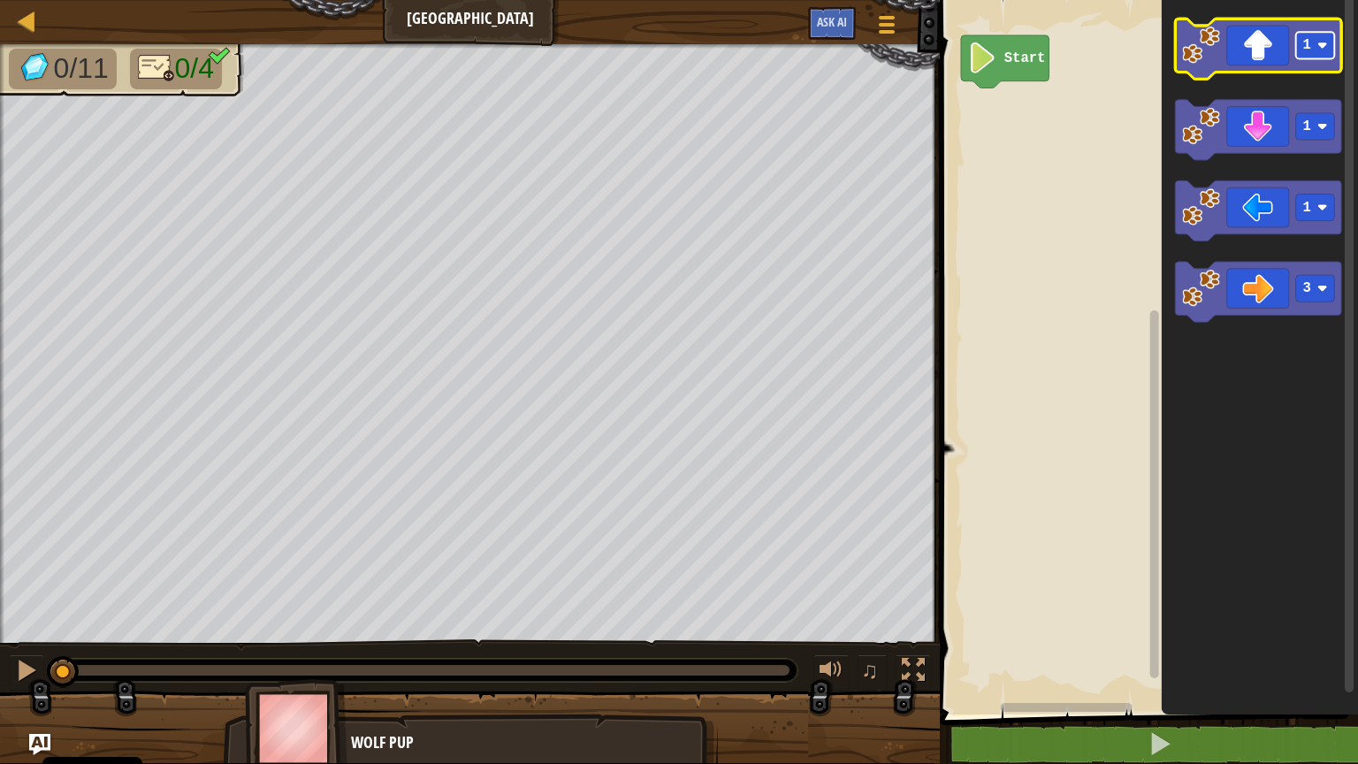
click at [1312, 48] on image "Pracovisko Bloskly" at bounding box center [1322, 46] width 11 height 11
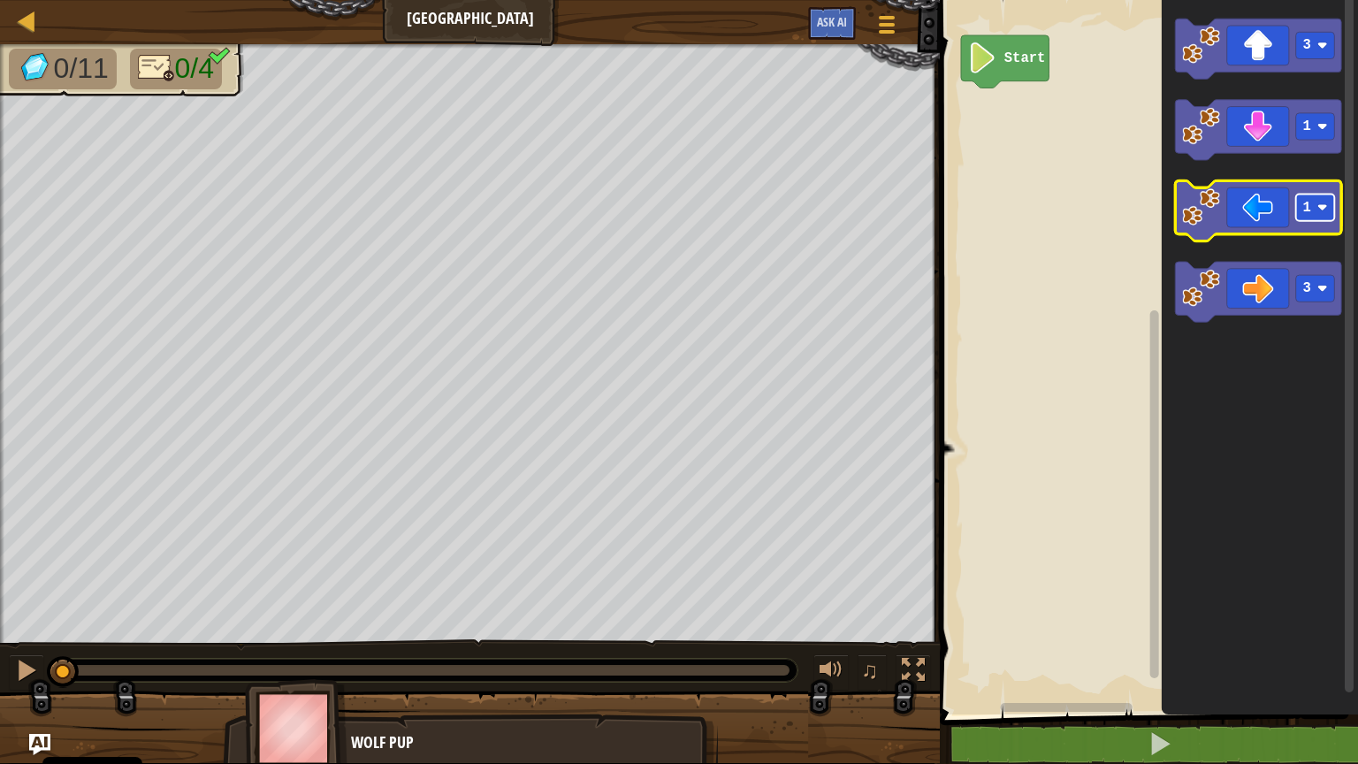
click at [1312, 211] on rect "Pracovisko Bloskly" at bounding box center [1315, 207] width 39 height 27
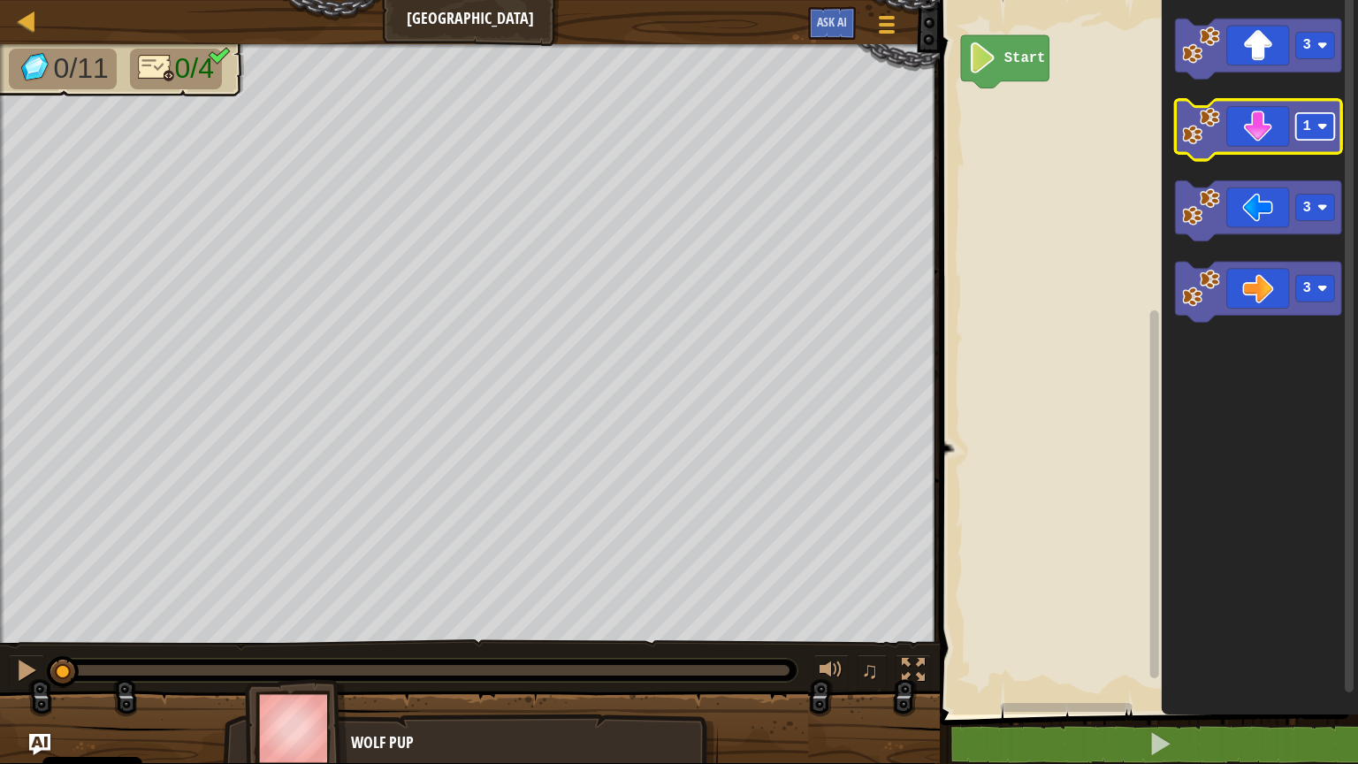
click at [1312, 125] on image "Pracovisko Bloskly" at bounding box center [1322, 126] width 11 height 11
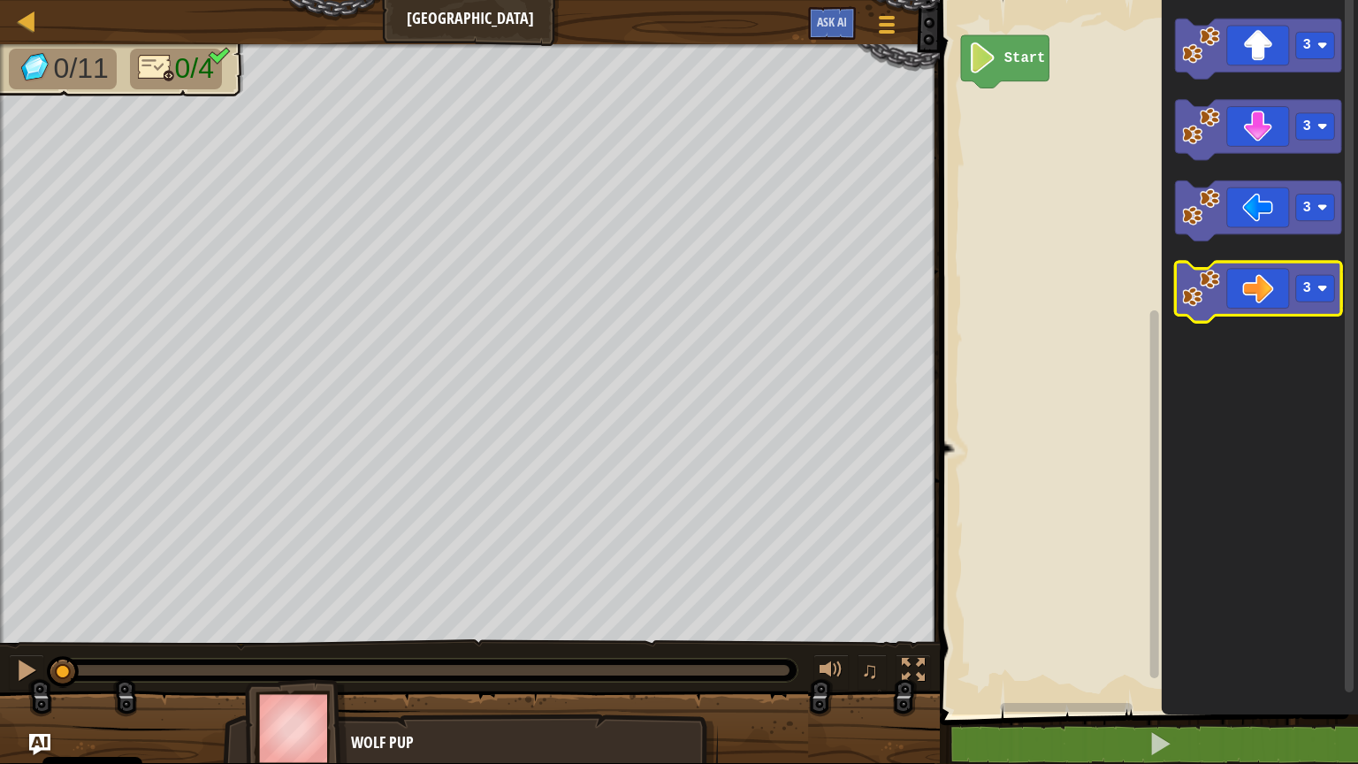
click at [945, 352] on div "Start 3 3 3 3" at bounding box center [1145, 352] width 423 height 723
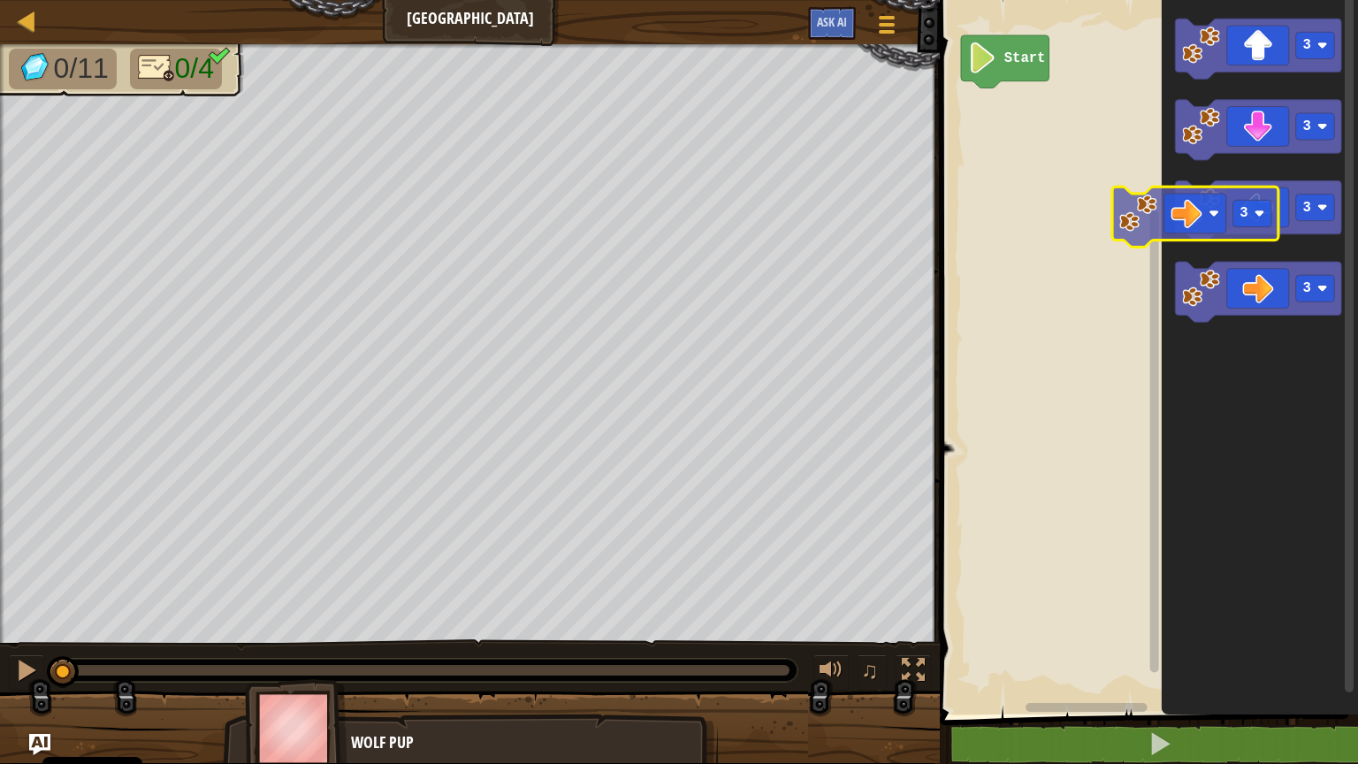
click at [1017, 150] on div "Start 3 3 3 3 3" at bounding box center [1145, 352] width 423 height 723
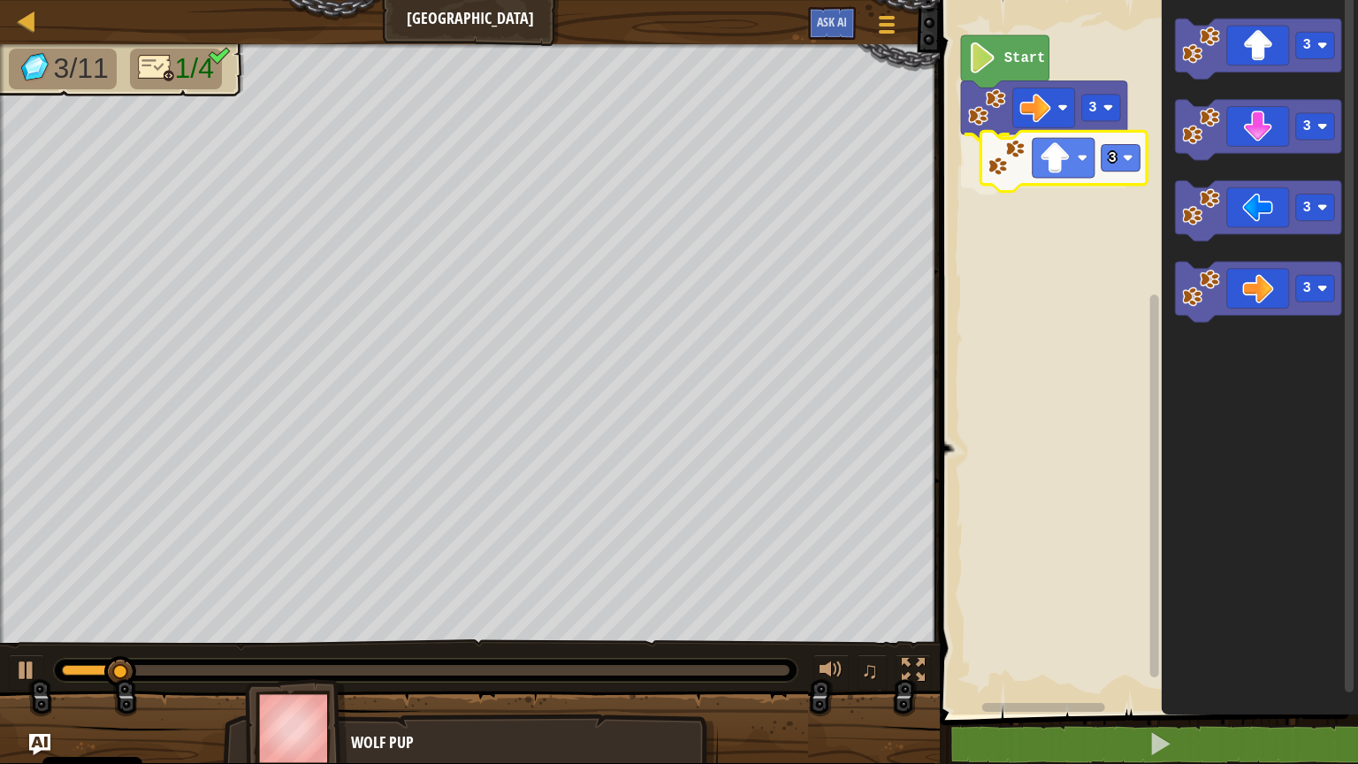
click at [1002, 164] on div "3 3 Start 3 3 3 3 3" at bounding box center [1145, 352] width 423 height 723
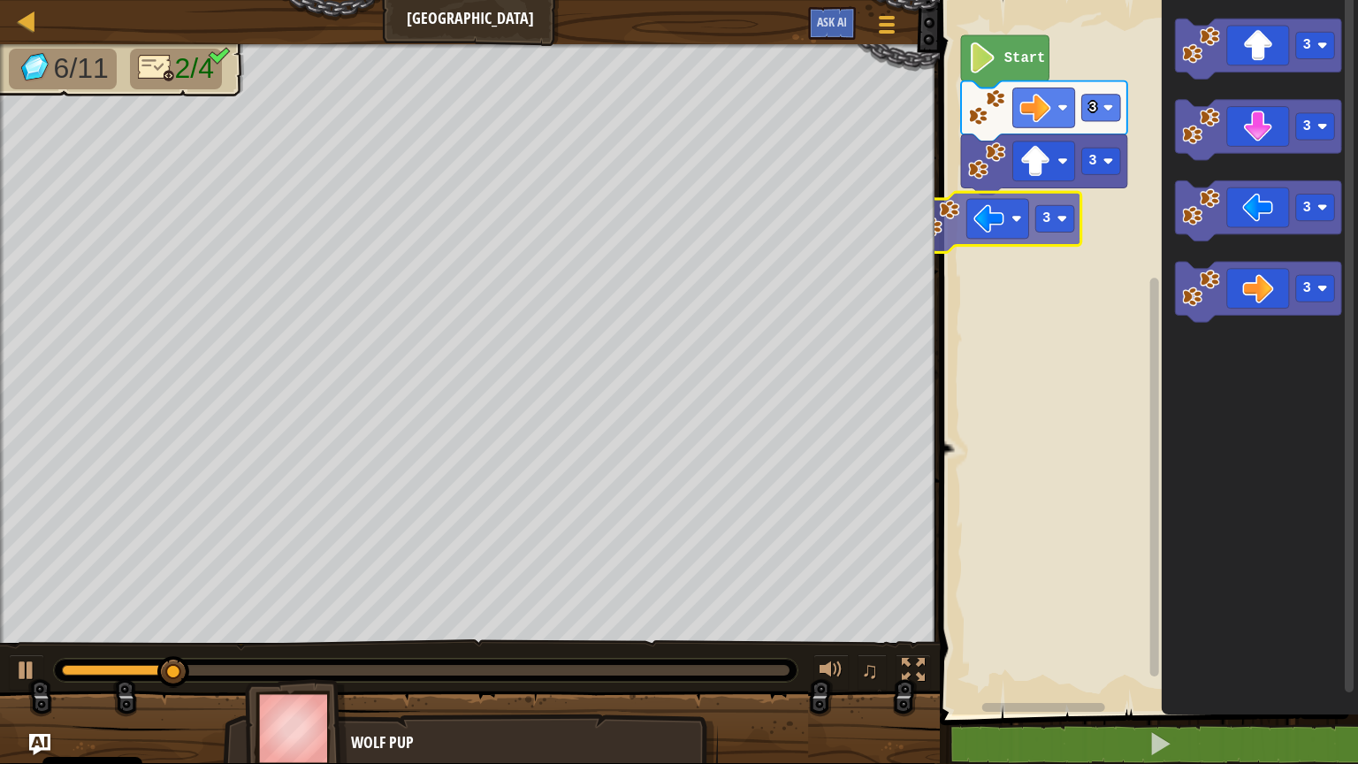
click at [953, 232] on div "3 3 Start 3 3 3 3 3 3" at bounding box center [1145, 352] width 423 height 723
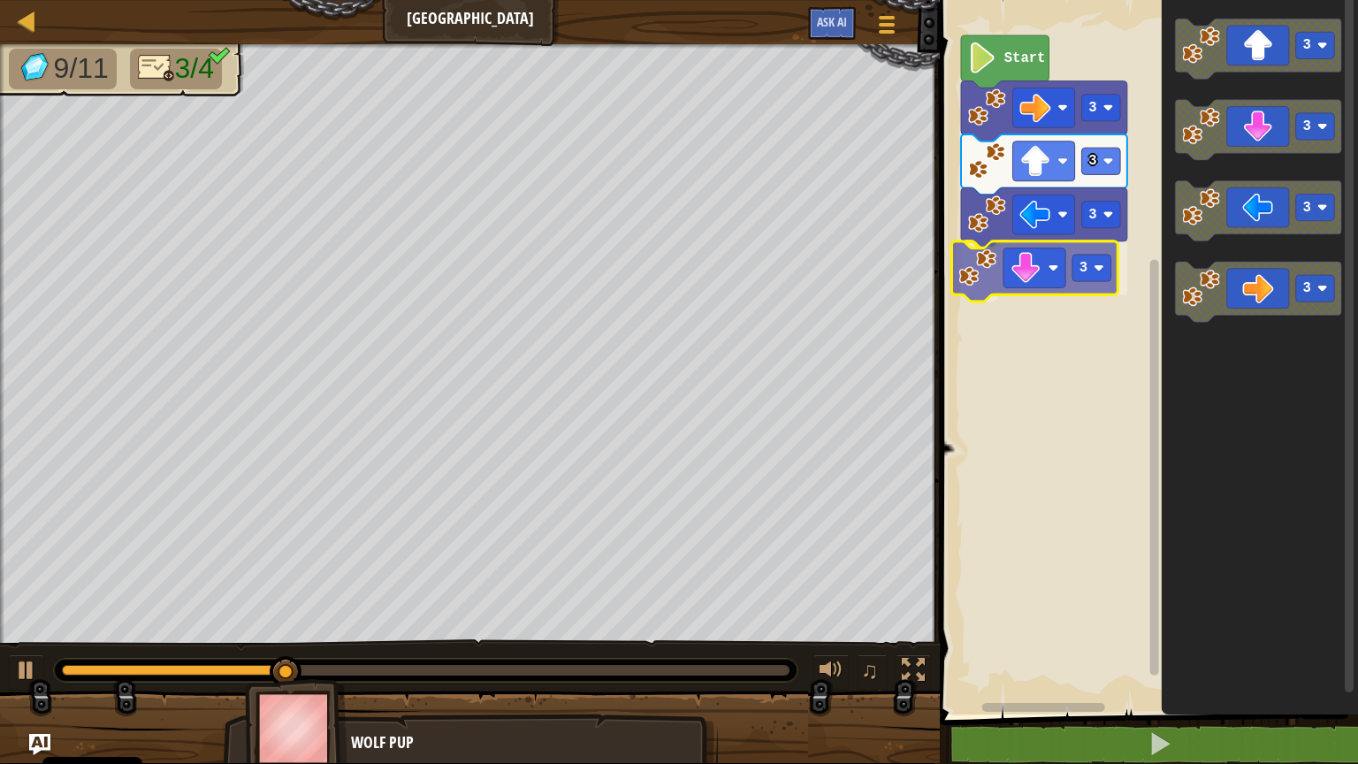
click at [1047, 271] on div "3 3 3 3 Start 3 3 3 3 3" at bounding box center [1145, 352] width 423 height 723
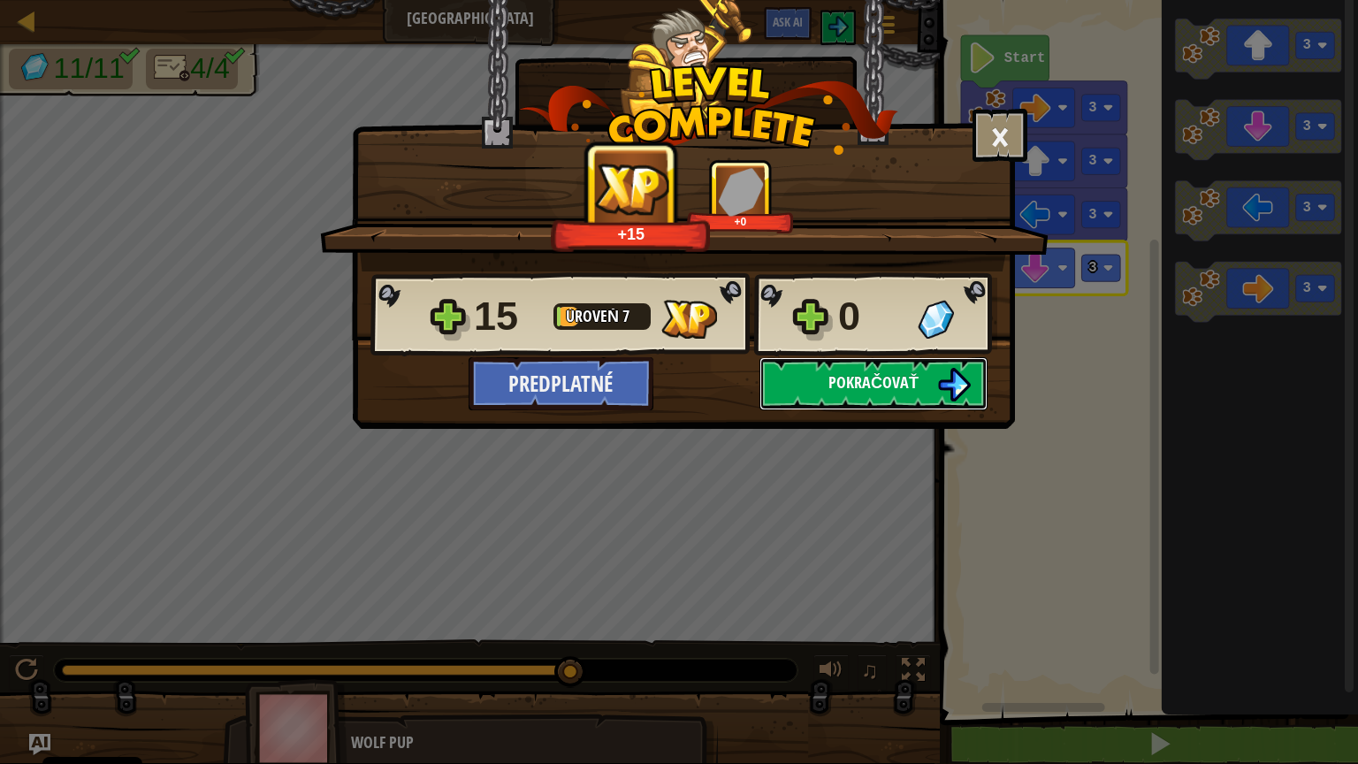
click at [910, 377] on span "Pokračovať" at bounding box center [873, 382] width 90 height 22
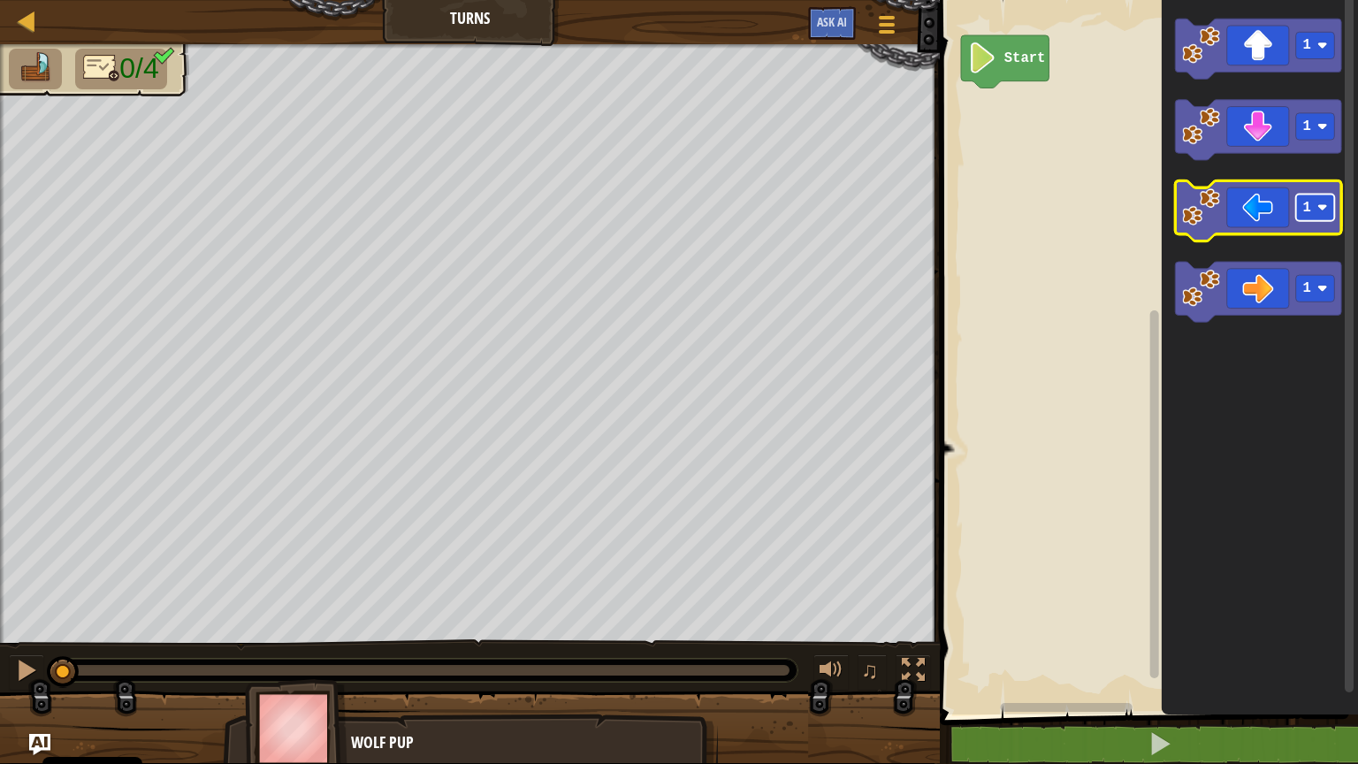
click at [1312, 208] on image "Pracovisko Bloskly" at bounding box center [1322, 207] width 11 height 11
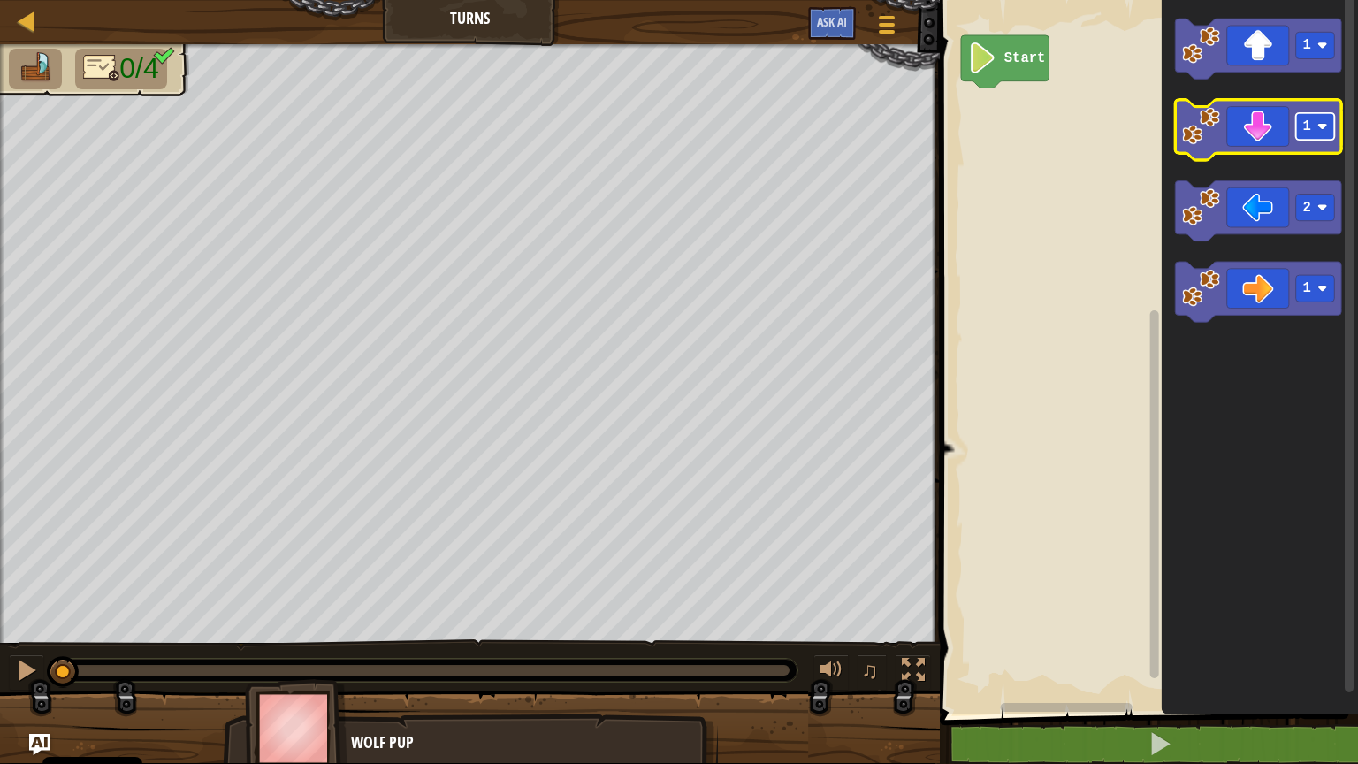
click at [1312, 125] on image "Pracovisko Bloskly" at bounding box center [1322, 126] width 11 height 11
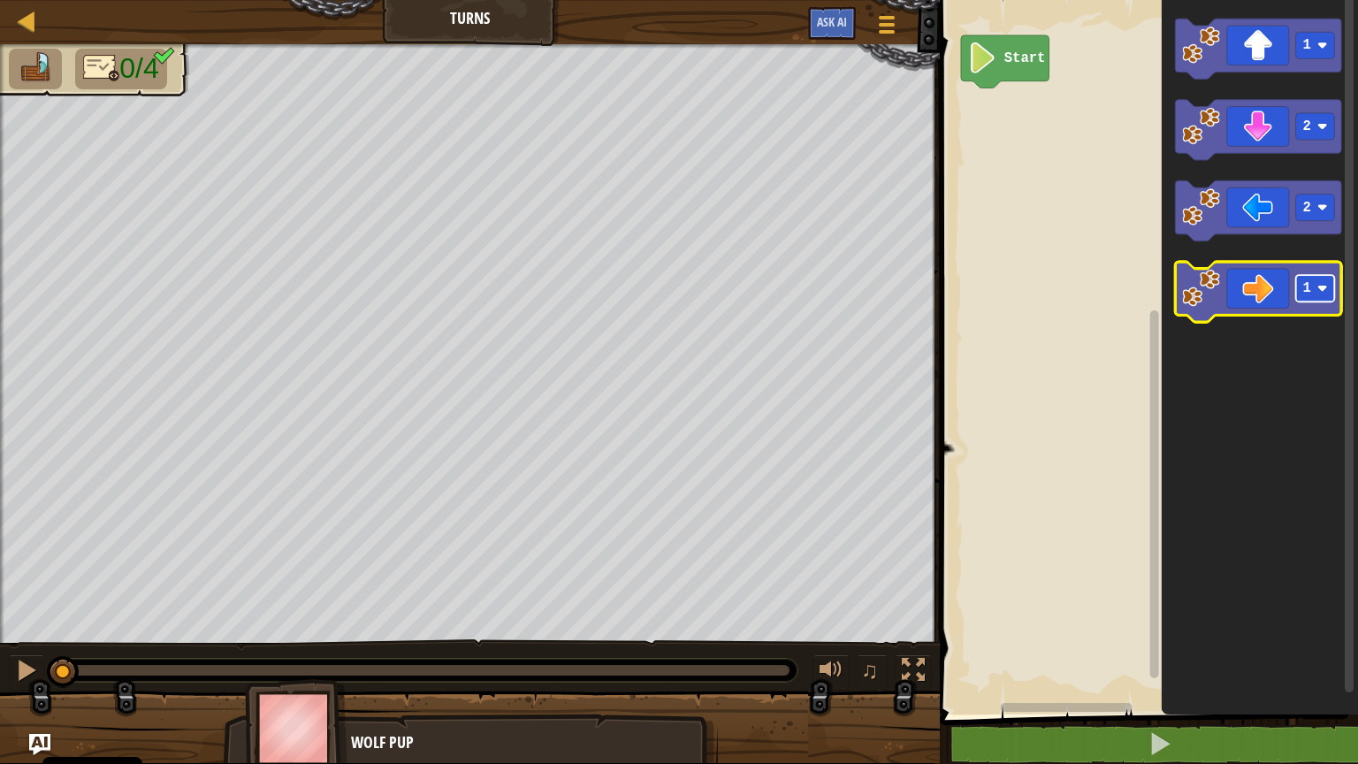
click at [1312, 285] on image "Pracovisko Bloskly" at bounding box center [1322, 288] width 11 height 11
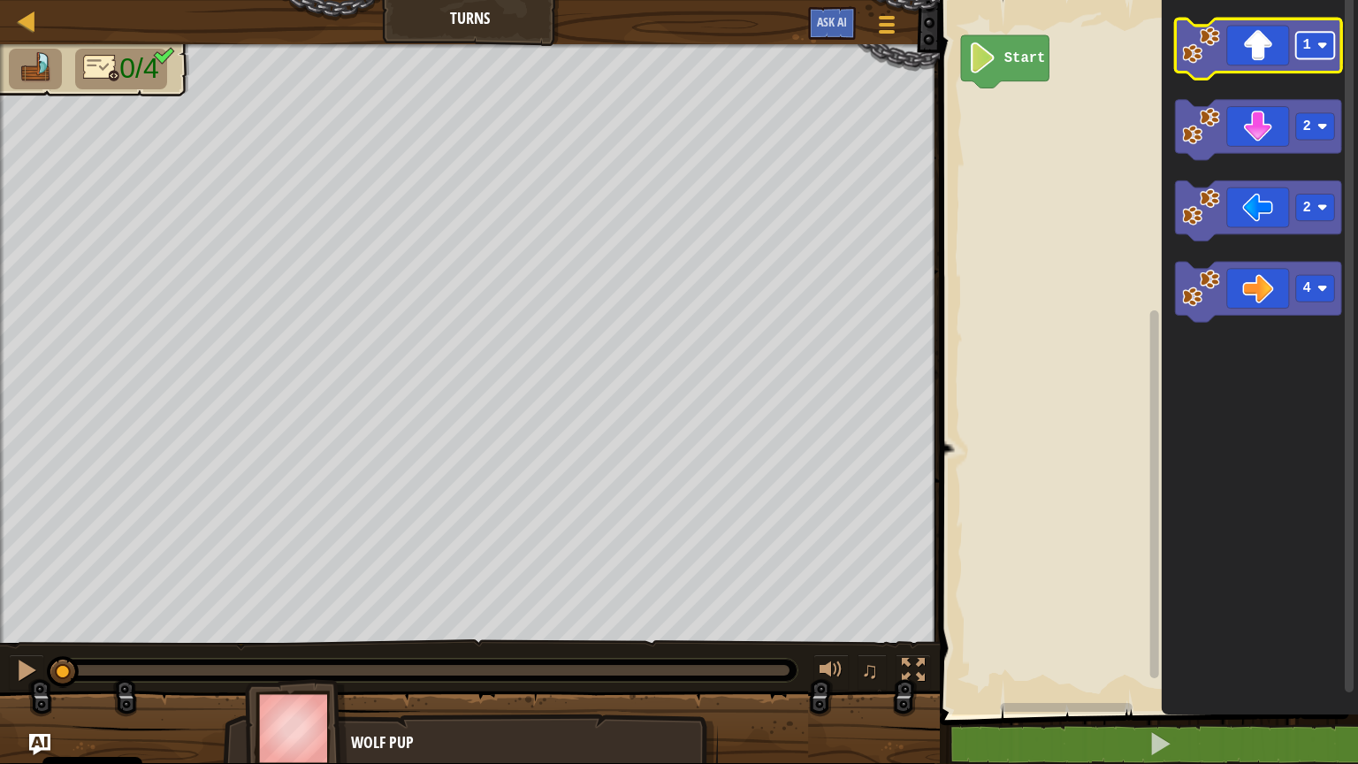
click at [1312, 43] on rect "Pracovisko Bloskly" at bounding box center [1315, 45] width 39 height 27
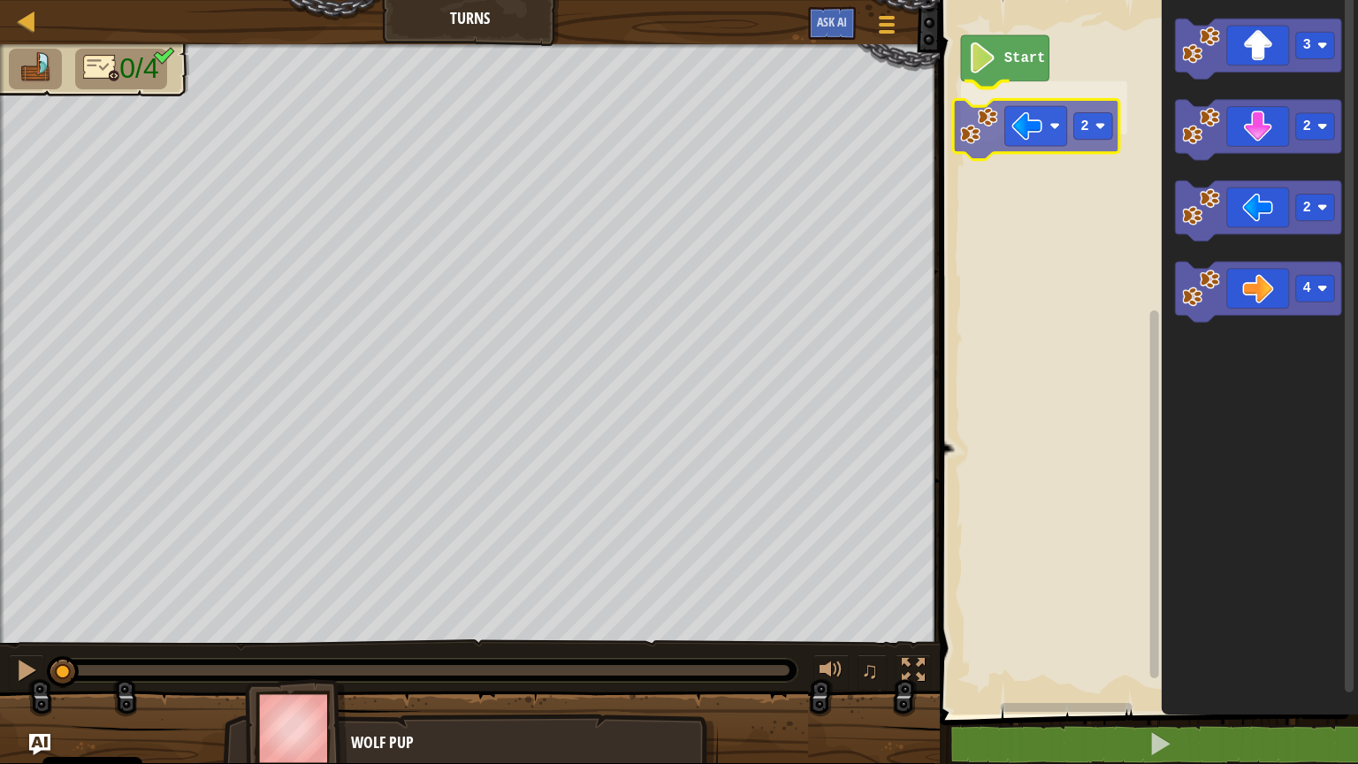
click at [987, 133] on div "Start 2 3 2 2 4 2" at bounding box center [1145, 352] width 423 height 723
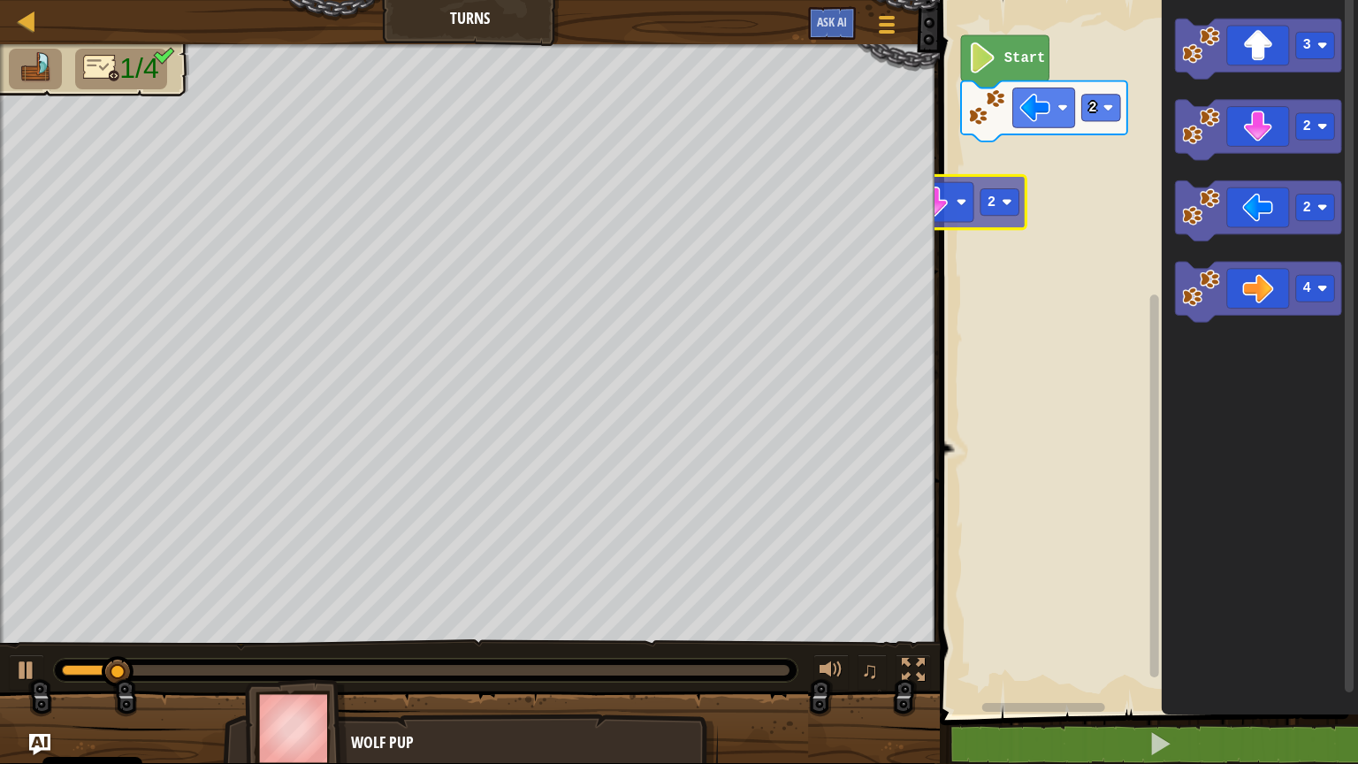
click at [964, 187] on div "2 Start 3 2 2 4 2" at bounding box center [1145, 352] width 423 height 723
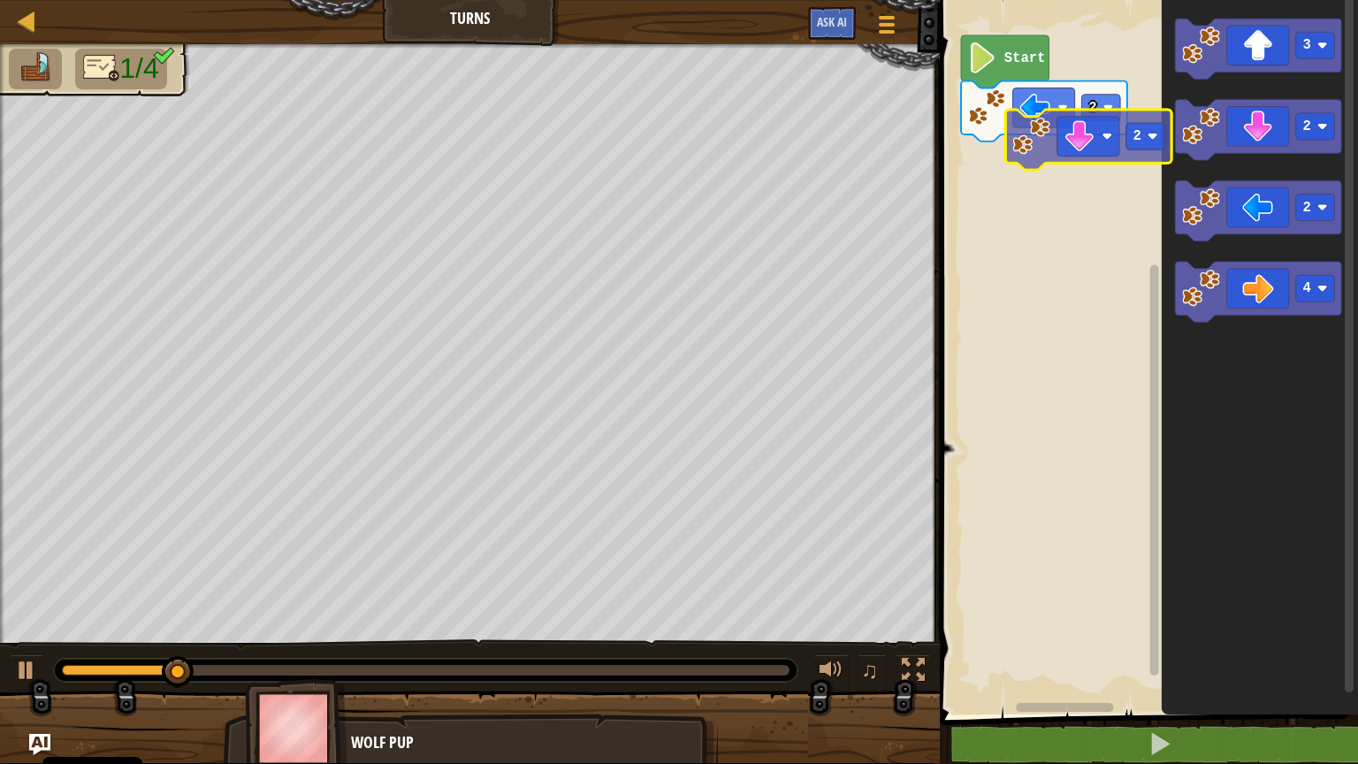
click at [1056, 130] on div "2 Start 3 2 2 4 2" at bounding box center [1145, 352] width 423 height 723
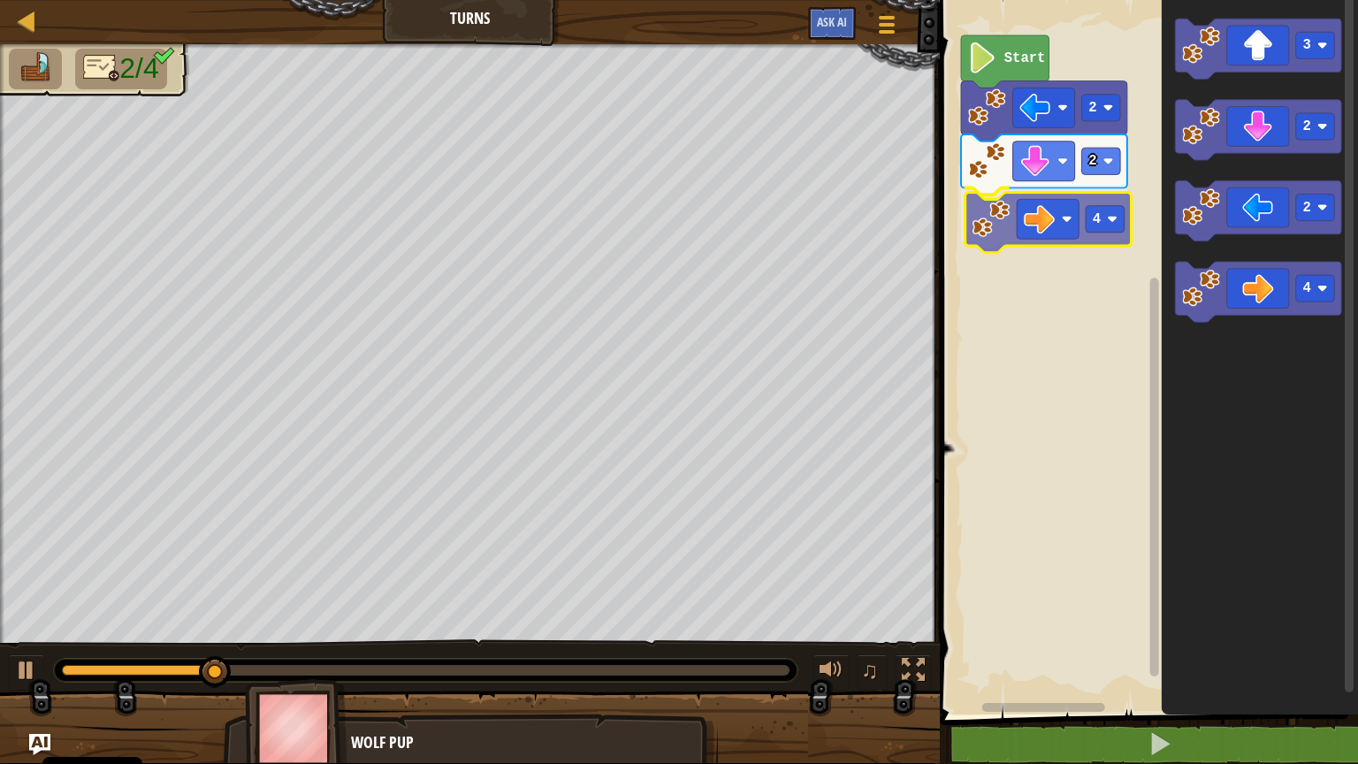
click at [999, 235] on div "2 4 2 Start 3 2 2 4 4" at bounding box center [1145, 352] width 423 height 723
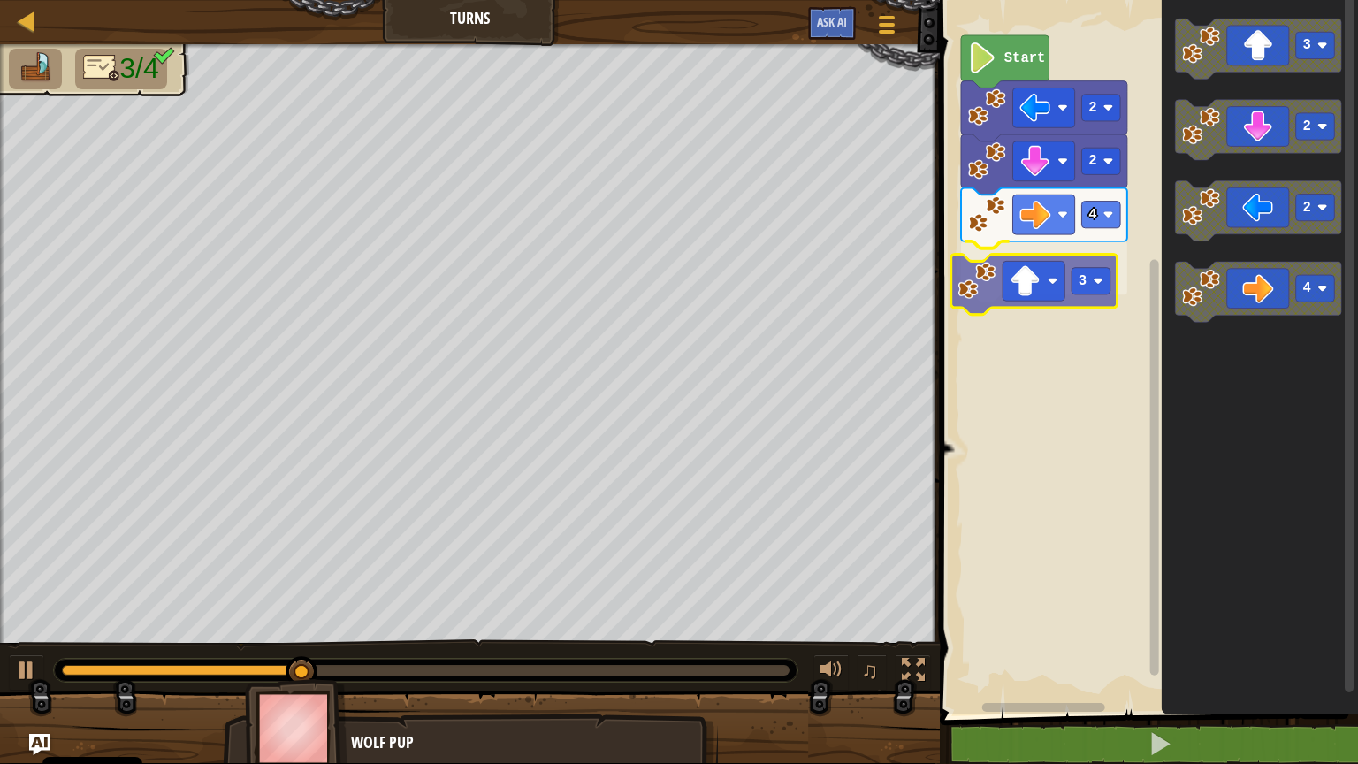
click at [1047, 270] on div "2 4 3 2 Start 3 2 2 4 3" at bounding box center [1145, 352] width 423 height 723
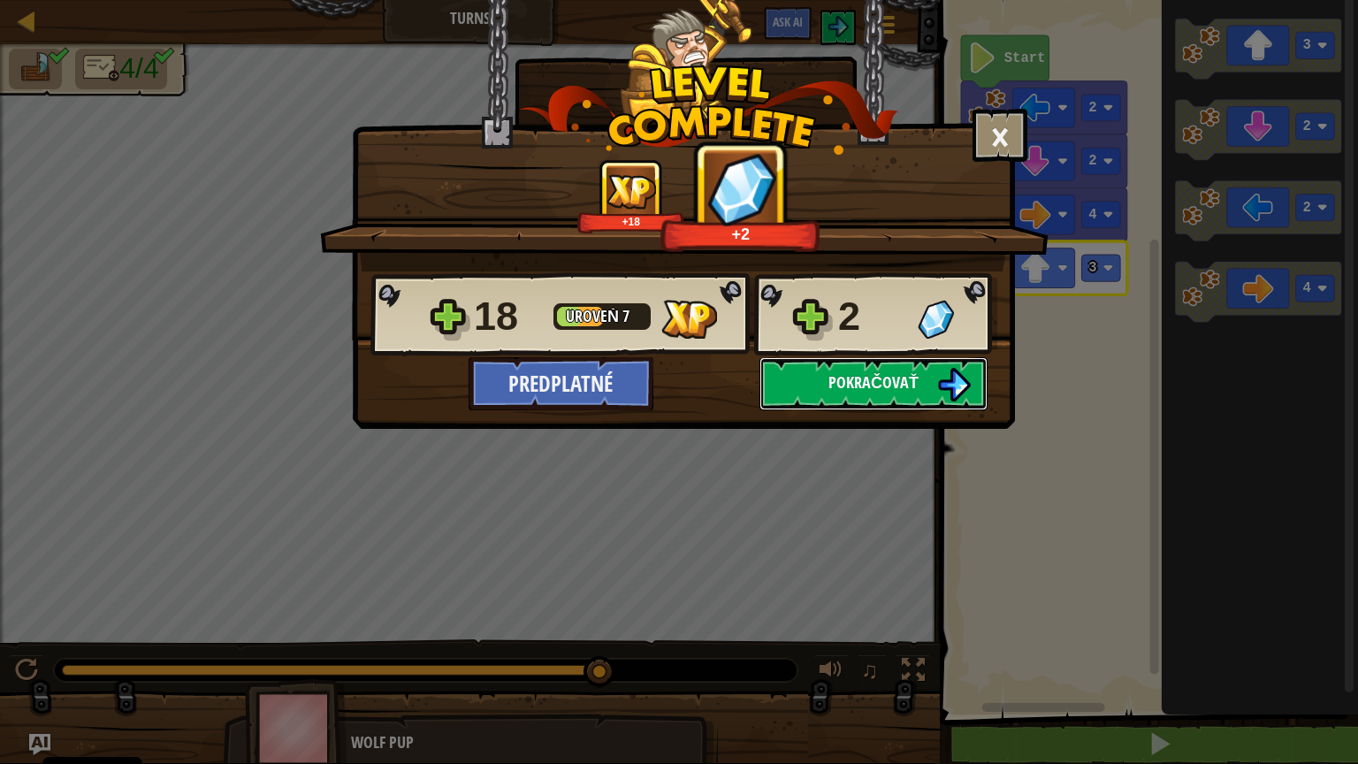
click at [865, 394] on button "Pokračovať" at bounding box center [873, 383] width 228 height 53
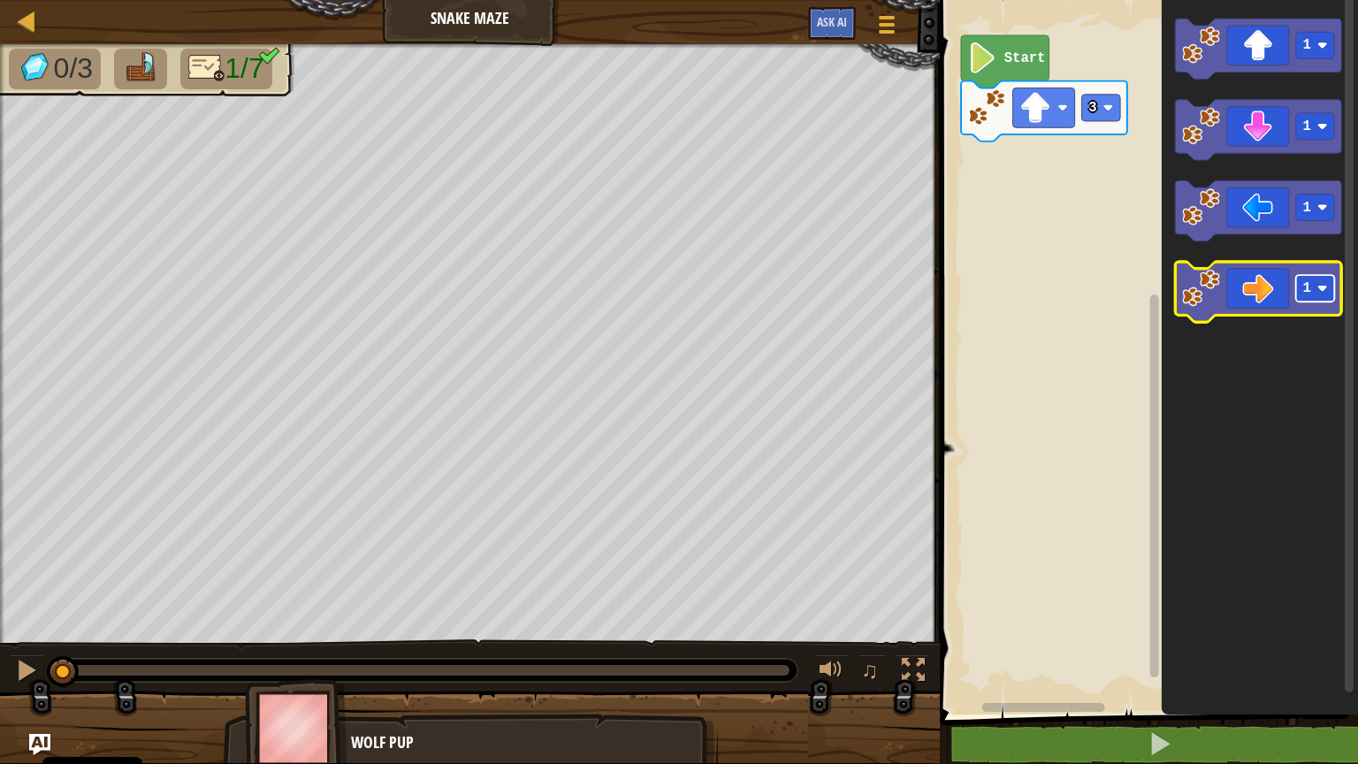
click at [1312, 287] on rect "Pracovisko Bloskly" at bounding box center [1315, 288] width 39 height 27
click at [1225, 297] on icon "Pracovisko Bloskly" at bounding box center [1259, 292] width 166 height 60
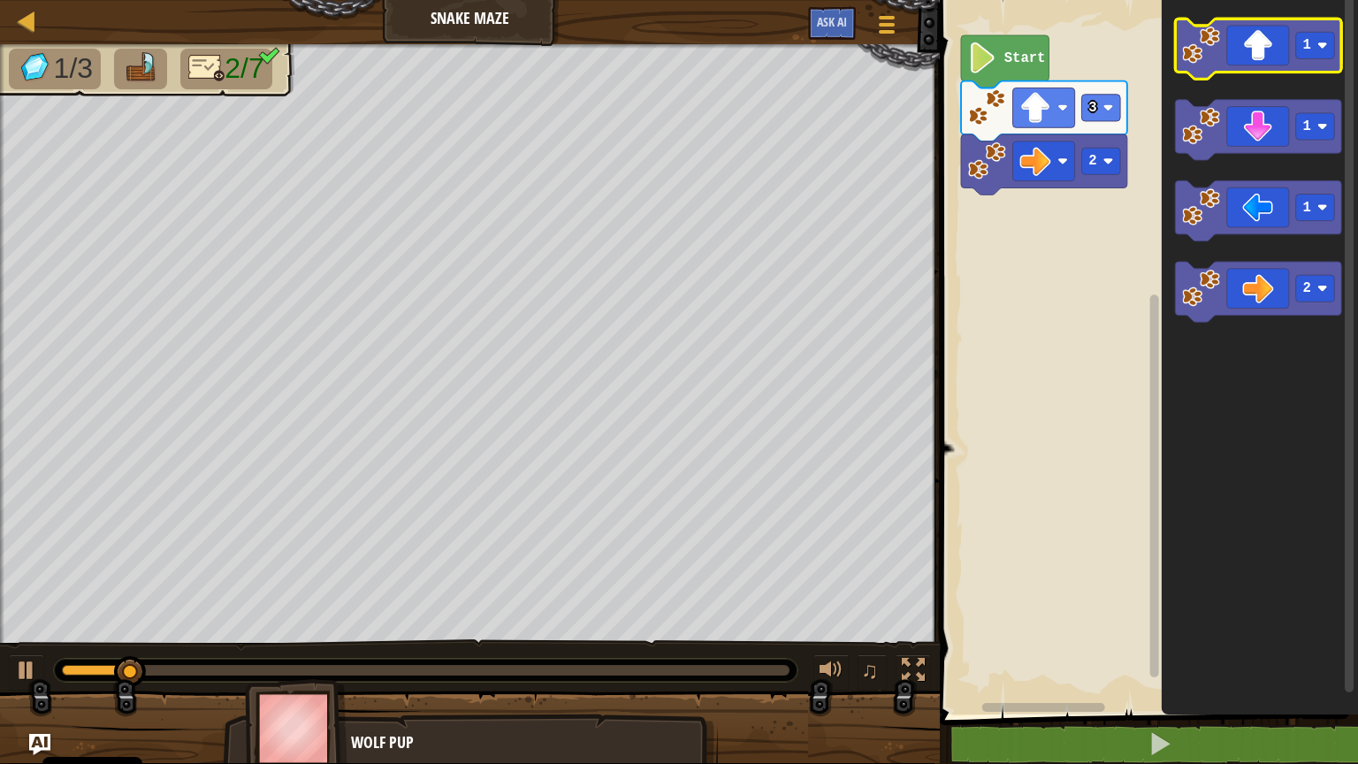
click at [1265, 58] on icon "Pracovisko Bloskly" at bounding box center [1259, 49] width 166 height 60
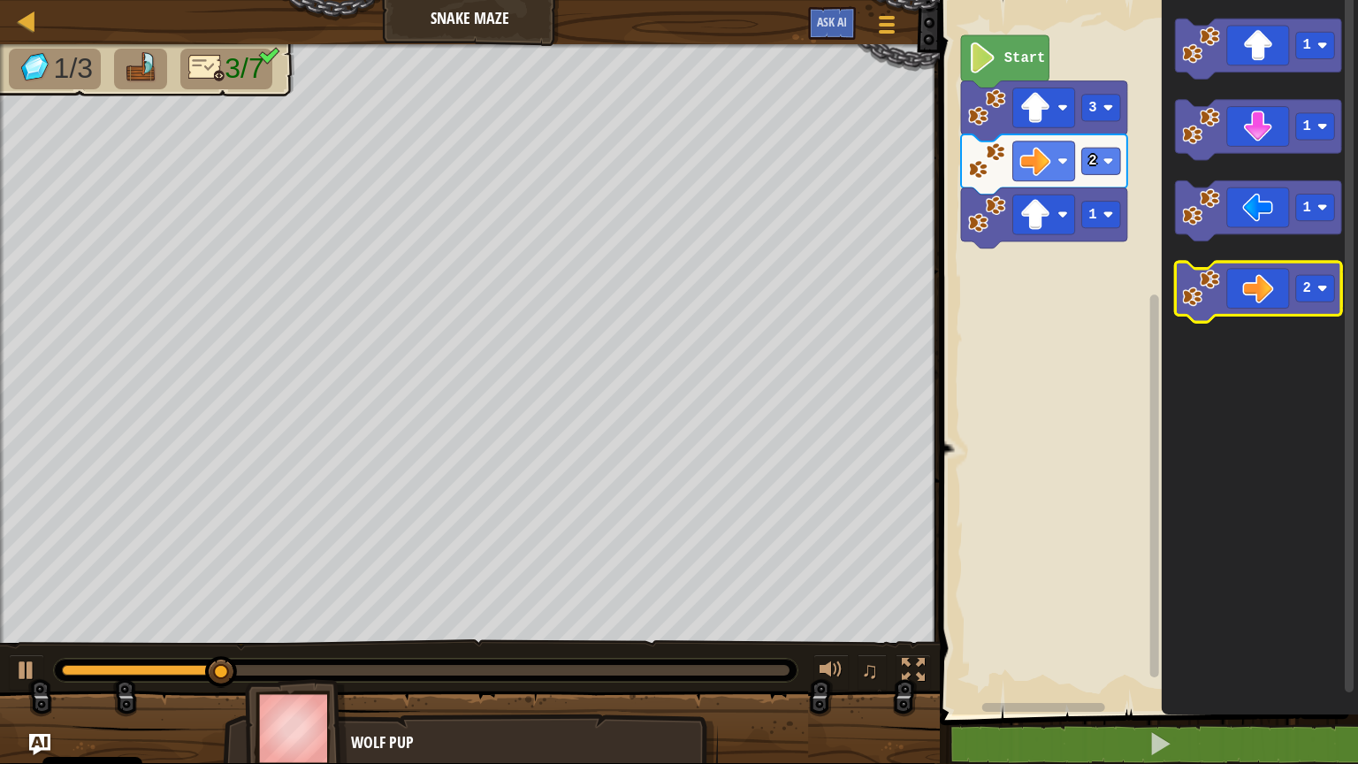
click at [1237, 290] on icon "Pracovisko Bloskly" at bounding box center [1259, 292] width 166 height 60
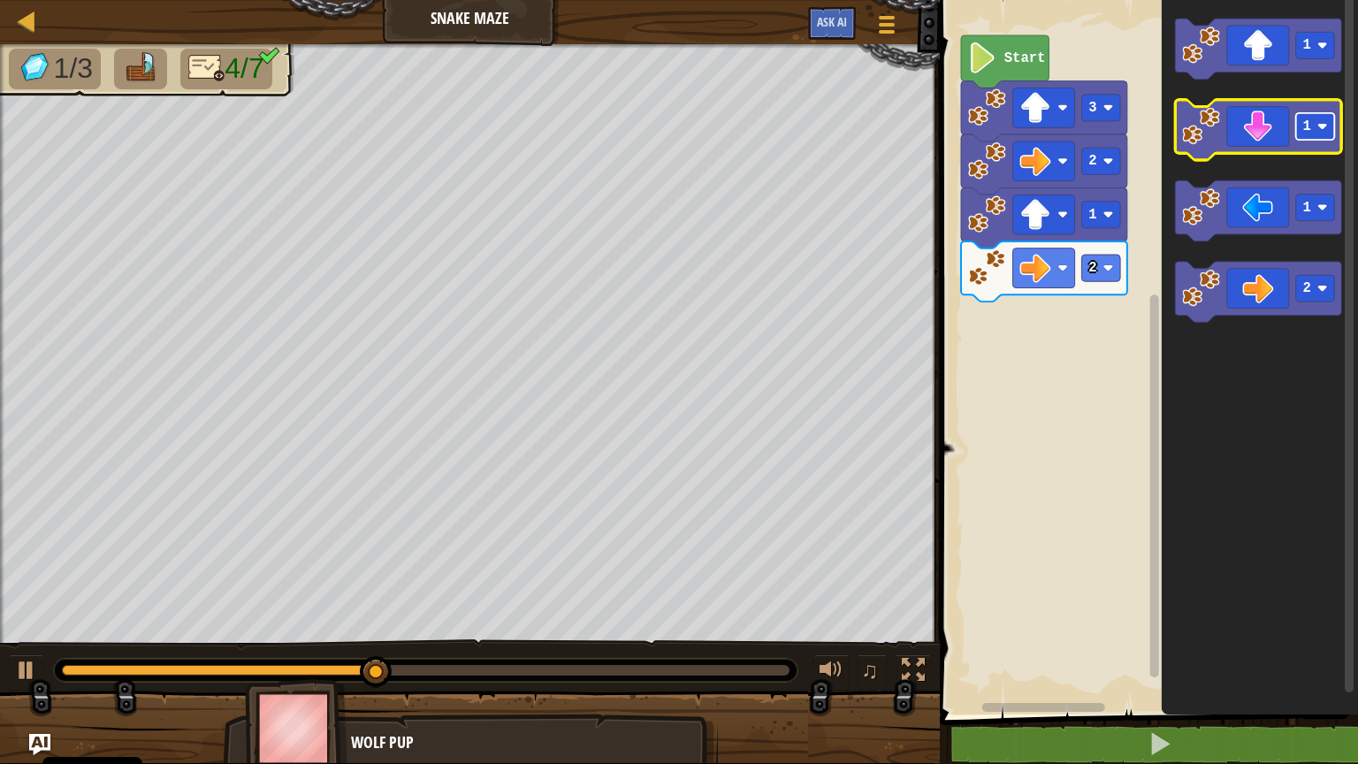
click at [1312, 124] on image "Pracovisko Bloskly" at bounding box center [1322, 126] width 11 height 11
click at [1282, 129] on icon "Pracovisko Bloskly" at bounding box center [1259, 130] width 166 height 60
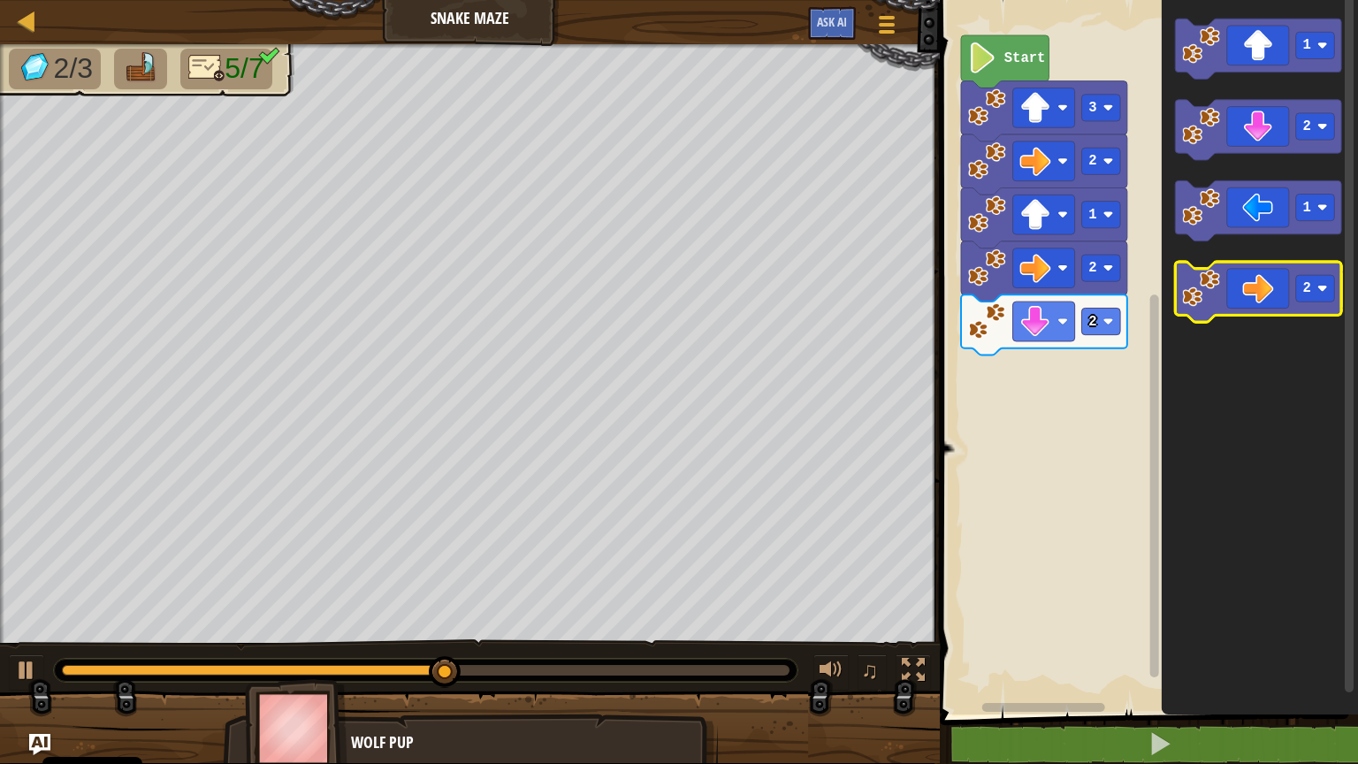
click at [1277, 308] on icon "Pracovisko Bloskly" at bounding box center [1259, 292] width 166 height 60
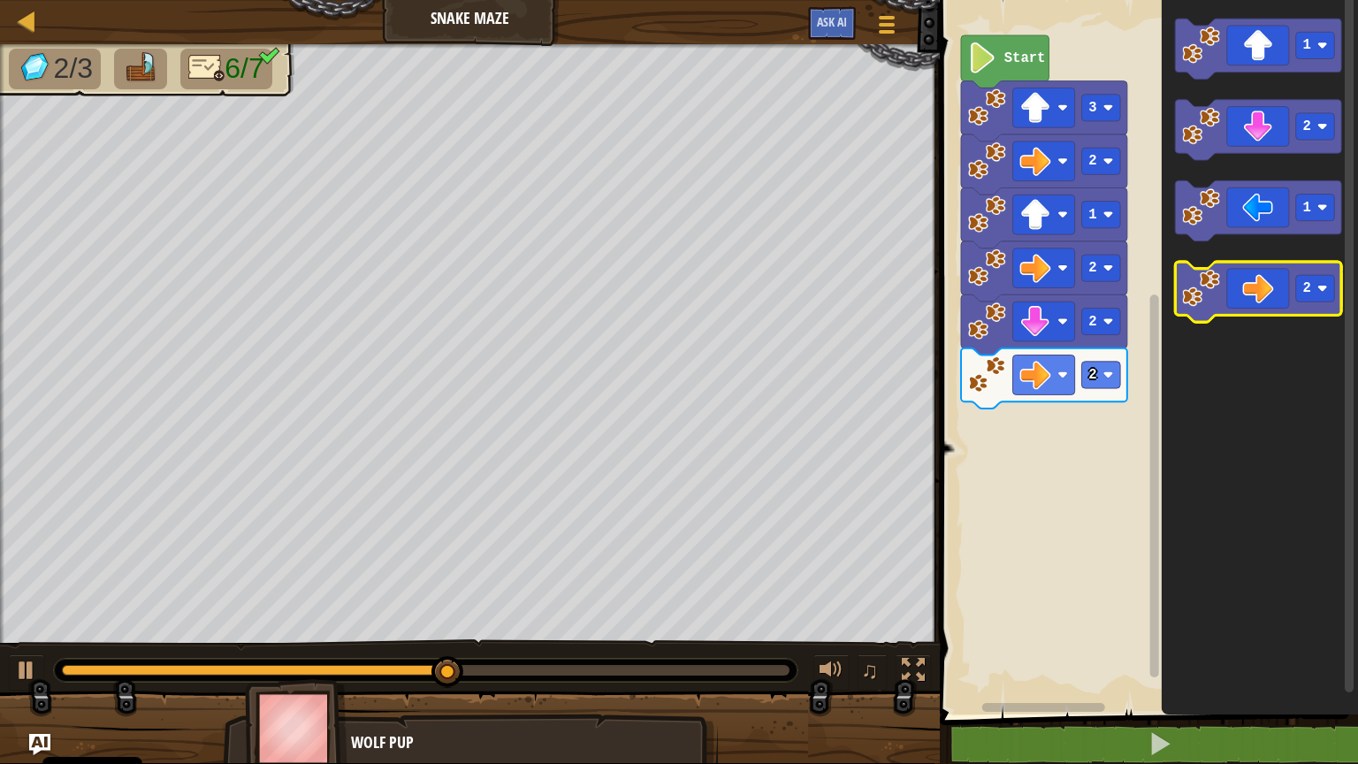
click at [1277, 308] on icon "Pracovisko Bloskly" at bounding box center [1259, 292] width 166 height 60
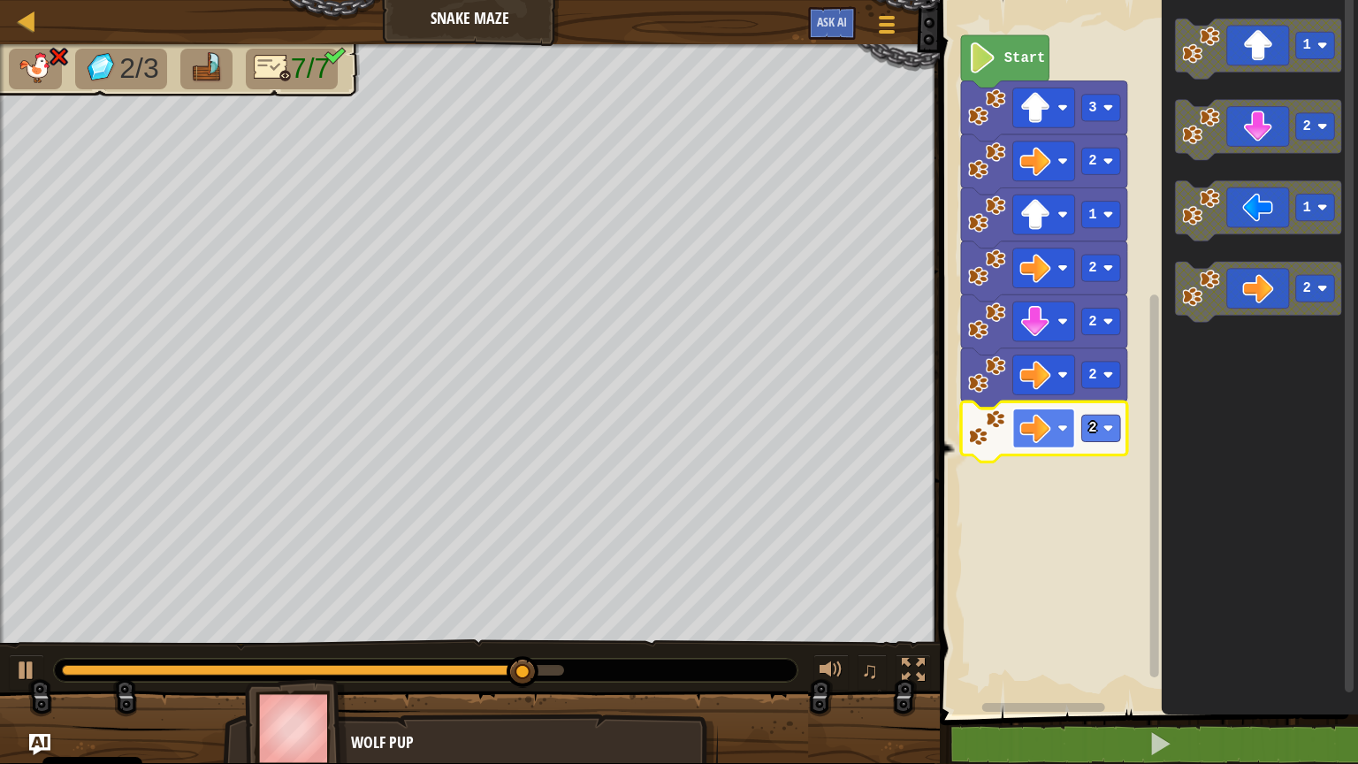
click at [1007, 506] on g "3 2 1 2 2 2 2 Start" at bounding box center [1145, 352] width 423 height 723
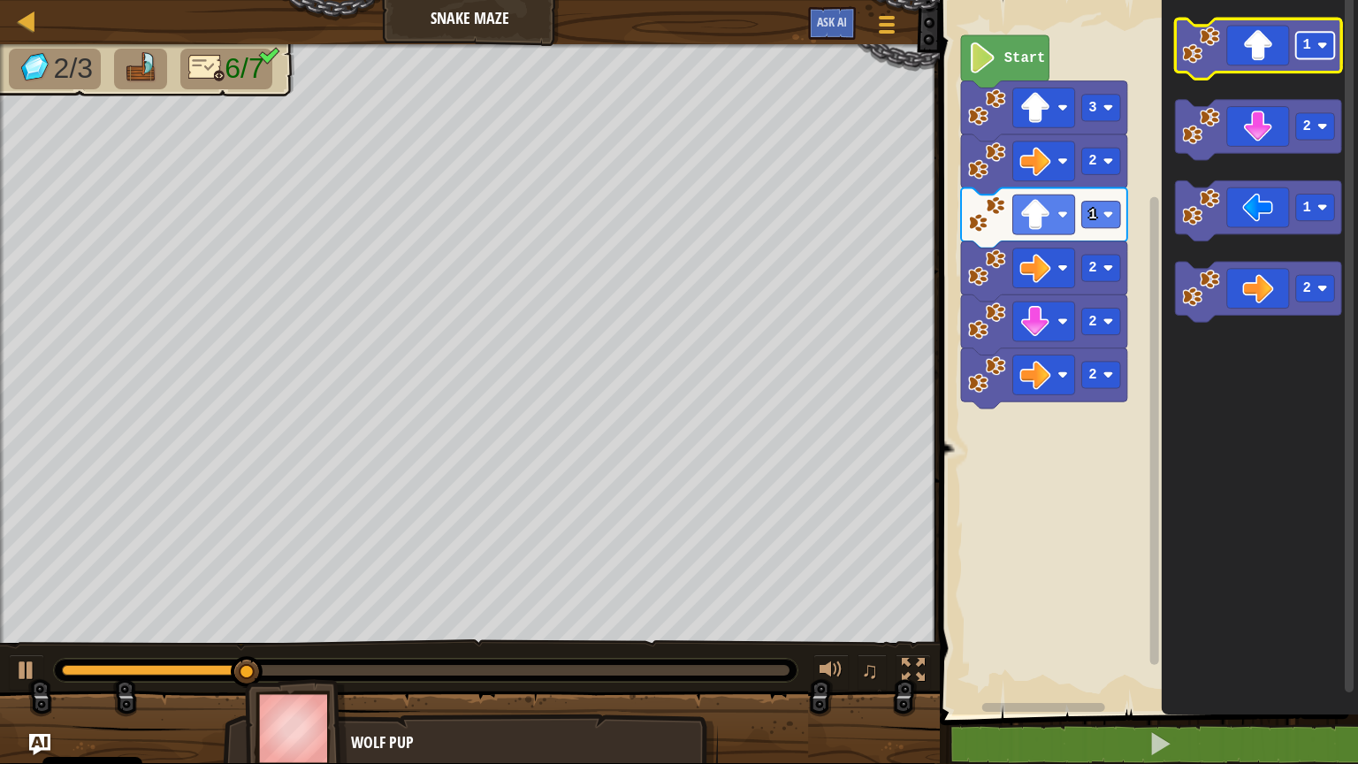
click at [1312, 44] on rect "Pracovisko Bloskly" at bounding box center [1315, 45] width 39 height 27
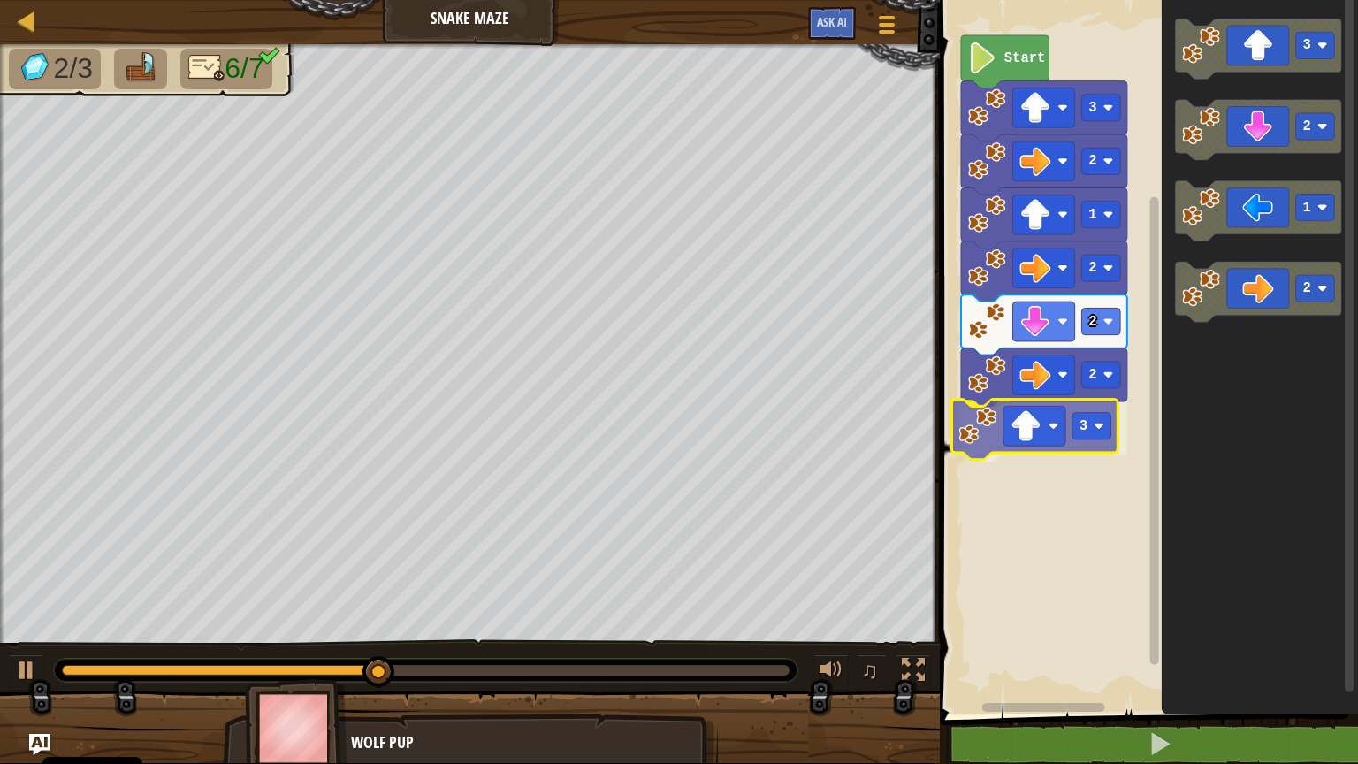
click at [1069, 425] on div "3 2 1 2 2 2 3 Start 3 2 1 2 3" at bounding box center [1145, 352] width 423 height 723
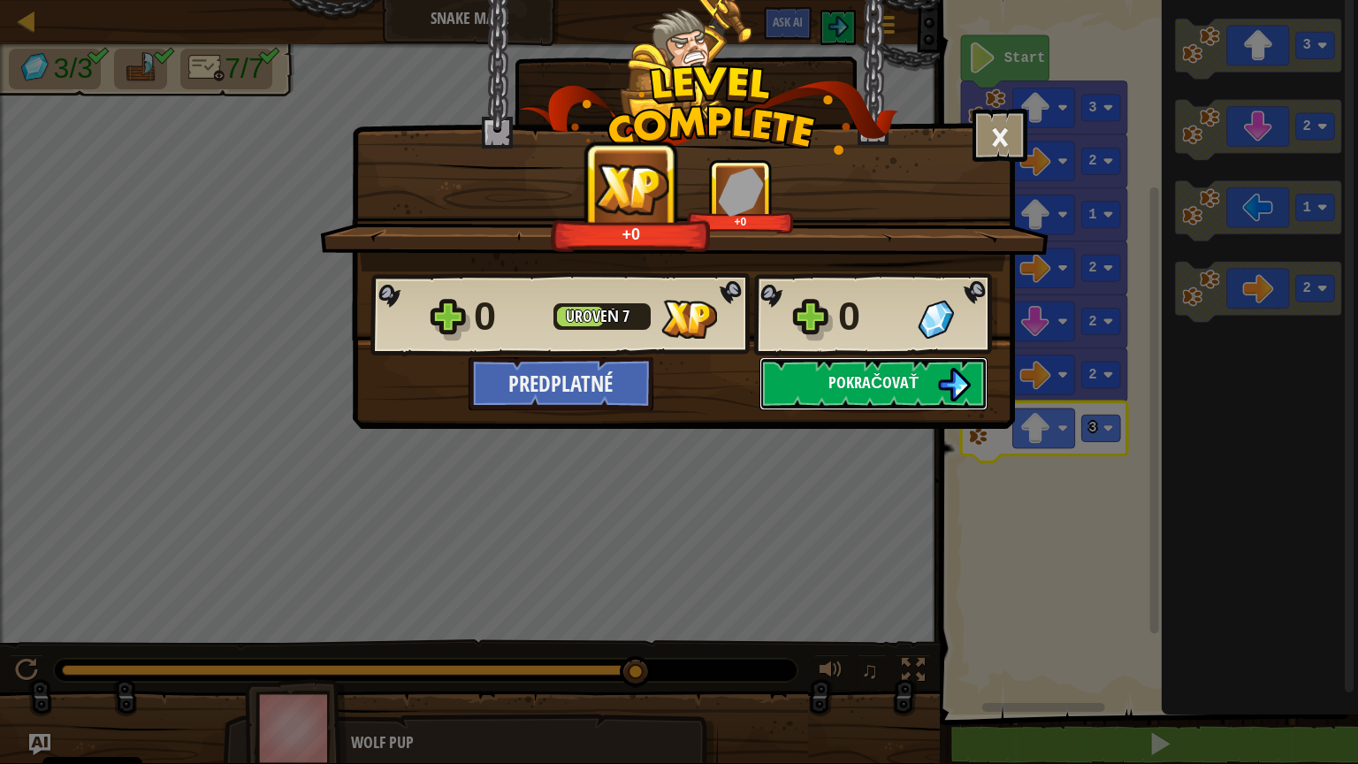
click at [933, 394] on button "Pokračovať" at bounding box center [873, 383] width 228 height 53
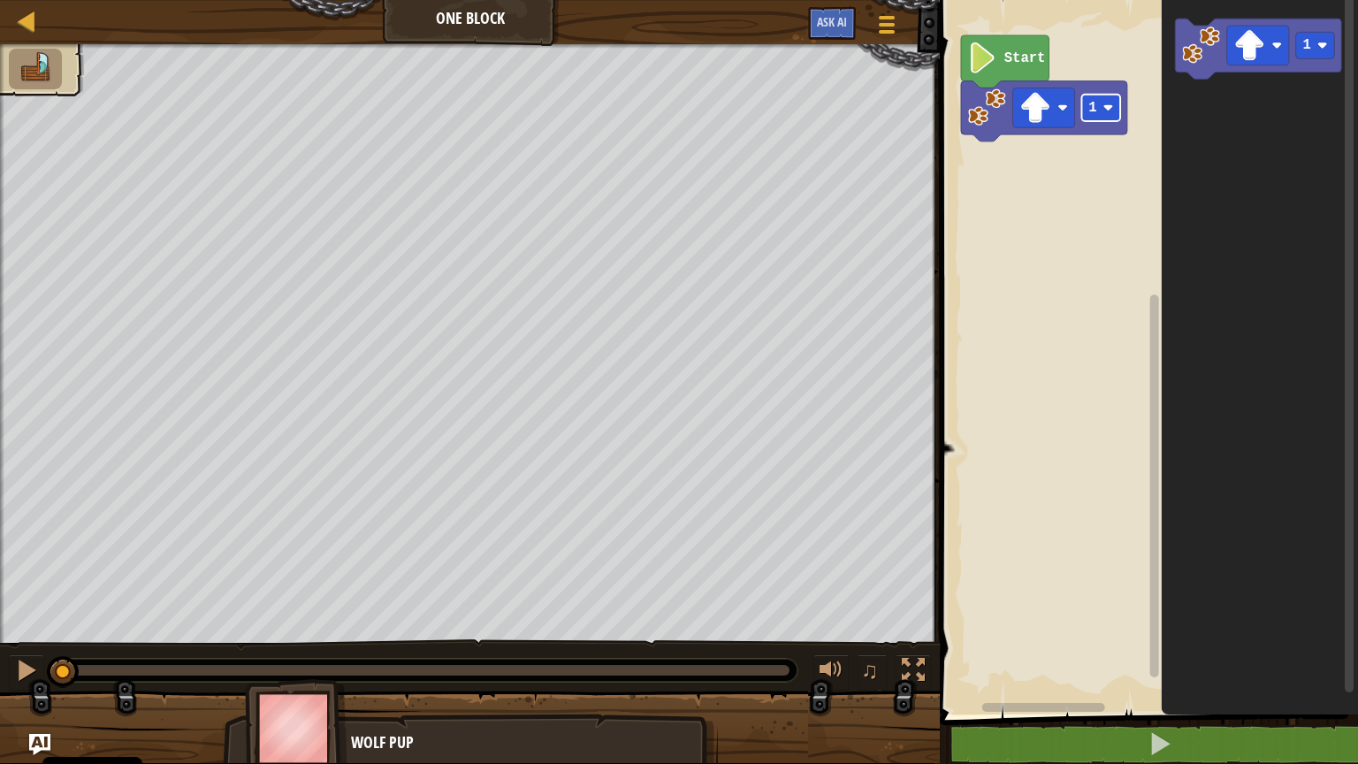
click at [1109, 112] on g "1 Start" at bounding box center [1044, 88] width 166 height 106
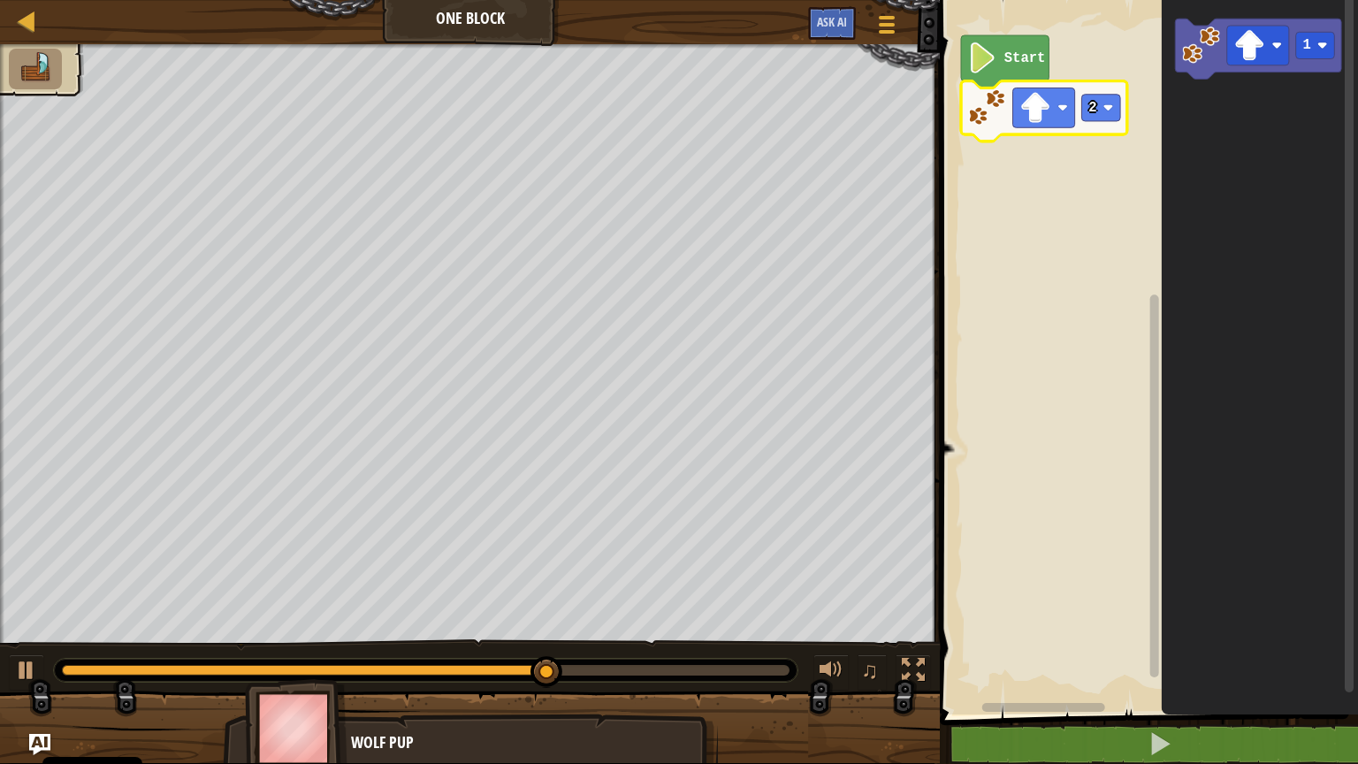
click at [1312, 205] on rect "Pracovisko Bloskly" at bounding box center [1349, 343] width 9 height 698
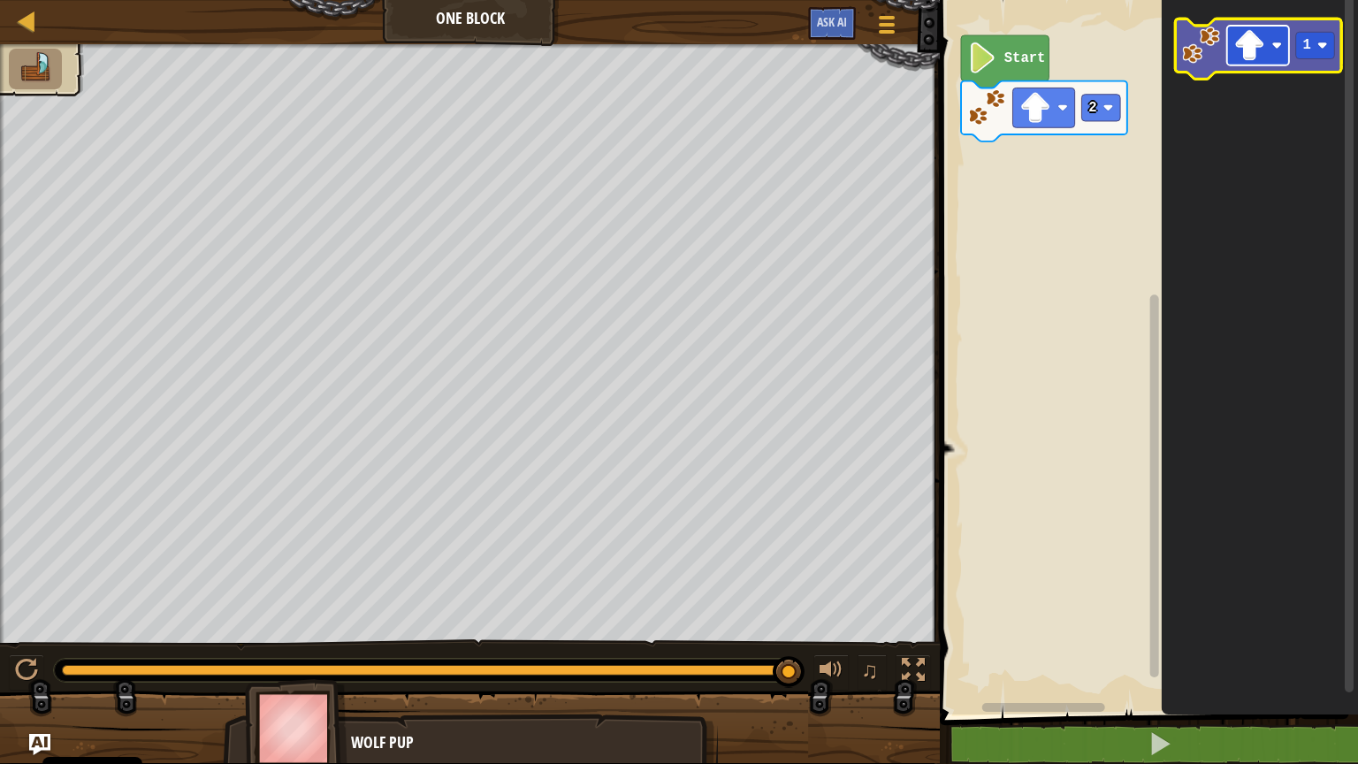
click at [1271, 42] on rect "Pracovisko Bloskly" at bounding box center [1258, 46] width 62 height 40
click at [1312, 44] on image "Pracovisko Bloskly" at bounding box center [1322, 46] width 11 height 11
click at [1268, 63] on rect "Pracovisko Bloskly" at bounding box center [1258, 46] width 62 height 40
click at [1212, 60] on image "Pracovisko Bloskly" at bounding box center [1201, 45] width 38 height 38
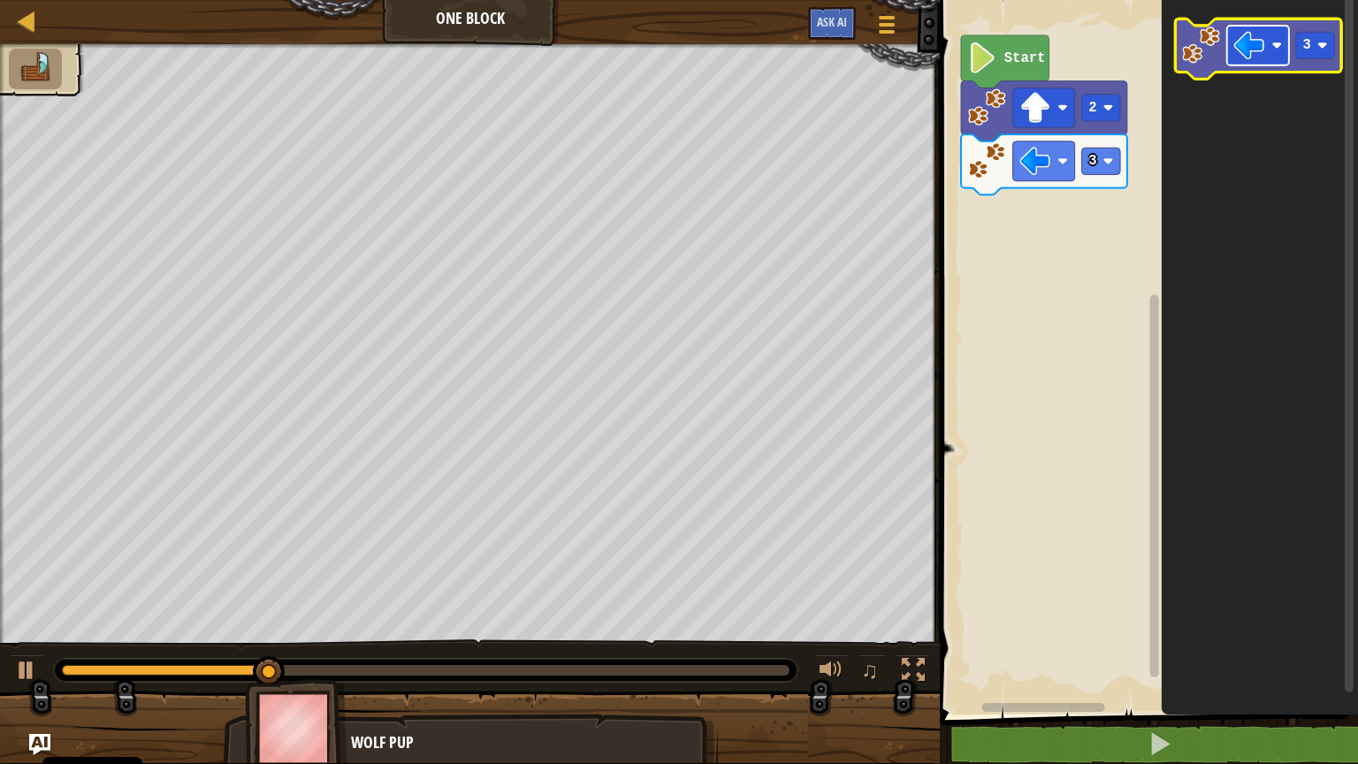
click at [1278, 48] on image "Pracovisko Bloskly" at bounding box center [1277, 46] width 11 height 11
click at [1312, 47] on rect "Pracovisko Bloskly" at bounding box center [1315, 45] width 39 height 27
click at [1194, 44] on image "Pracovisko Bloskly" at bounding box center [1201, 45] width 38 height 38
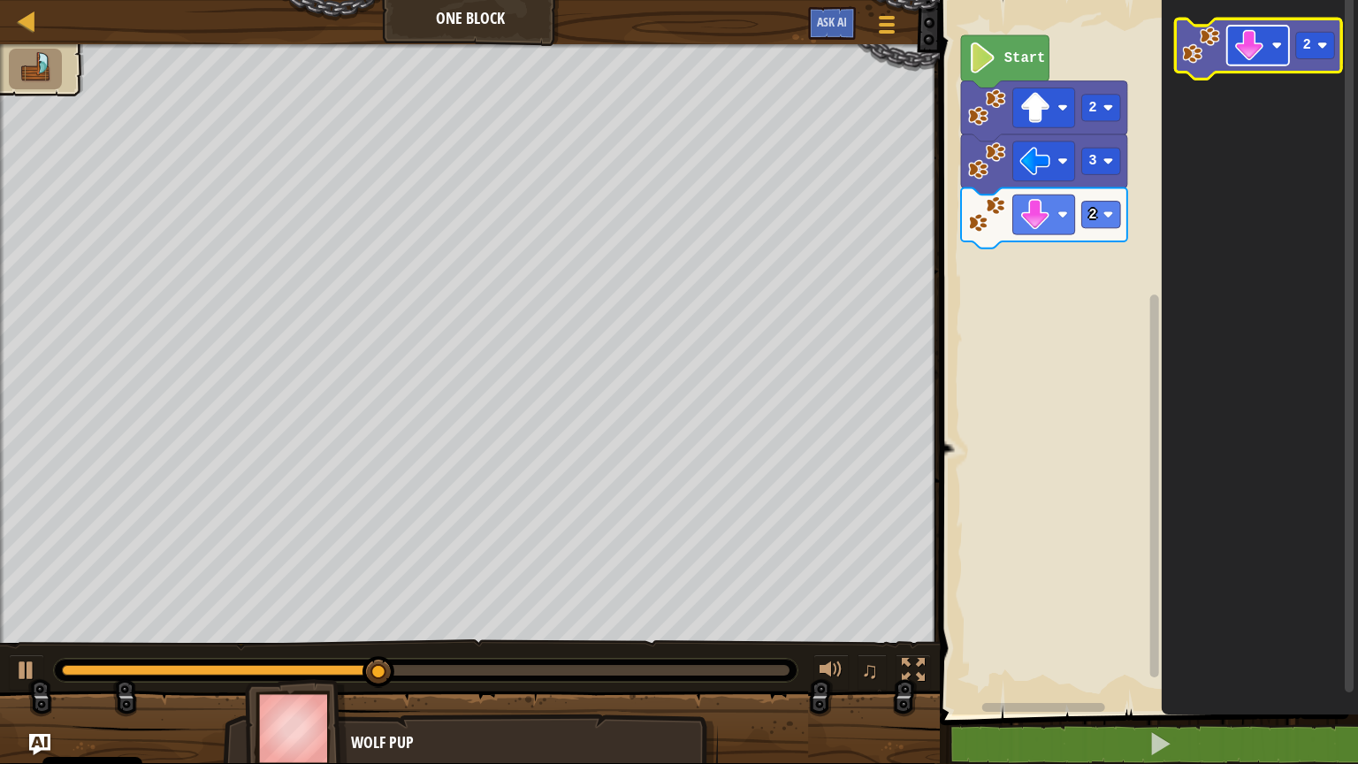
click at [1276, 44] on image "Pracovisko Bloskly" at bounding box center [1277, 46] width 11 height 11
click at [1200, 40] on image "Pracovisko Bloskly" at bounding box center [1201, 45] width 38 height 38
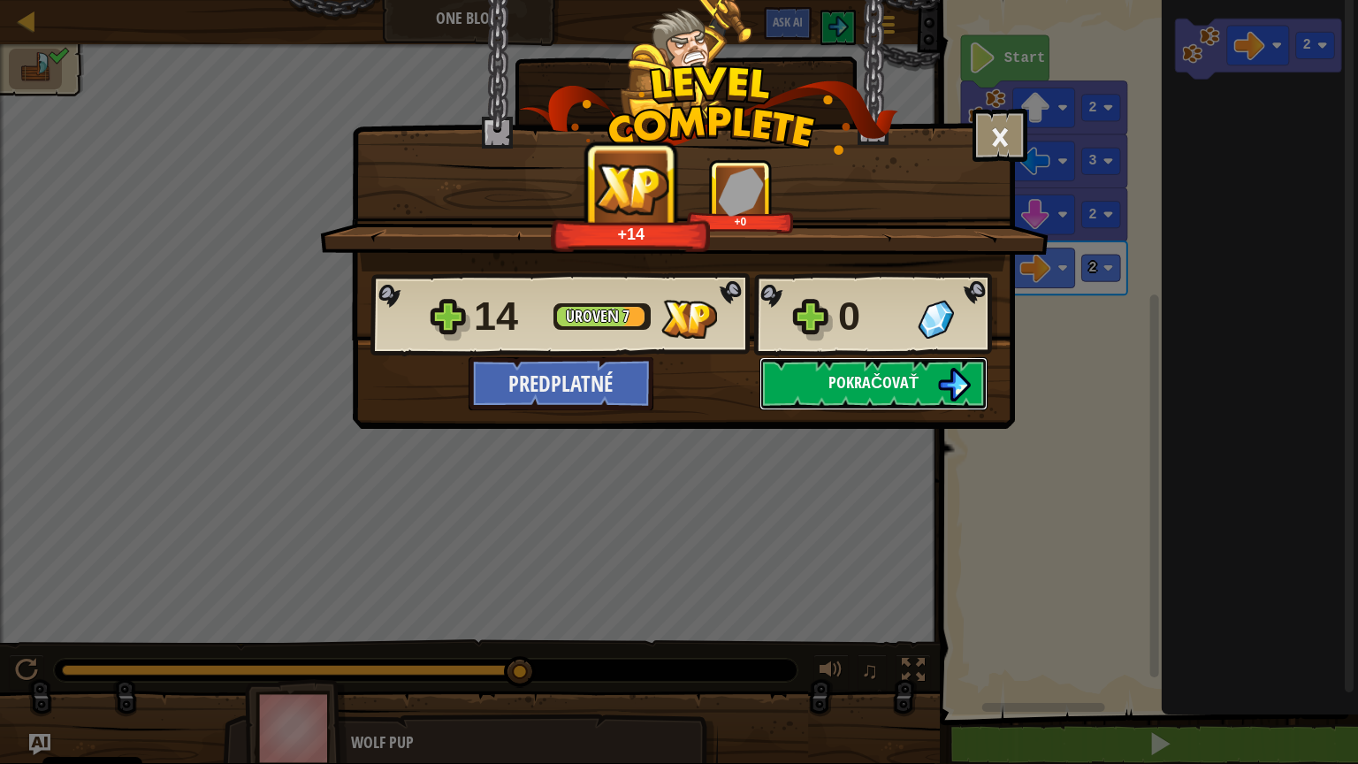
click at [951, 390] on img at bounding box center [954, 385] width 34 height 34
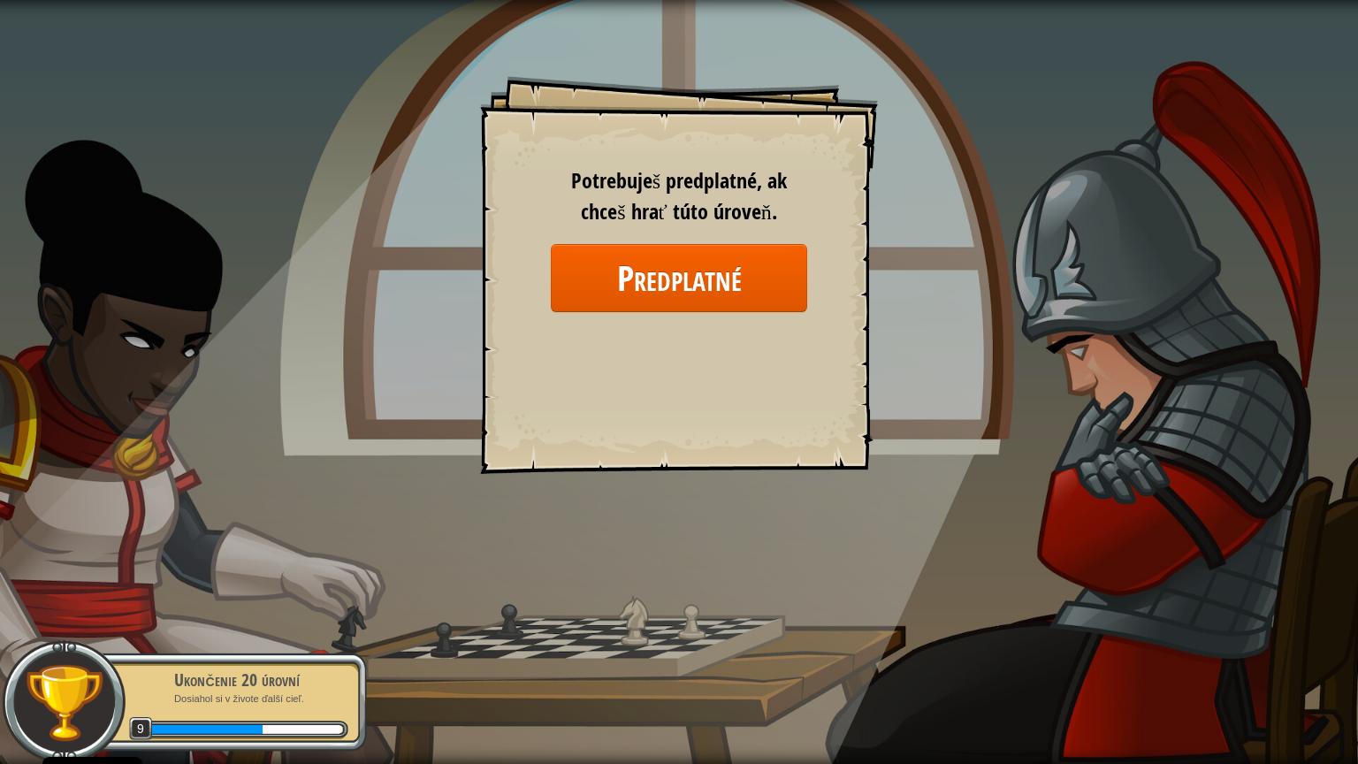
click at [812, 588] on div "Goals Start Level Error loading from server. Try refreshing the page. Potrebuje…" at bounding box center [679, 382] width 1358 height 764
click at [167, 645] on div "Ukončenie 20 úrovní" at bounding box center [237, 679] width 223 height 25
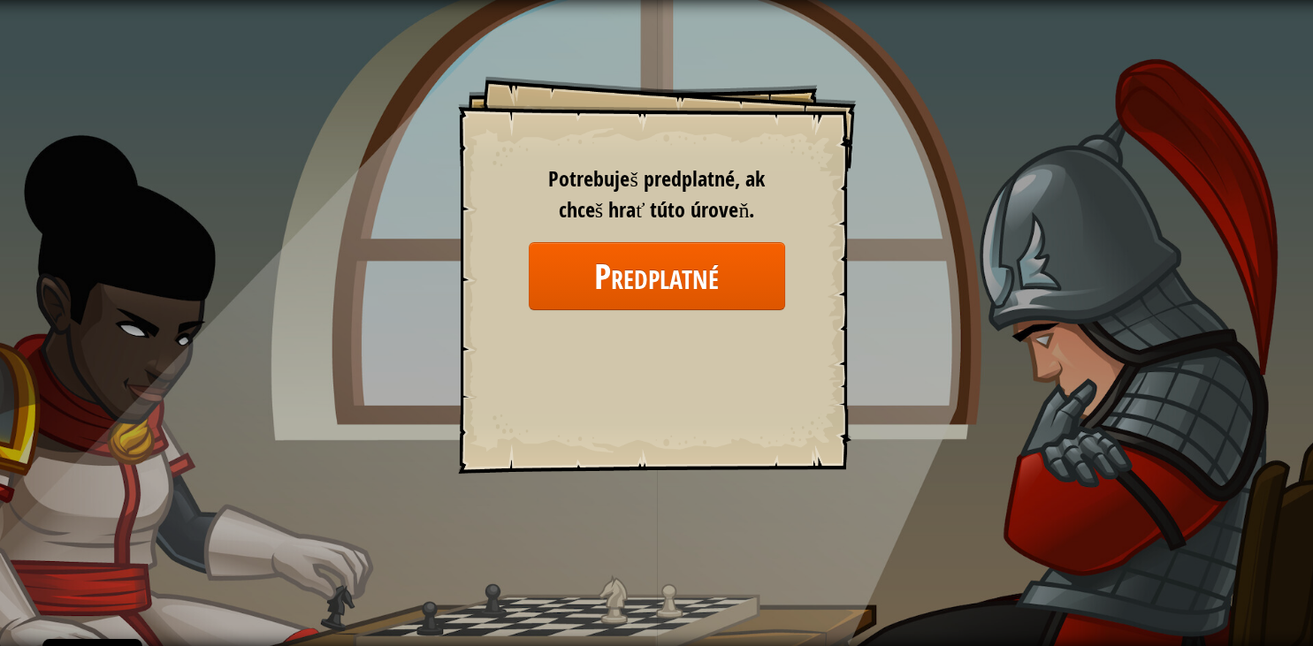
drag, startPoint x: 1232, startPoint y: 343, endPoint x: 1218, endPoint y: 469, distance: 126.3
click at [1230, 457] on div "Goals Start Level Error loading from server. Try refreshing the page. Potrebuje…" at bounding box center [656, 323] width 1313 height 646
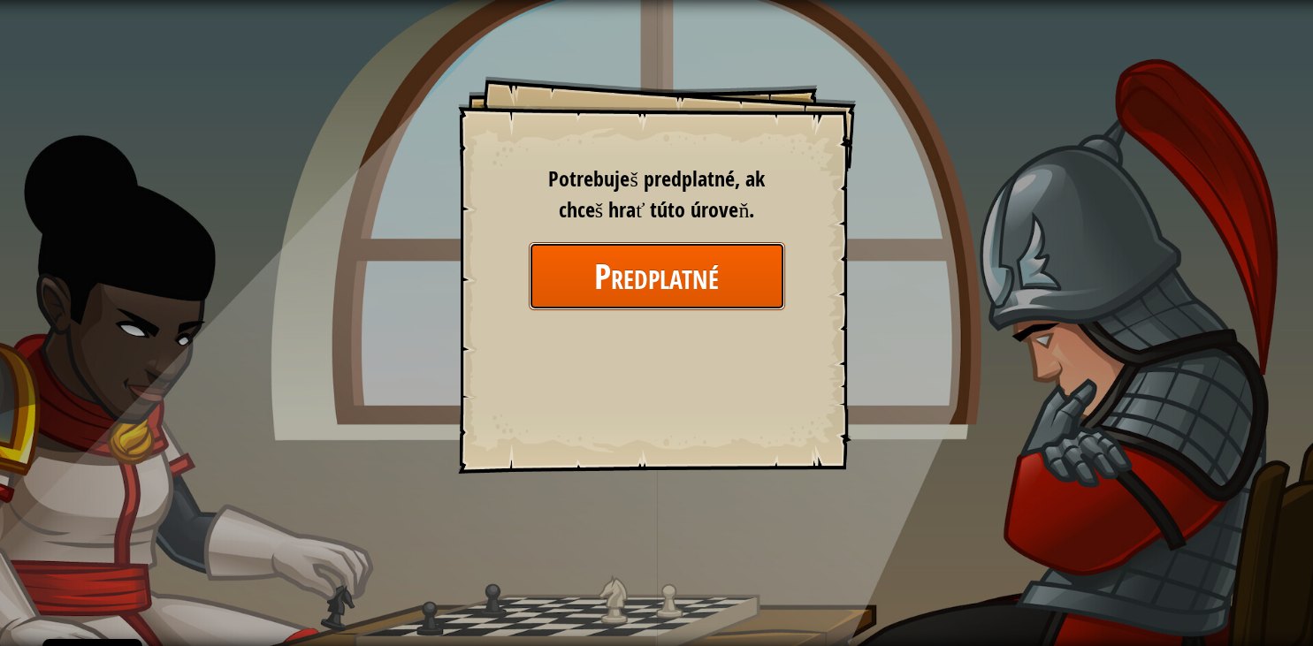
click at [700, 286] on button "Predplatné" at bounding box center [657, 276] width 256 height 68
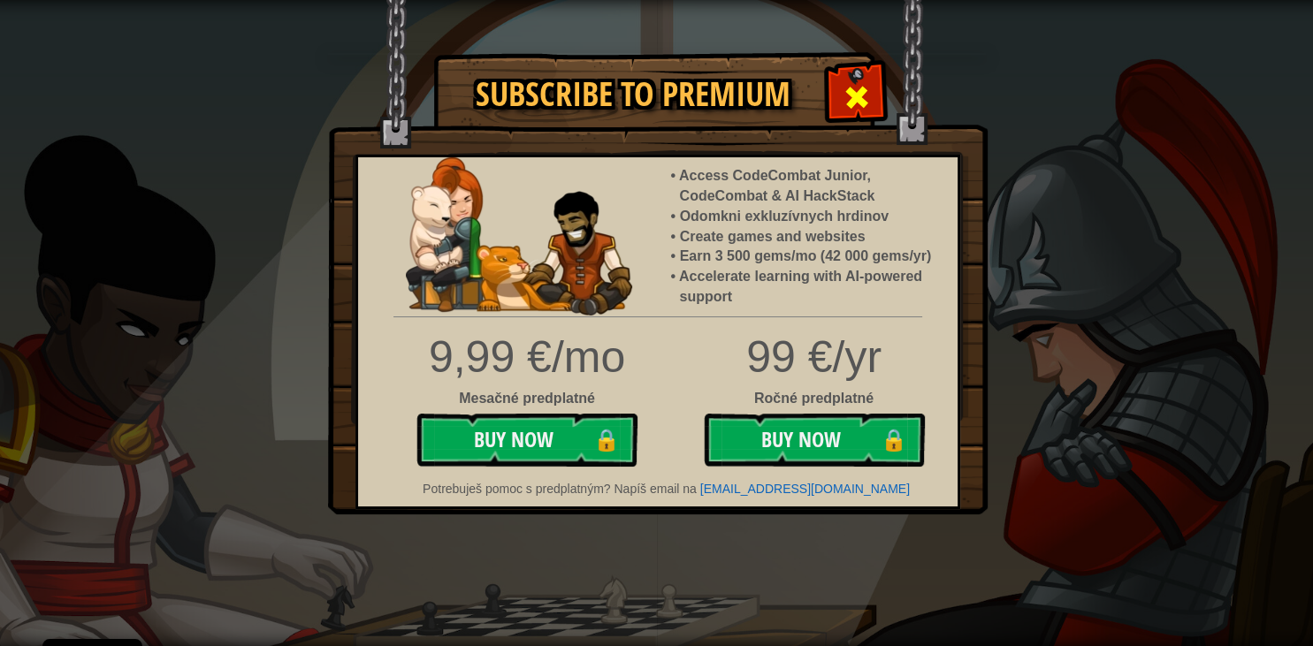
click at [850, 88] on span at bounding box center [856, 97] width 28 height 28
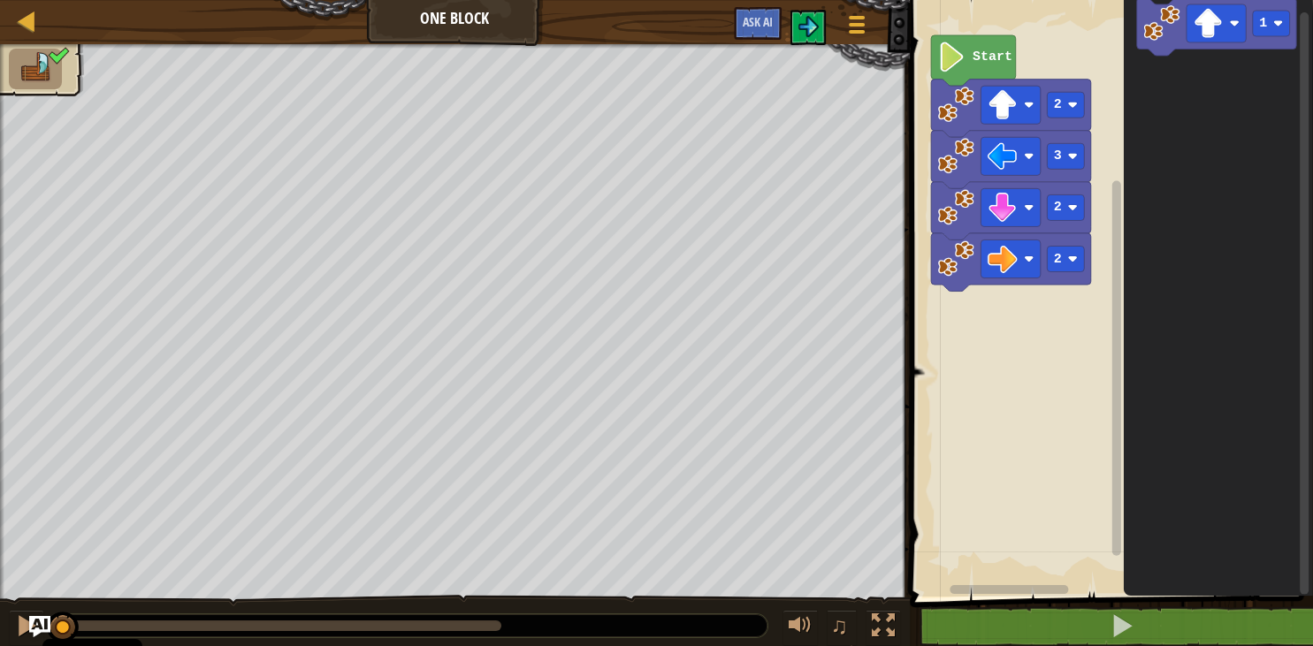
click at [1312, 223] on div "2 2 3 2 Start 1" at bounding box center [1108, 294] width 408 height 606
click at [941, 55] on image "Pracovisko Bloskly" at bounding box center [951, 57] width 28 height 30
click at [964, 69] on icon "Pracovisko Bloskly" at bounding box center [973, 60] width 85 height 50
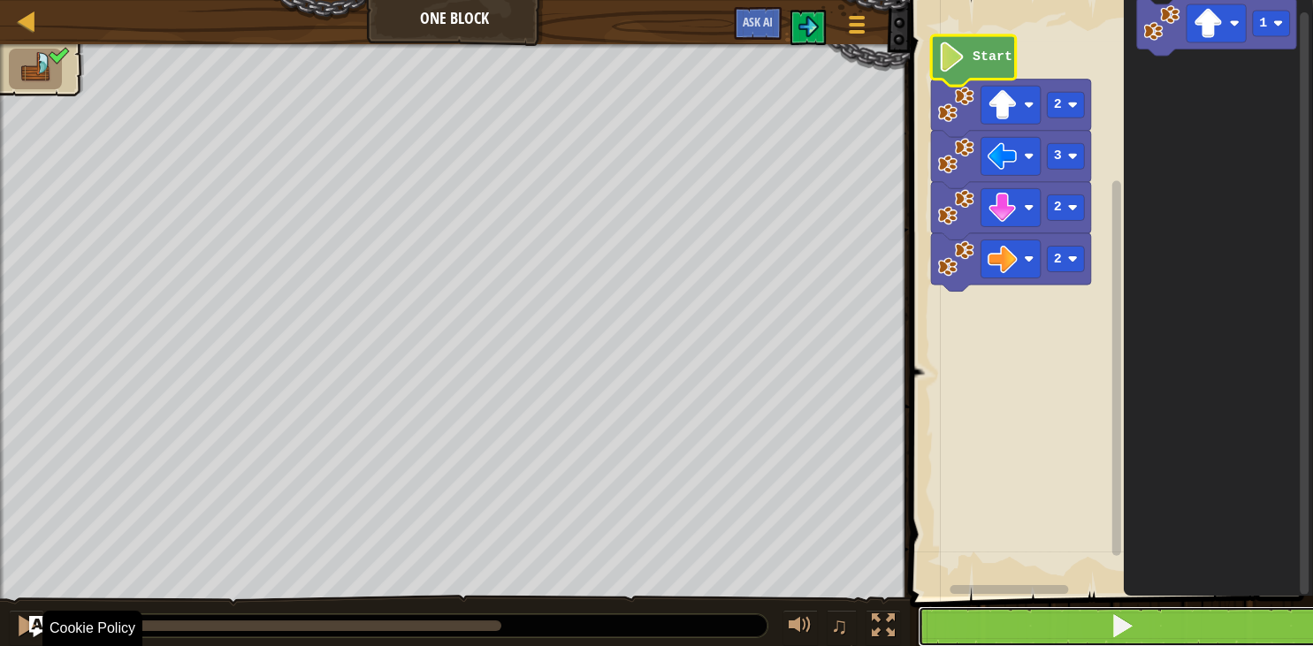
click at [1094, 632] on button at bounding box center [1122, 626] width 408 height 41
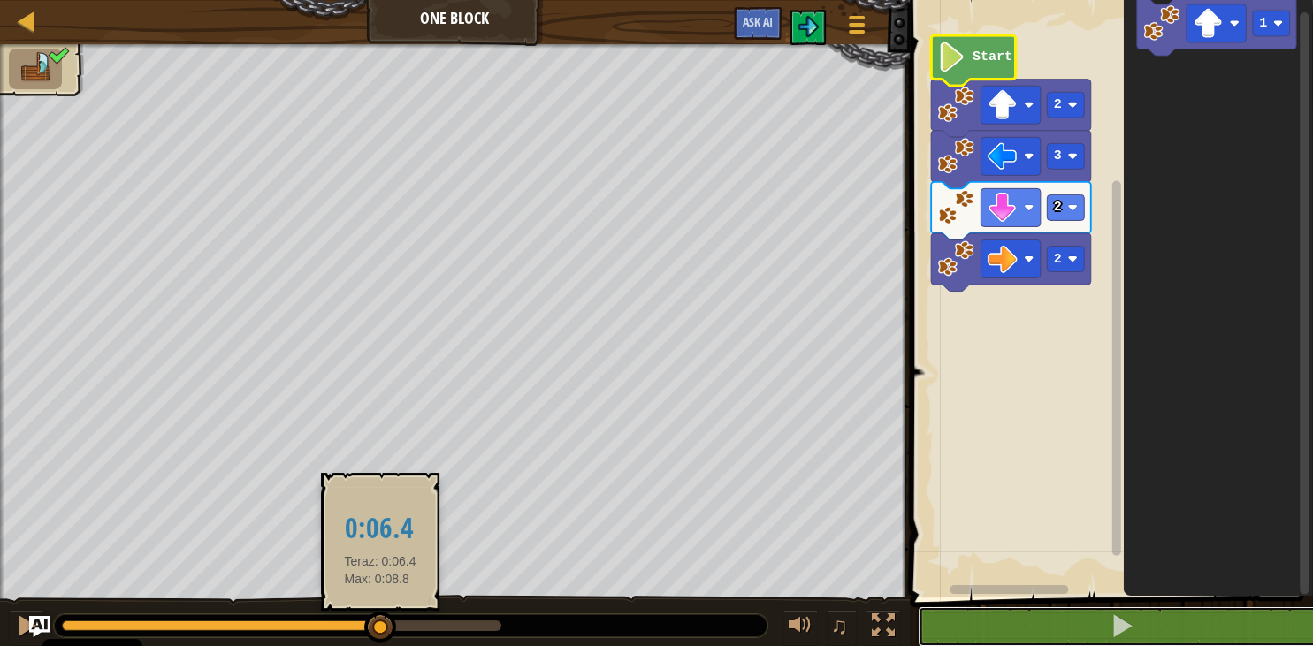
drag, startPoint x: 398, startPoint y: 618, endPoint x: 380, endPoint y: 618, distance: 17.7
click at [380, 618] on div at bounding box center [380, 628] width 32 height 32
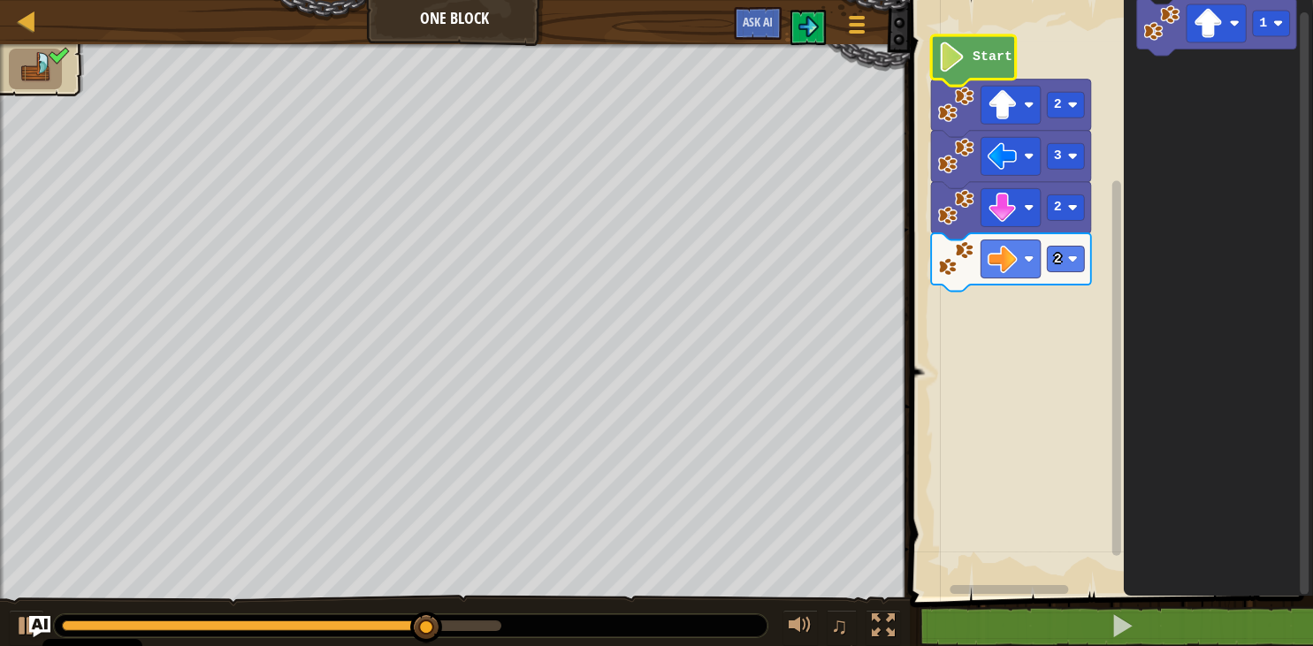
drag, startPoint x: 380, startPoint y: 618, endPoint x: 443, endPoint y: 645, distance: 68.5
click at [444, 645] on div "♫" at bounding box center [455, 621] width 910 height 53
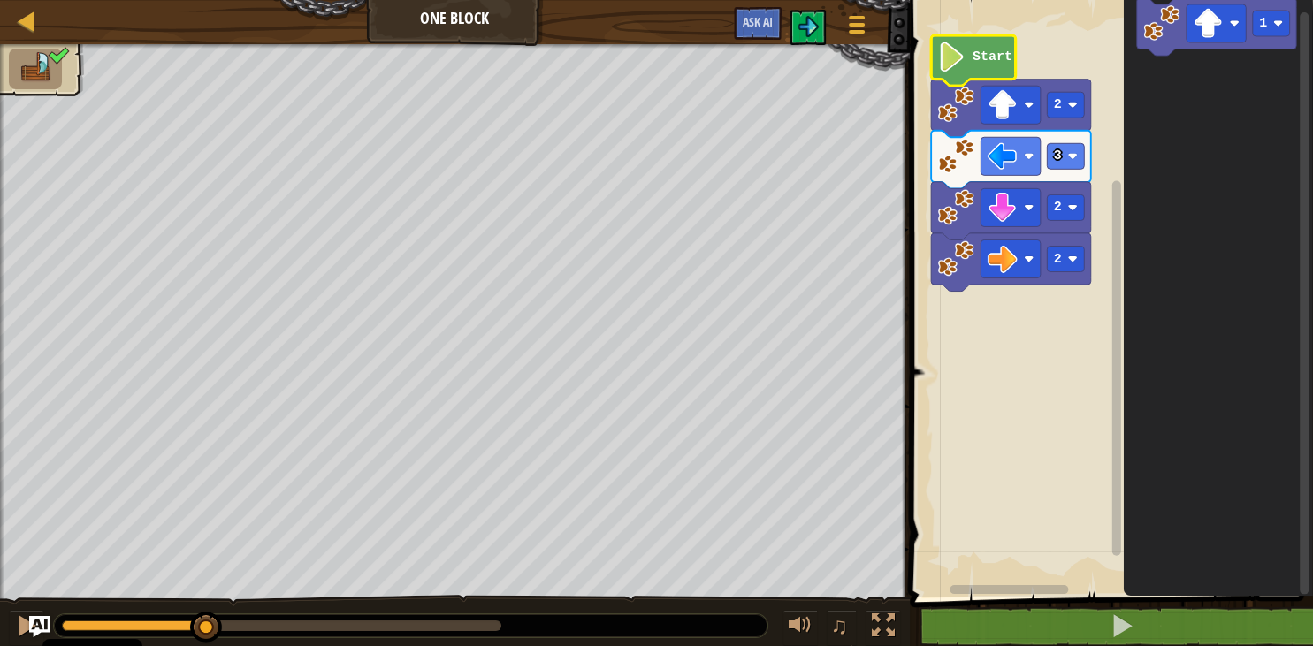
click at [207, 532] on div "♫ Wolf Pup" at bounding box center [656, 346] width 1313 height 604
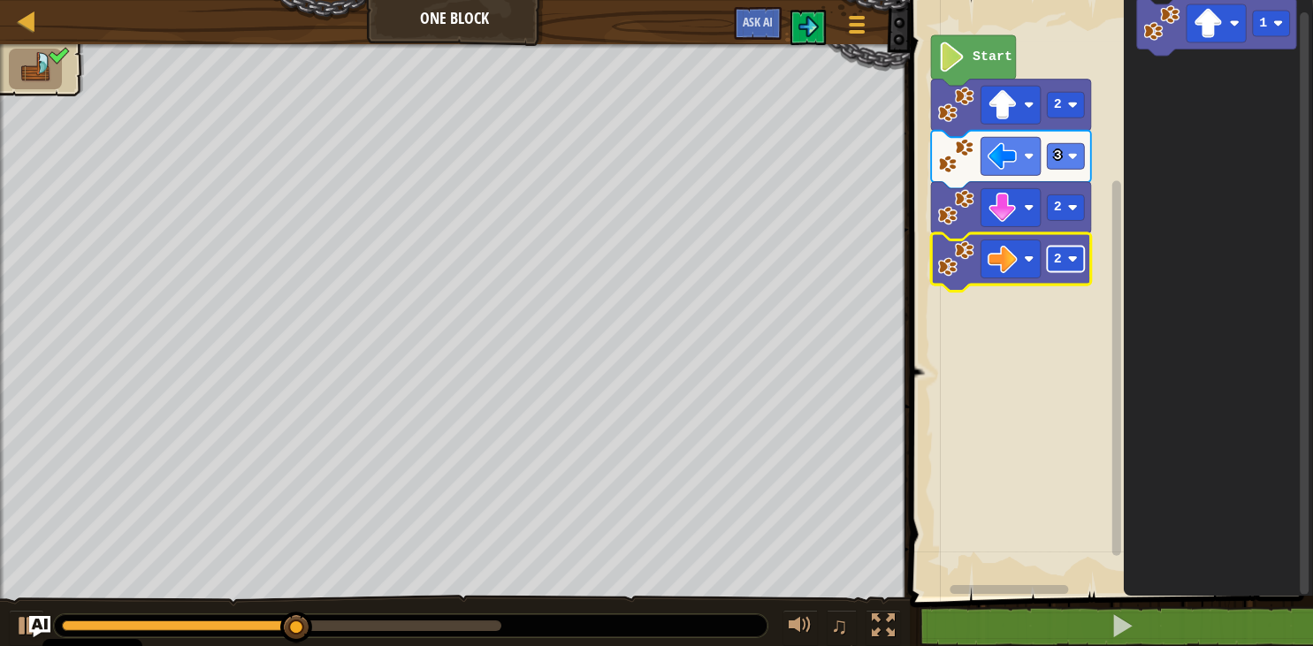
click at [1071, 264] on g "2 2 3 2 Start" at bounding box center [1011, 163] width 160 height 256
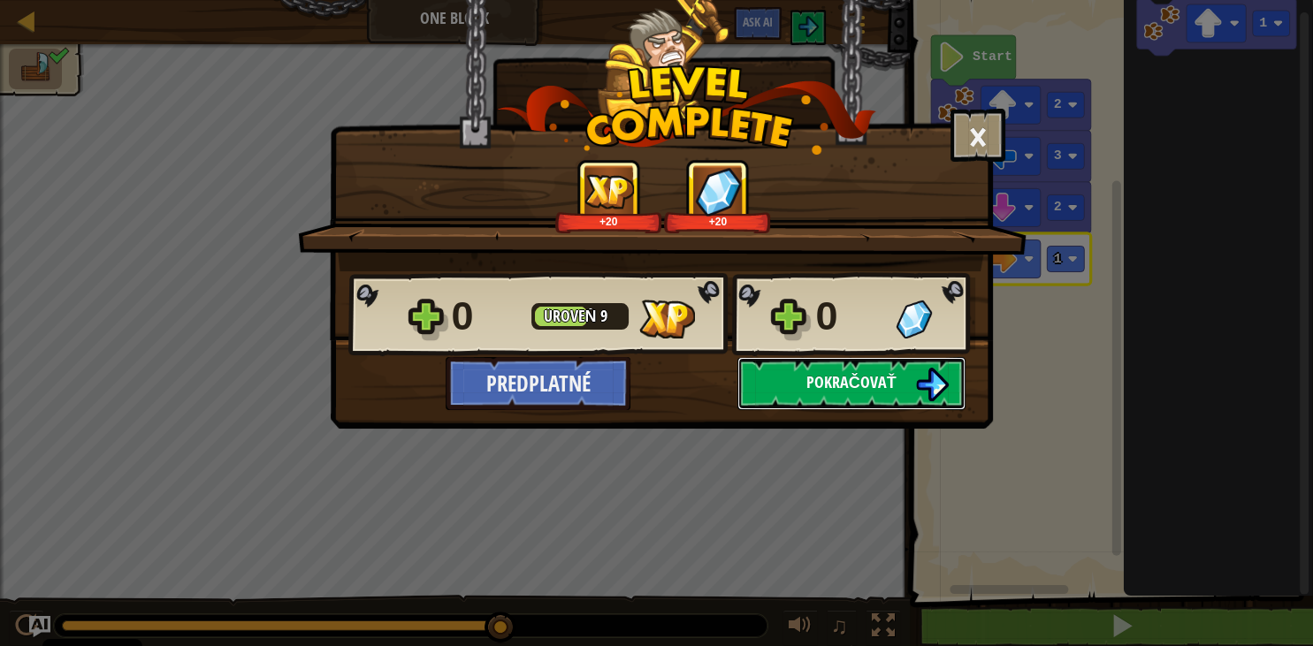
click at [833, 381] on span "Pokračovať" at bounding box center [851, 382] width 90 height 22
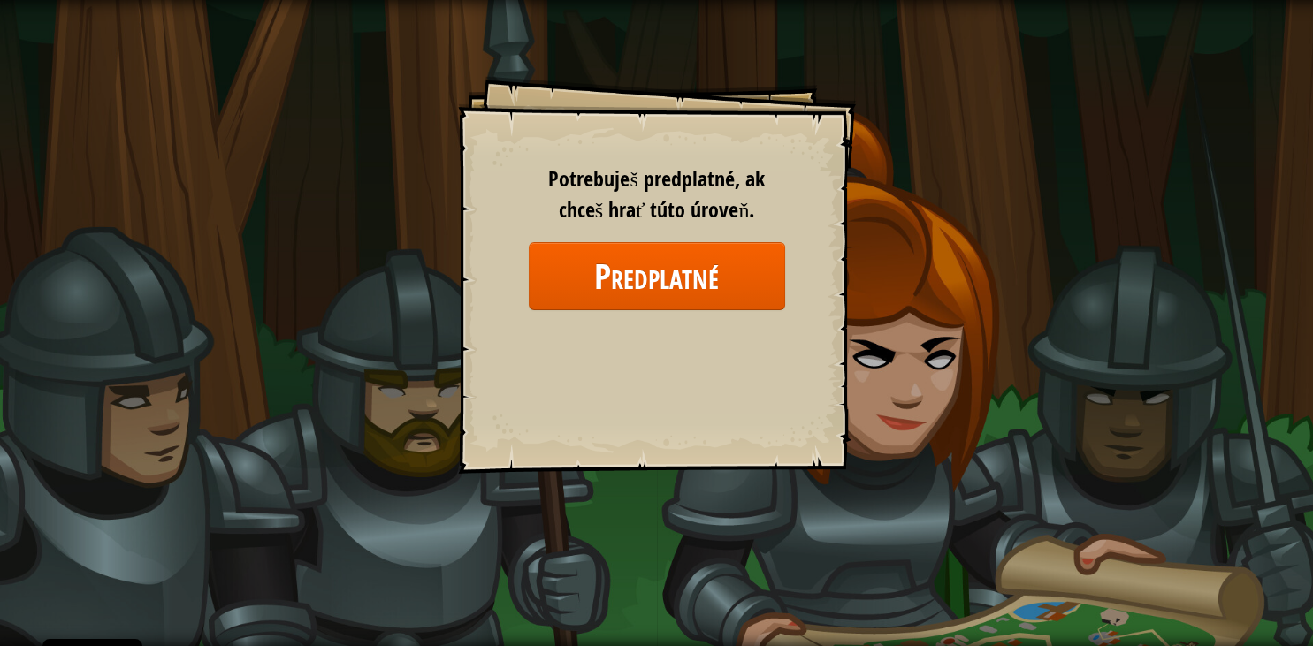
click at [876, 113] on div "Goals Start Level Error loading from server. Try refreshing the page. Potrebuje…" at bounding box center [656, 323] width 1313 height 646
drag, startPoint x: 1008, startPoint y: 167, endPoint x: 857, endPoint y: 420, distance: 294.1
click at [857, 420] on div "Goals Start Level Error loading from server. Try refreshing the page. Potrebuje…" at bounding box center [656, 323] width 1313 height 646
click at [686, 415] on div "Goals Start Level Error loading from server. Try refreshing the page. Potrebuje…" at bounding box center [657, 275] width 398 height 398
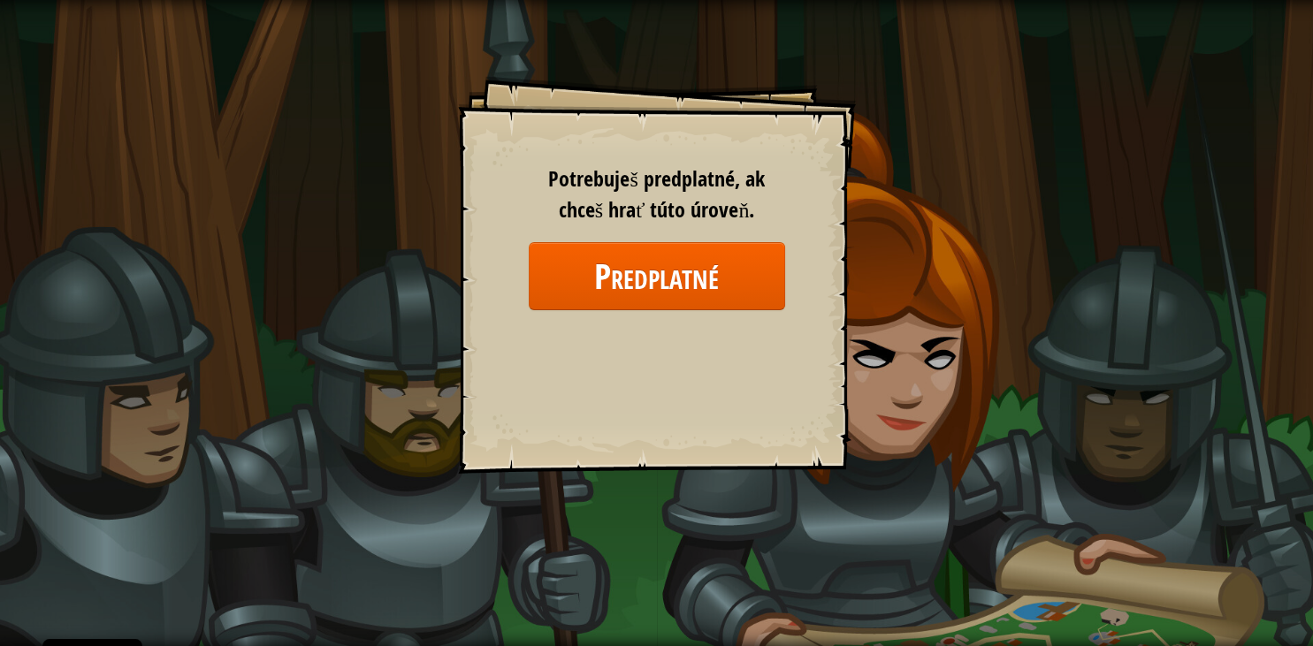
click at [686, 415] on div "Goals Start Level Error loading from server. Try refreshing the page. Potrebuje…" at bounding box center [657, 275] width 398 height 398
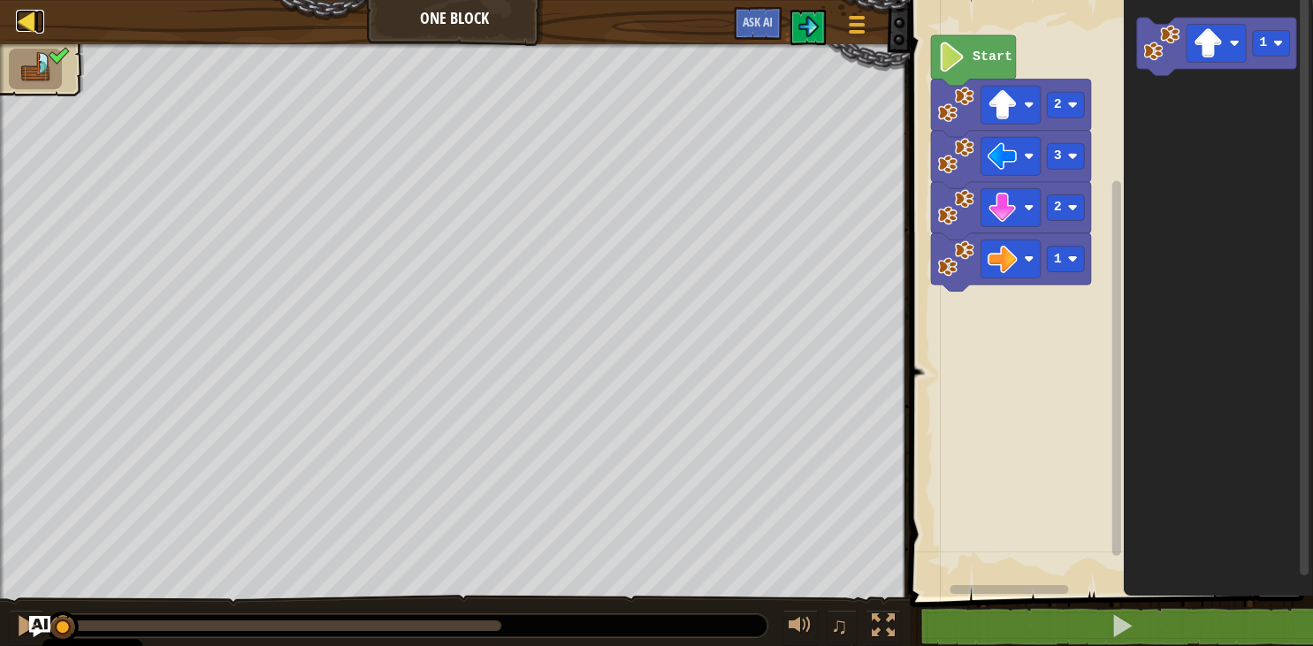
click at [34, 10] on div at bounding box center [27, 21] width 22 height 22
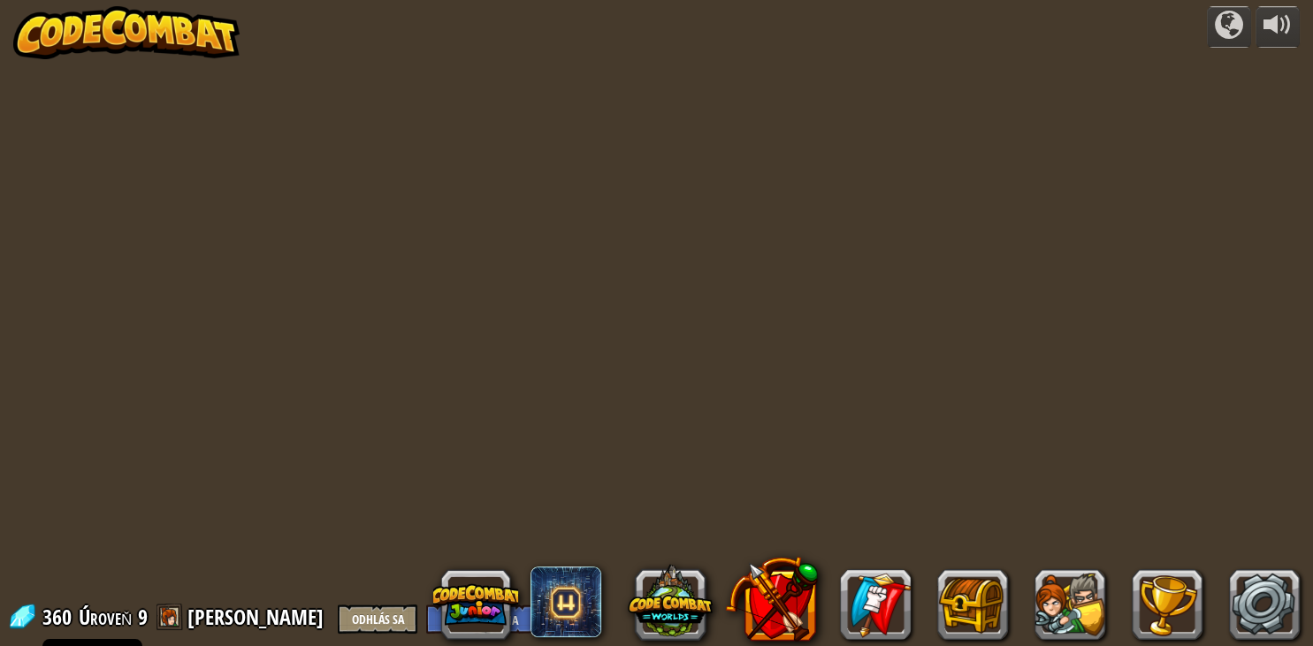
select select "sk"
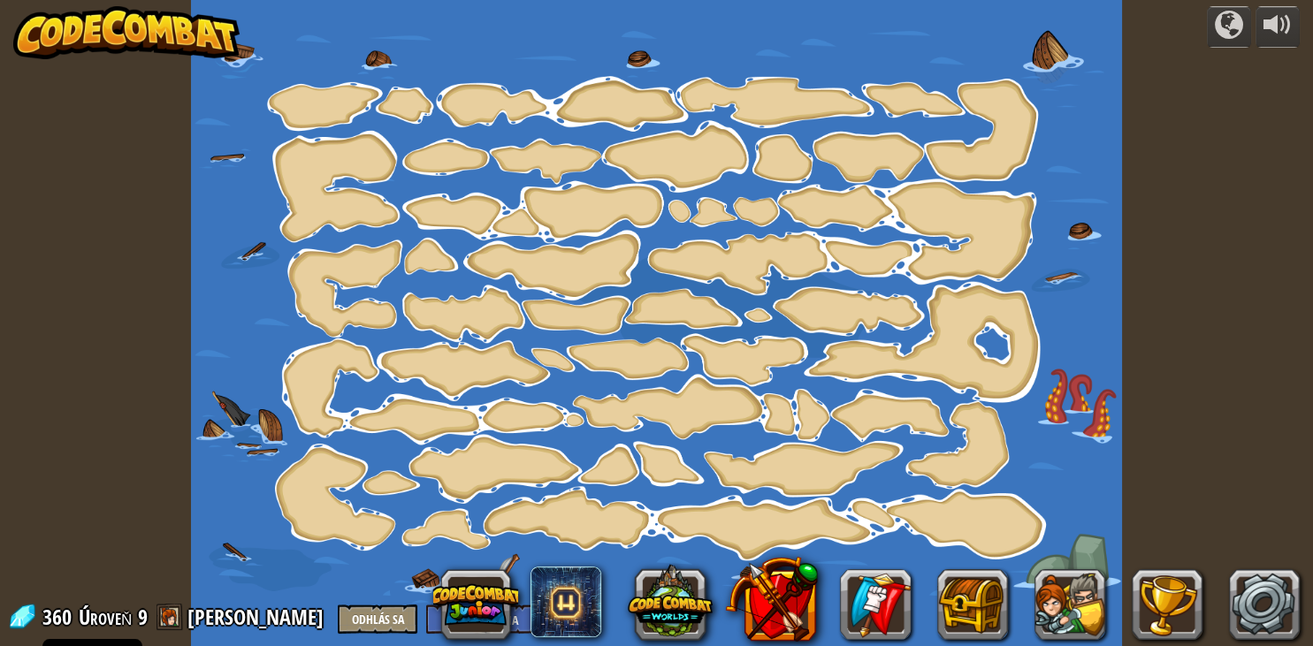
select select "sk"
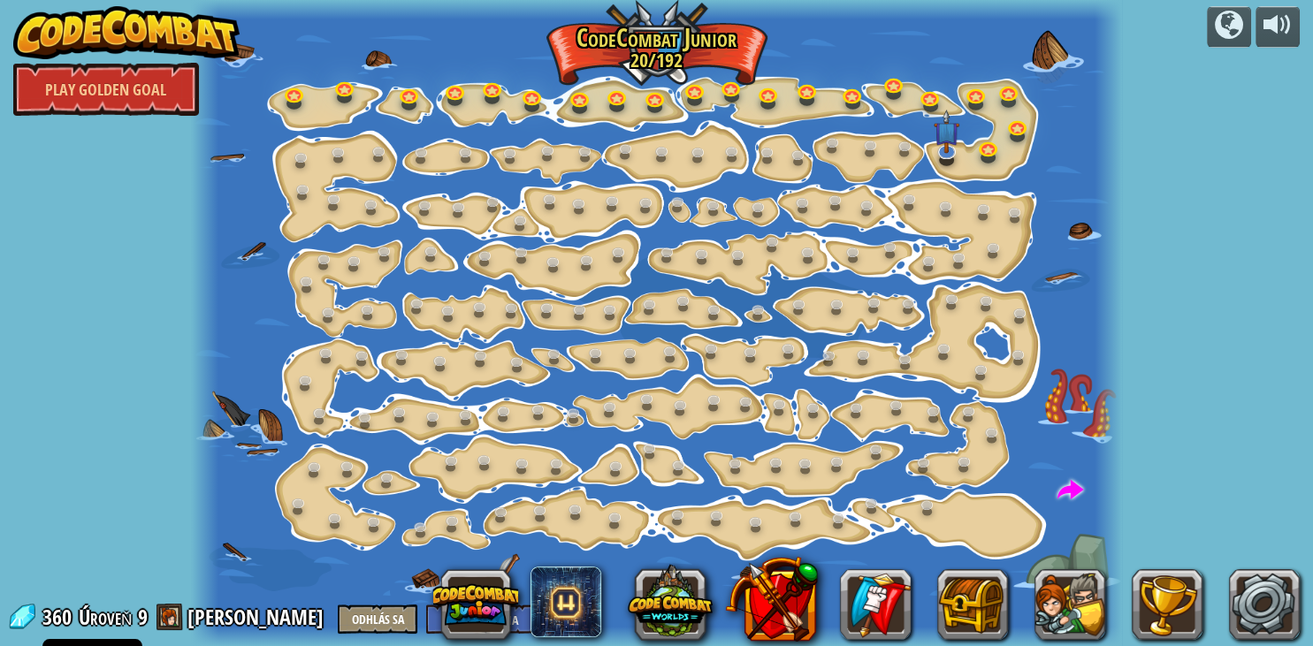
click at [1270, 231] on div "powered by Play Golden Goal Step Change Change step arguments. 15a. Step Change…" at bounding box center [656, 323] width 1313 height 646
click at [1148, 145] on div "powered by Play Golden Goal Step Change Change step arguments. 15a. Step Change…" at bounding box center [656, 323] width 1313 height 646
